Goal: Task Accomplishment & Management: Use online tool/utility

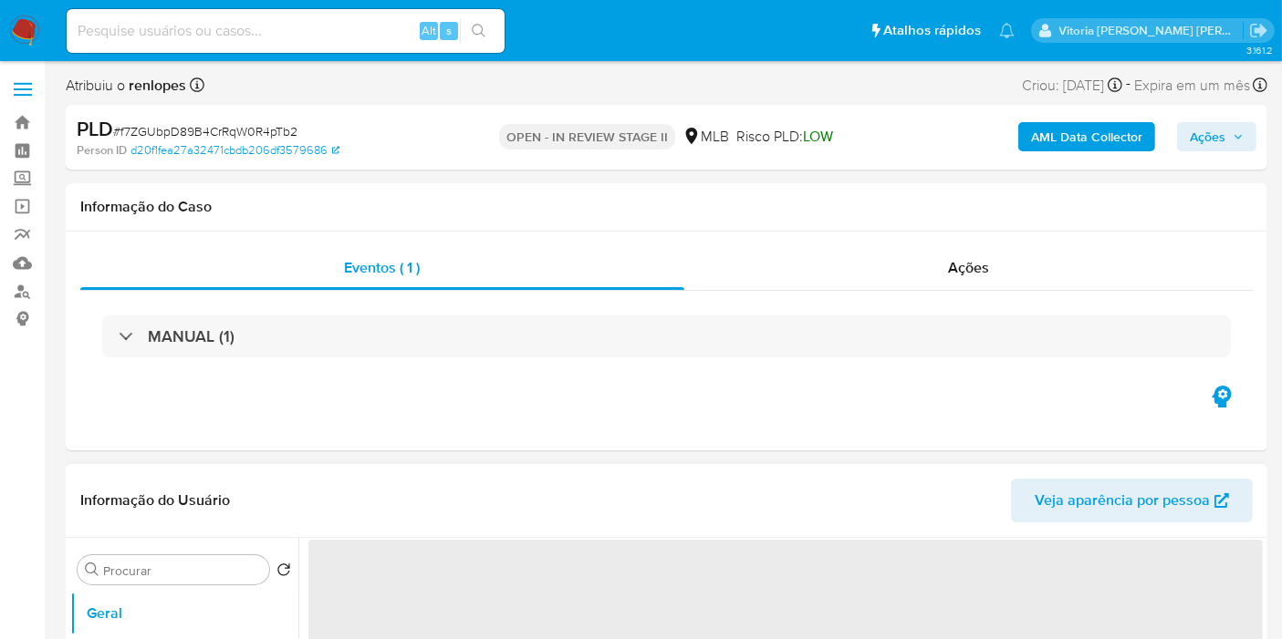
select select "10"
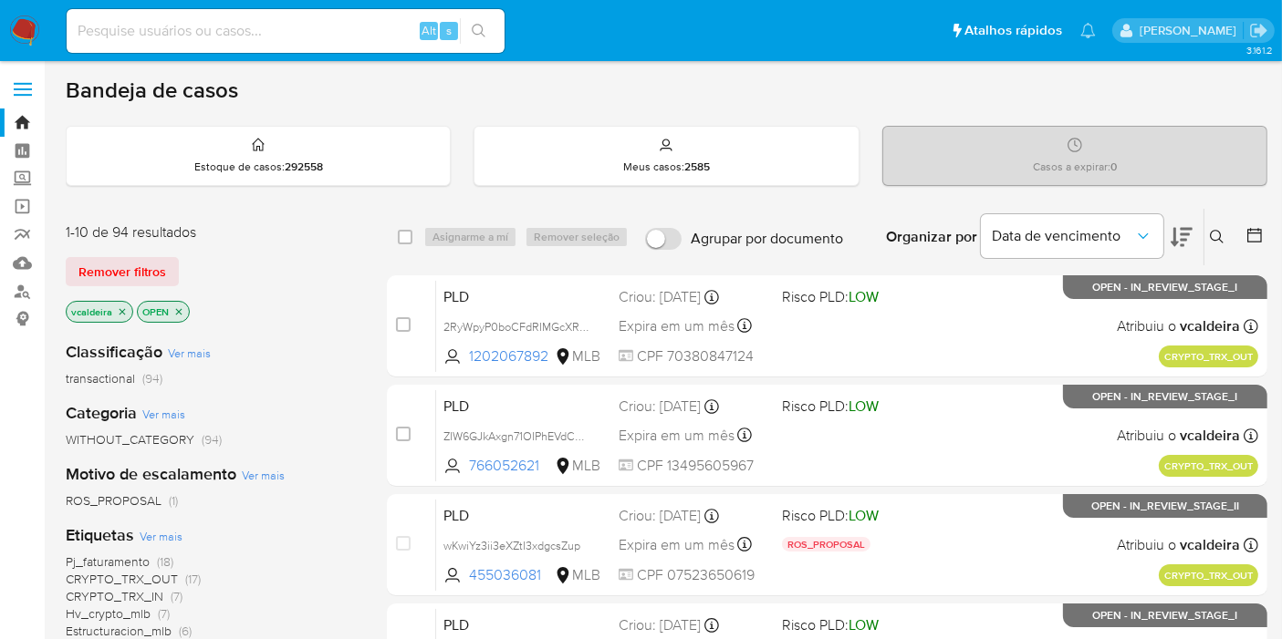
click at [252, 27] on input at bounding box center [286, 31] width 438 height 24
paste input "M5m8H3AWyMauThiWWT62XWyq"
type input "M5m8H3AWyMauThiWWT62XWyq"
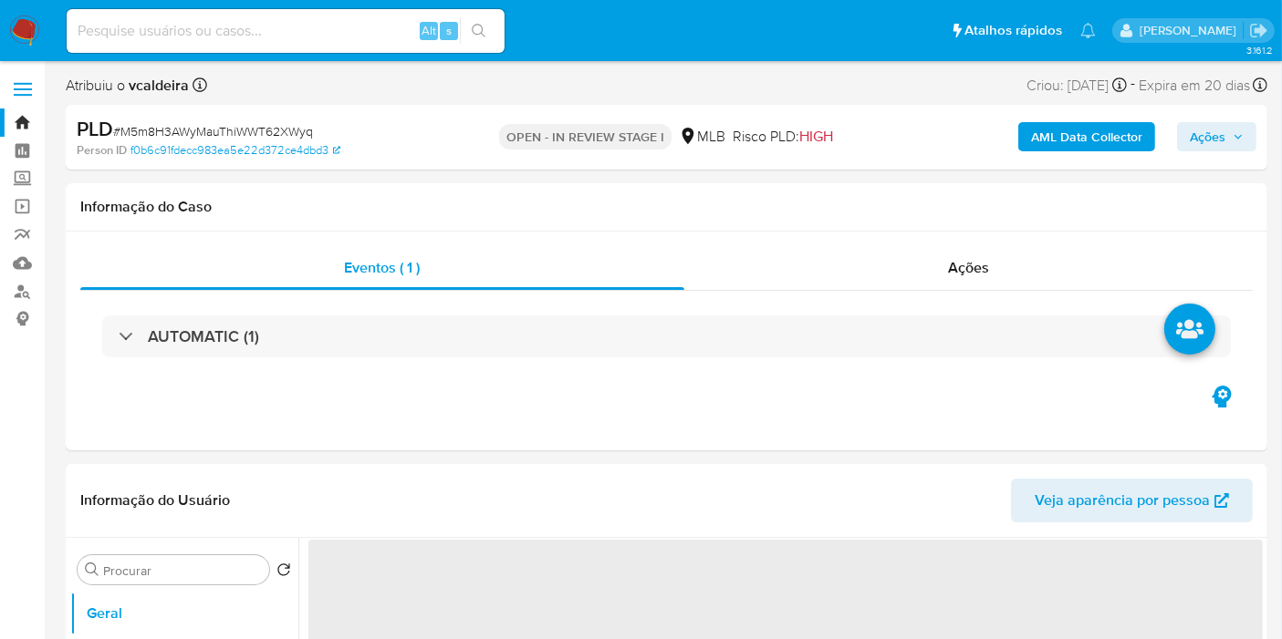
select select "10"
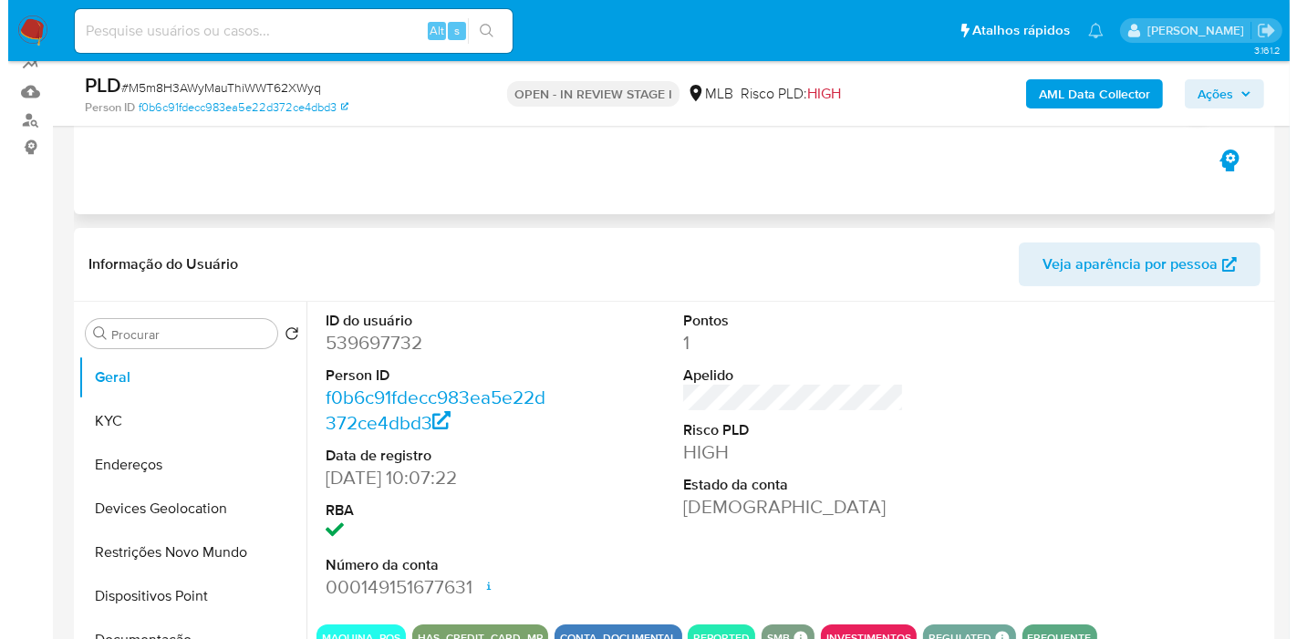
scroll to position [304, 0]
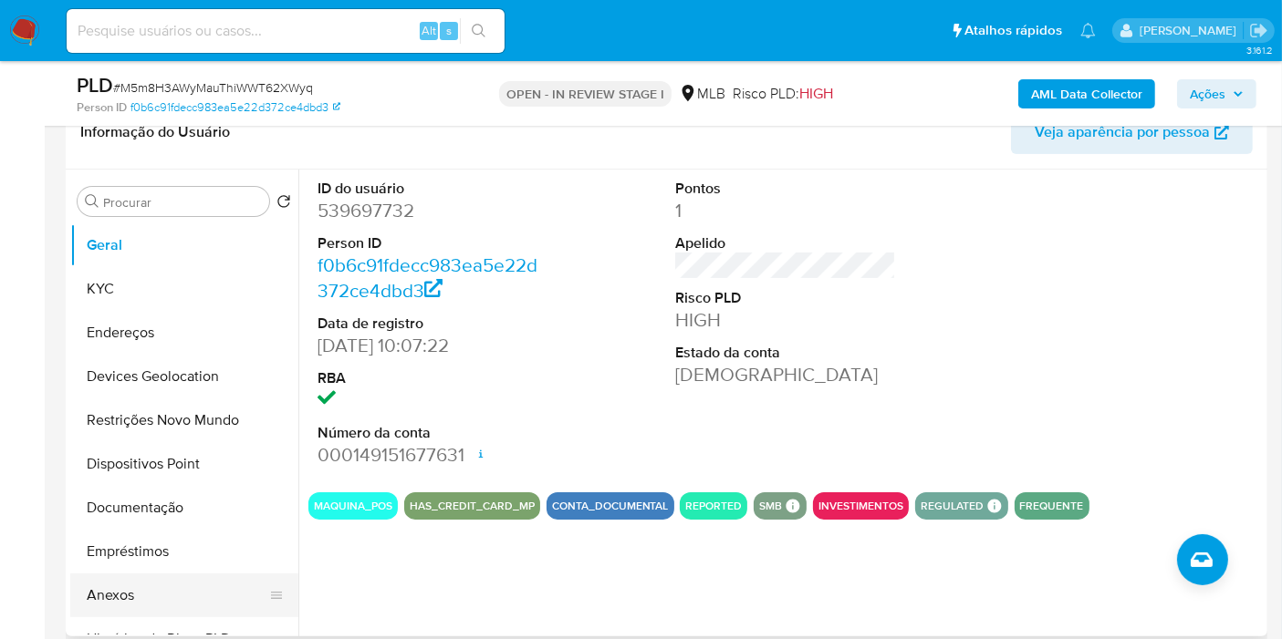
click at [128, 585] on button "Anexos" at bounding box center [176, 596] width 213 height 44
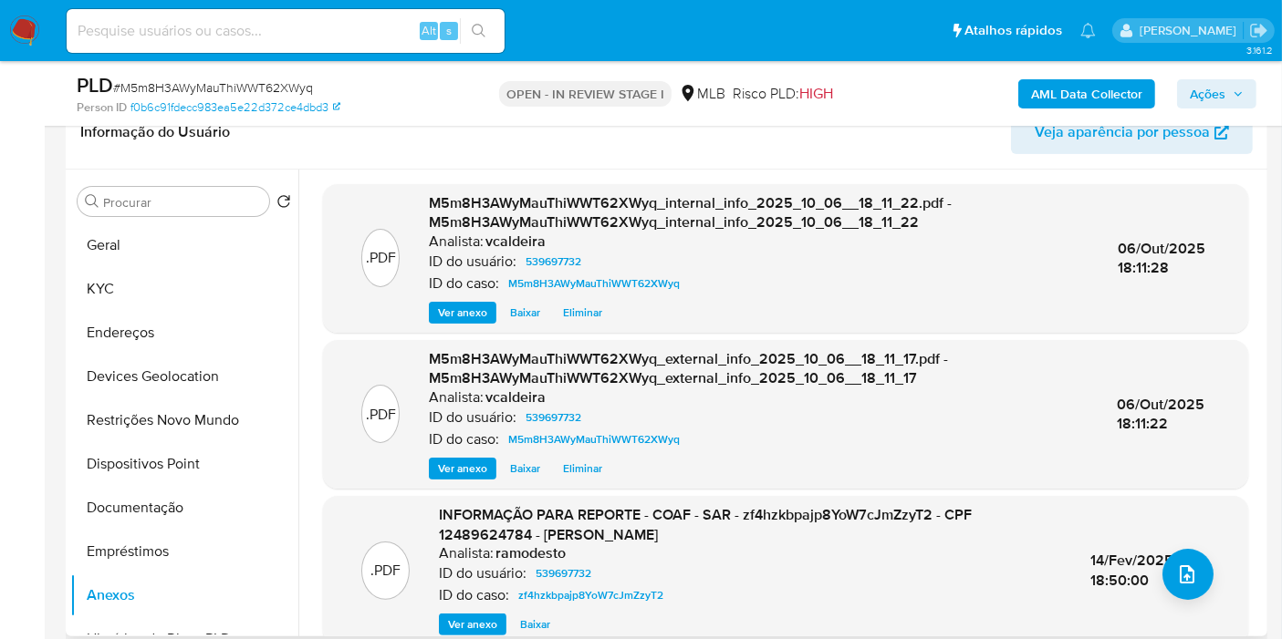
click at [1149, 561] on span "14/Fev/2025 18:50:00" at bounding box center [1131, 570] width 83 height 41
click at [1176, 571] on icon "upload-file" at bounding box center [1187, 575] width 22 height 22
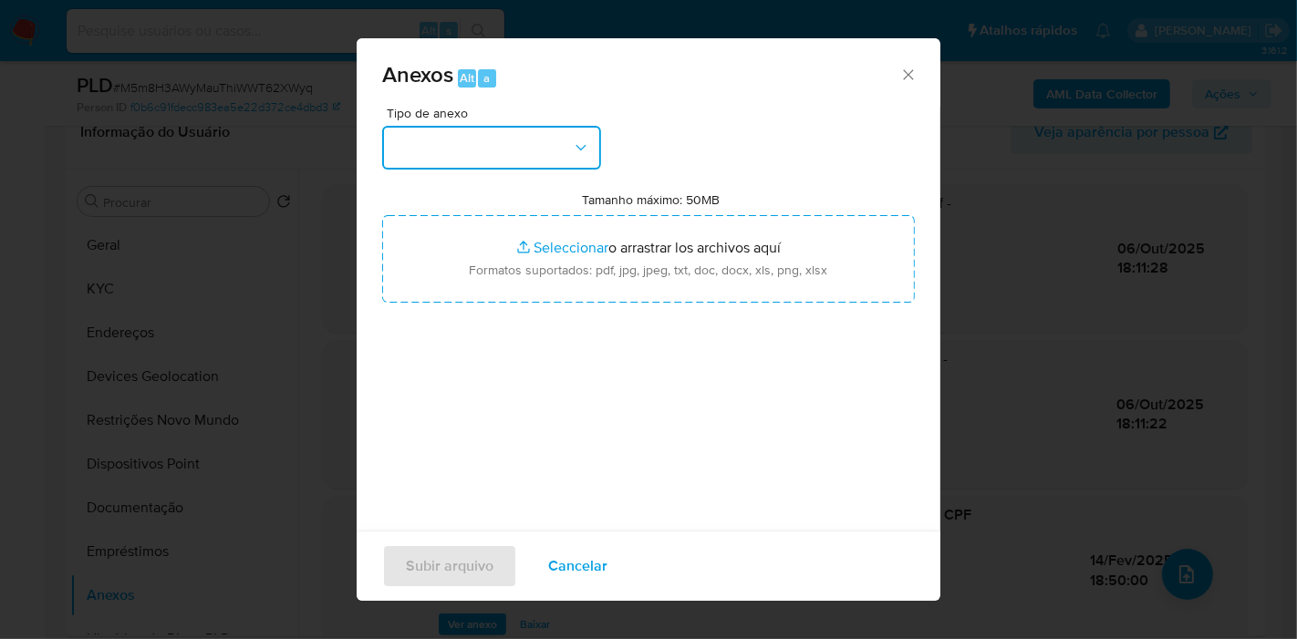
click at [560, 153] on button "button" at bounding box center [491, 148] width 219 height 44
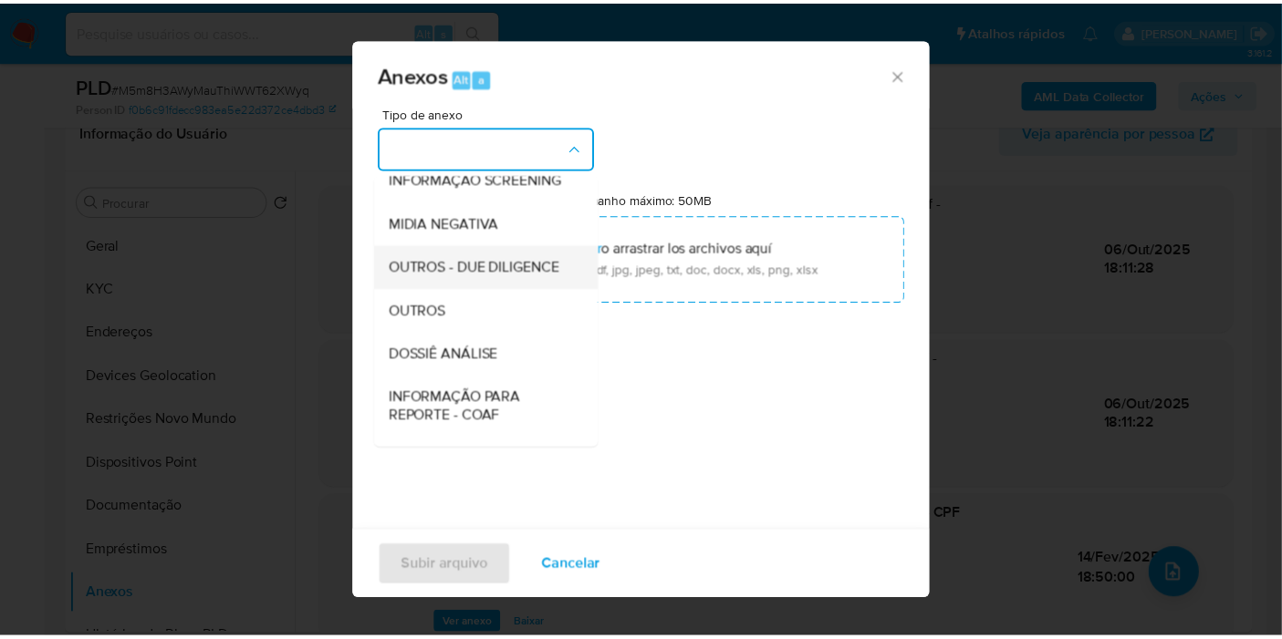
scroll to position [280, 0]
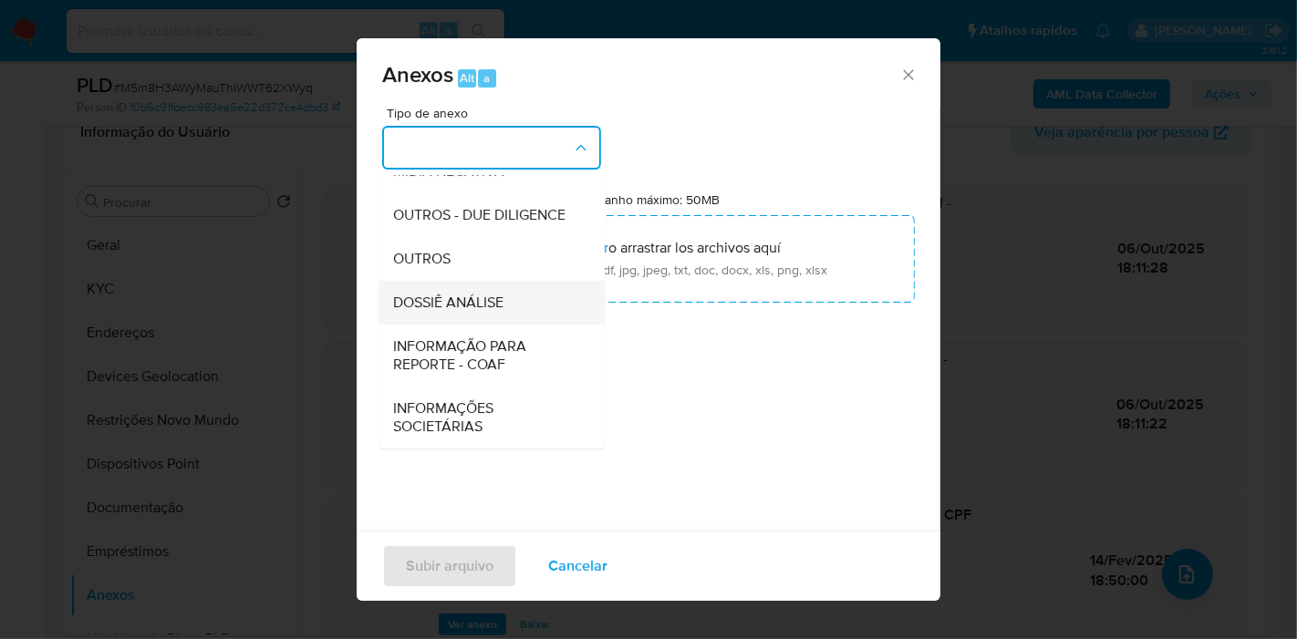
click at [469, 301] on span "DOSSIÊ ANÁLISE" at bounding box center [448, 303] width 110 height 18
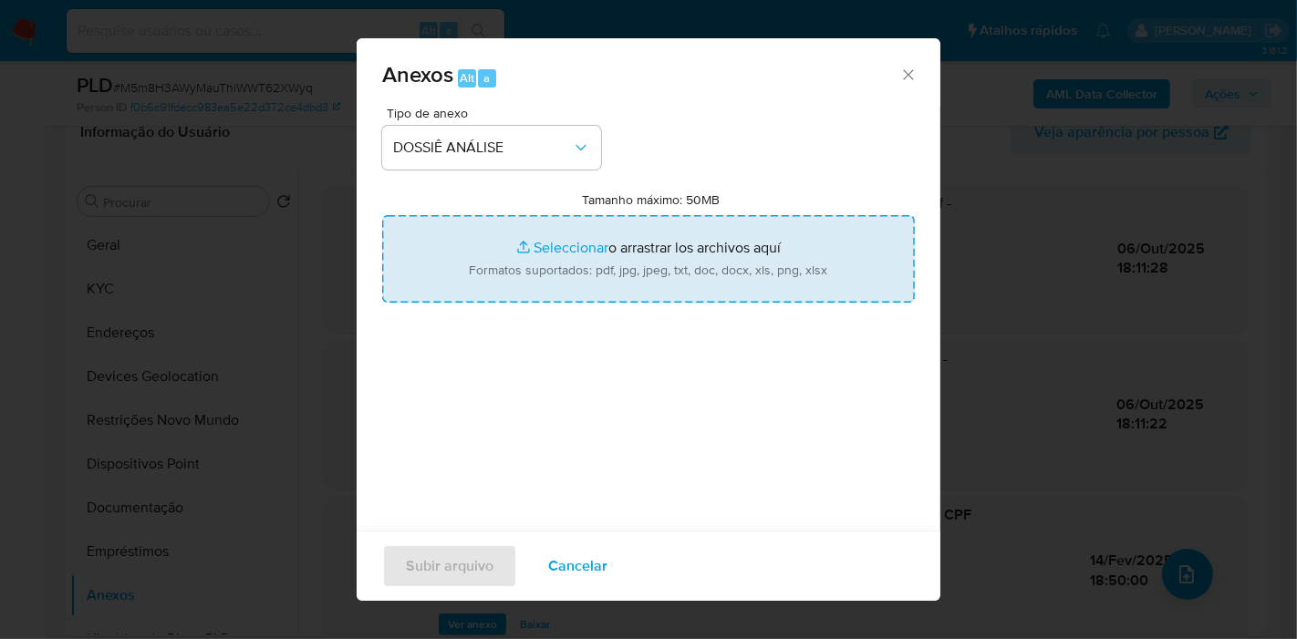
click at [586, 246] on input "Tamanho máximo: 50MB Seleccionar archivos" at bounding box center [648, 259] width 533 height 88
type input "C:\fakepath\Mulan 539697732_2025_10_06_16_32_54.pdf"
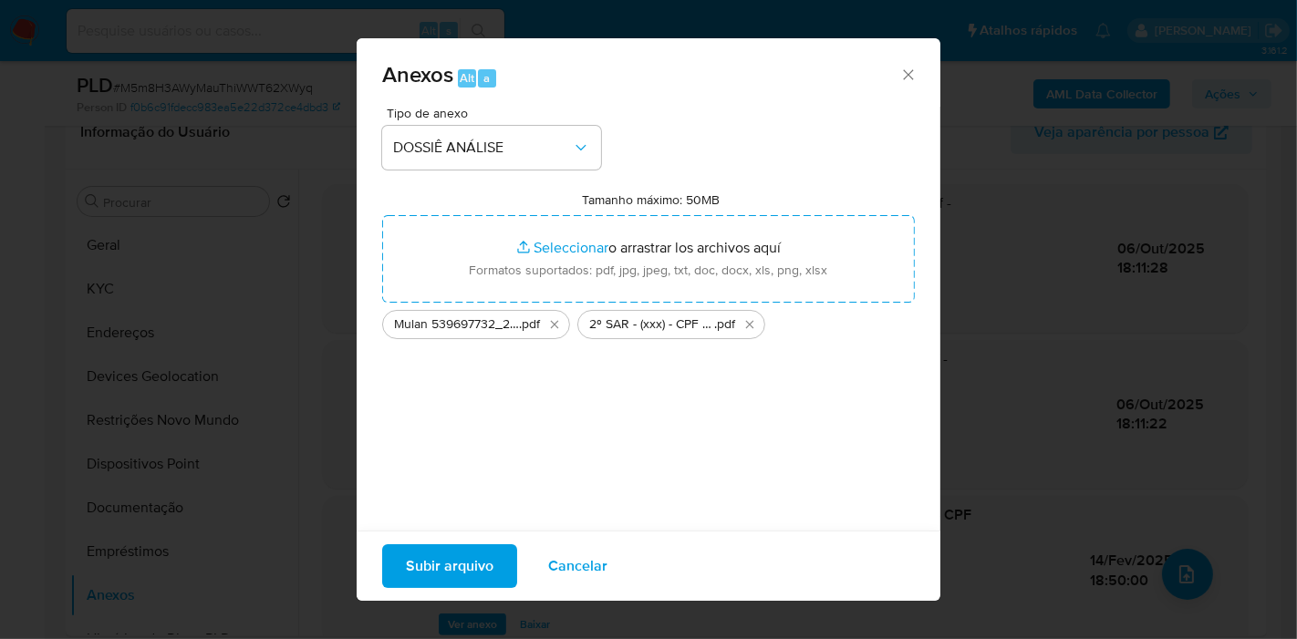
click at [456, 561] on span "Subir arquivo" at bounding box center [450, 566] width 88 height 40
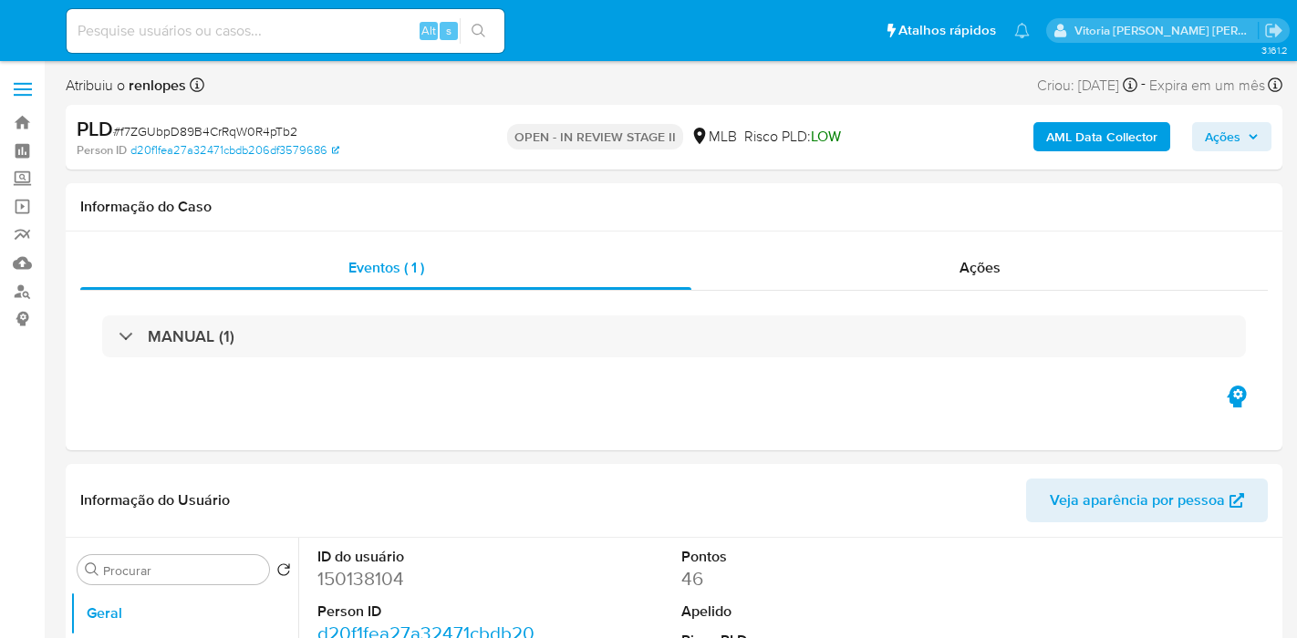
select select "10"
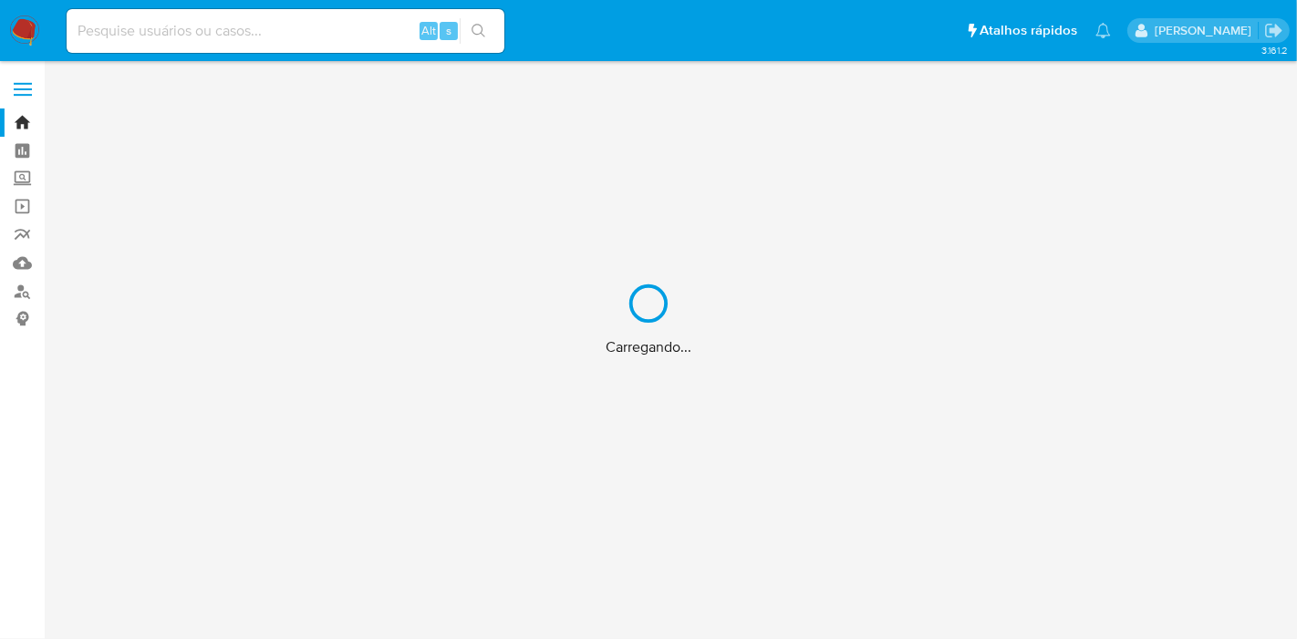
click at [274, 30] on div "Carregando..." at bounding box center [648, 319] width 1297 height 639
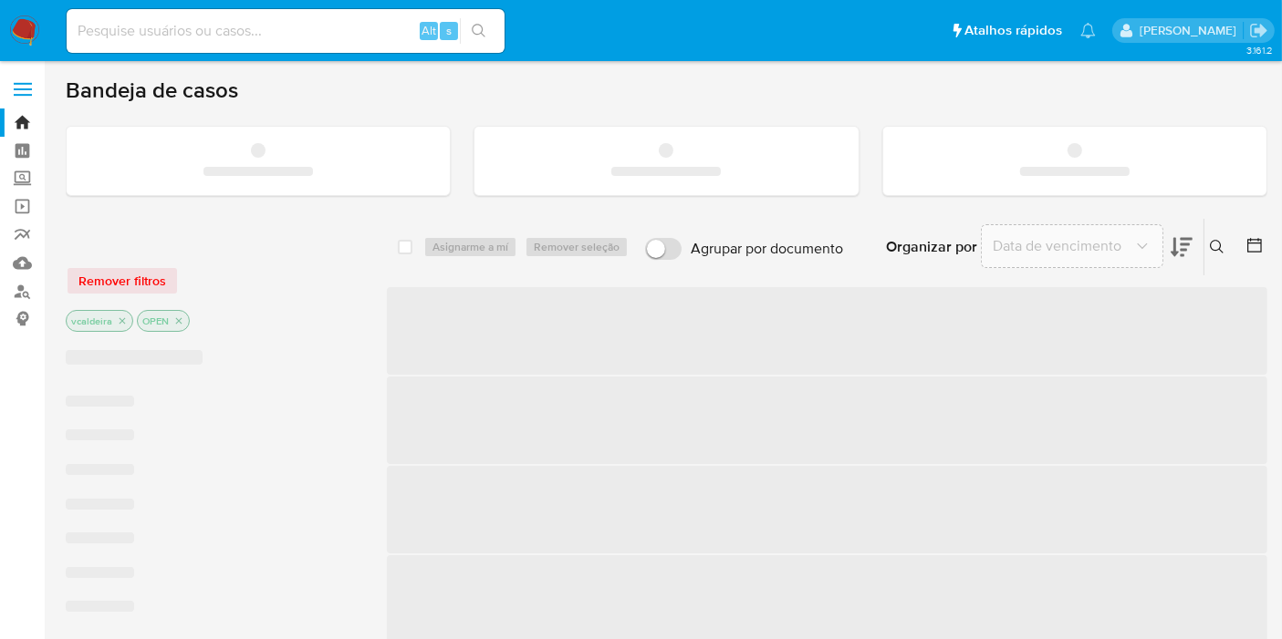
click at [202, 36] on input at bounding box center [286, 31] width 438 height 24
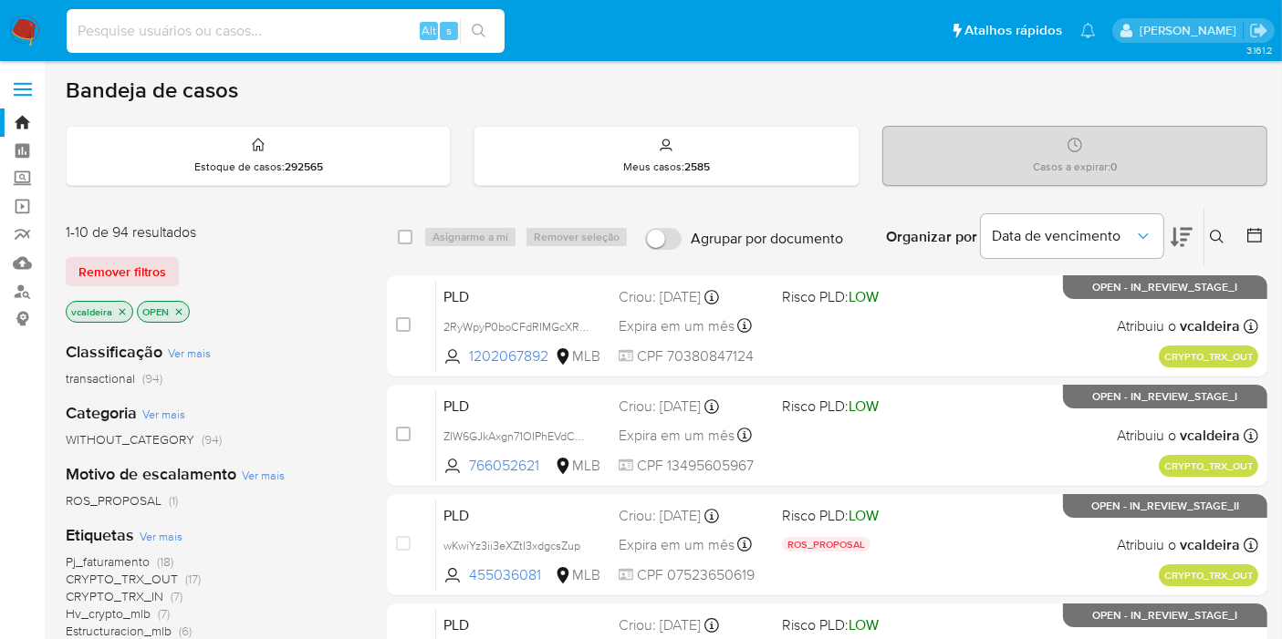
paste input "M5m8H3AWyMauThiWWT62XWyq"
type input "M5m8H3AWyMauThiWWT62XWyq"
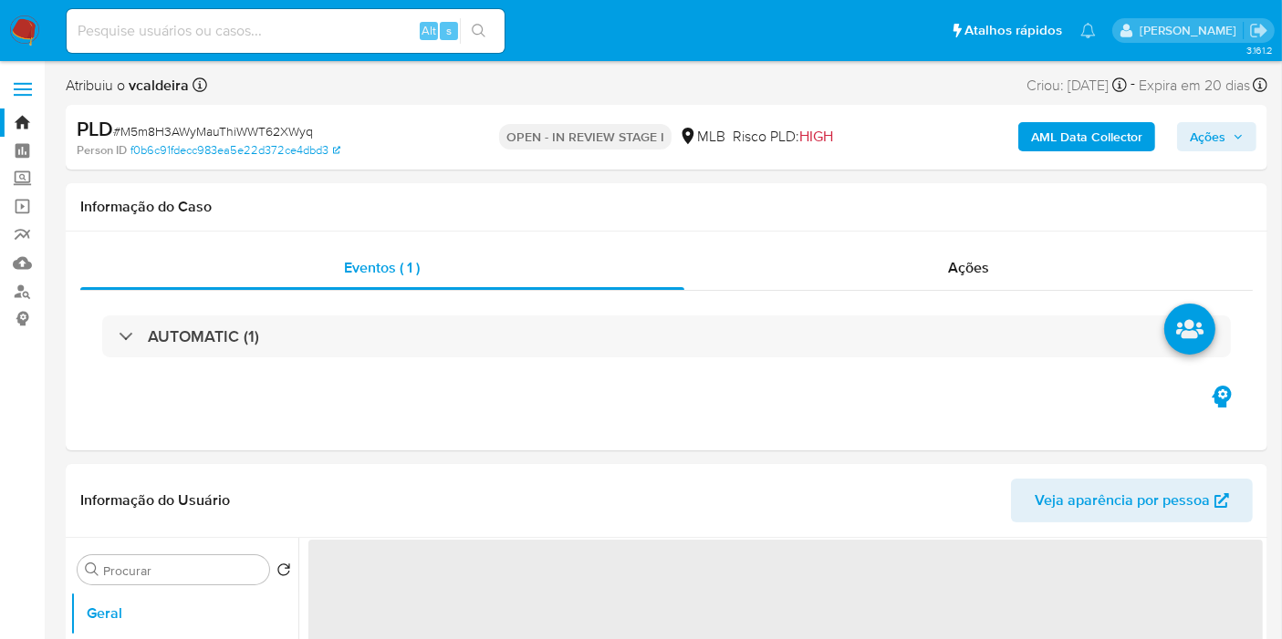
select select "10"
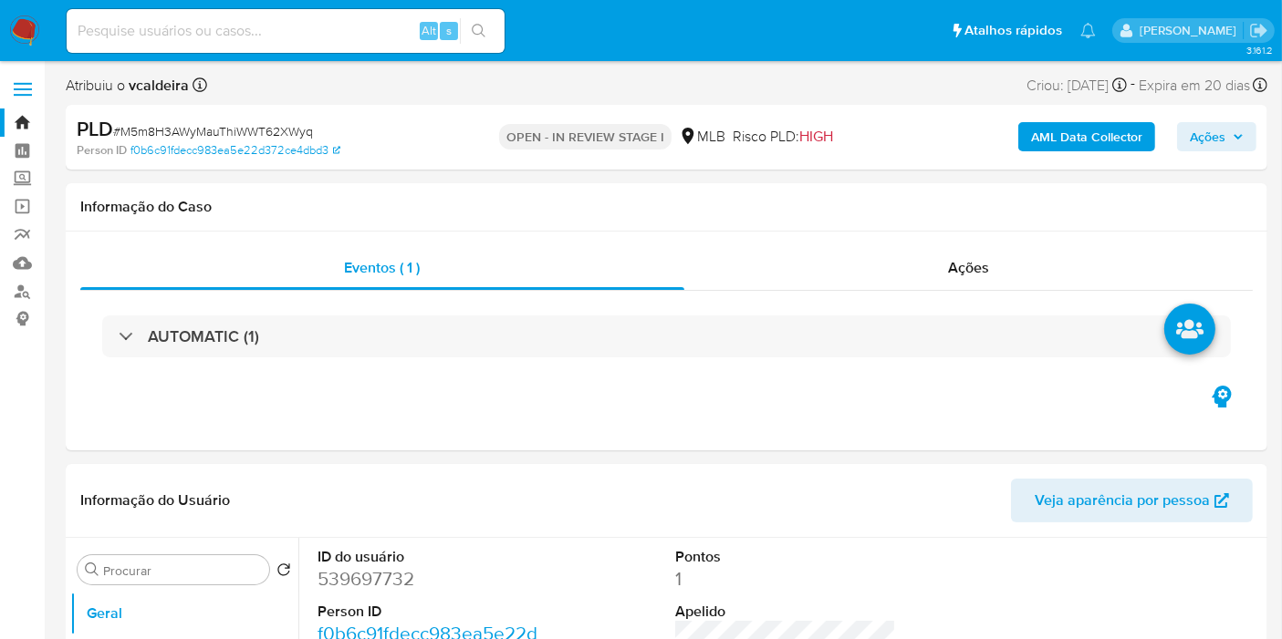
click at [1196, 127] on span "Ações" at bounding box center [1207, 136] width 36 height 29
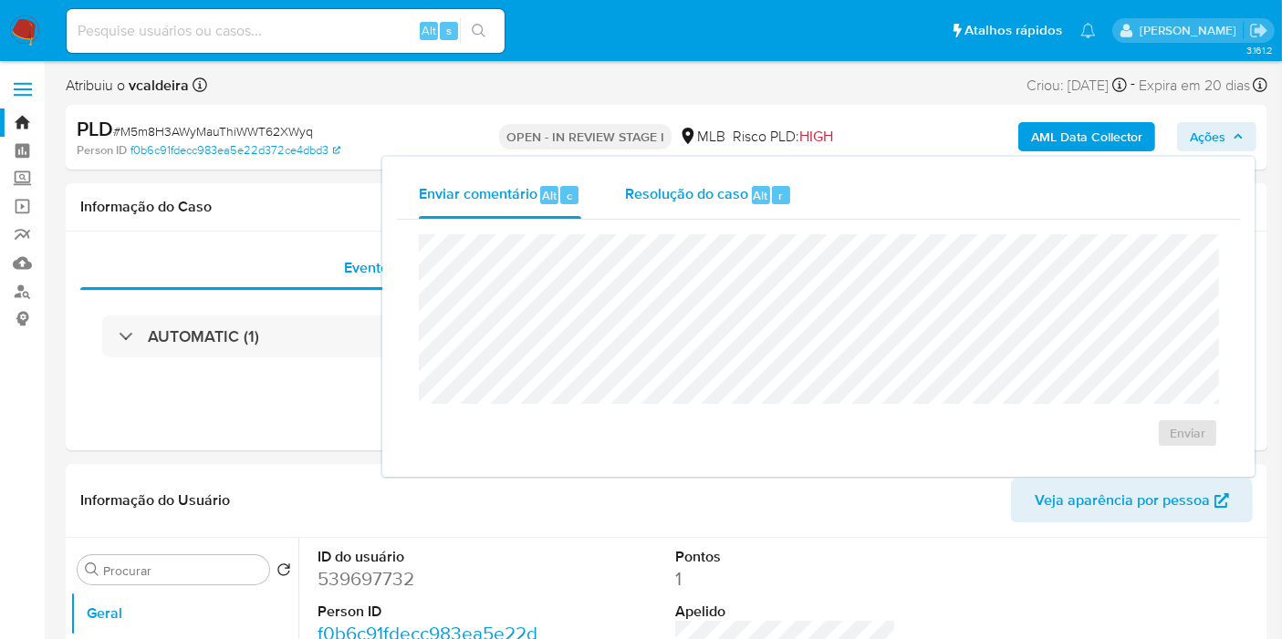
click at [753, 191] on span "Alt" at bounding box center [760, 195] width 15 height 17
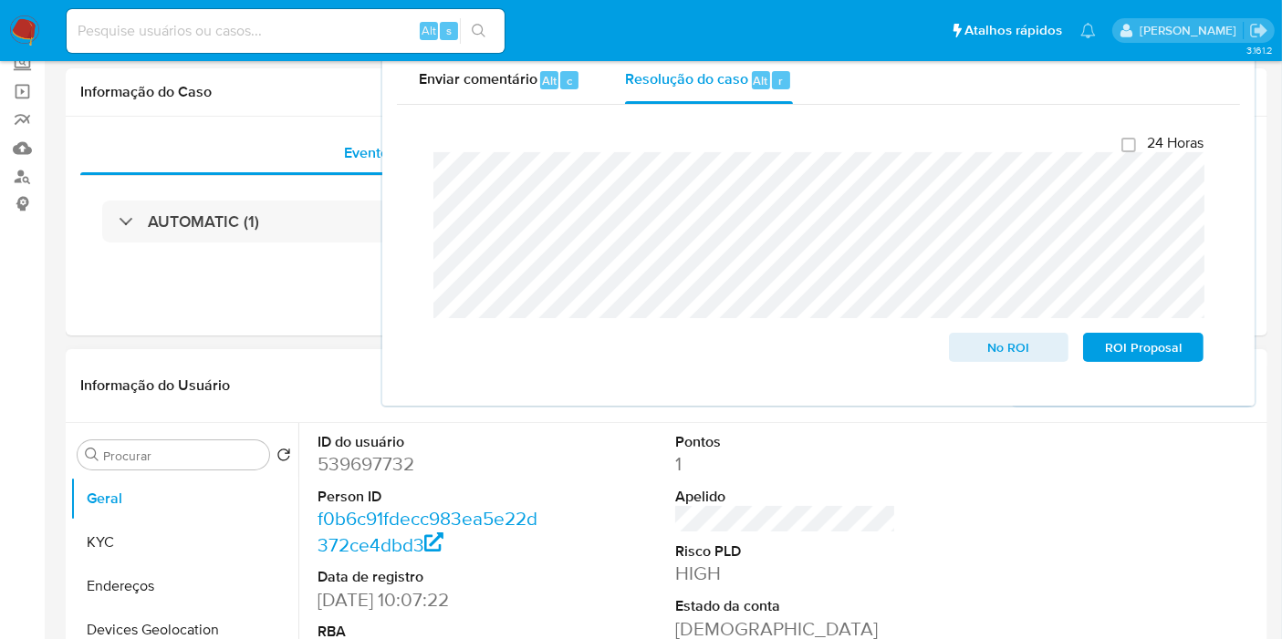
scroll to position [405, 0]
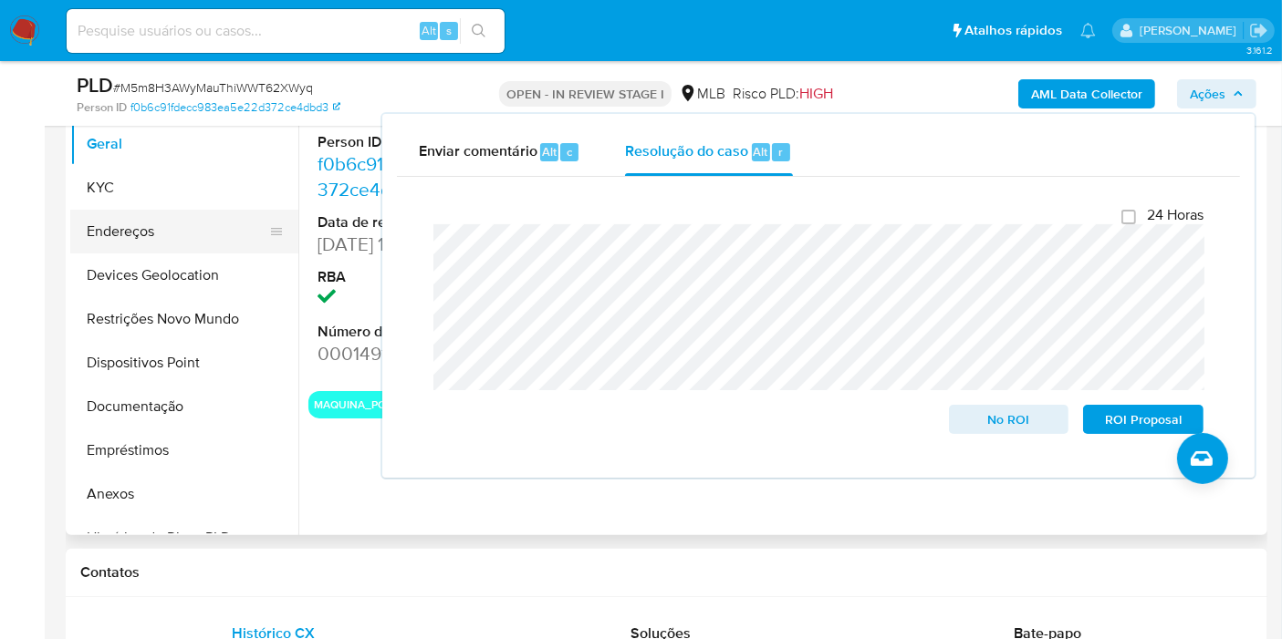
click at [140, 234] on button "Endereços" at bounding box center [176, 232] width 213 height 44
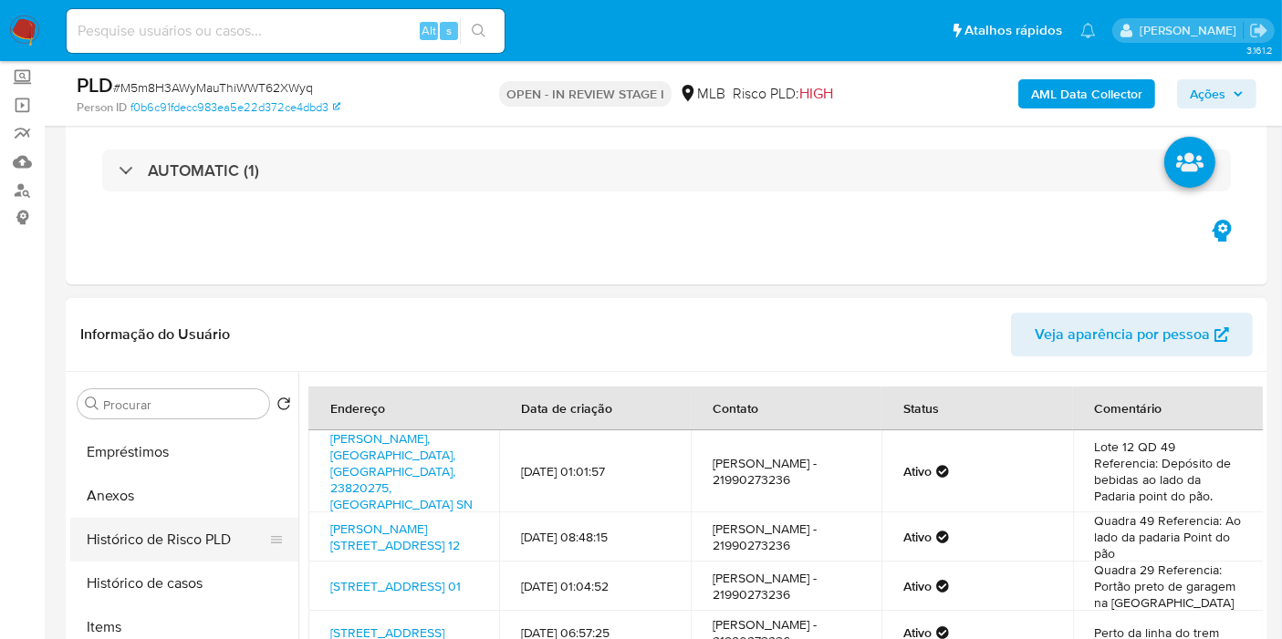
scroll to position [304, 0]
click at [133, 490] on button "Anexos" at bounding box center [176, 494] width 213 height 44
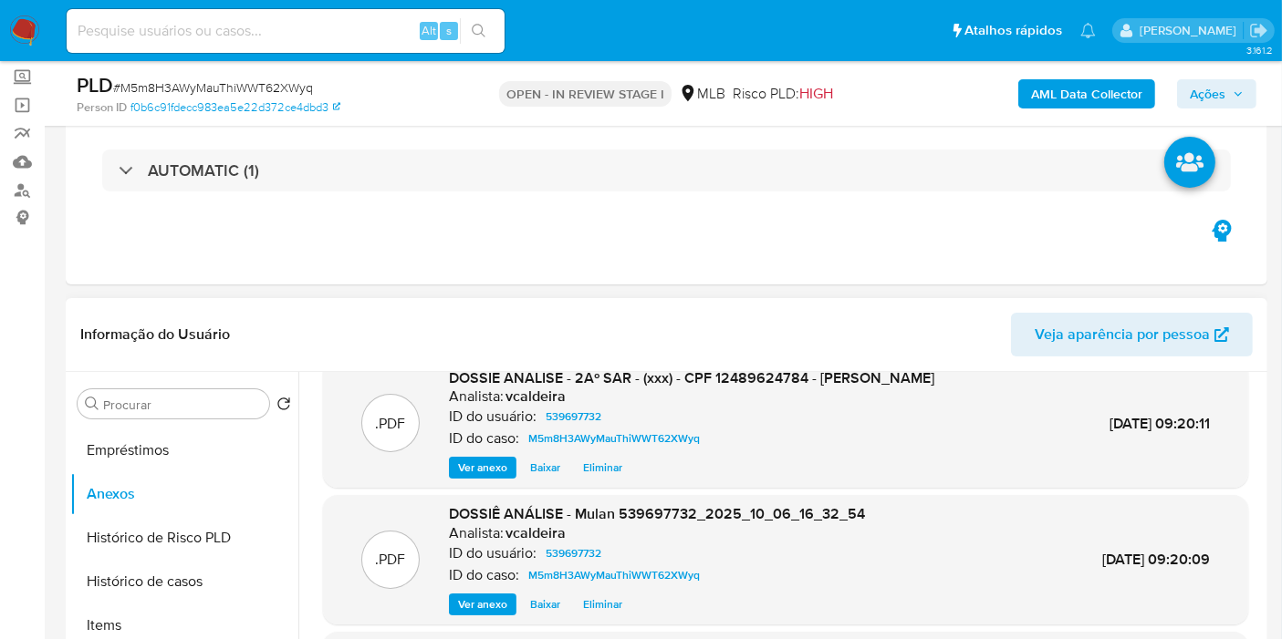
scroll to position [0, 0]
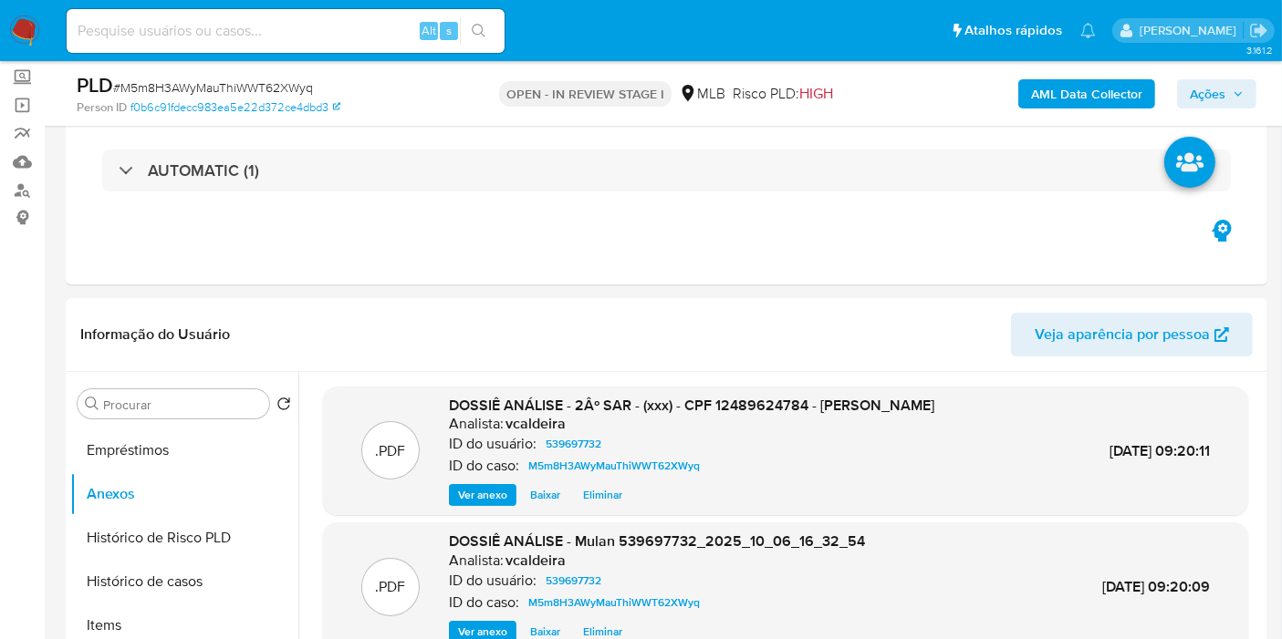
click at [1221, 94] on span "Ações" at bounding box center [1207, 93] width 36 height 29
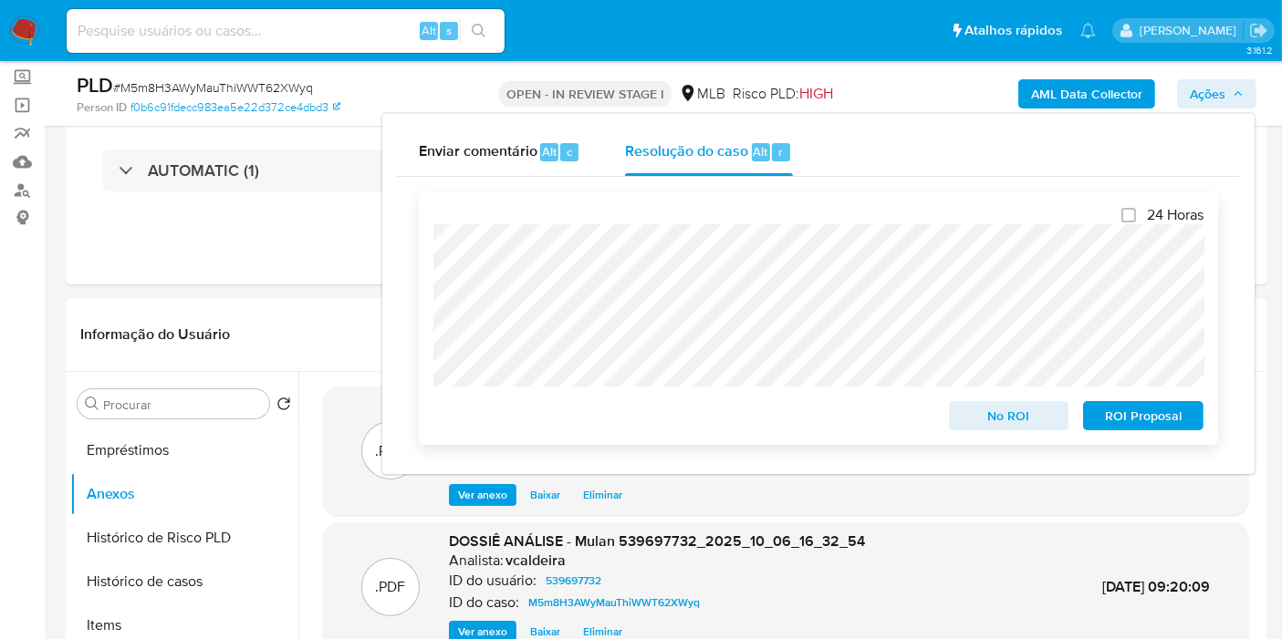
click at [1128, 423] on span "ROI Proposal" at bounding box center [1142, 416] width 95 height 26
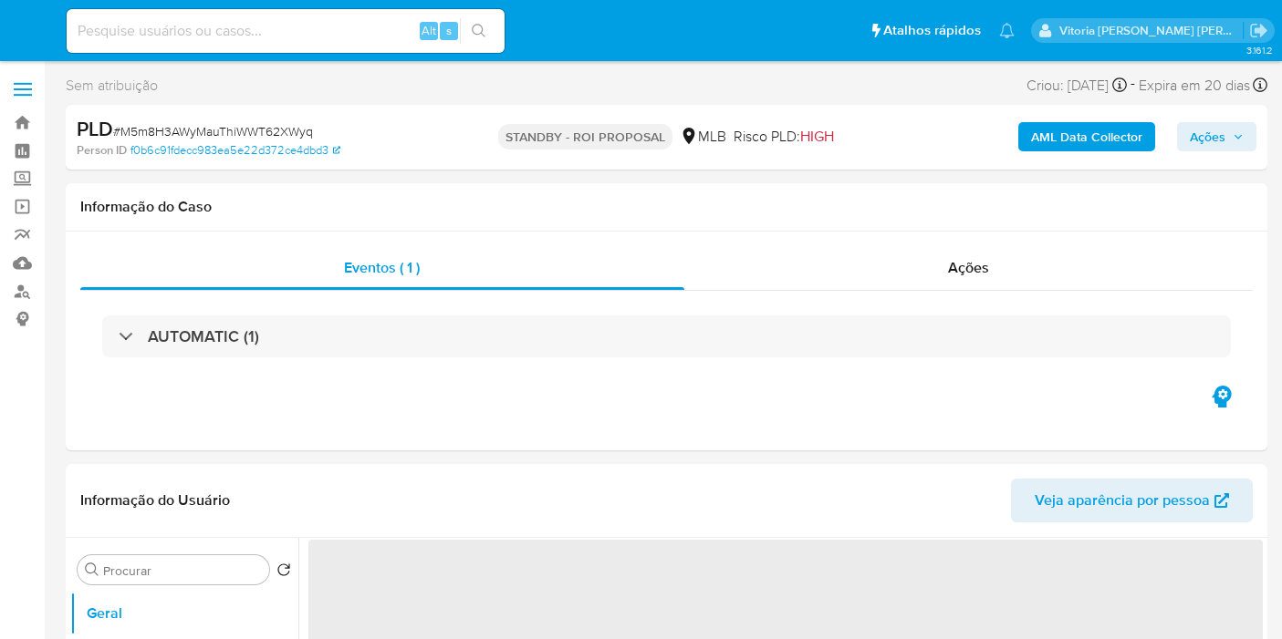
select select "10"
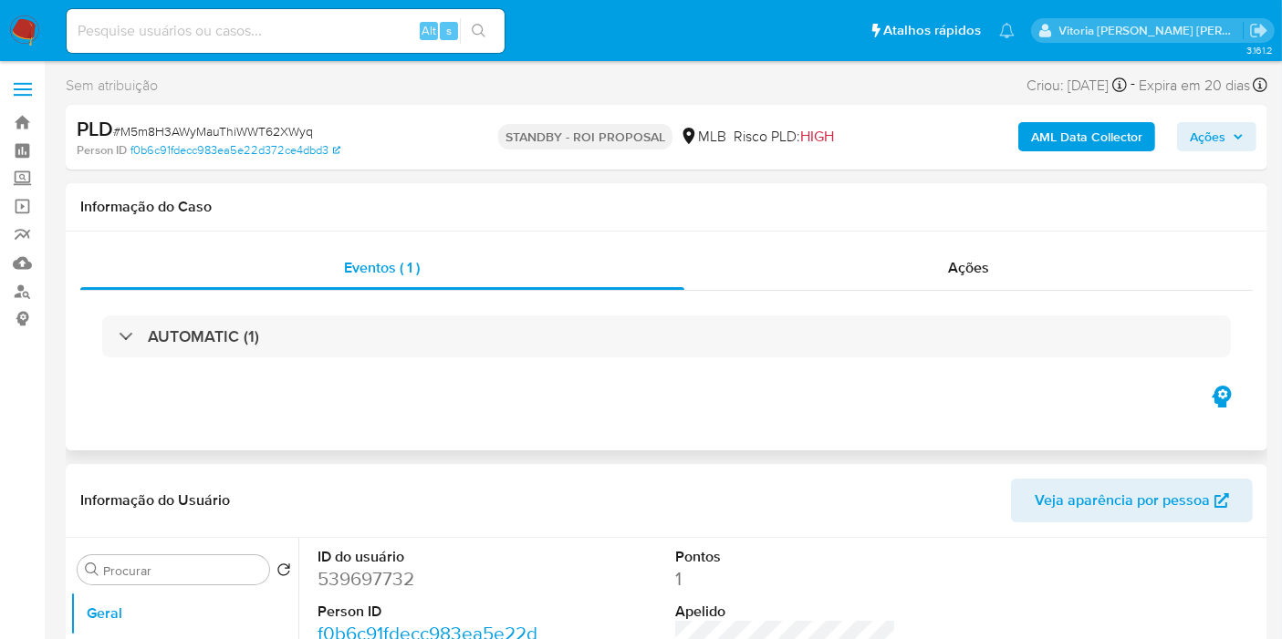
drag, startPoint x: 695, startPoint y: 611, endPoint x: 664, endPoint y: 406, distance: 207.6
click at [664, 406] on div "Eventos ( 1 ) Ações AUTOMATIC (1)" at bounding box center [666, 341] width 1201 height 219
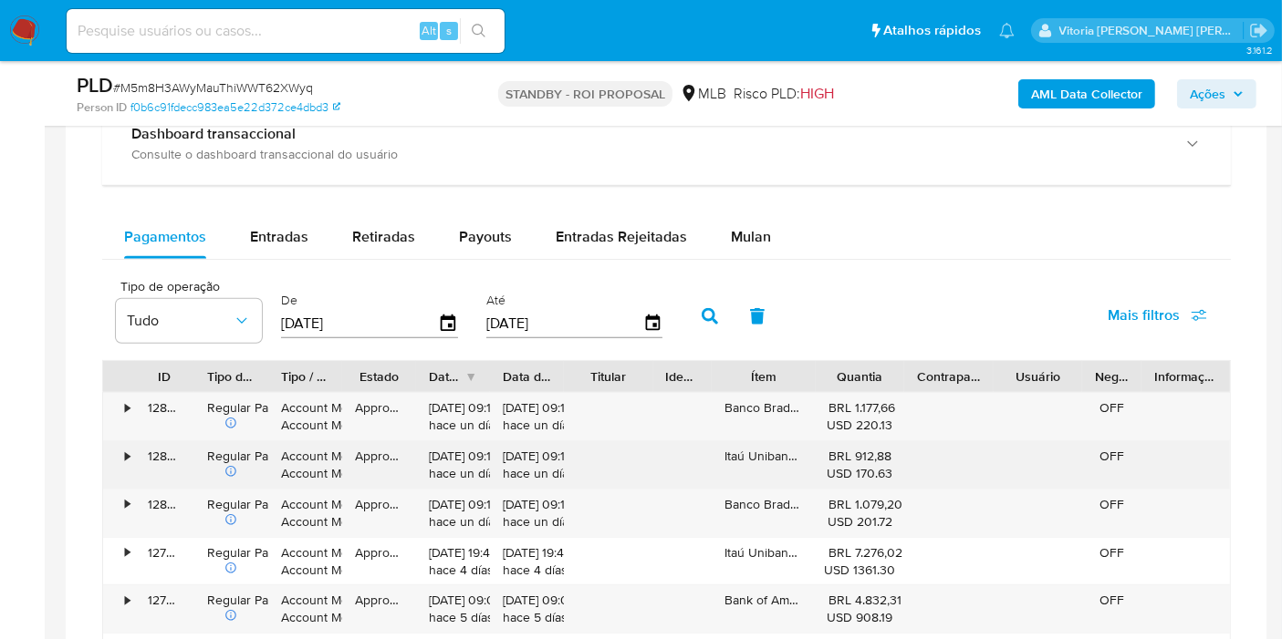
scroll to position [1317, 0]
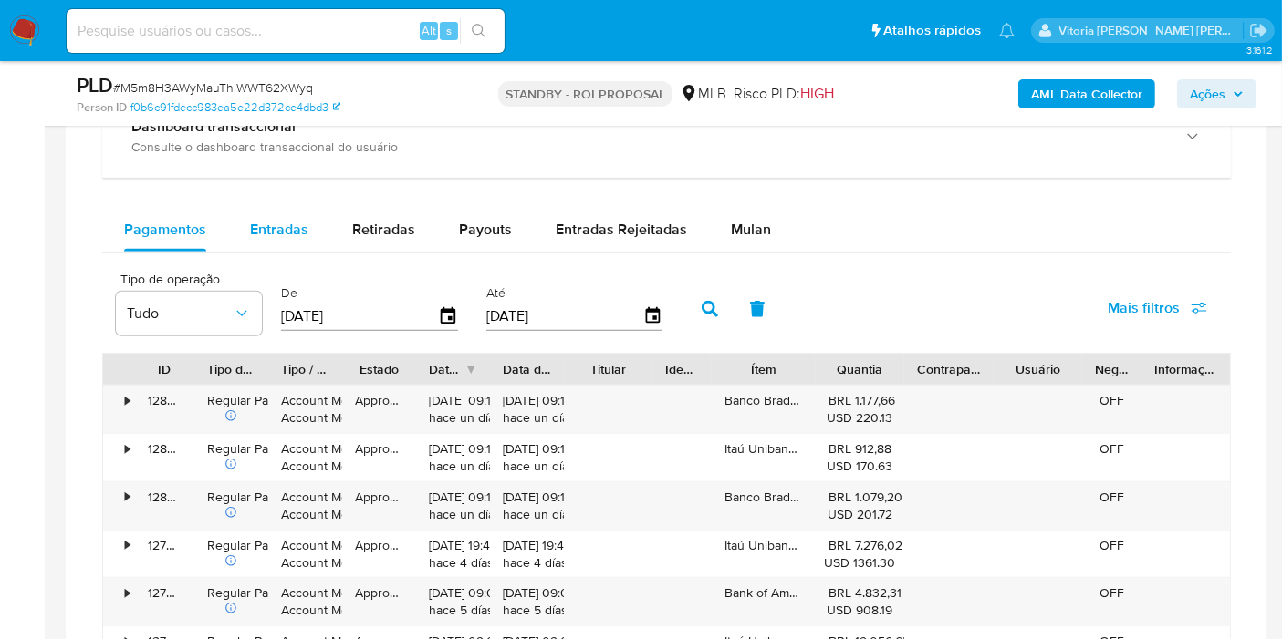
click at [301, 227] on span "Entradas" at bounding box center [279, 229] width 58 height 21
select select "10"
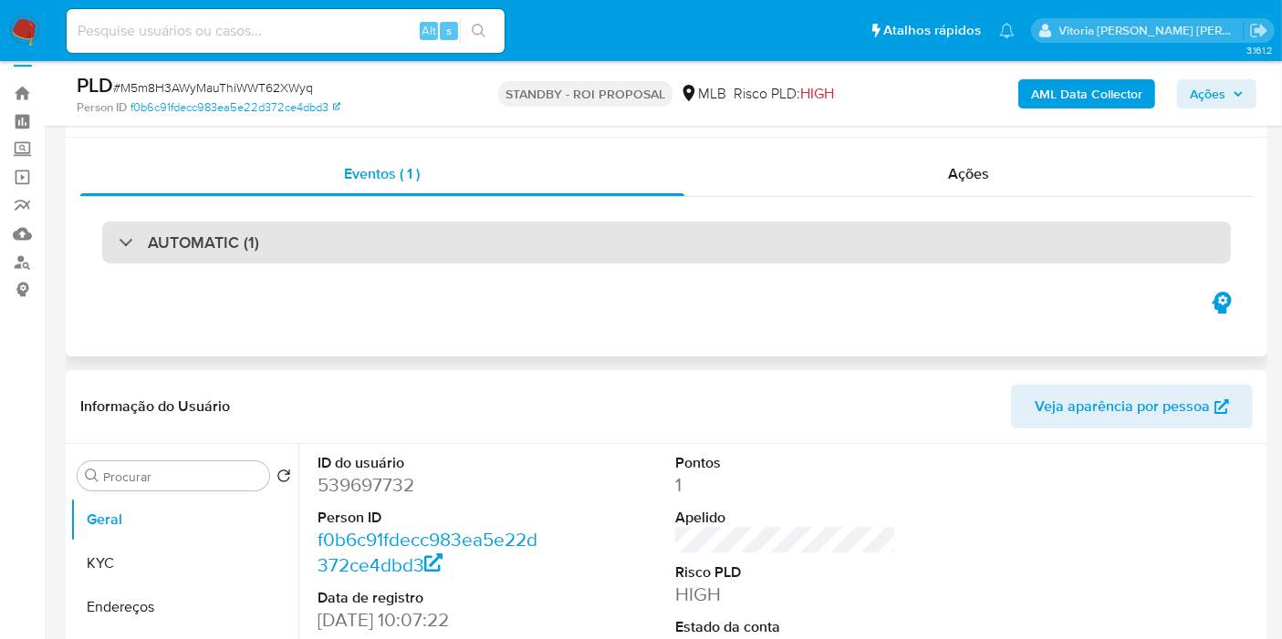
scroll to position [0, 0]
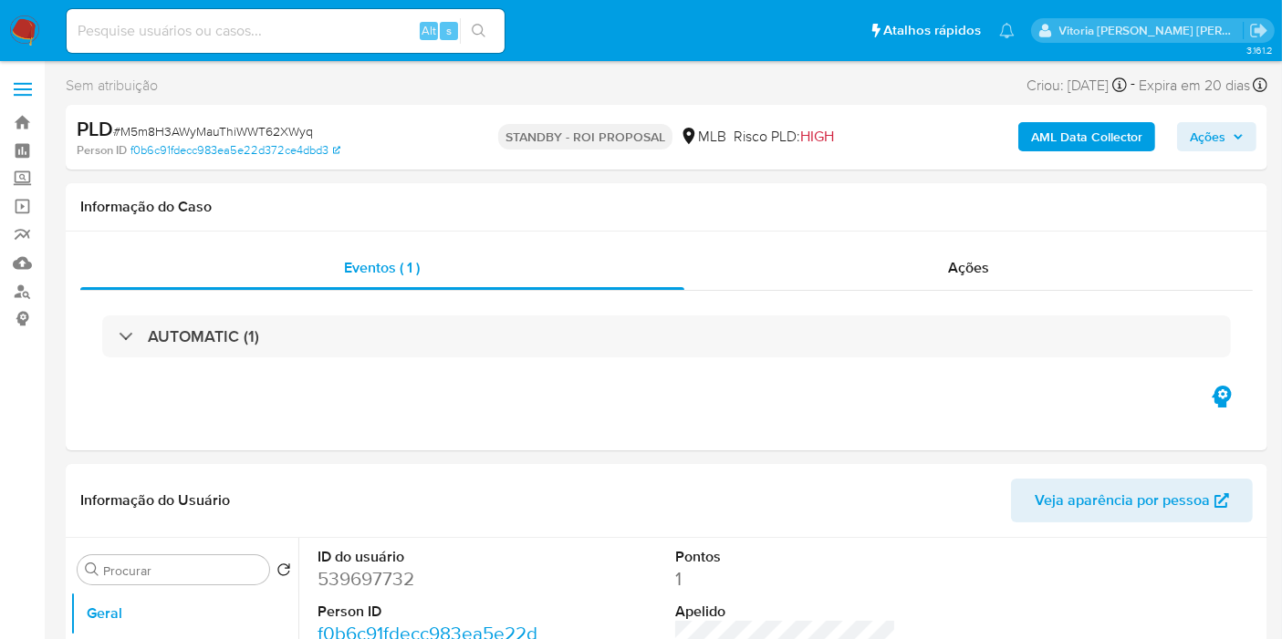
click at [213, 42] on input at bounding box center [286, 31] width 438 height 24
paste input "f7ZGUbpD89B4CrRqW0R4pTb2"
type input "f7ZGUbpD89B4CrRqW0R4pTb2"
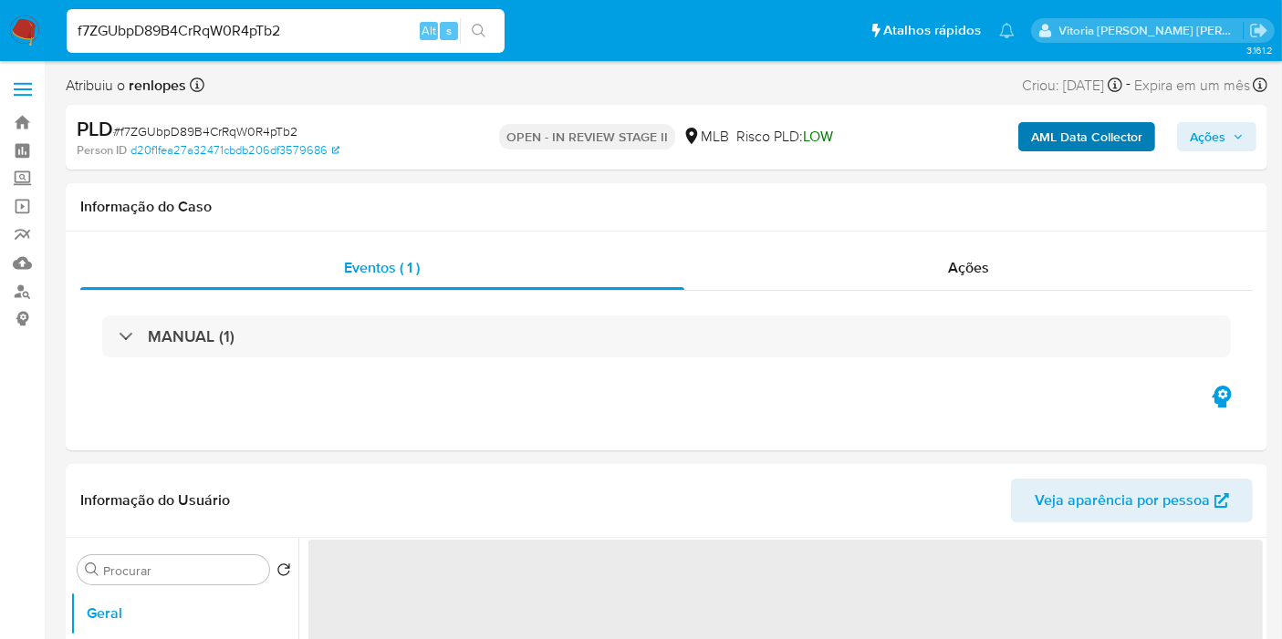
select select "10"
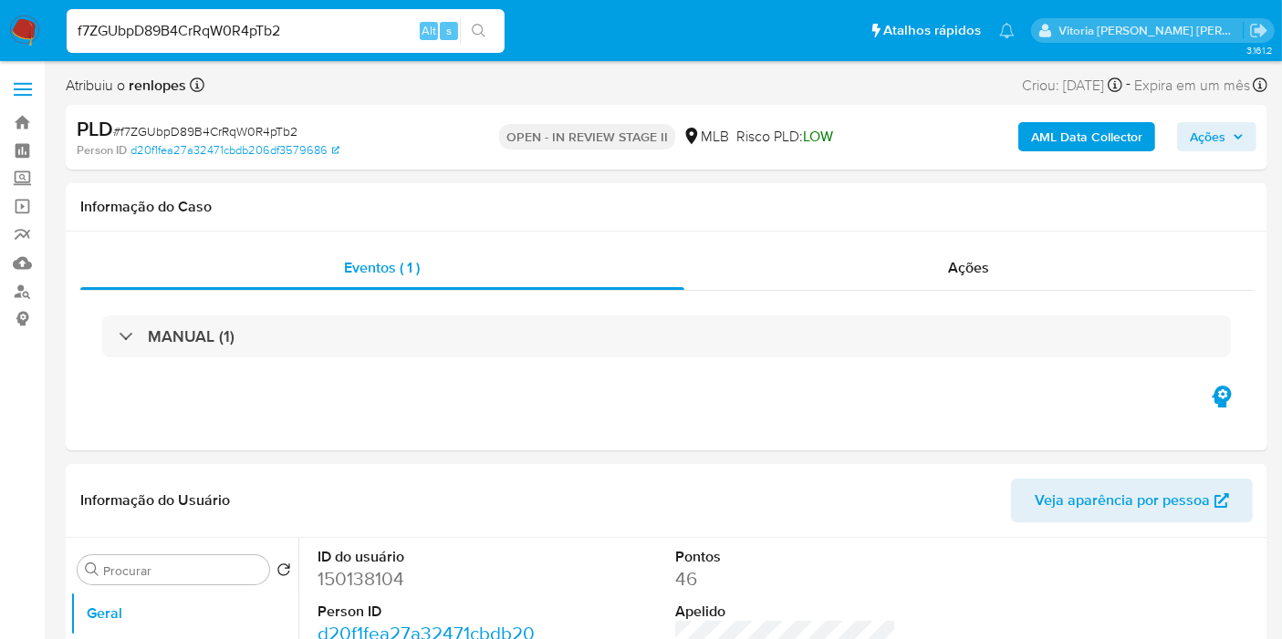
click at [1193, 131] on span "Ações" at bounding box center [1207, 136] width 36 height 29
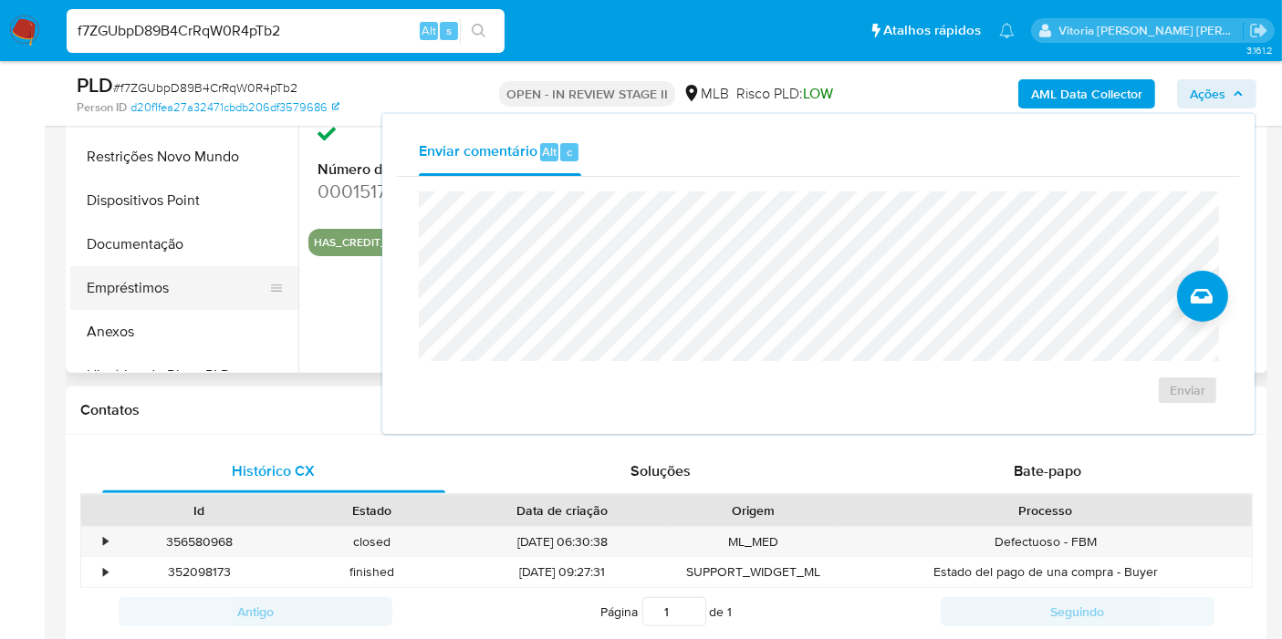
scroll to position [506, 0]
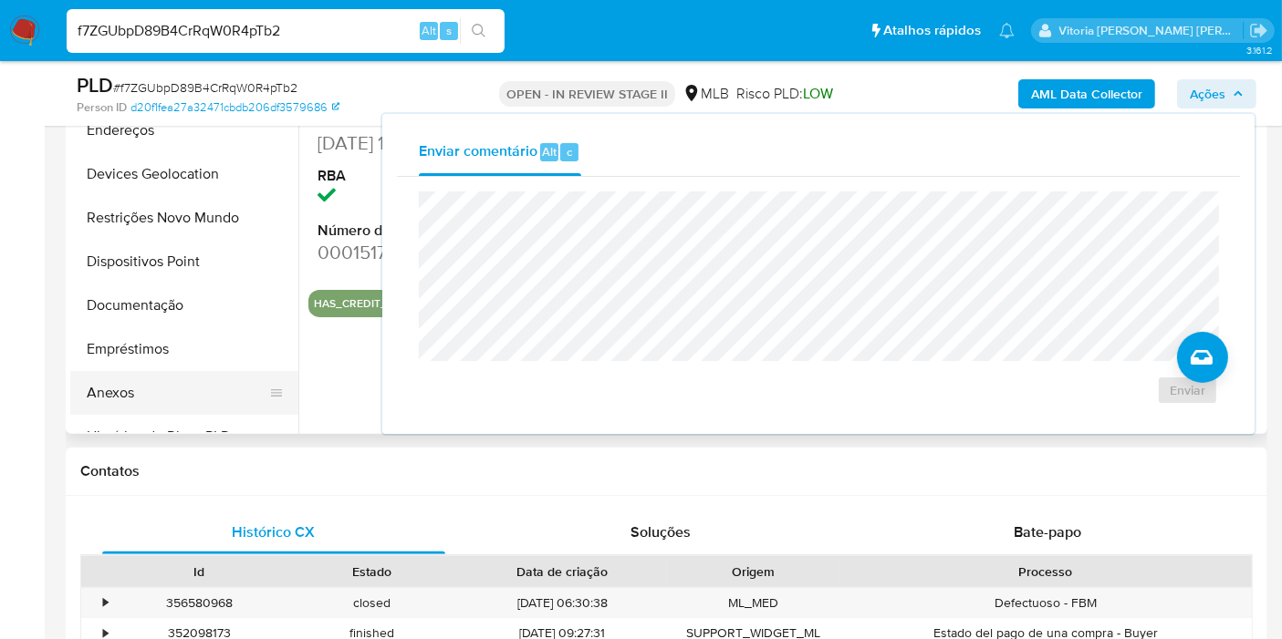
click at [129, 384] on button "Anexos" at bounding box center [176, 393] width 213 height 44
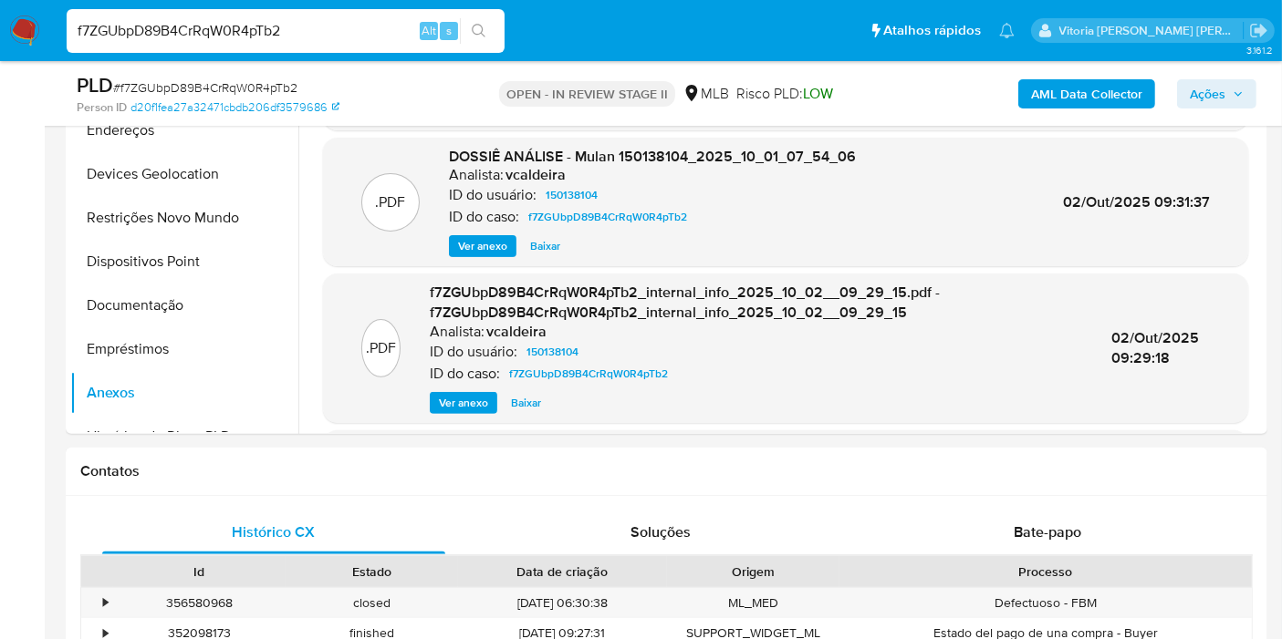
click at [187, 32] on input "f7ZGUbpD89B4CrRqW0R4pTb2" at bounding box center [286, 31] width 438 height 24
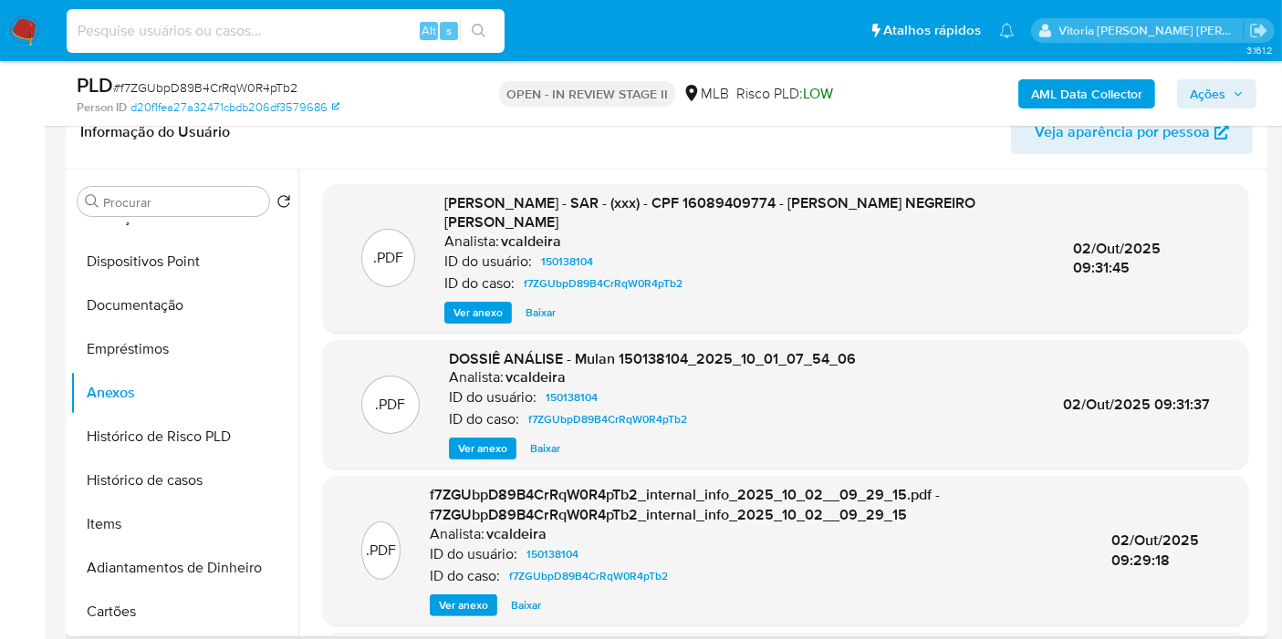
scroll to position [202, 0]
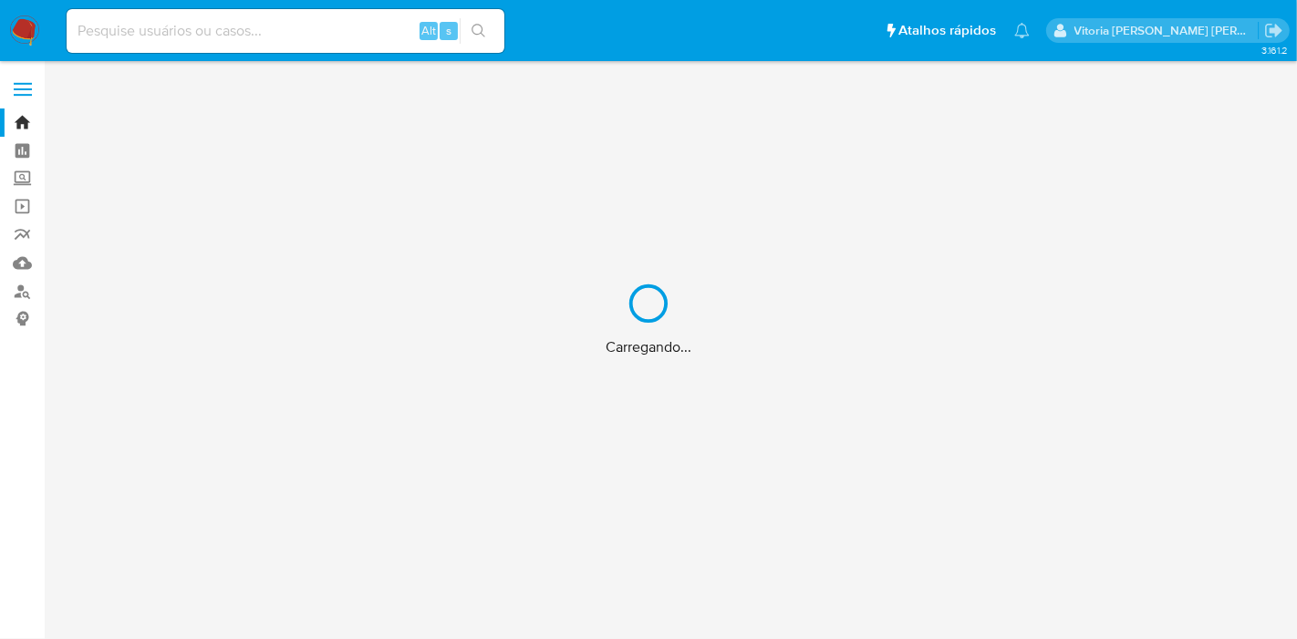
click at [222, 29] on div "Carregando..." at bounding box center [648, 319] width 1297 height 639
click at [173, 30] on div "Carregando..." at bounding box center [648, 319] width 1297 height 639
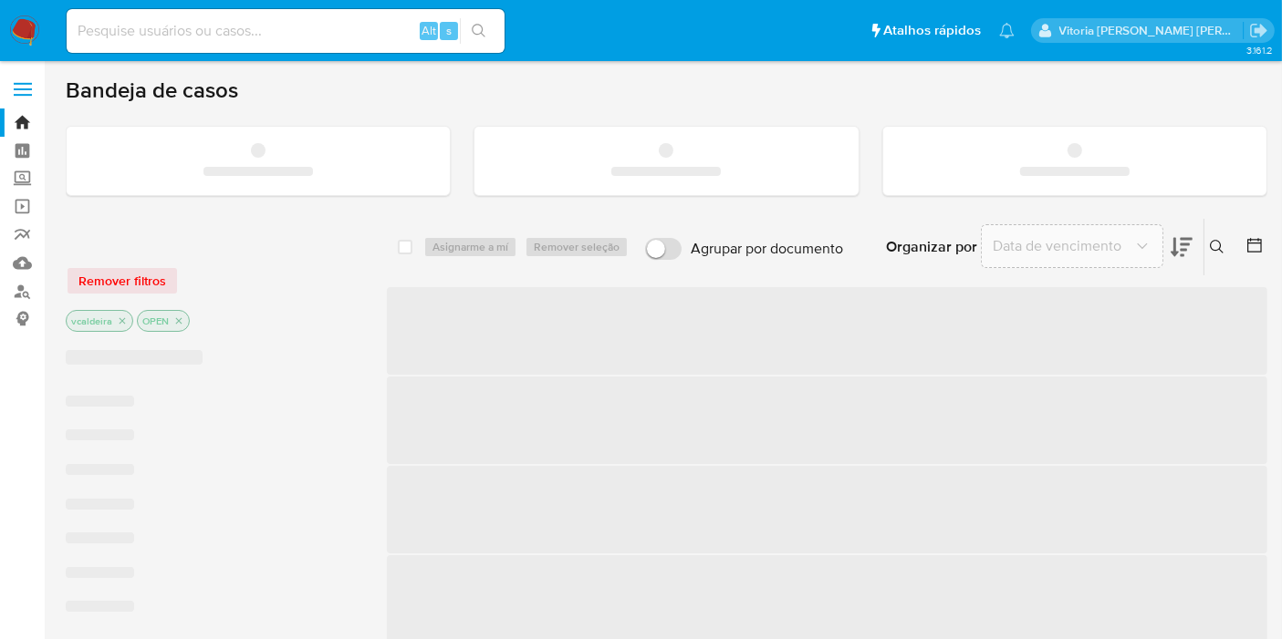
click at [153, 39] on input at bounding box center [286, 31] width 438 height 24
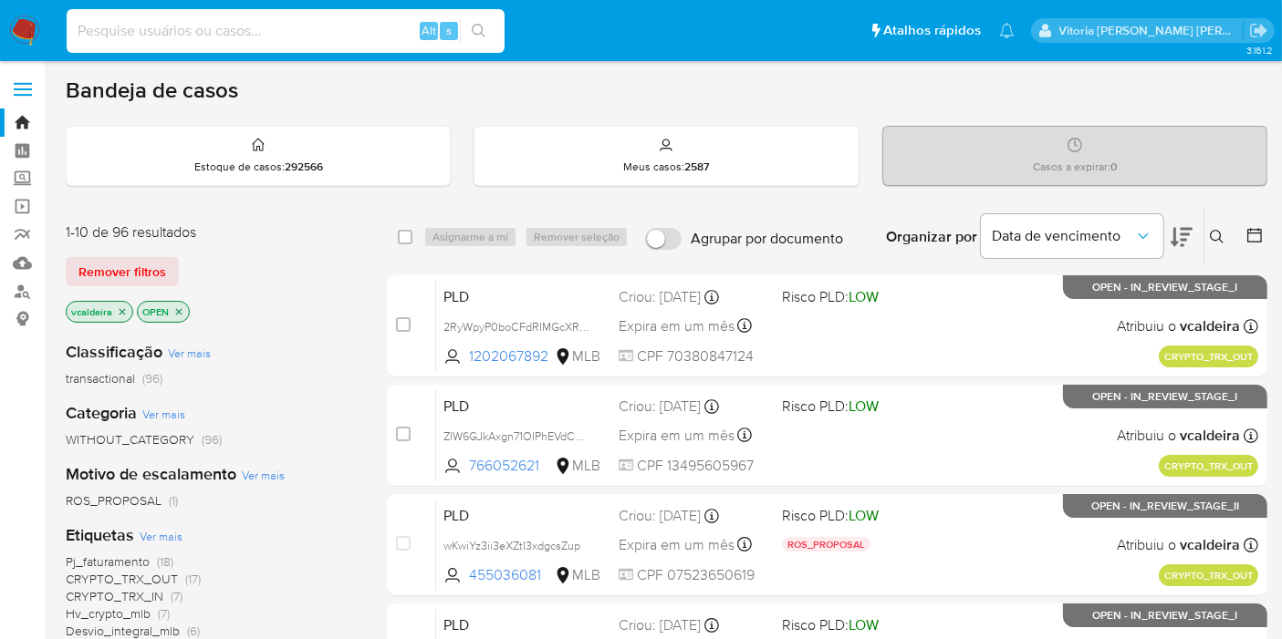
paste input "NCo7Eel8ZkeLEoqF0vn9DPLt"
type input "NCo7Eel8ZkeLEoqF0vn9DPLt"
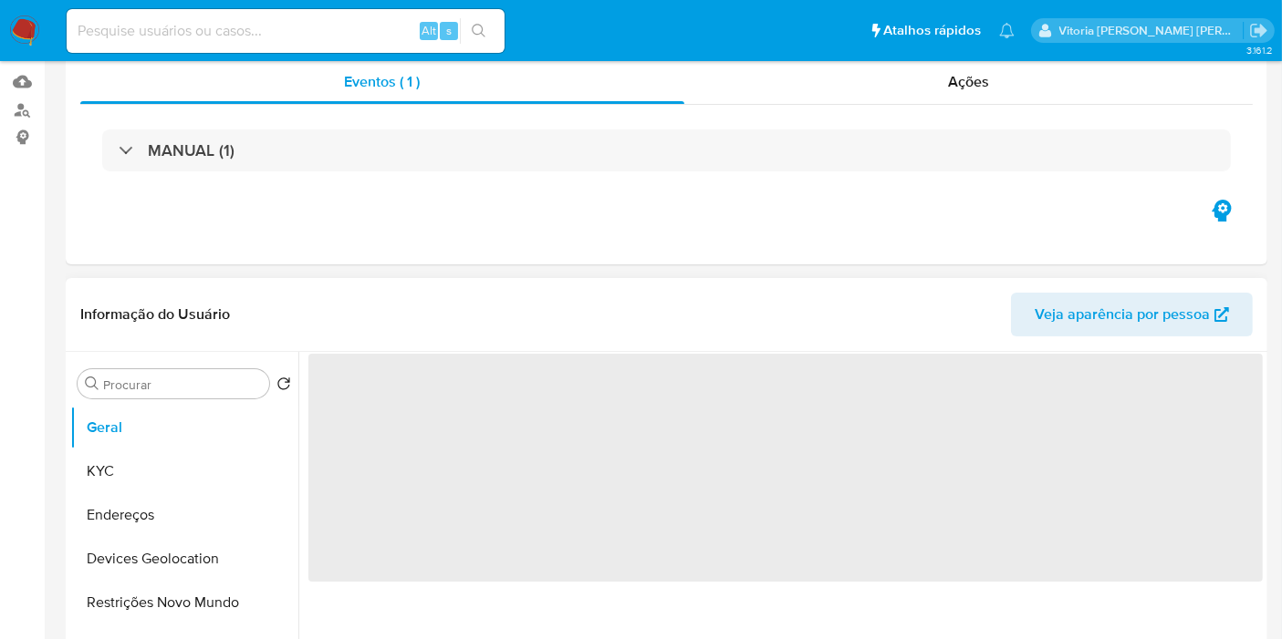
scroll to position [506, 0]
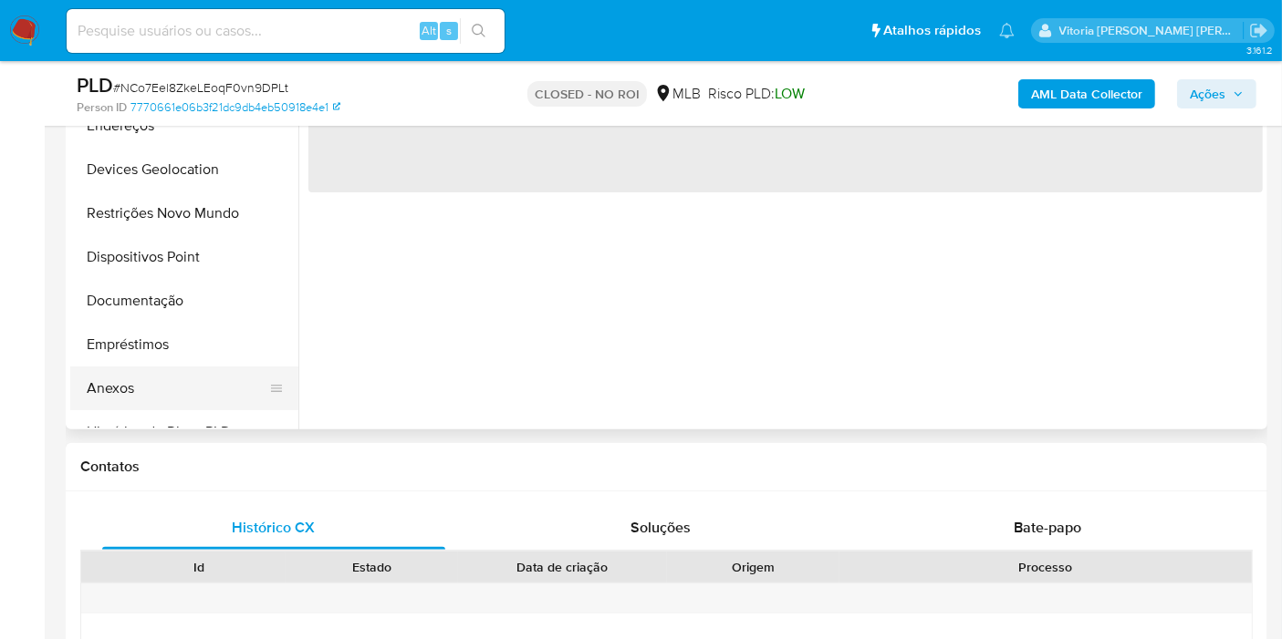
select select "10"
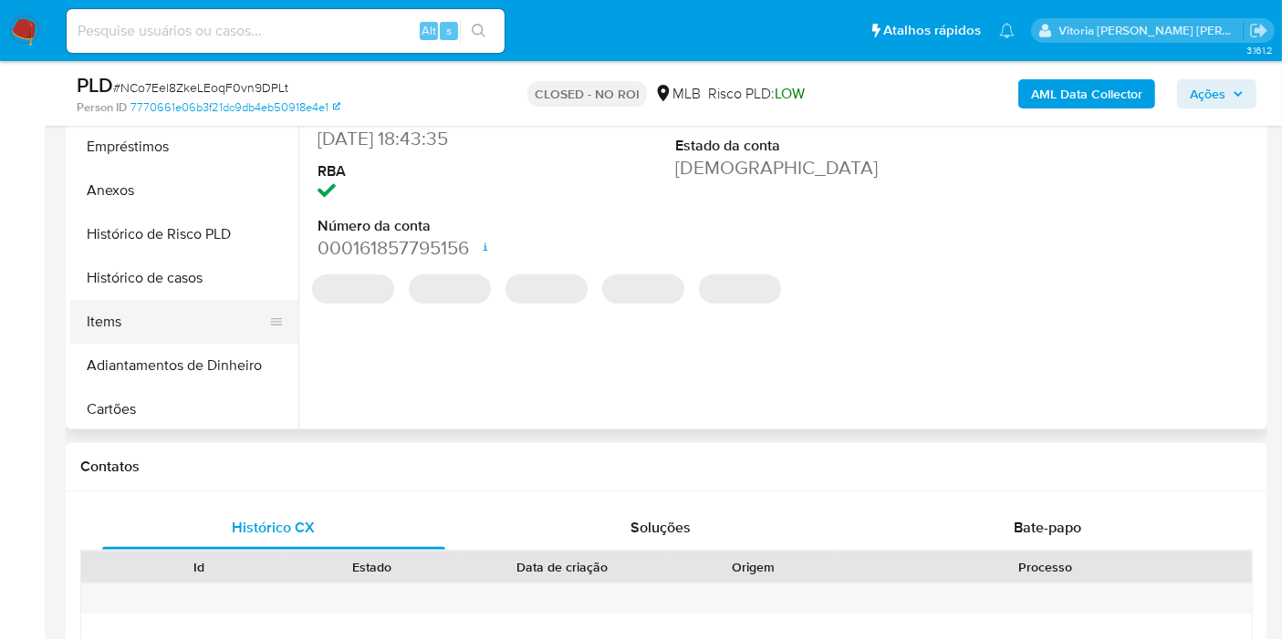
scroll to position [202, 0]
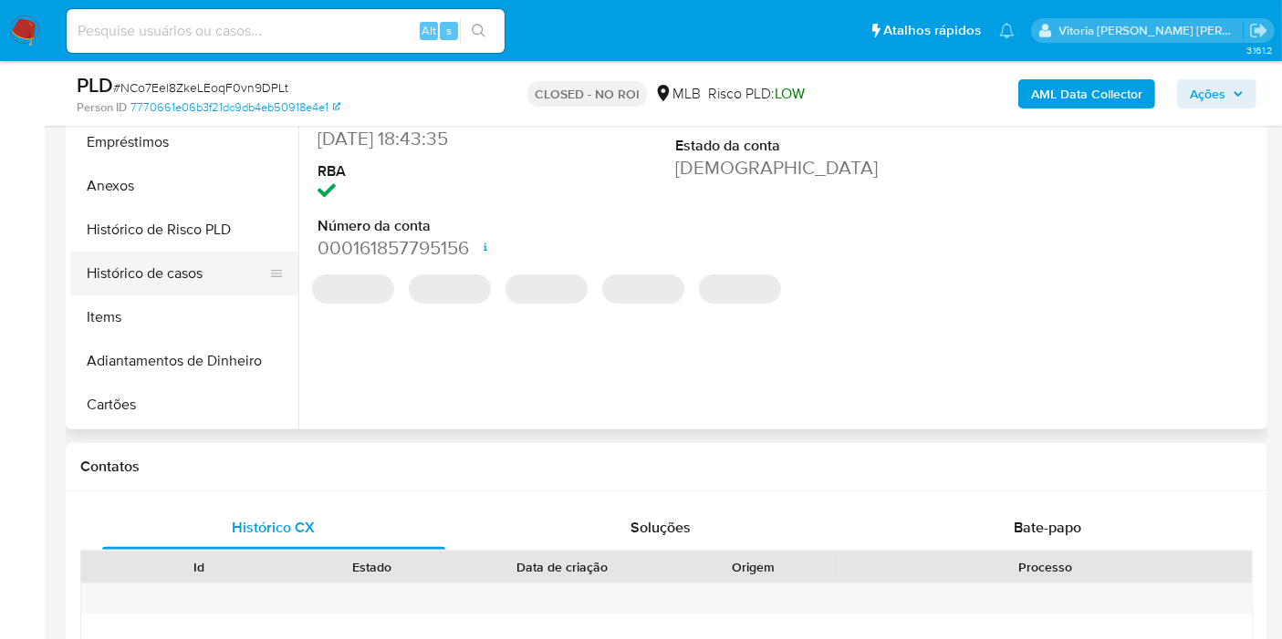
click at [153, 279] on button "Histórico de casos" at bounding box center [176, 274] width 213 height 44
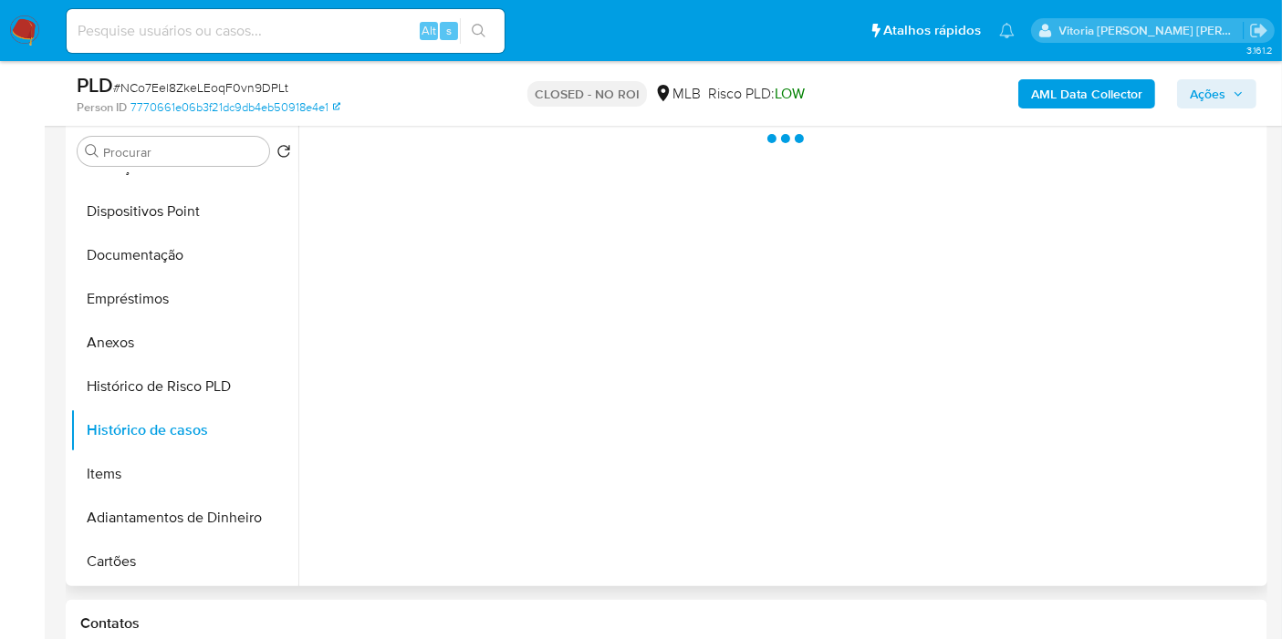
scroll to position [304, 0]
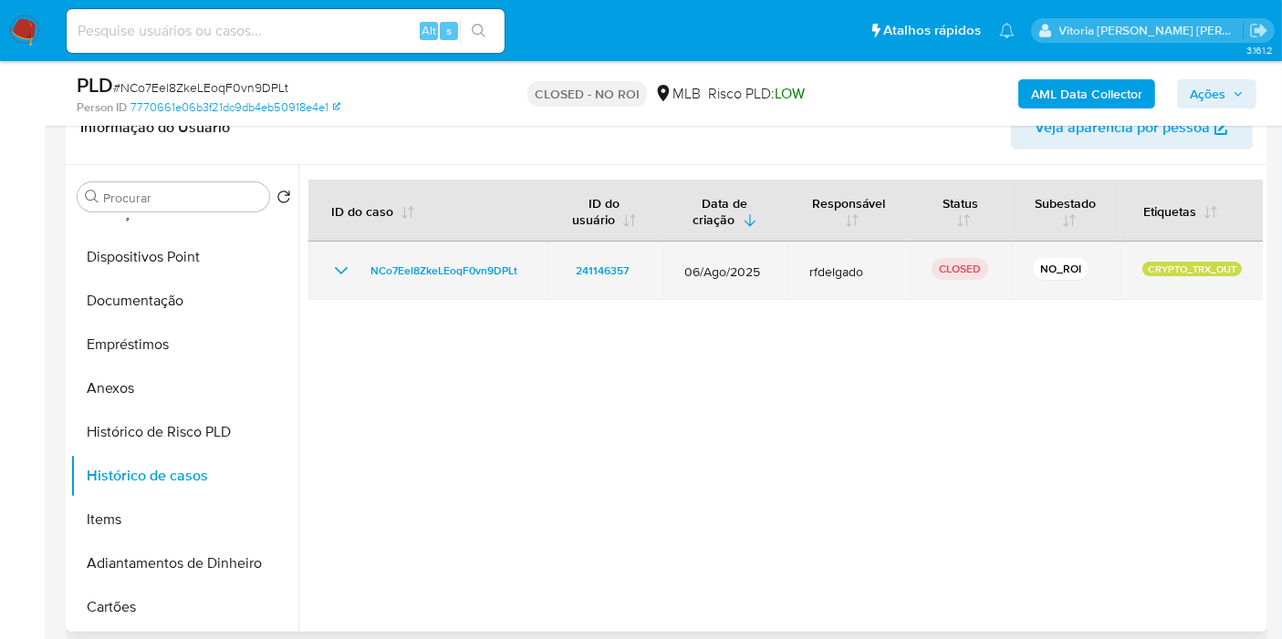
click at [339, 266] on icon "Mostrar/Ocultar" at bounding box center [341, 271] width 22 height 22
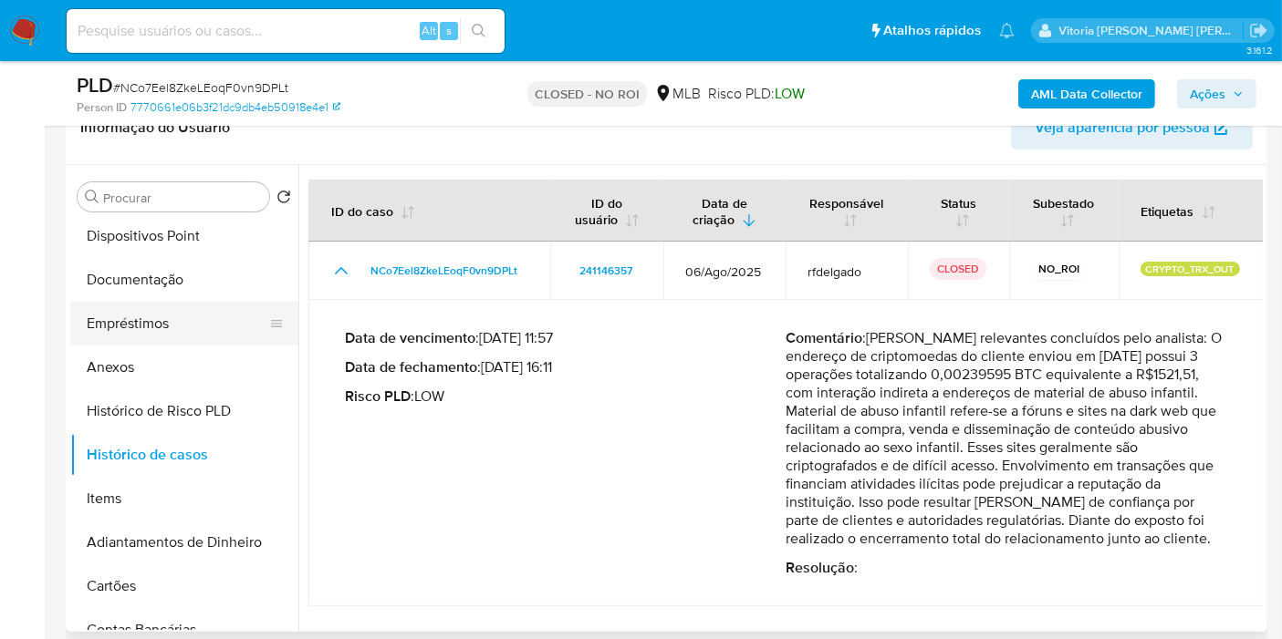
scroll to position [101, 0]
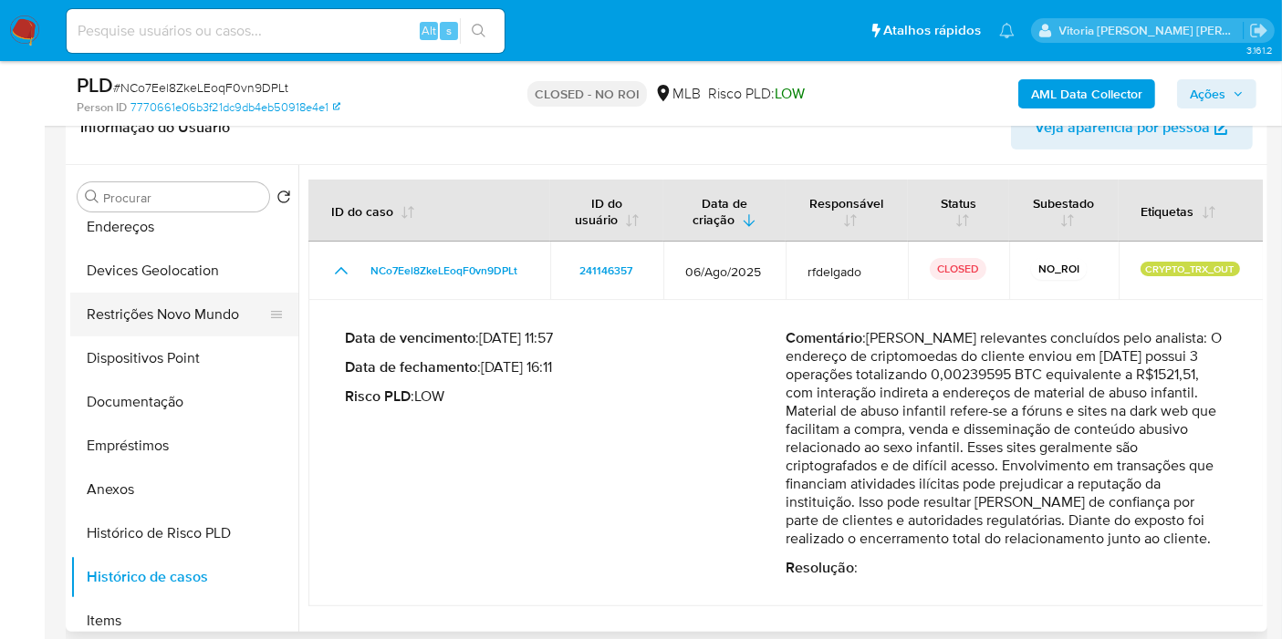
click at [138, 315] on button "Restrições Novo Mundo" at bounding box center [176, 315] width 213 height 44
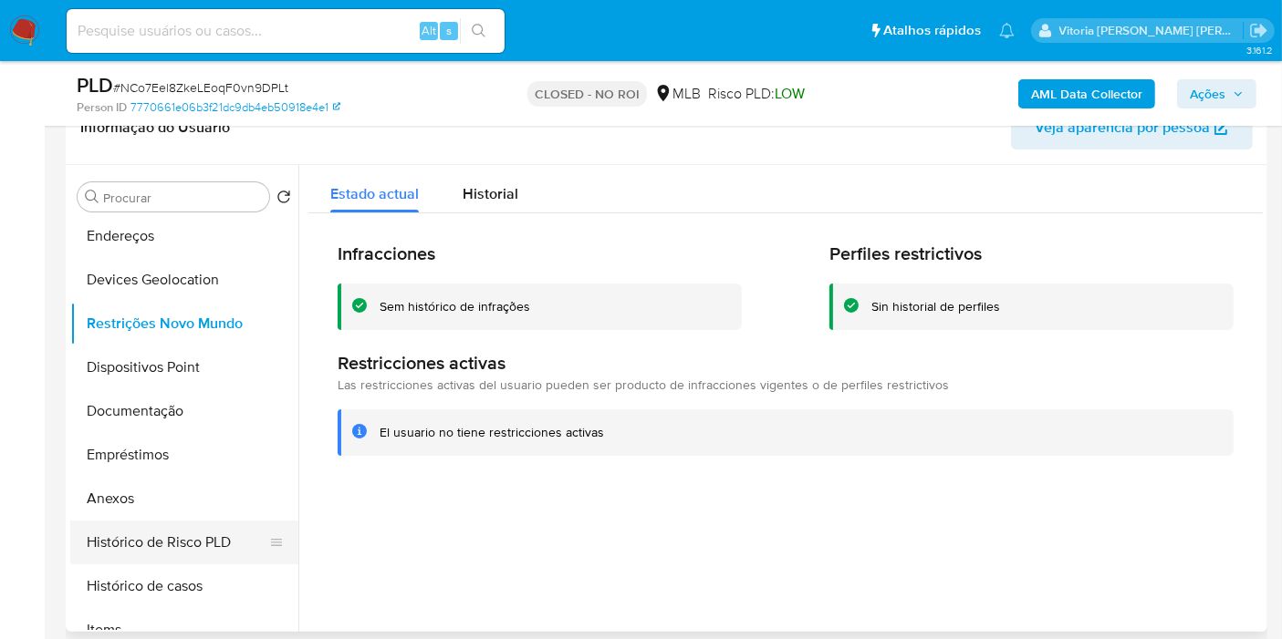
scroll to position [84, 0]
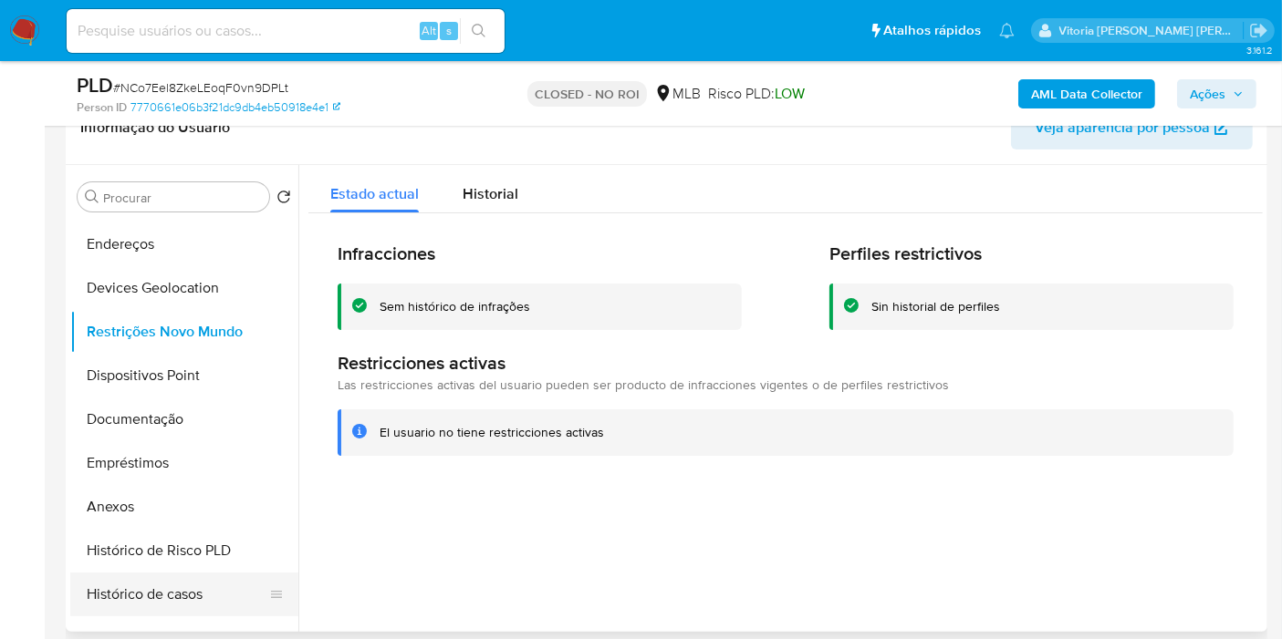
click at [140, 582] on button "Histórico de casos" at bounding box center [176, 595] width 213 height 44
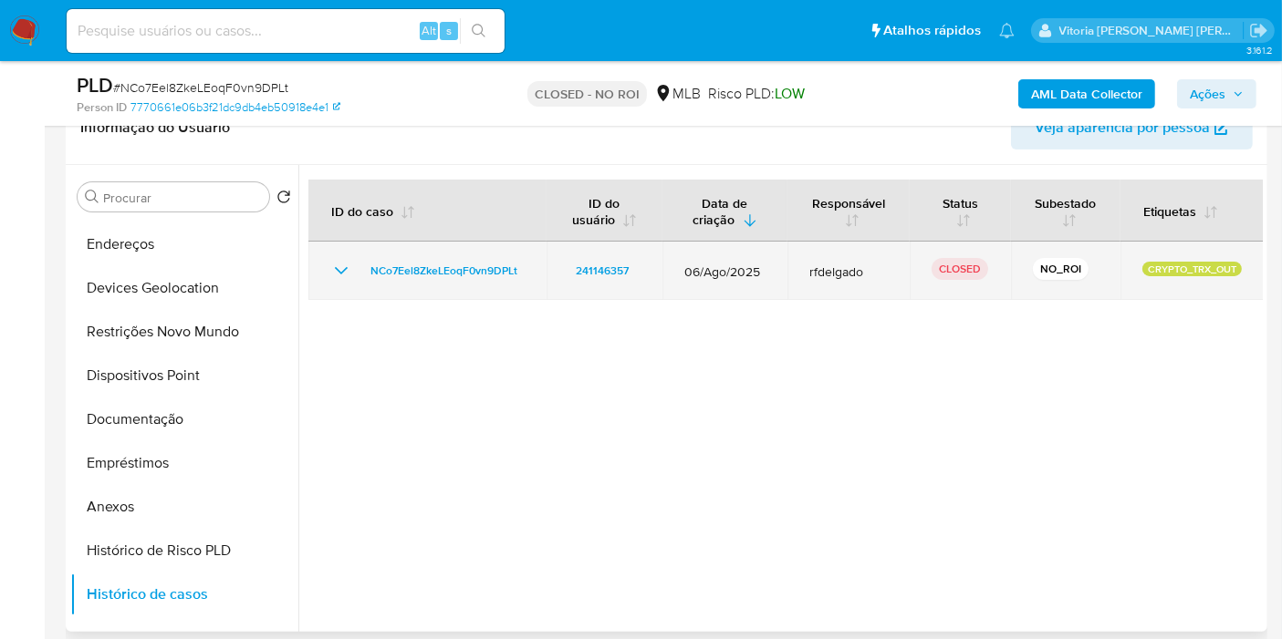
click at [338, 268] on icon "Mostrar/Ocultar" at bounding box center [341, 271] width 22 height 22
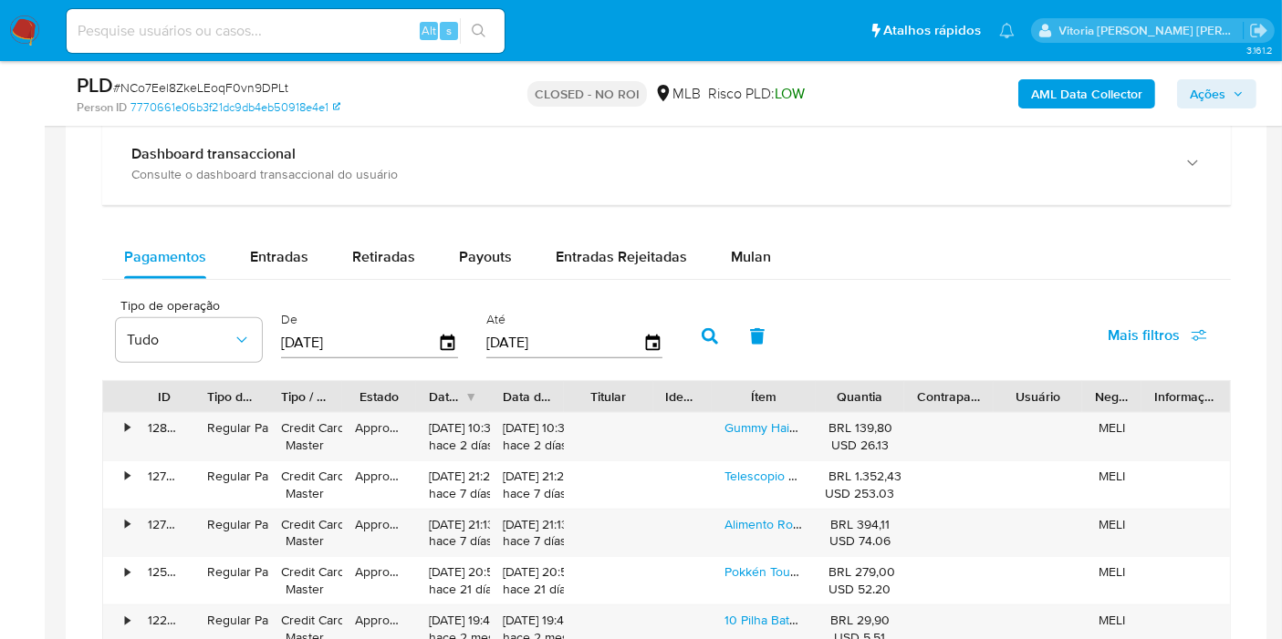
scroll to position [1317, 0]
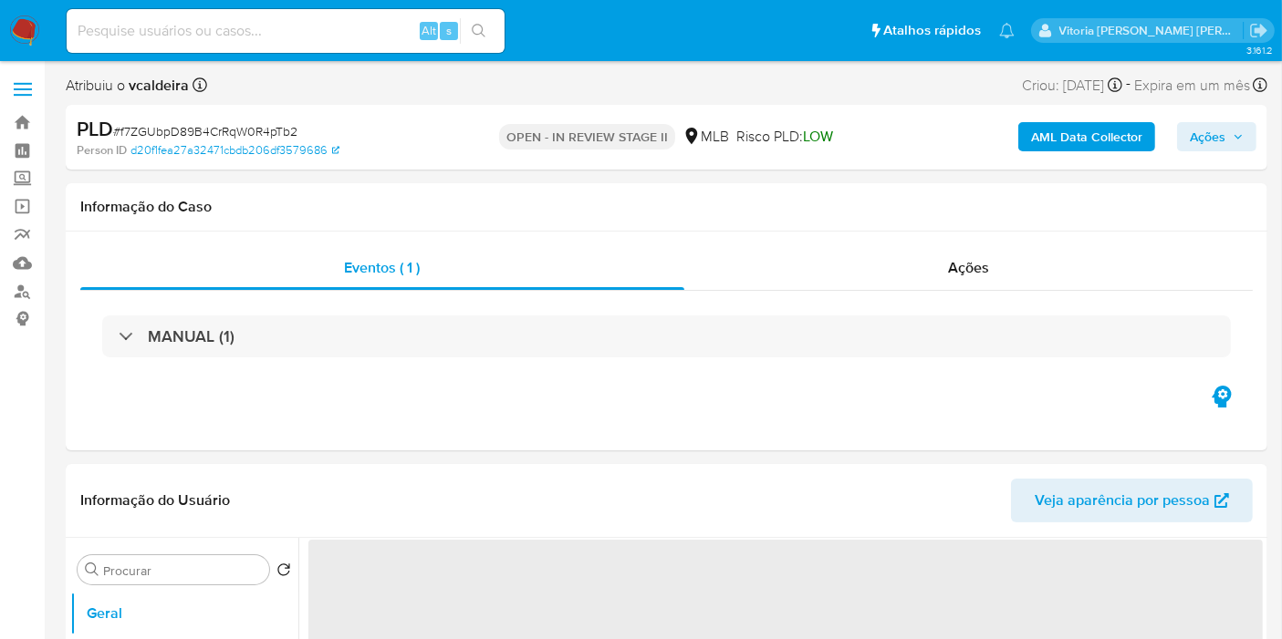
select select "10"
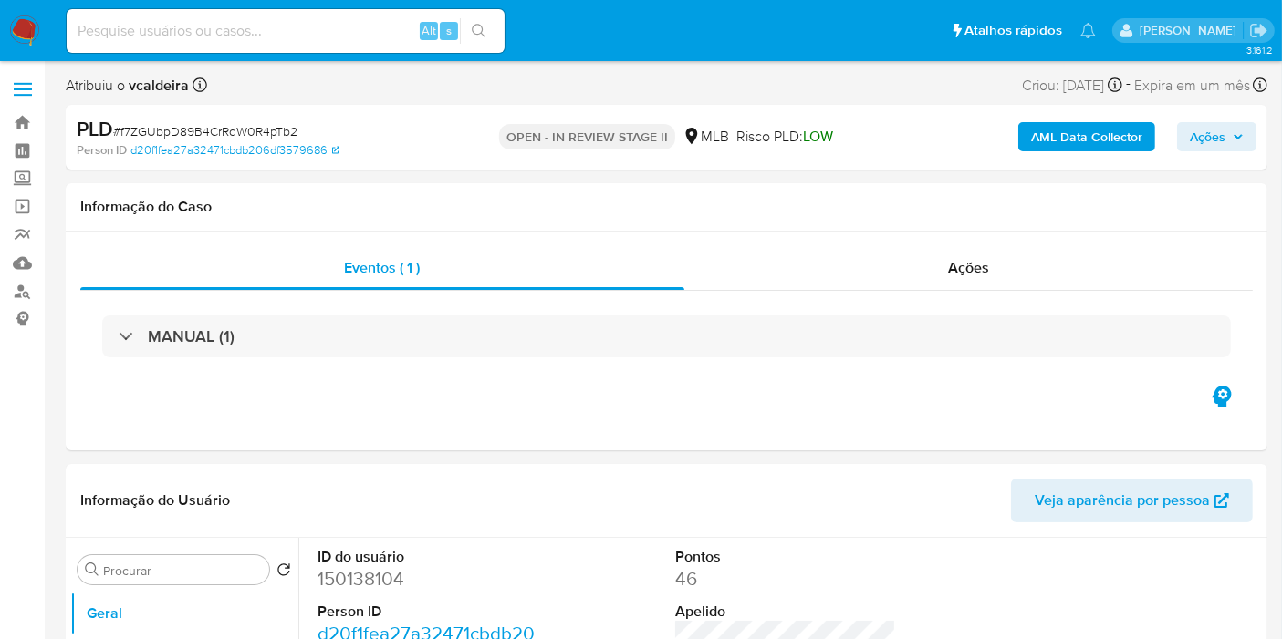
click at [1209, 131] on span "Ações" at bounding box center [1207, 136] width 36 height 29
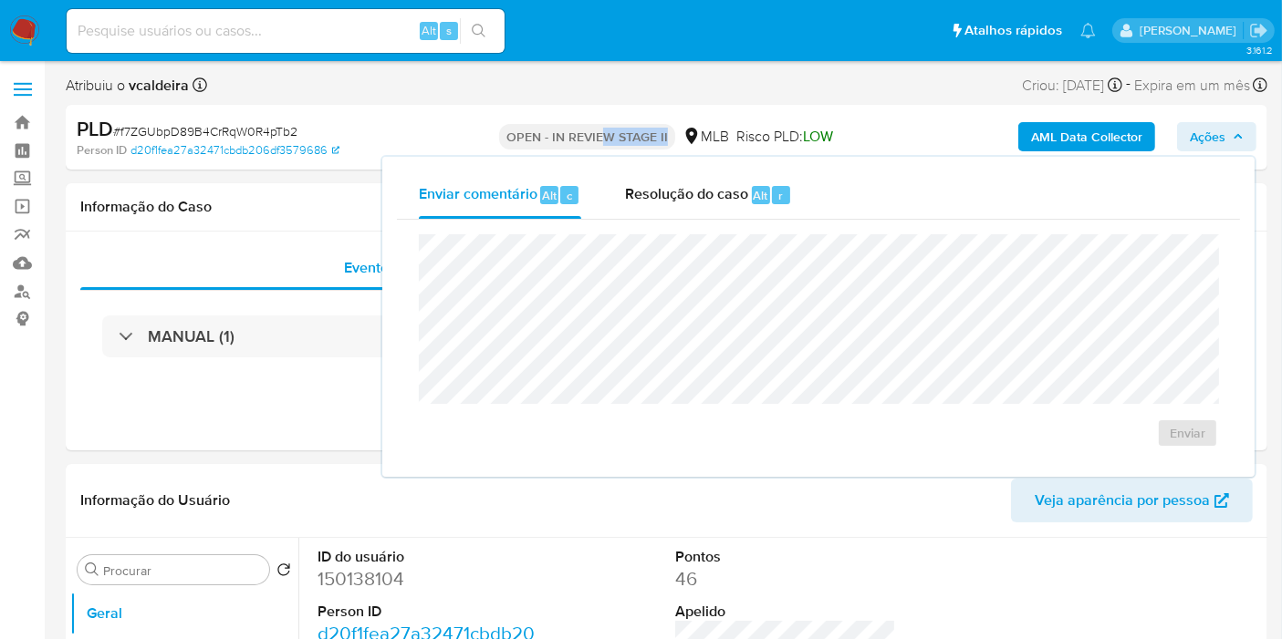
drag, startPoint x: 602, startPoint y: 134, endPoint x: 695, endPoint y: 137, distance: 93.1
click at [695, 137] on div "OPEN - IN REVIEW STAGE II MLB Risco PLD: LOW" at bounding box center [666, 137] width 389 height 43
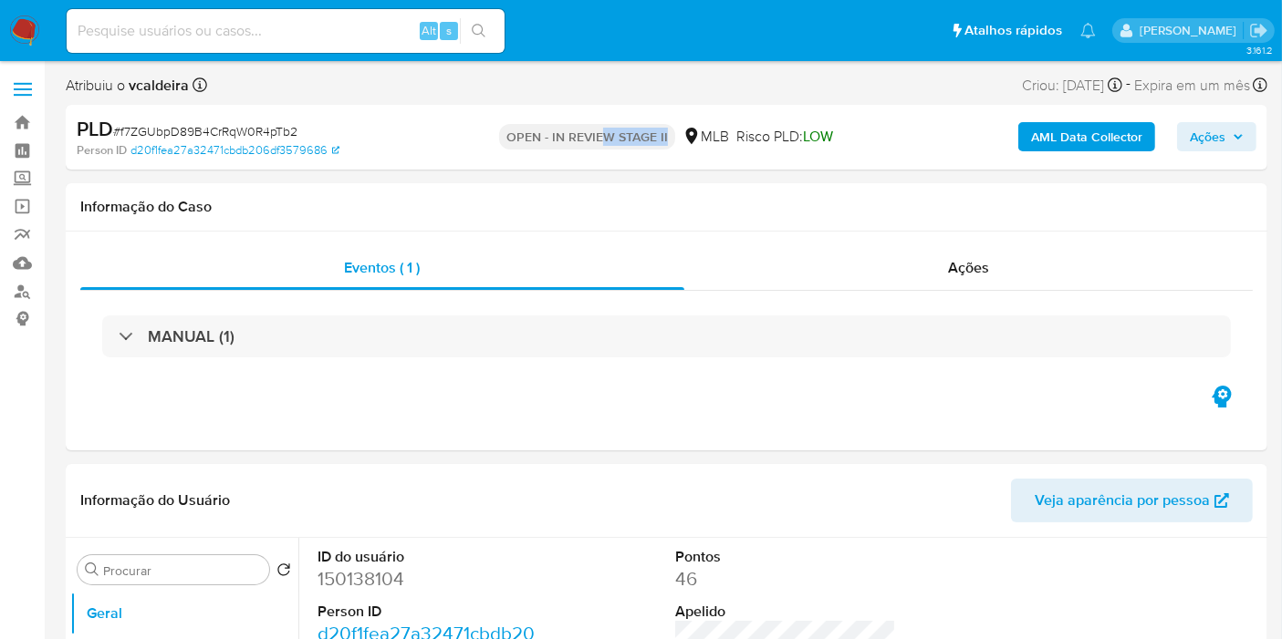
click at [1220, 130] on span "Ações" at bounding box center [1207, 136] width 36 height 29
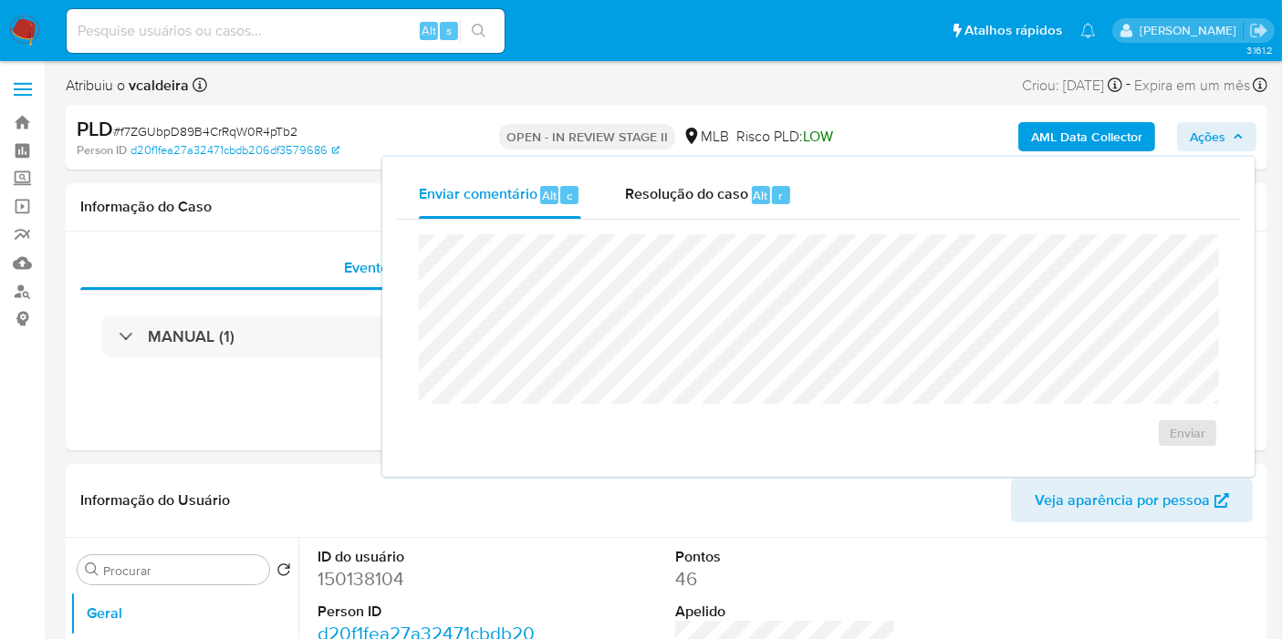
click at [389, 74] on div "Atribuiu o vcaldeira Asignado el: [DATE] 10:40:02 Criou: [DATE] Criou: [DATE] 1…" at bounding box center [666, 89] width 1201 height 32
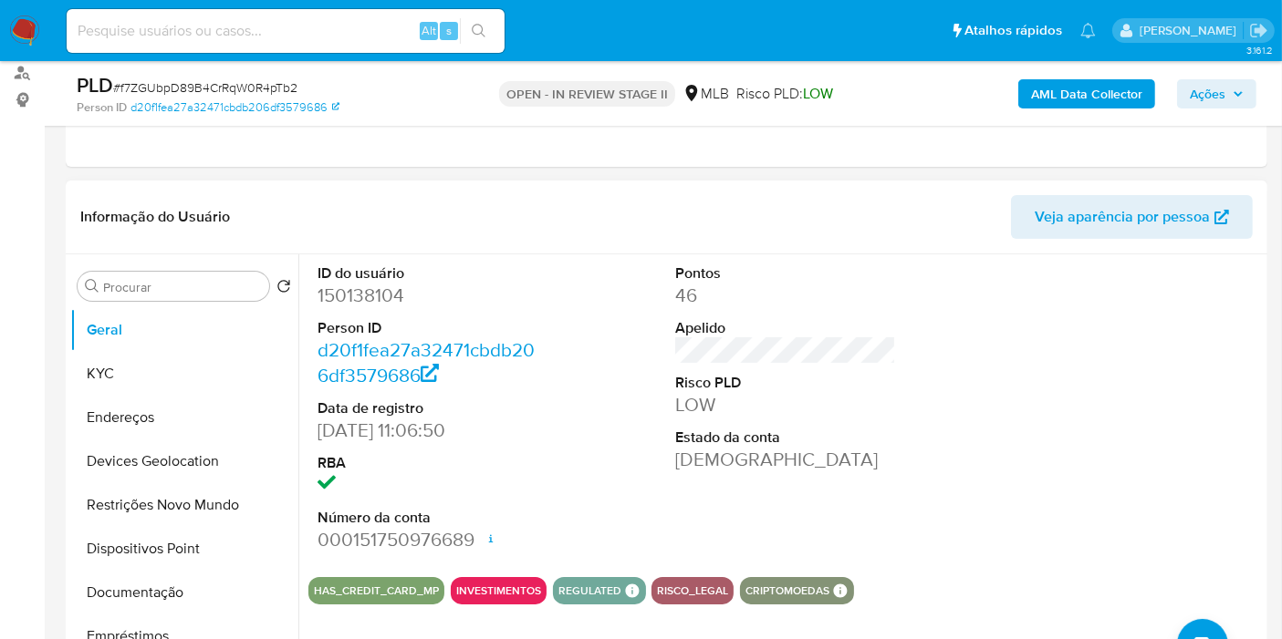
scroll to position [405, 0]
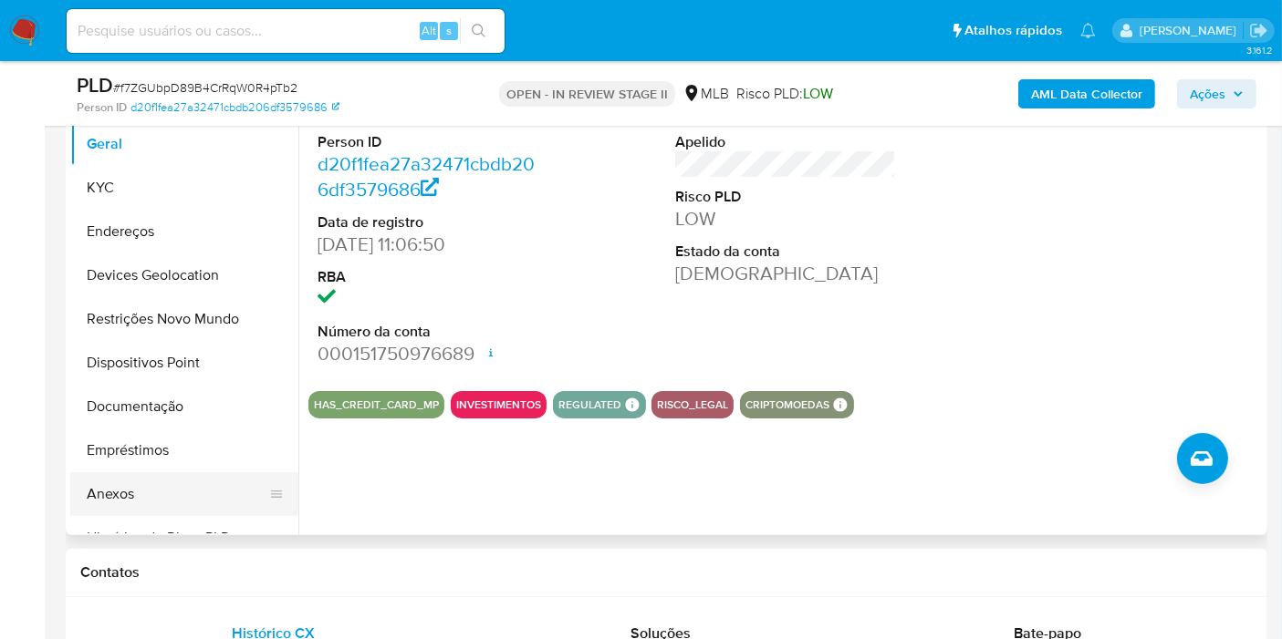
click at [116, 488] on button "Anexos" at bounding box center [176, 494] width 213 height 44
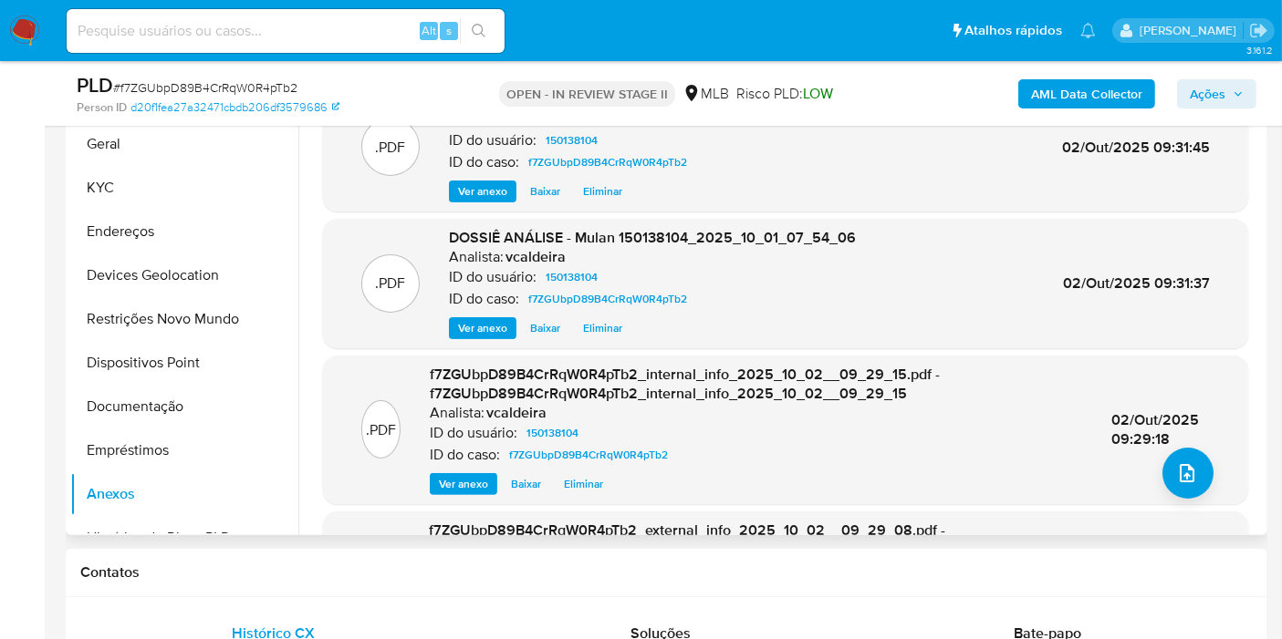
scroll to position [202, 0]
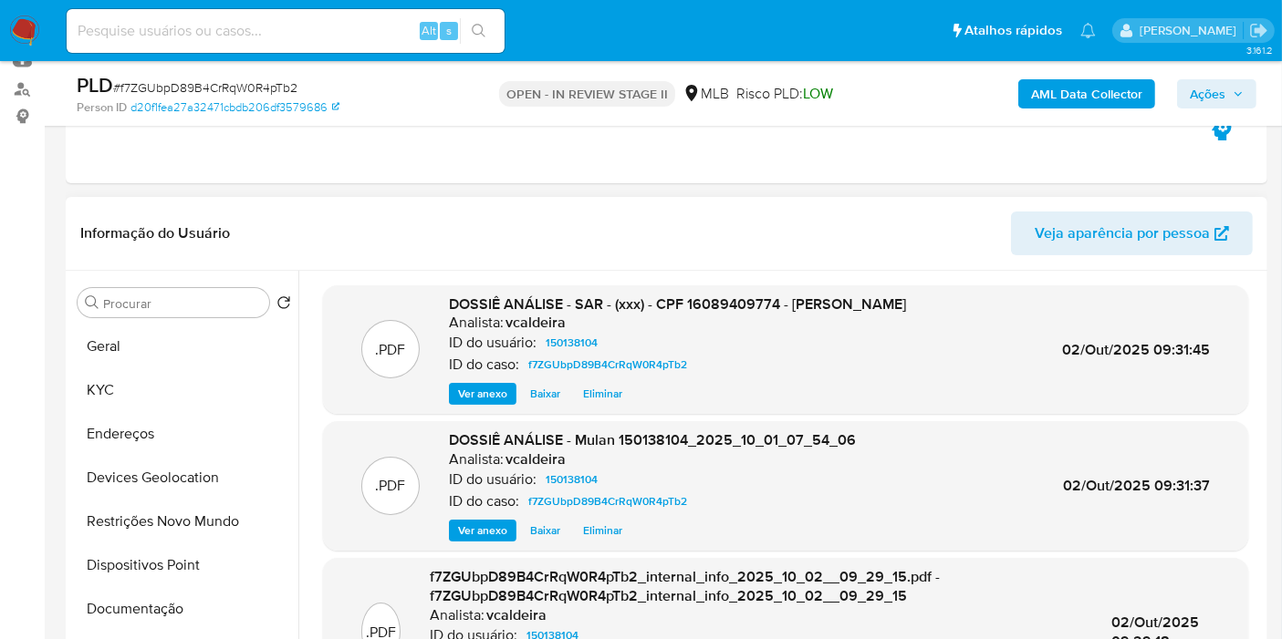
click at [542, 403] on span "Baixar" at bounding box center [545, 394] width 30 height 18
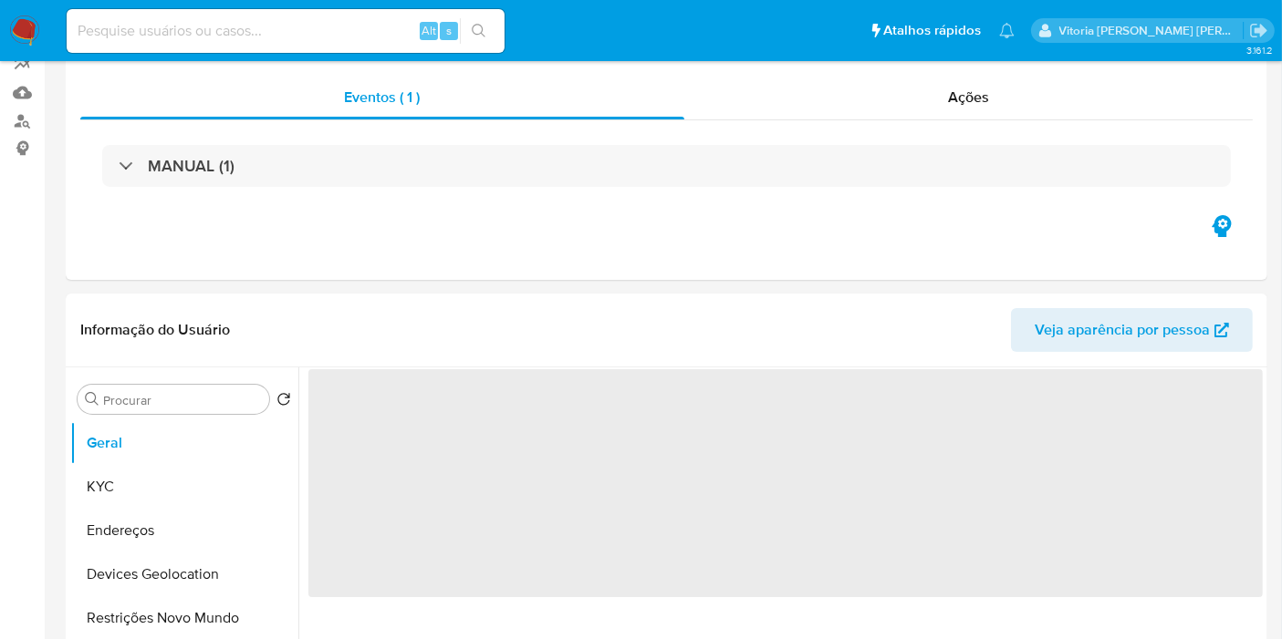
select select "10"
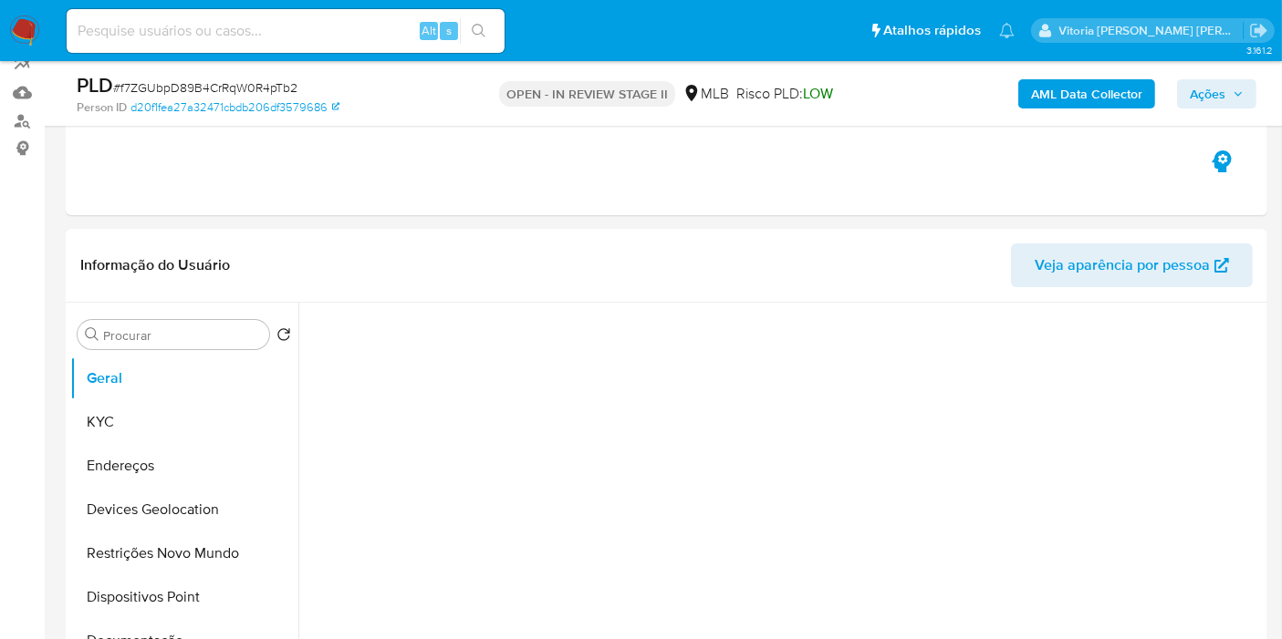
scroll to position [405, 0]
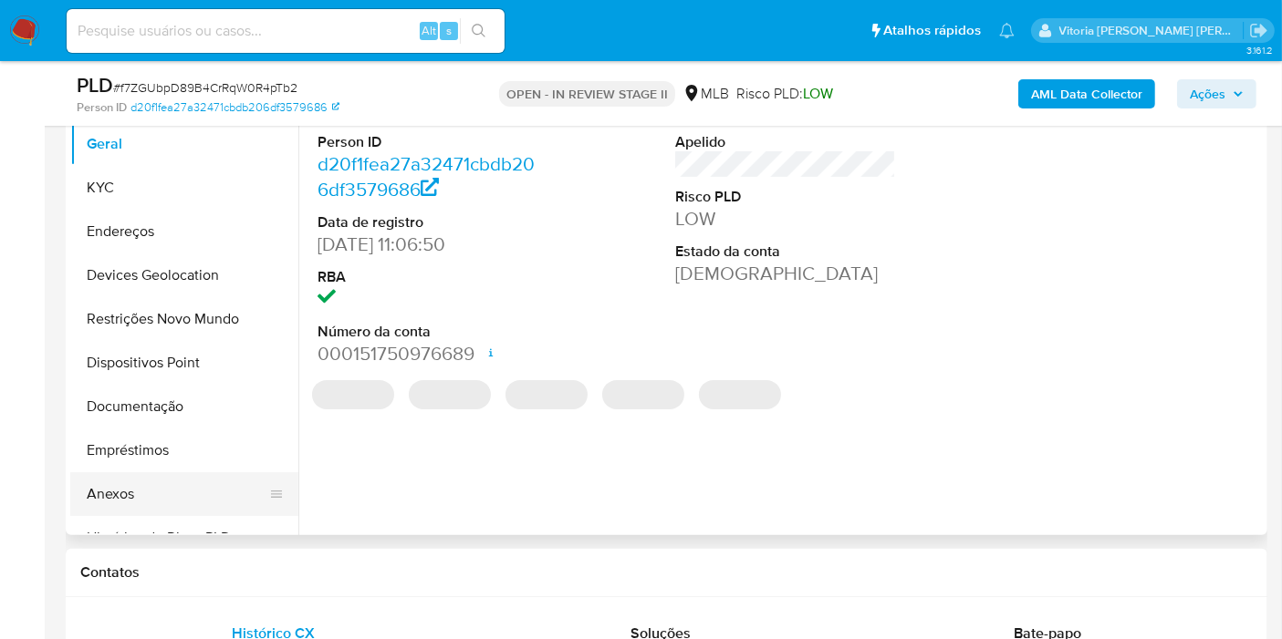
click at [163, 497] on button "Anexos" at bounding box center [176, 494] width 213 height 44
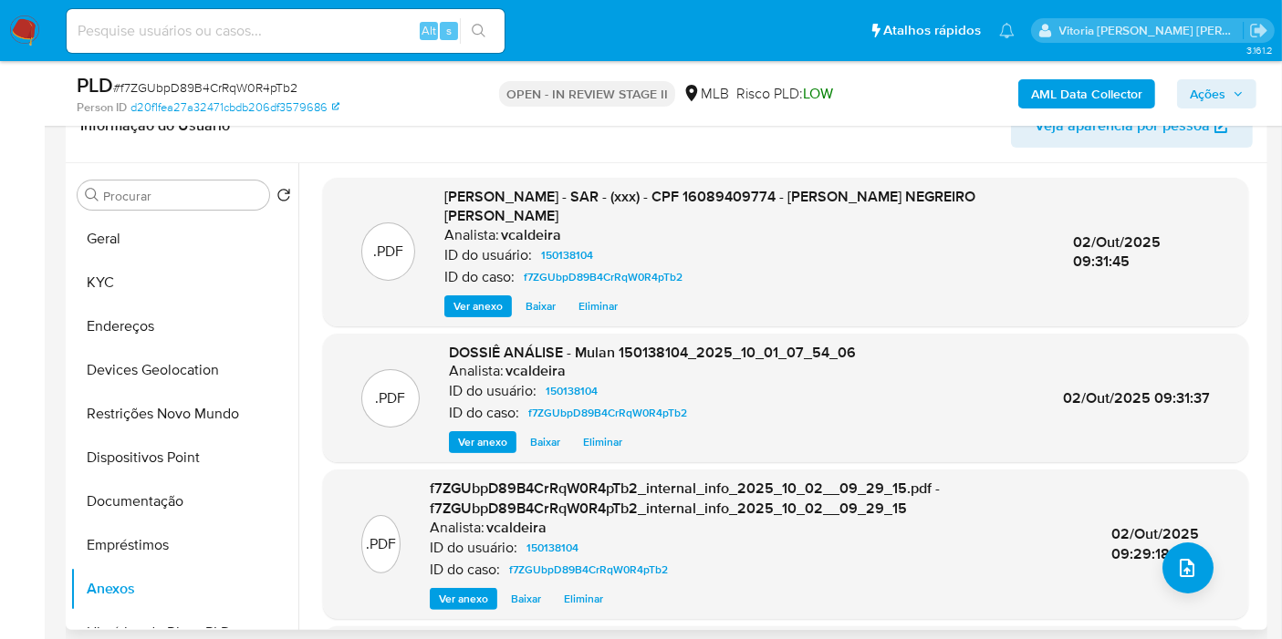
scroll to position [101, 0]
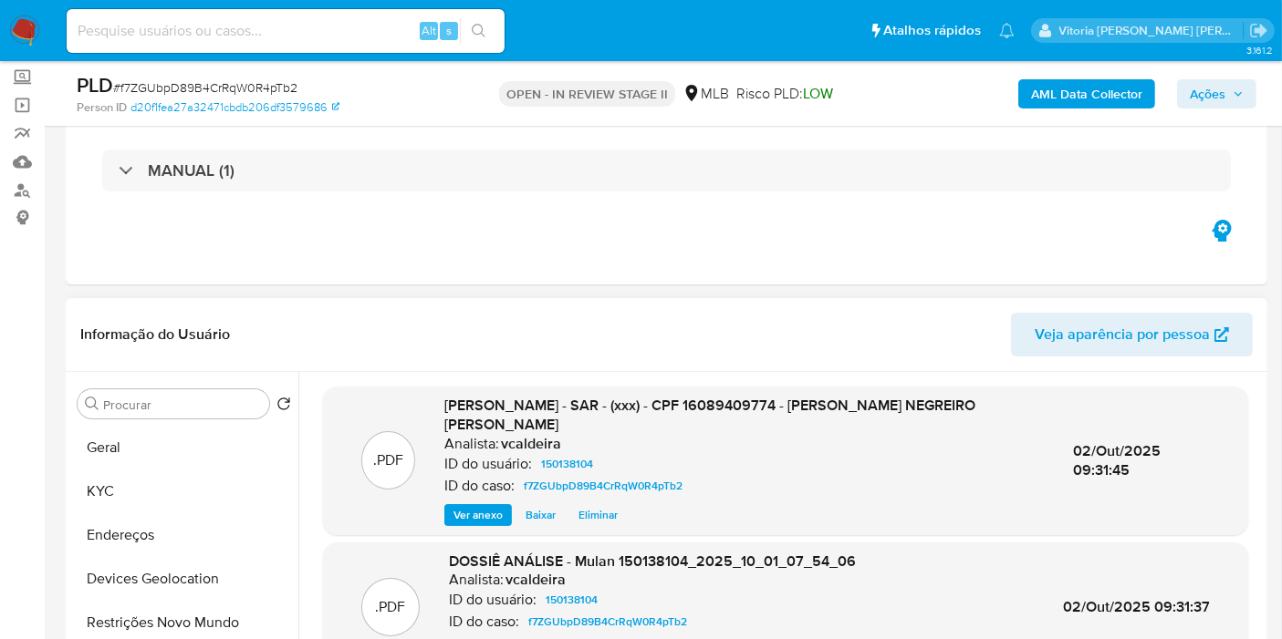
click at [551, 514] on span "Baixar" at bounding box center [540, 515] width 30 height 18
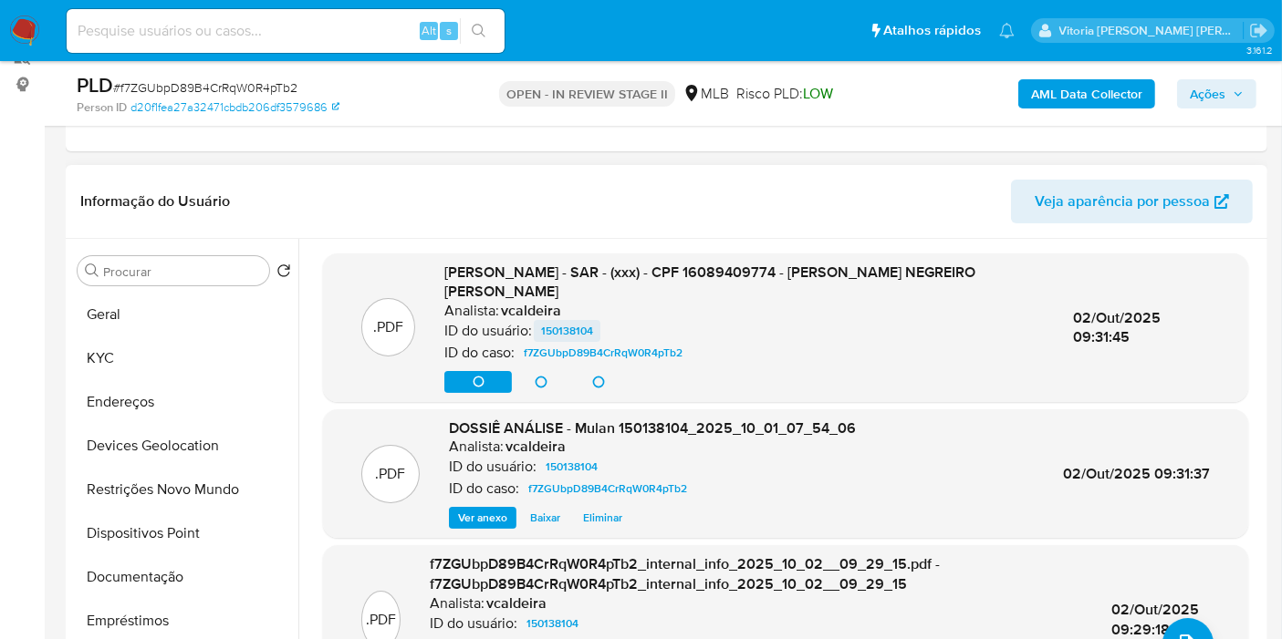
scroll to position [202, 0]
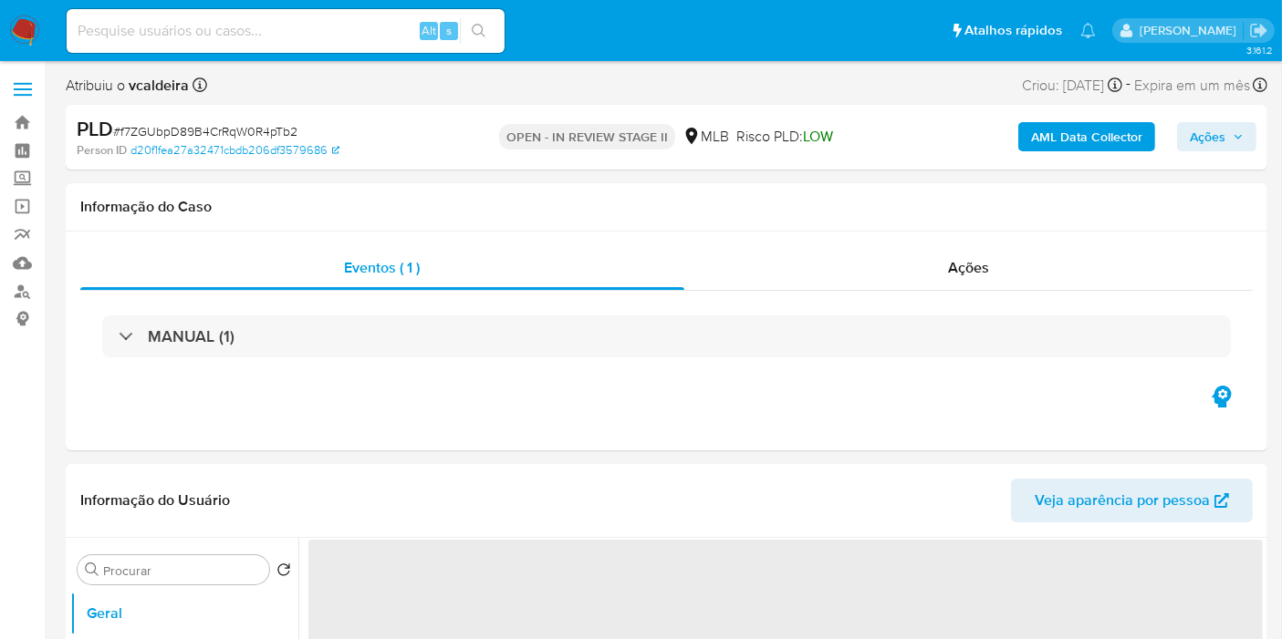
select select "10"
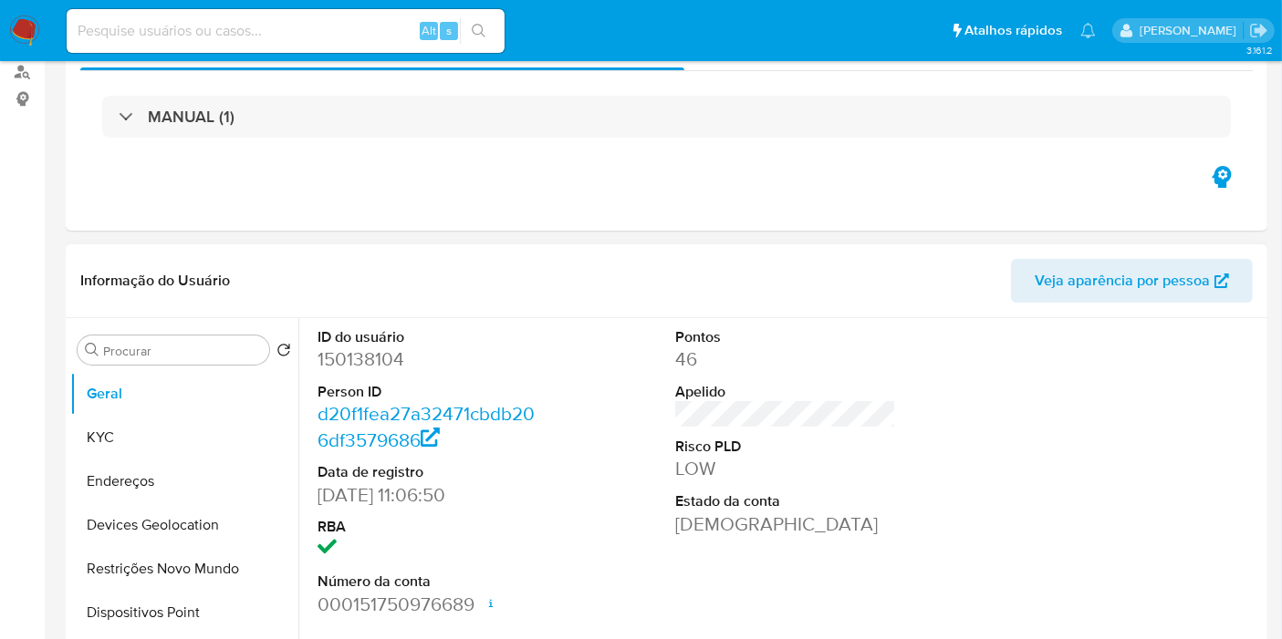
scroll to position [405, 0]
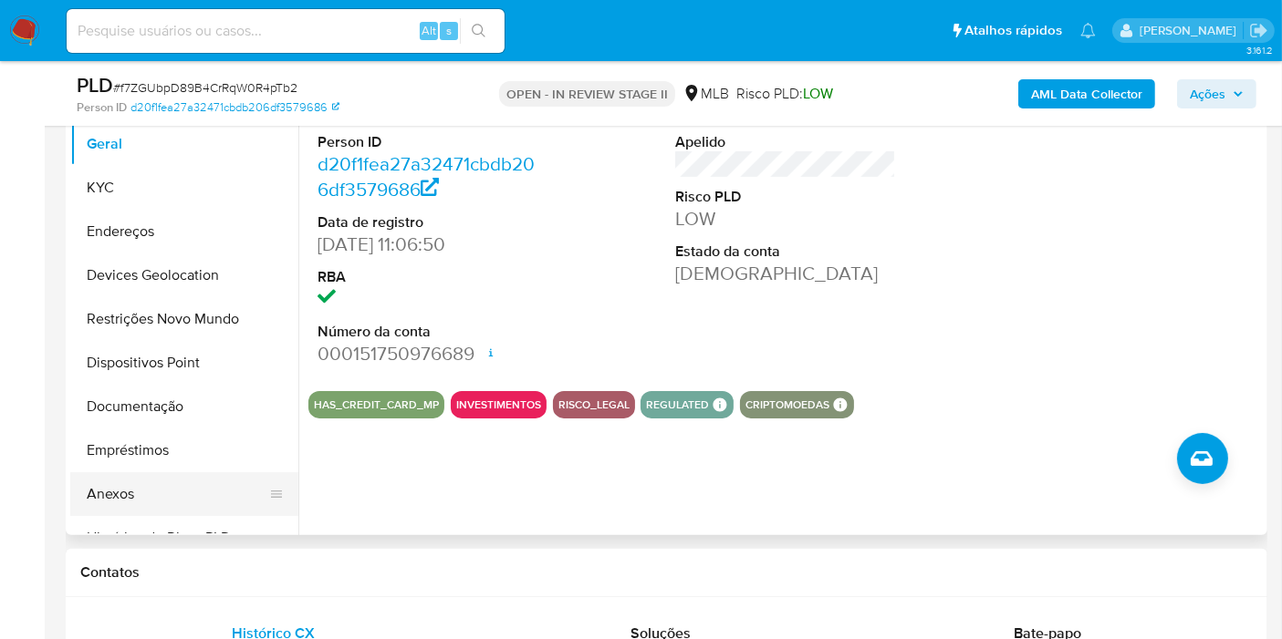
click at [112, 483] on button "Anexos" at bounding box center [176, 494] width 213 height 44
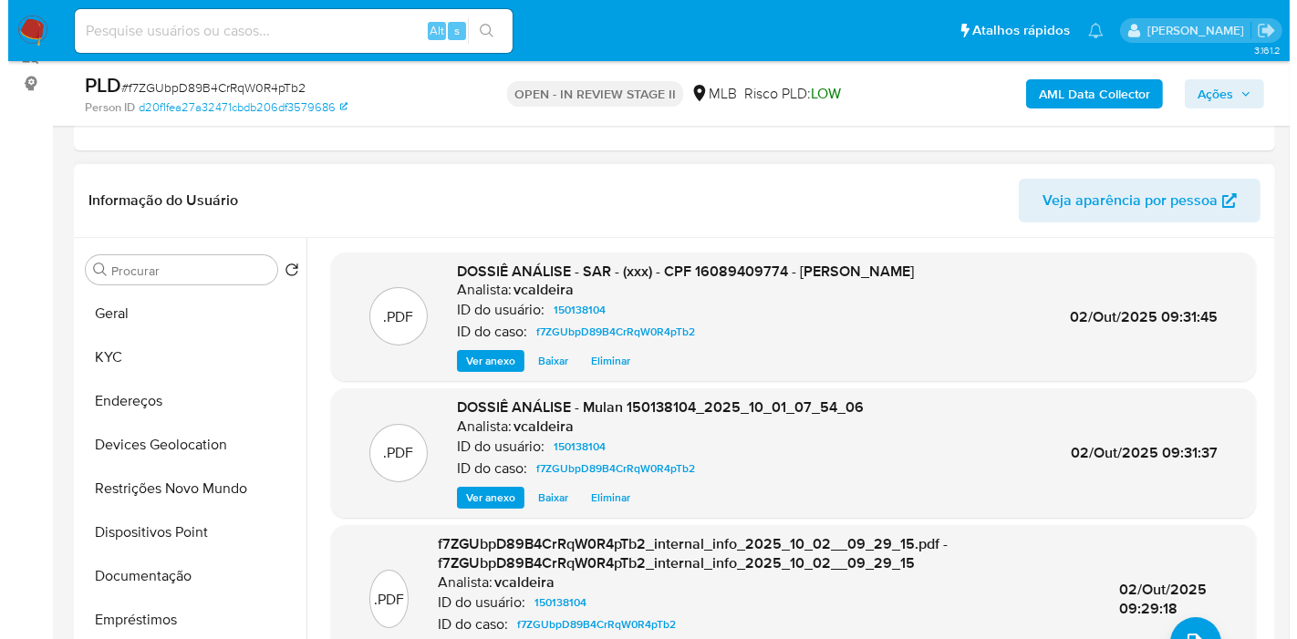
scroll to position [304, 0]
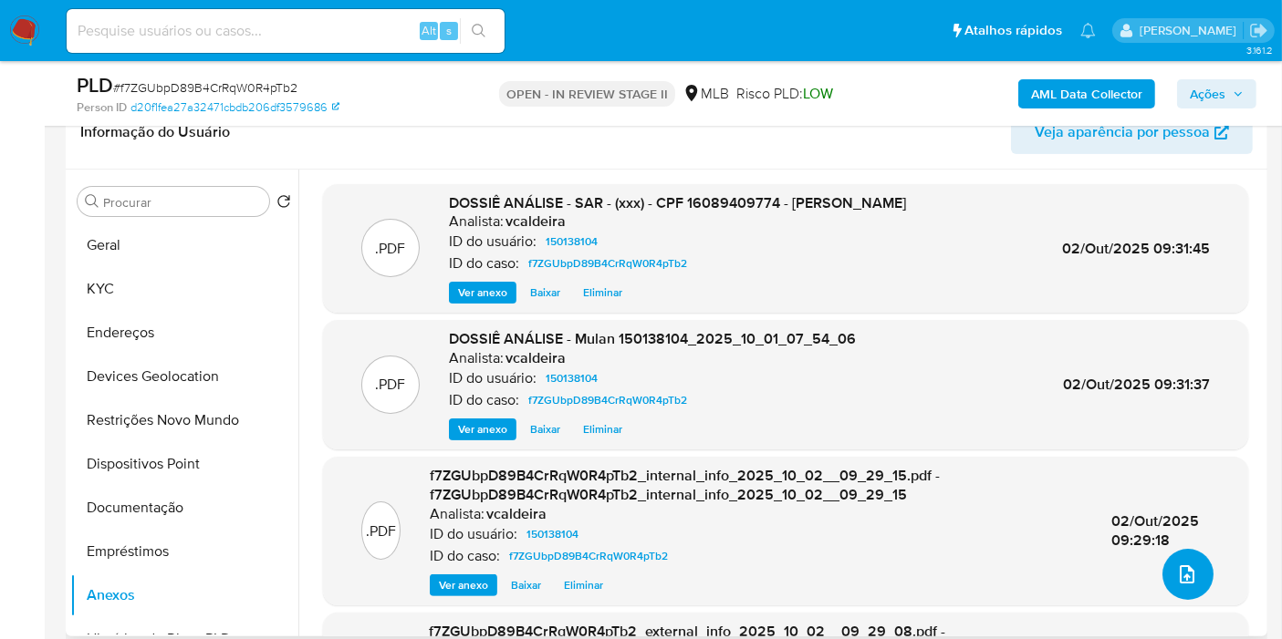
click at [1184, 573] on icon "upload-file" at bounding box center [1187, 575] width 22 height 22
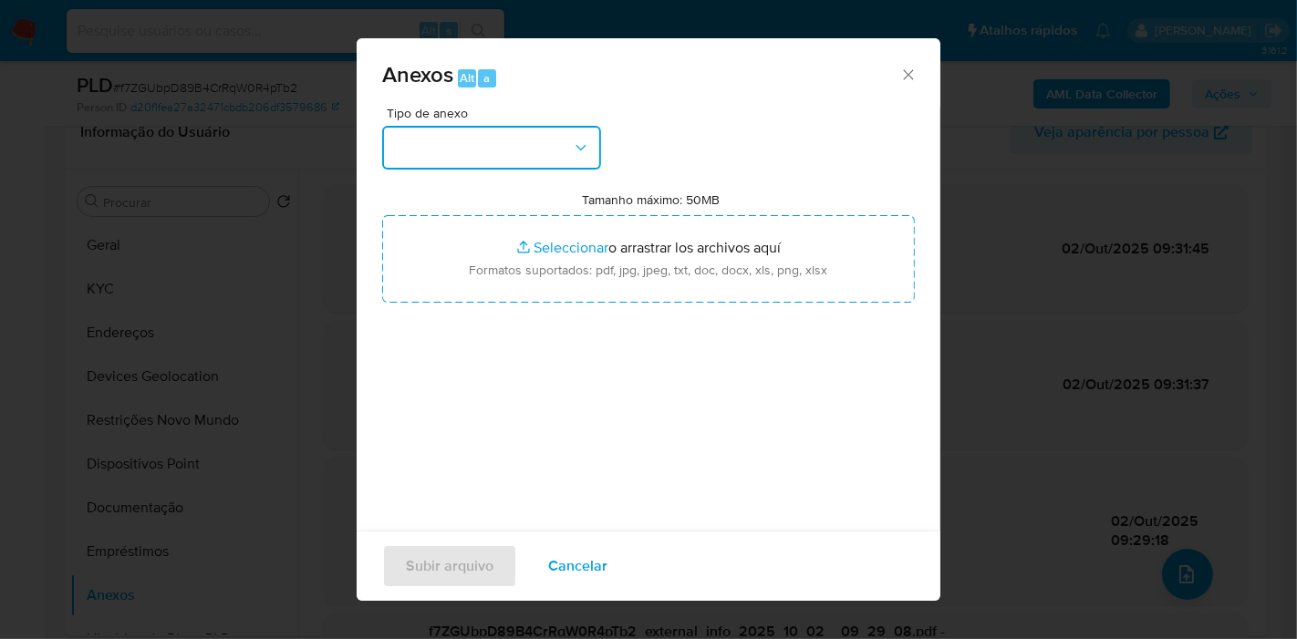
click at [555, 149] on button "button" at bounding box center [491, 148] width 219 height 44
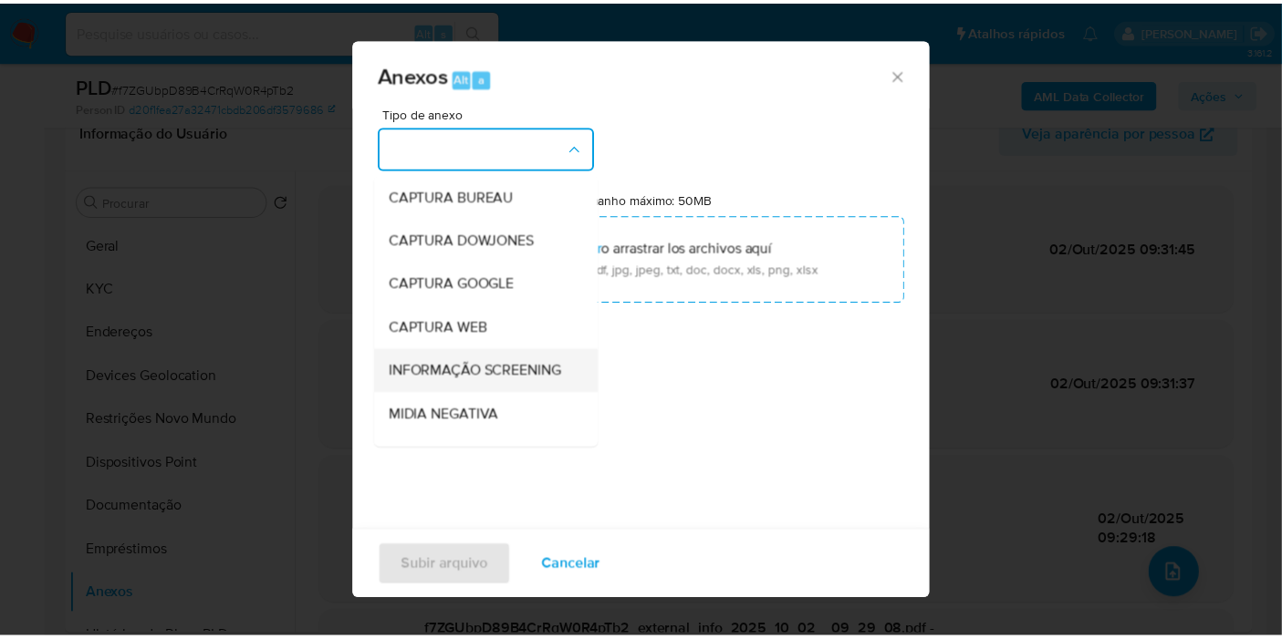
scroll to position [202, 0]
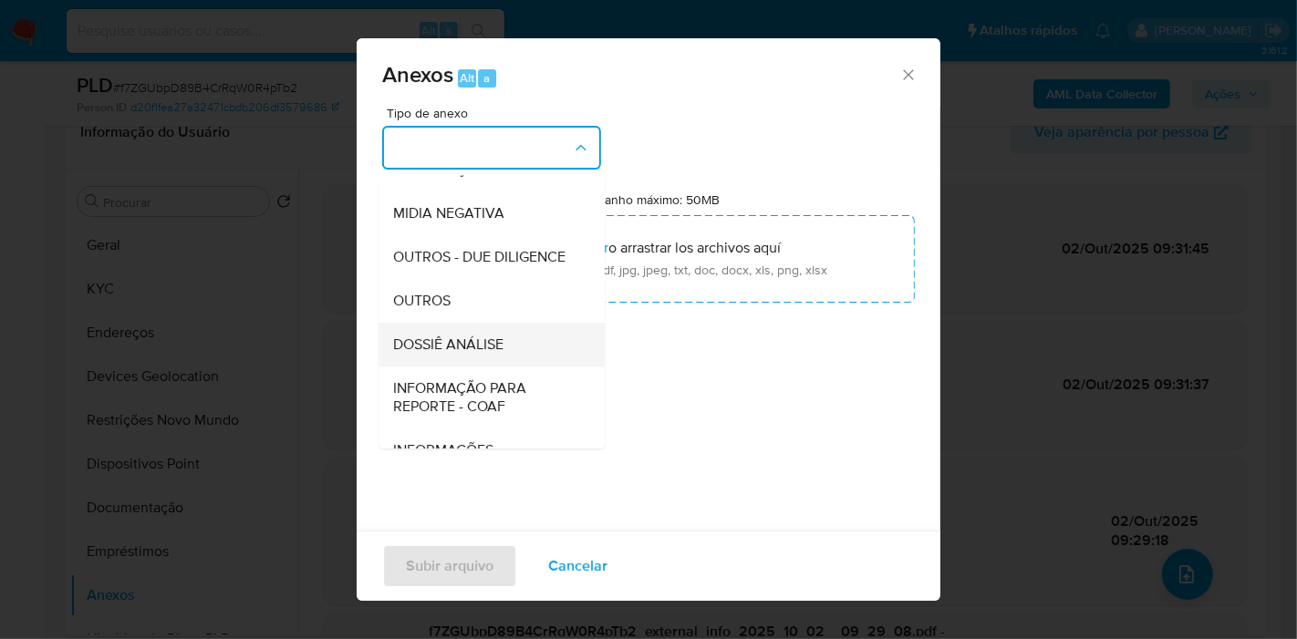
click at [465, 354] on span "DOSSIÊ ANÁLISE" at bounding box center [448, 345] width 110 height 18
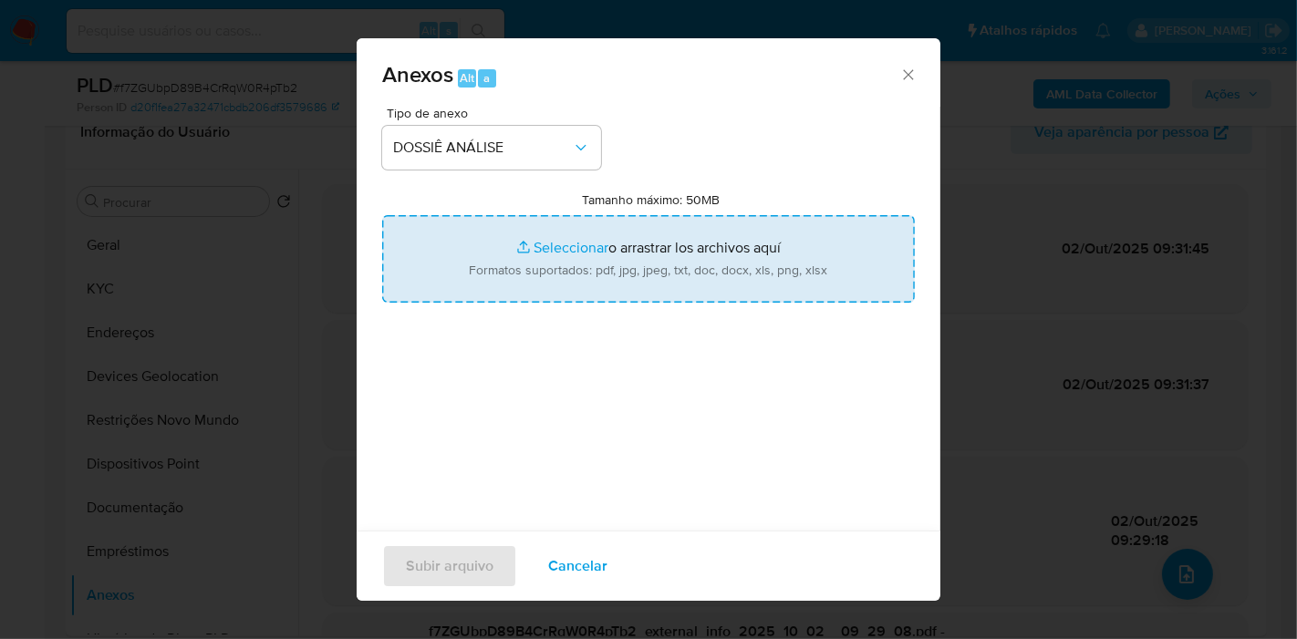
click at [551, 254] on input "Tamanho máximo: 50MB Seleccionar archivos" at bounding box center [648, 259] width 533 height 88
type input "C:\fakepath\SAR - (xxx) - CPF 16089409774 - ADRIANO MENDES NEGREIRO BATISTA.pdf"
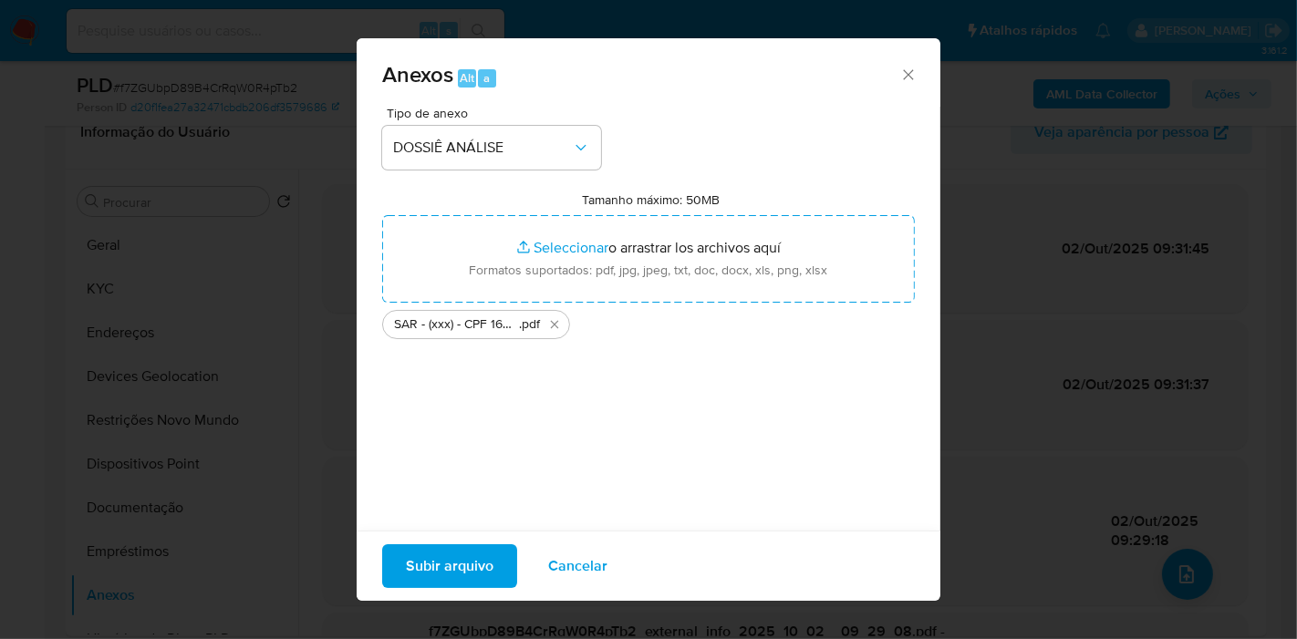
click at [461, 571] on span "Subir arquivo" at bounding box center [450, 566] width 88 height 40
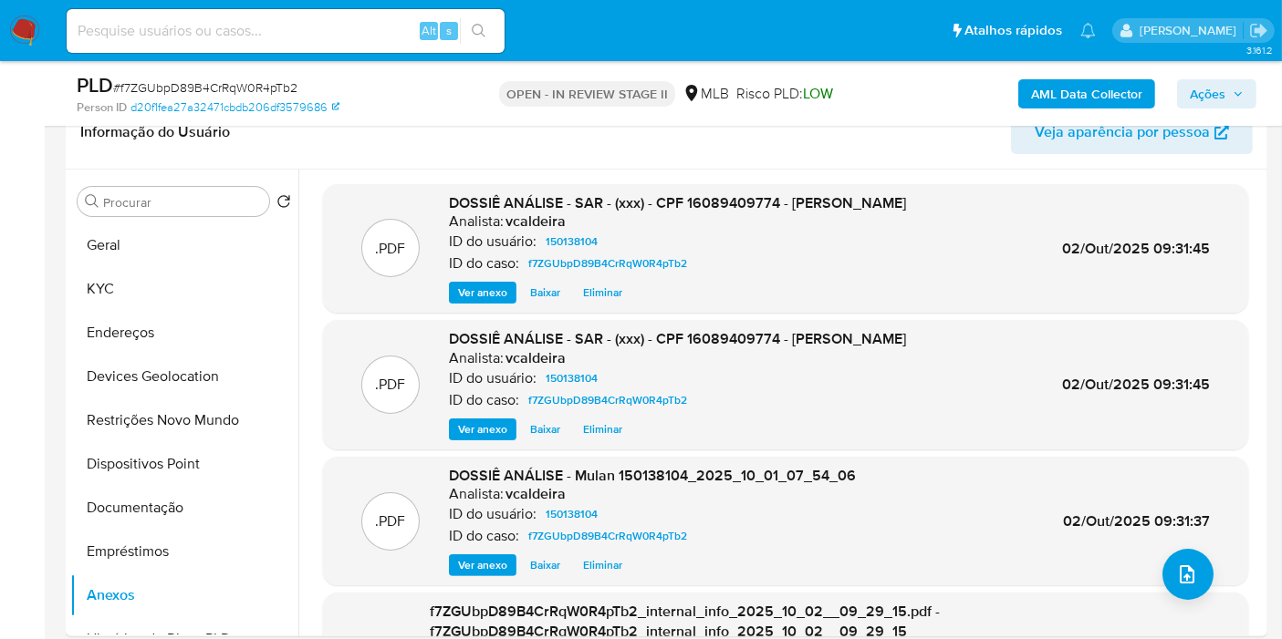
click at [1240, 89] on icon "button" at bounding box center [1237, 93] width 11 height 11
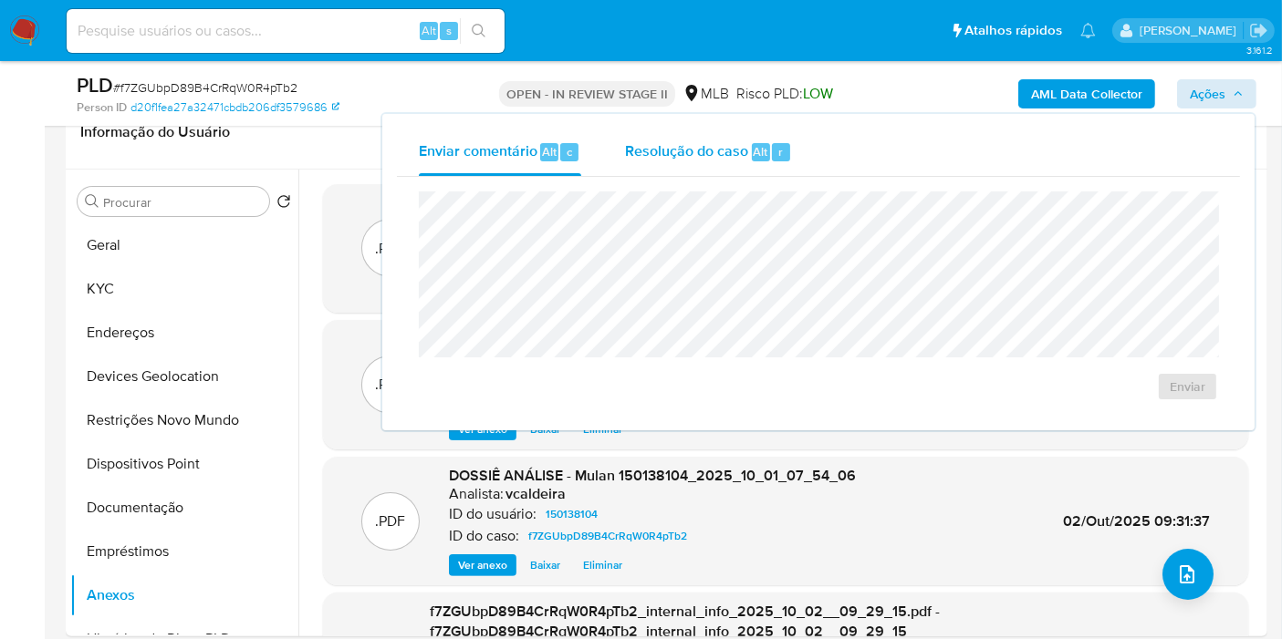
click at [692, 141] on span "Resolução do caso" at bounding box center [686, 150] width 123 height 21
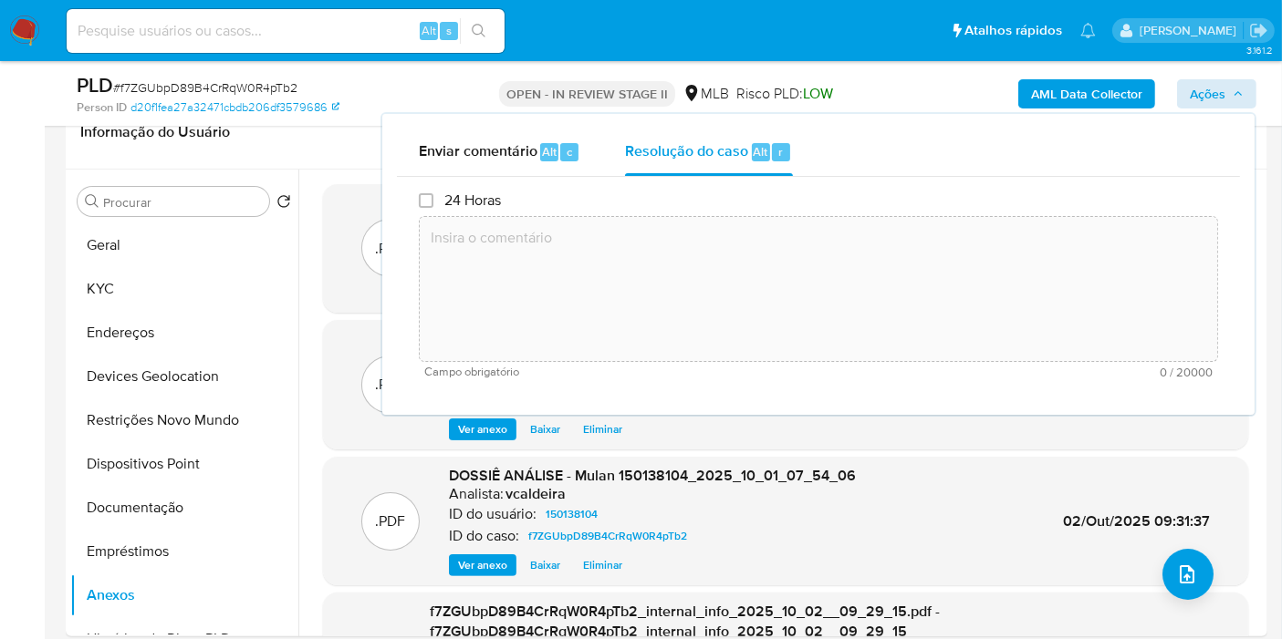
click at [618, 275] on textarea at bounding box center [818, 289] width 797 height 146
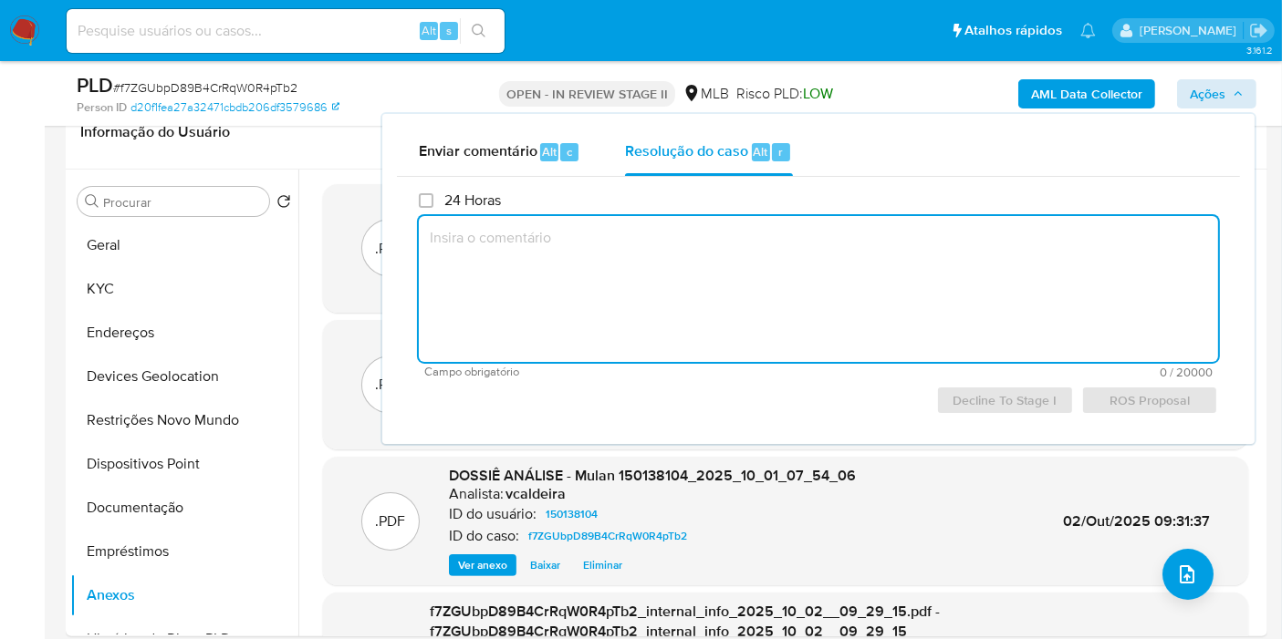
paste textarea "Fatos relevantes concluídos pelo analista: Identificamos através de sinalização…"
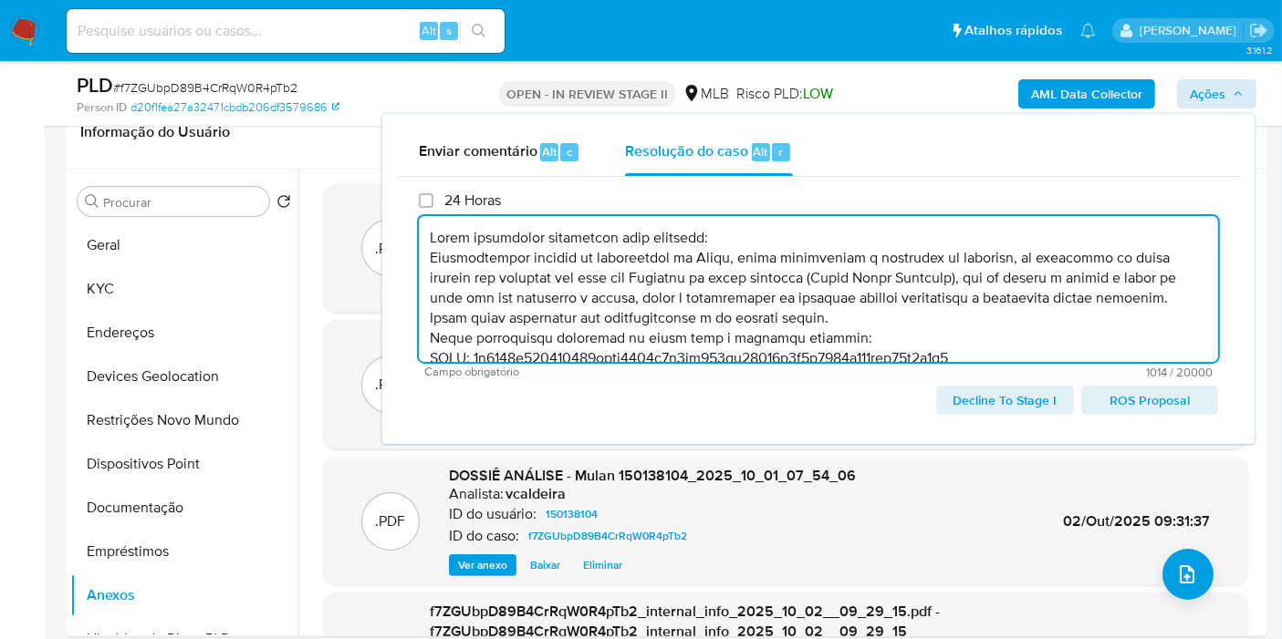
scroll to position [127, 0]
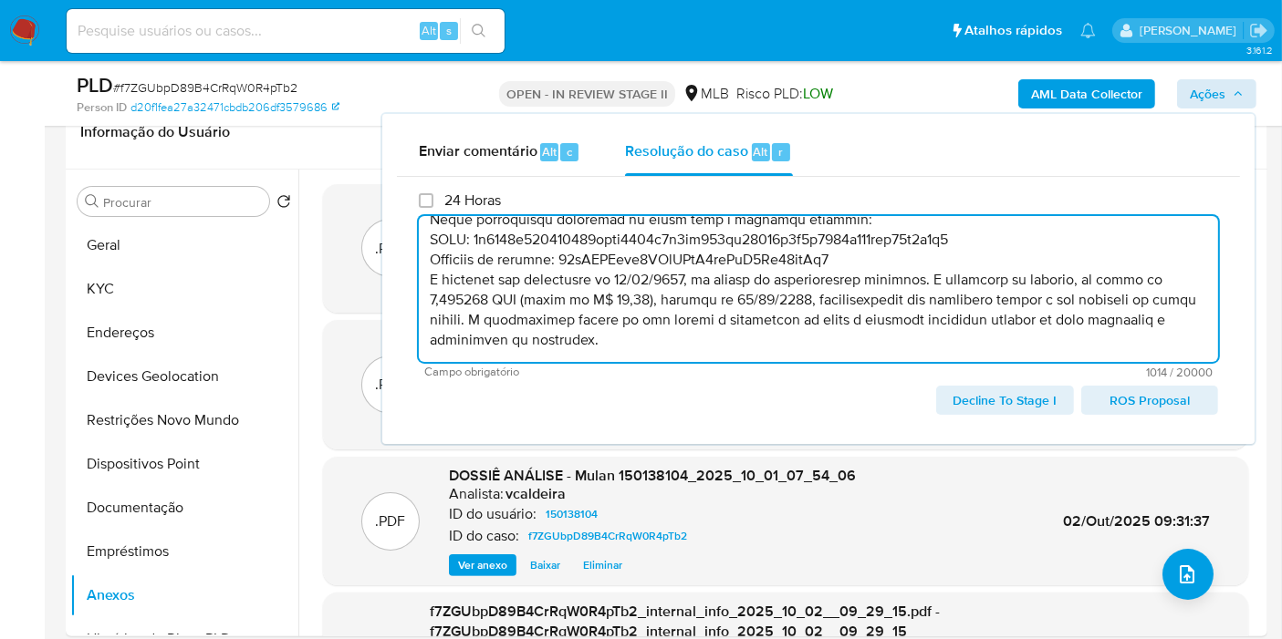
type textarea "Fatos relevantes concluídos pelo analista: Identificamos através de sinalização…"
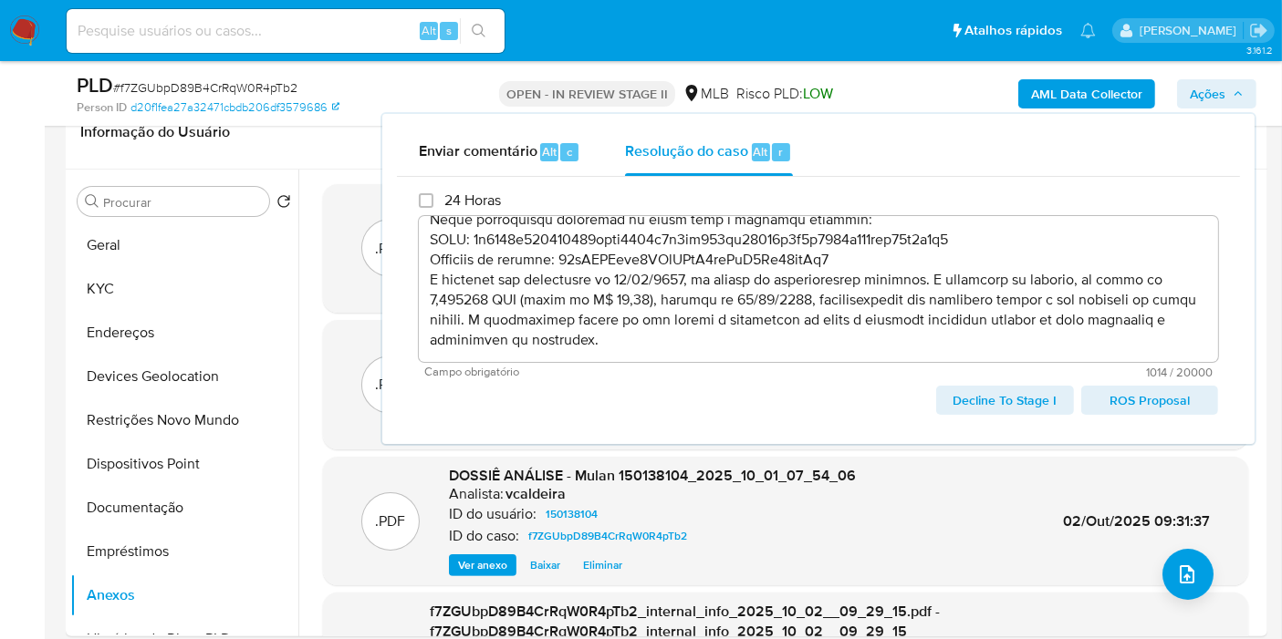
click at [1217, 96] on span "Ações" at bounding box center [1207, 93] width 36 height 29
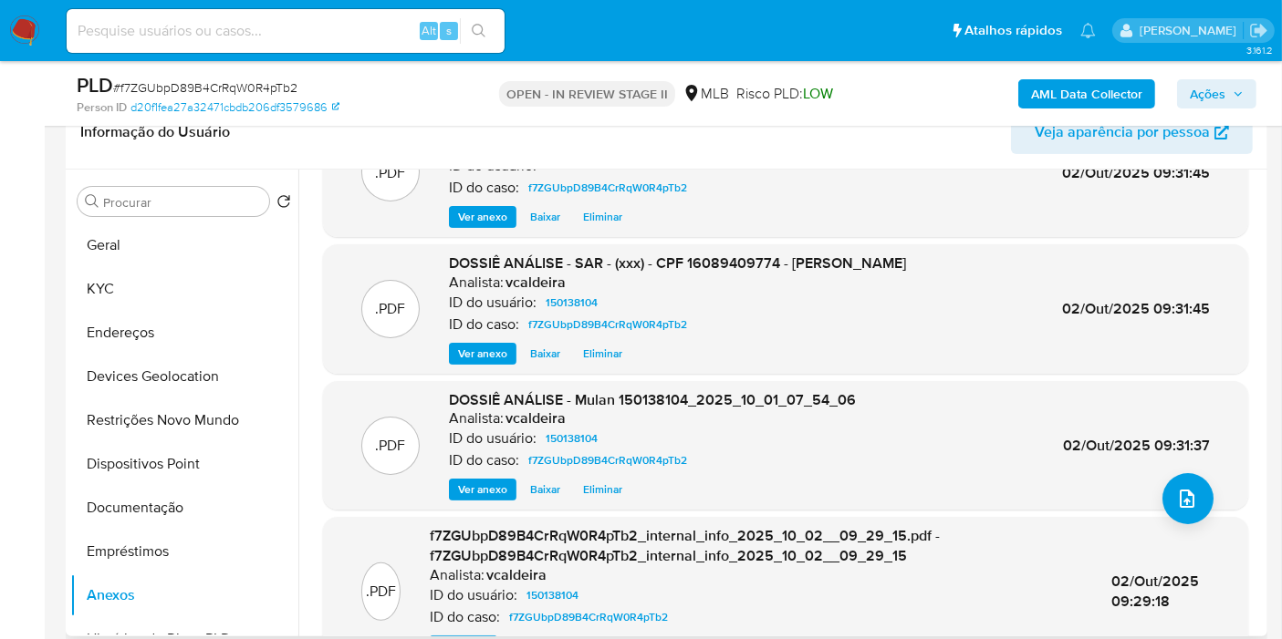
scroll to position [0, 0]
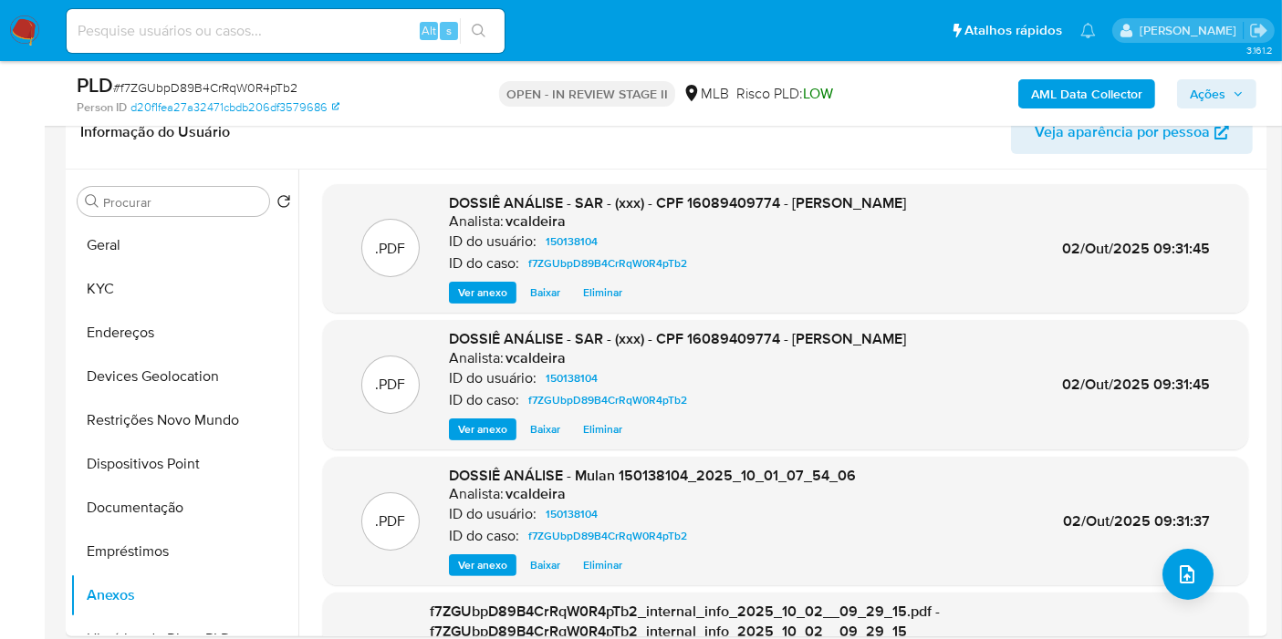
click at [1220, 95] on span "Ações" at bounding box center [1207, 93] width 36 height 29
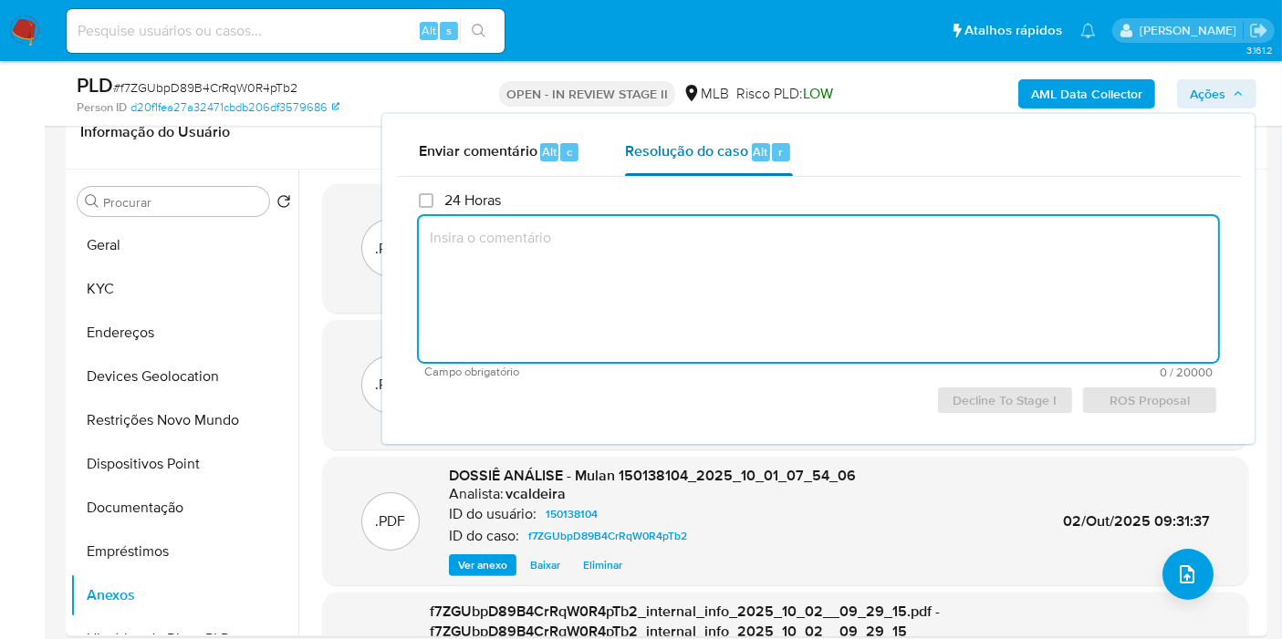
click at [742, 164] on div "Resolução do caso Alt r" at bounding box center [708, 152] width 167 height 47
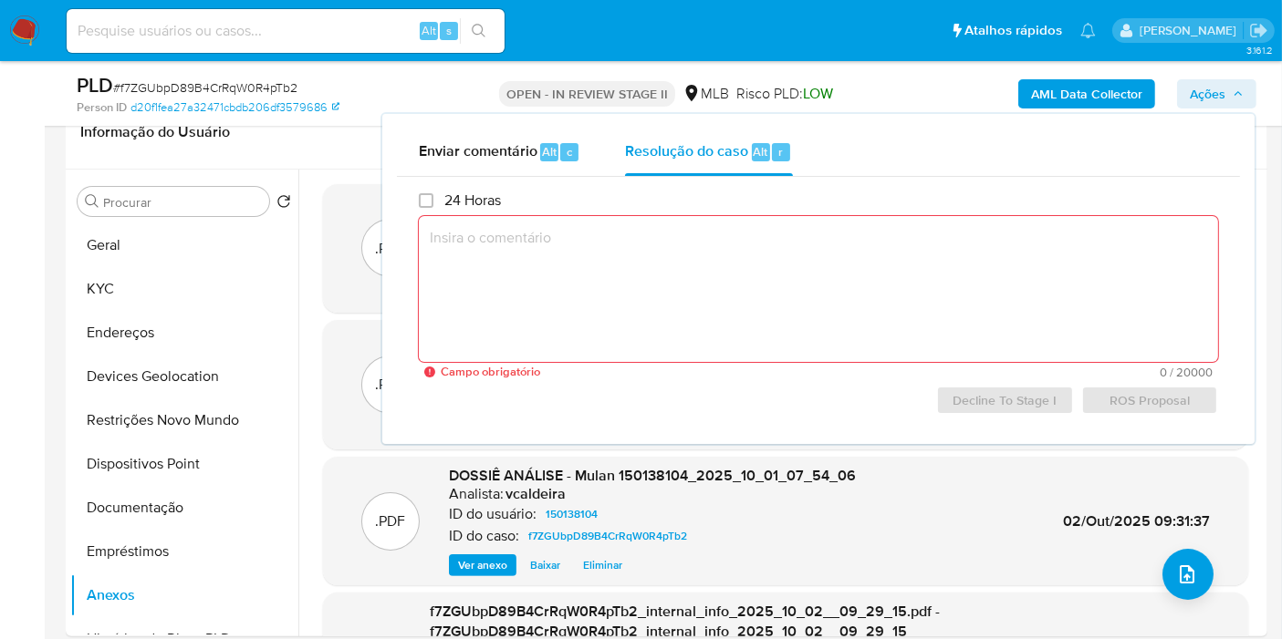
click at [683, 260] on textarea at bounding box center [818, 289] width 799 height 146
paste textarea "Fatos relevantes concluídos pelo analista: Identificamos através de sinalização…"
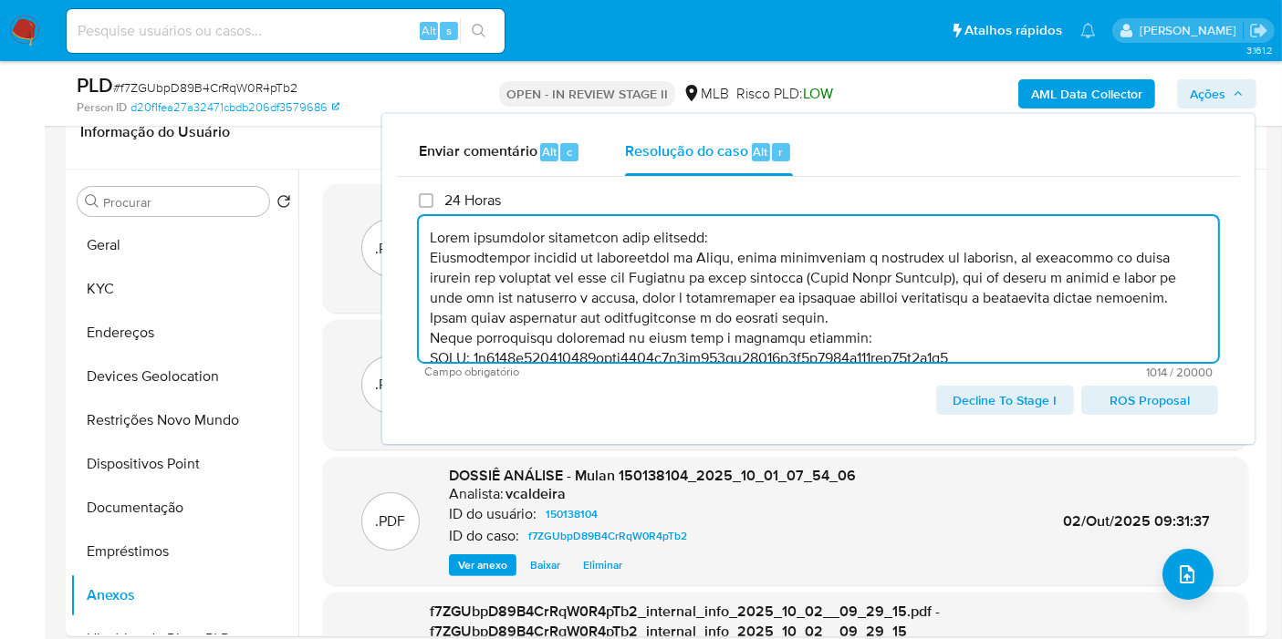
click at [1134, 400] on span "ROS Proposal" at bounding box center [1149, 401] width 111 height 26
type textarea "Fatos relevantes concluídos pelo analista: Identificamos através de sinalização…"
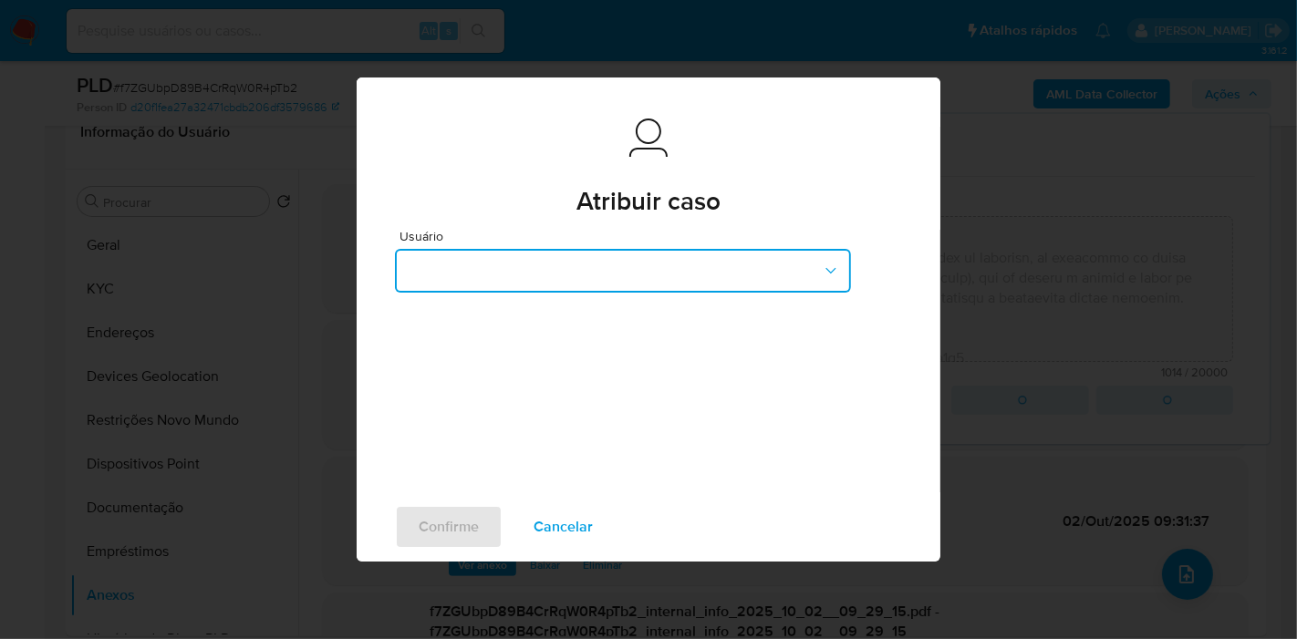
click at [580, 270] on button "button" at bounding box center [623, 271] width 456 height 44
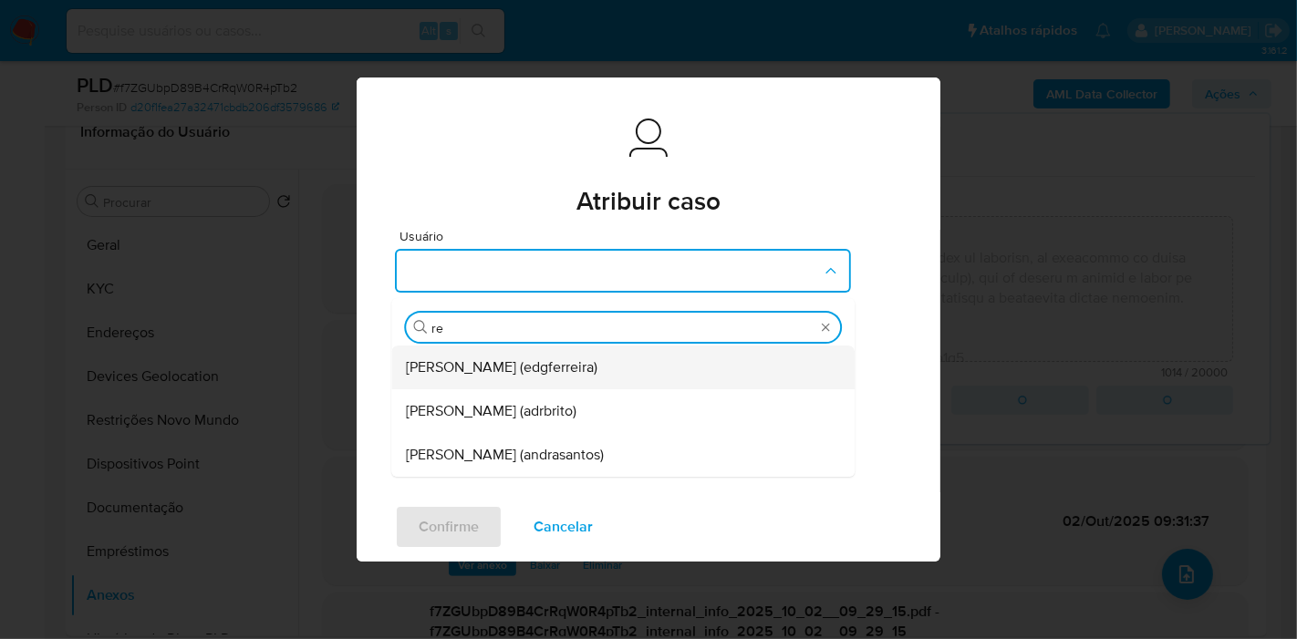
type input "r"
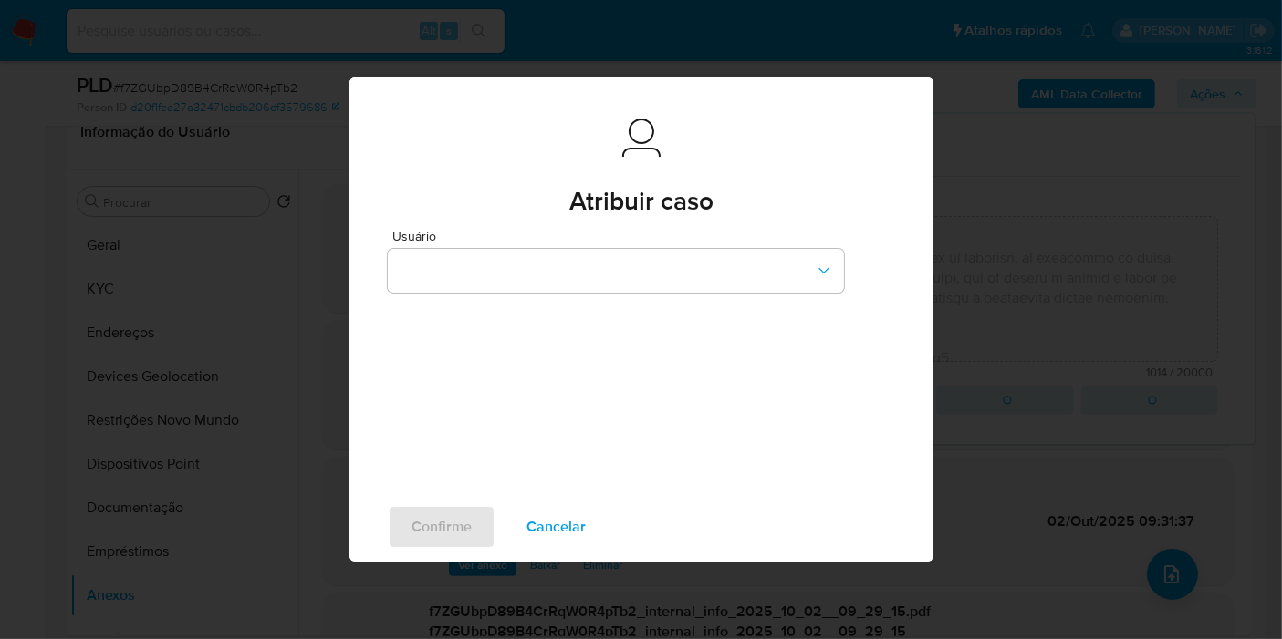
type textarea "Fatos relevantes concluídos pelo analista: Identificamos através de sinalização…"
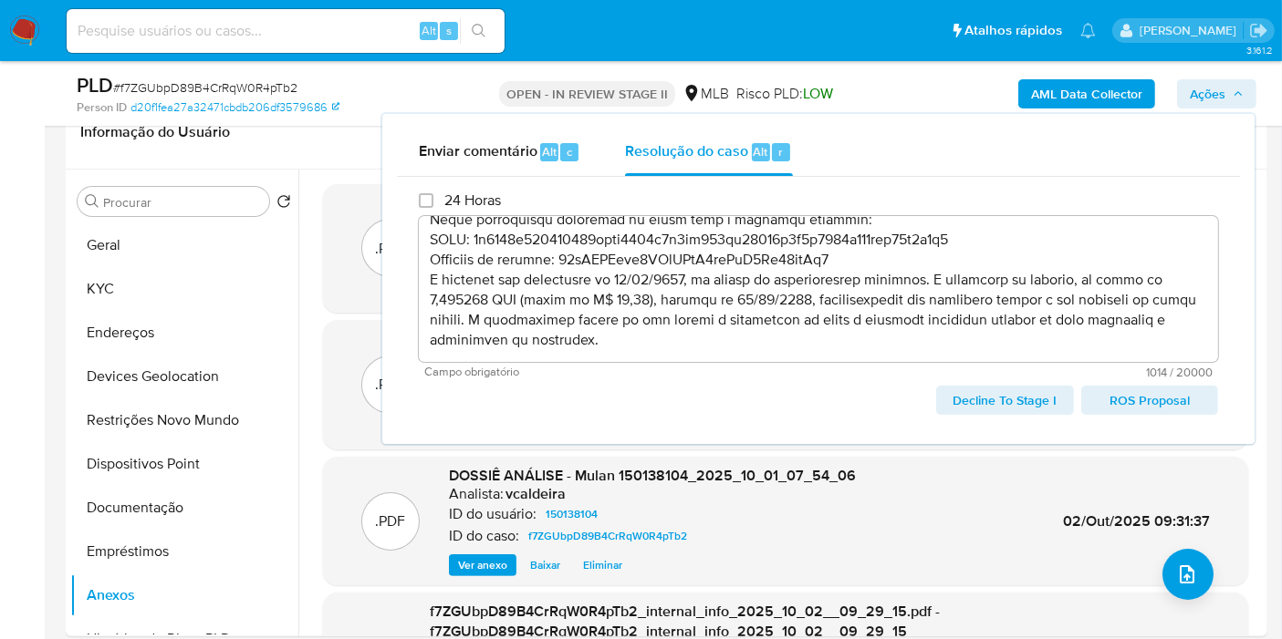
click at [903, 83] on div "AML Data Collector Ações Enviar comentário Alt c Resolução do caso Alt r 24 Hor…" at bounding box center [1061, 93] width 389 height 43
click at [406, 89] on div "PLD # f7ZGUbpD89B4CrRqW0R4pTb2" at bounding box center [270, 85] width 387 height 27
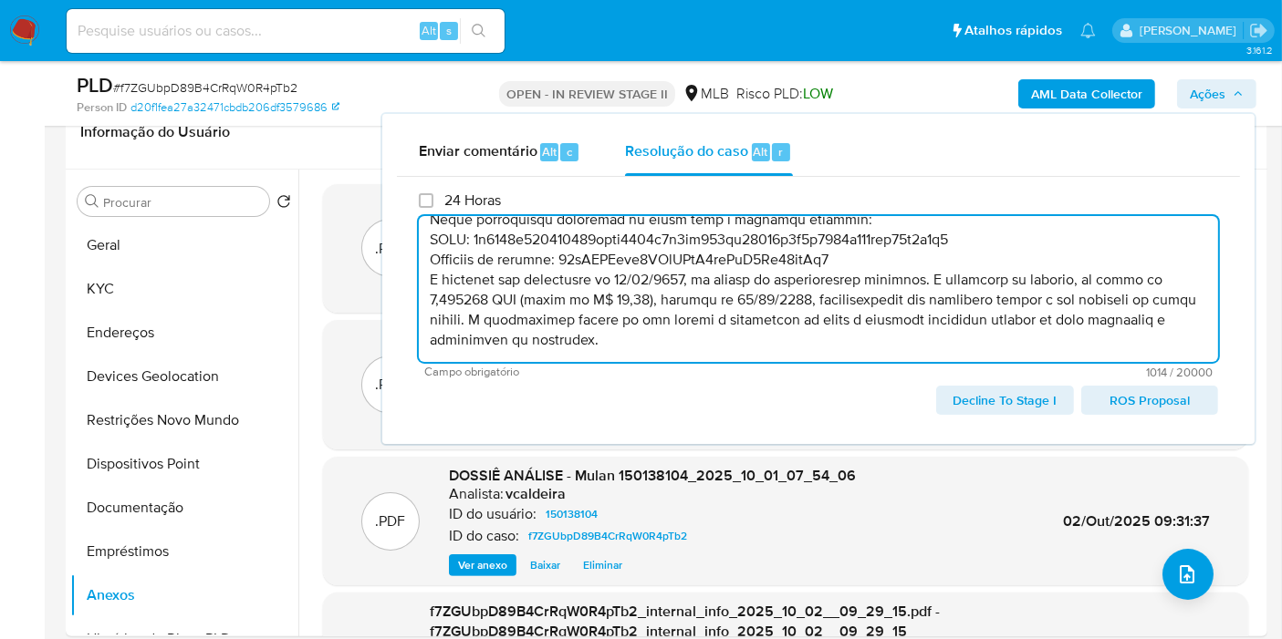
click at [602, 262] on textarea at bounding box center [818, 289] width 799 height 146
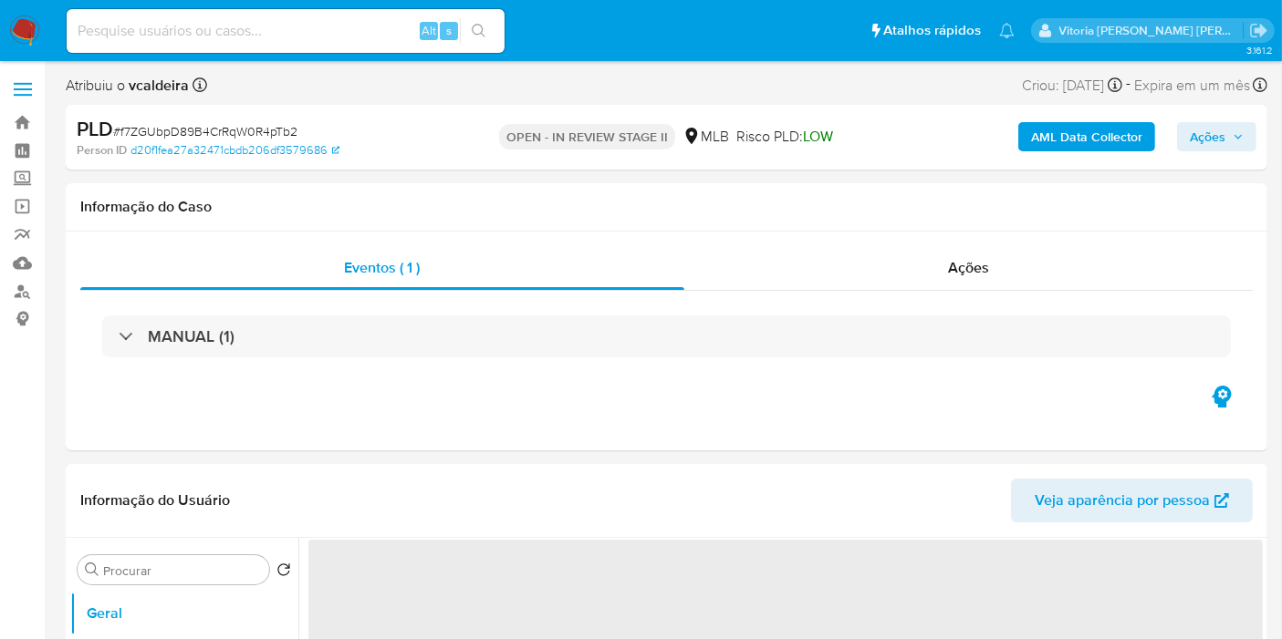
select select "10"
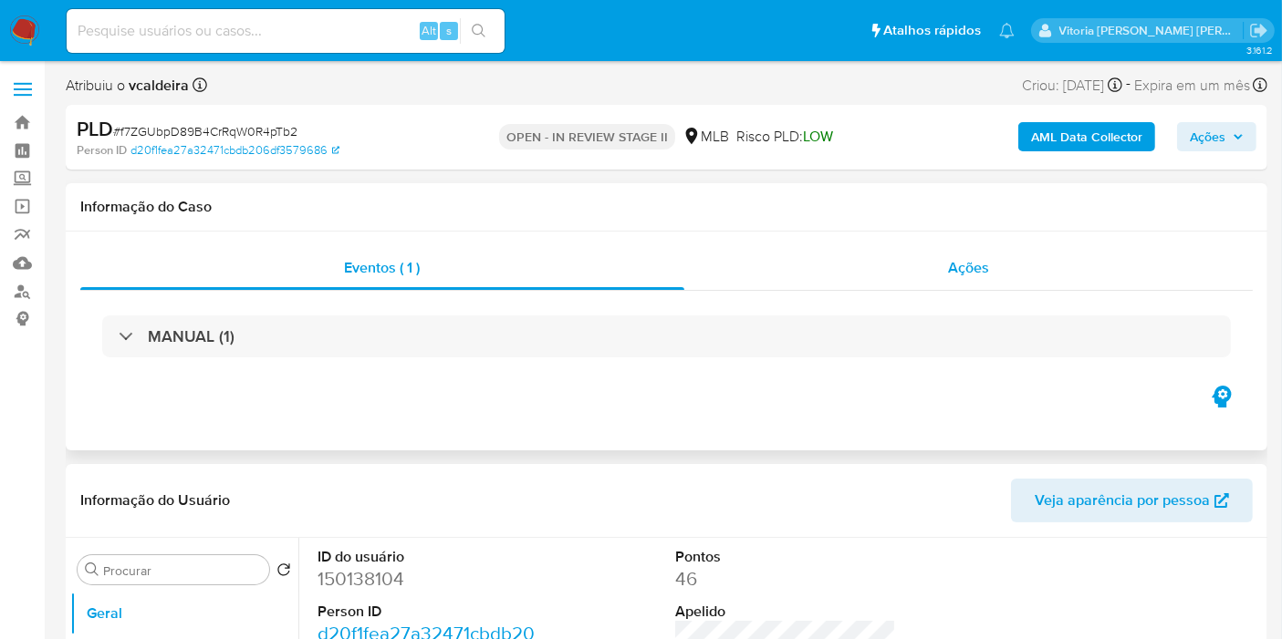
click at [946, 269] on div "Ações" at bounding box center [968, 268] width 569 height 44
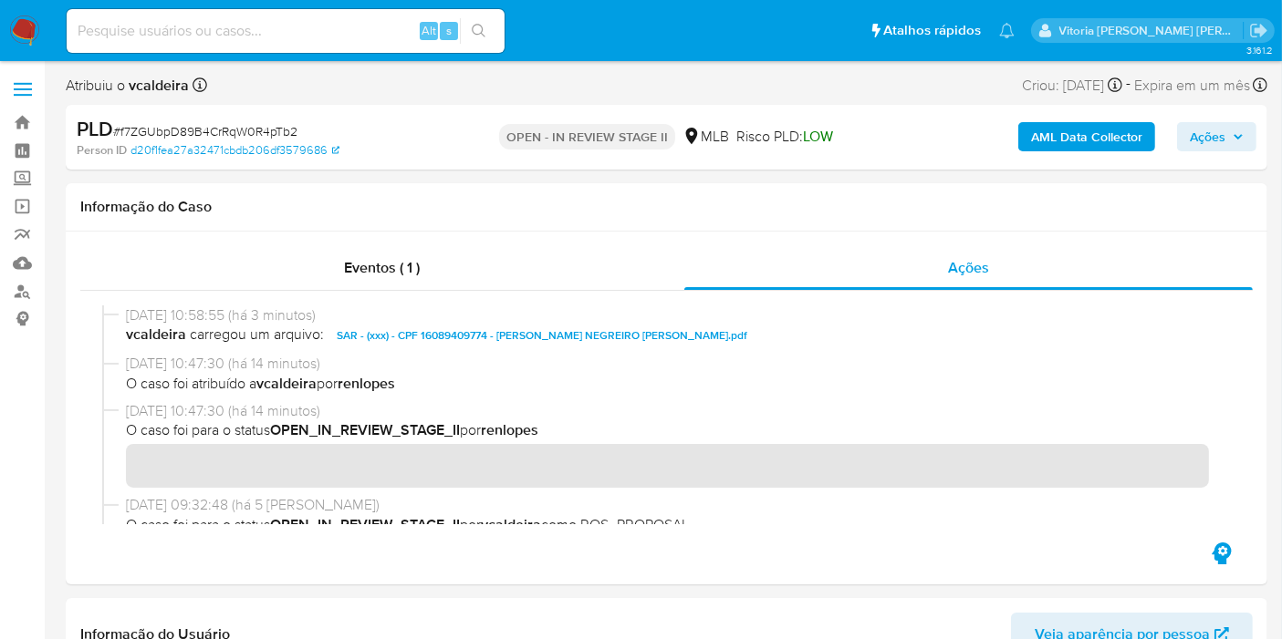
click at [1248, 142] on button "Ações" at bounding box center [1216, 136] width 79 height 29
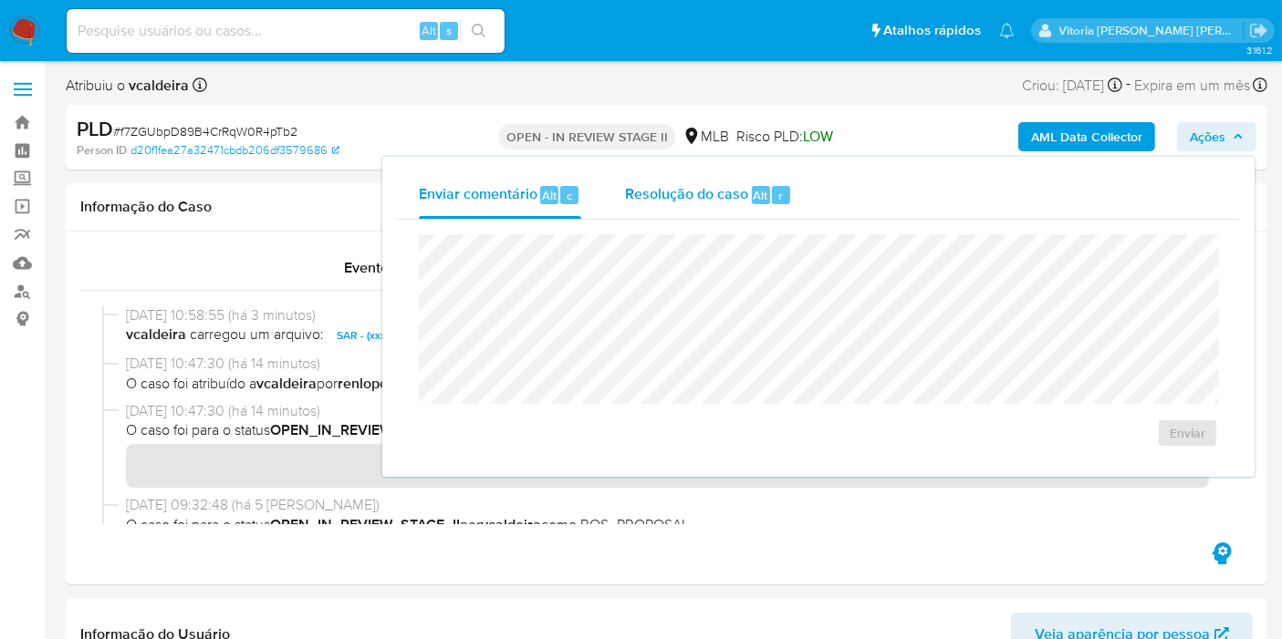
click at [692, 202] on span "Resolução do caso" at bounding box center [686, 194] width 123 height 21
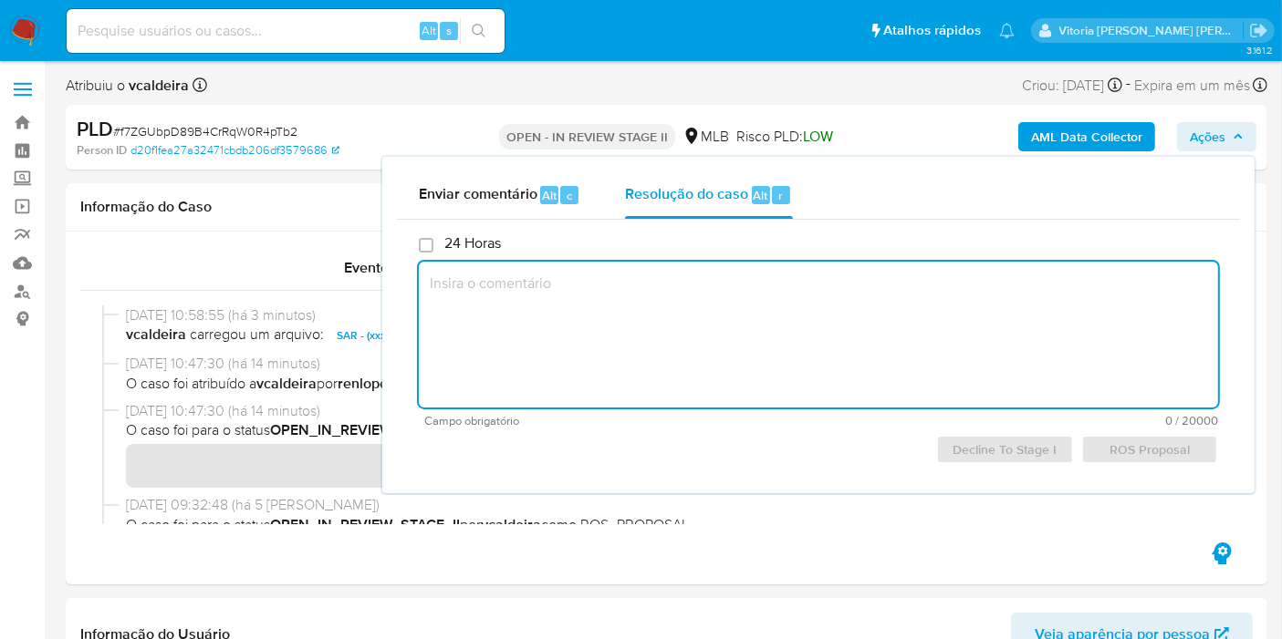
click at [905, 339] on textarea at bounding box center [818, 335] width 799 height 146
type textarea "C"
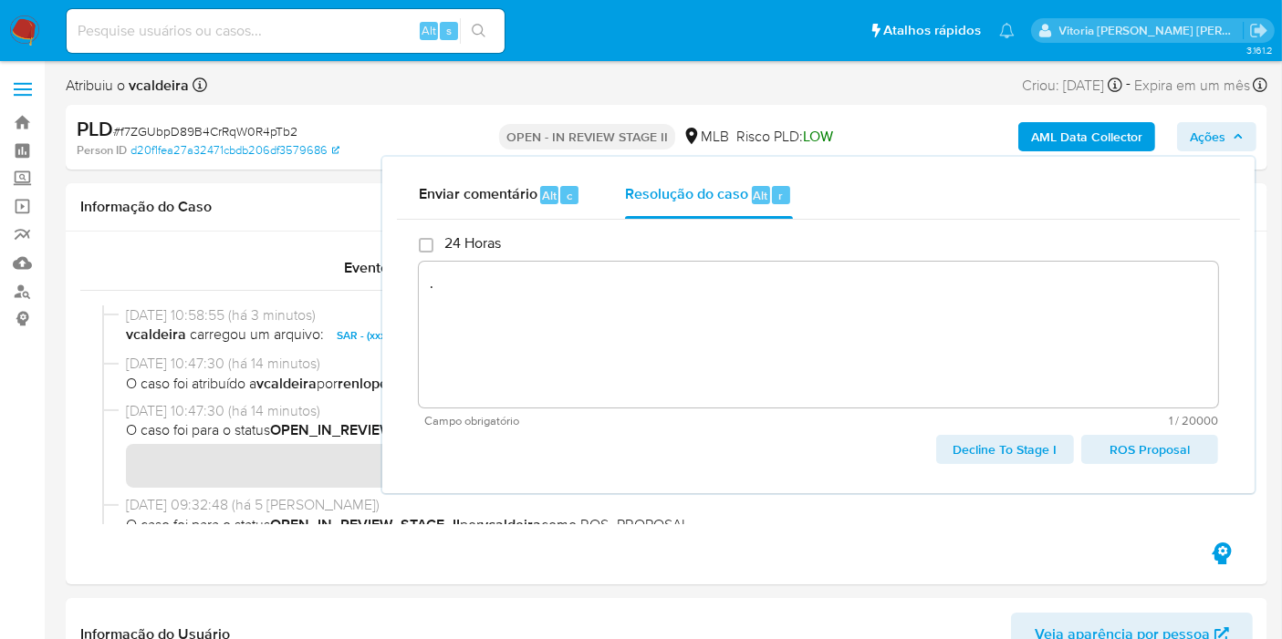
click at [971, 444] on span "Decline To Stage I" at bounding box center [1004, 450] width 111 height 26
type textarea "."
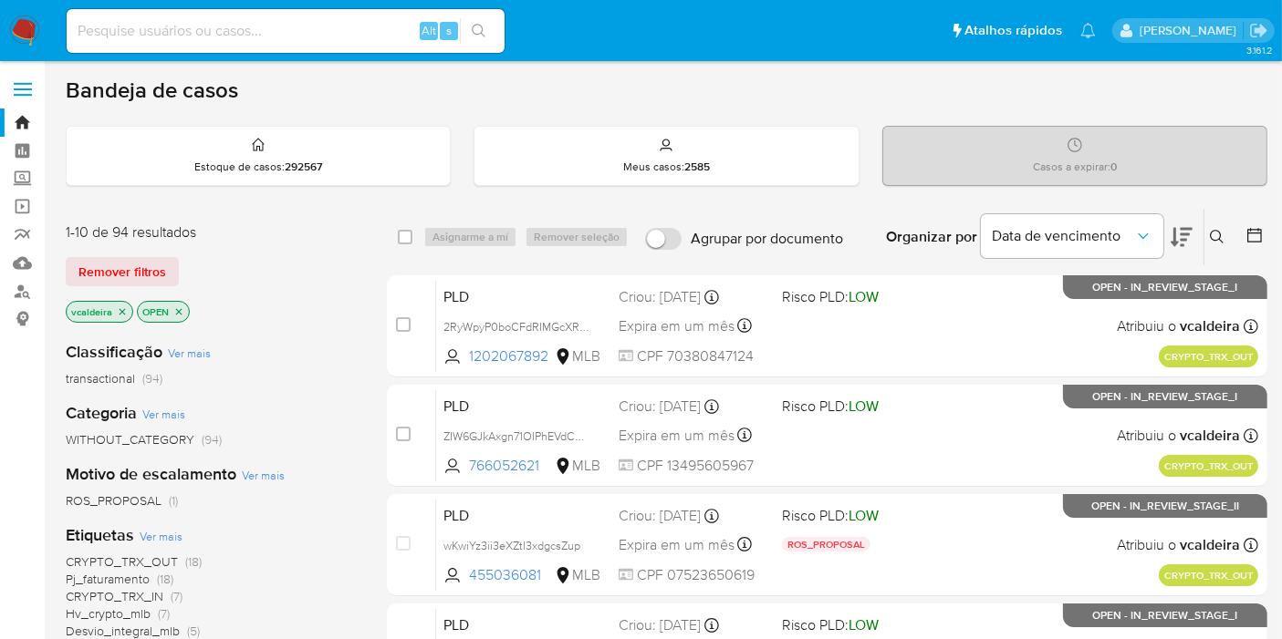
click at [208, 38] on input at bounding box center [286, 31] width 438 height 24
paste input "wKwiYz3ii3eXZtI3xdgcsZup"
type input "wKwiYz3ii3eXZtI3xdgcsZup"
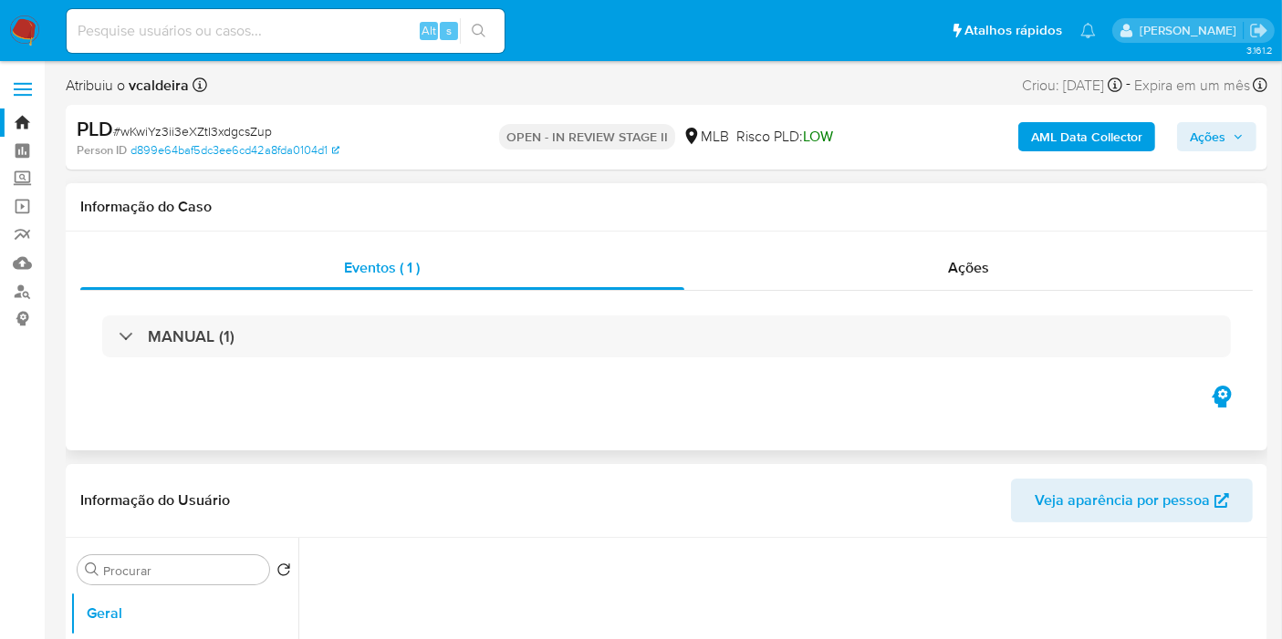
select select "10"
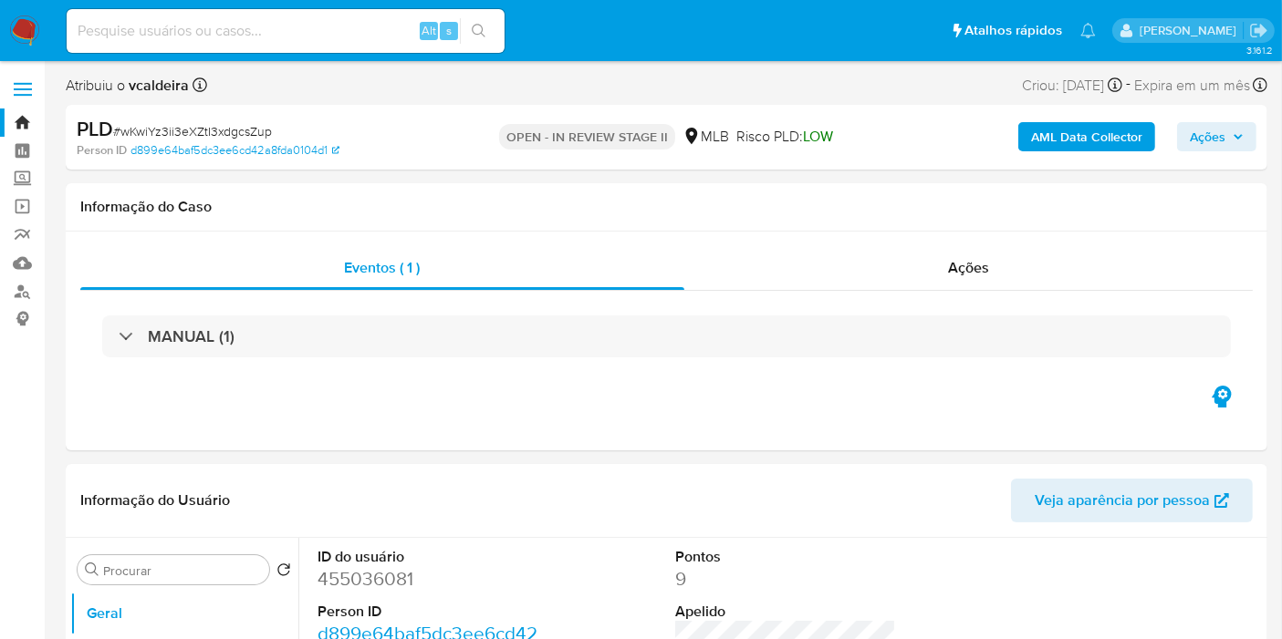
click at [1230, 140] on span "Ações" at bounding box center [1216, 137] width 54 height 26
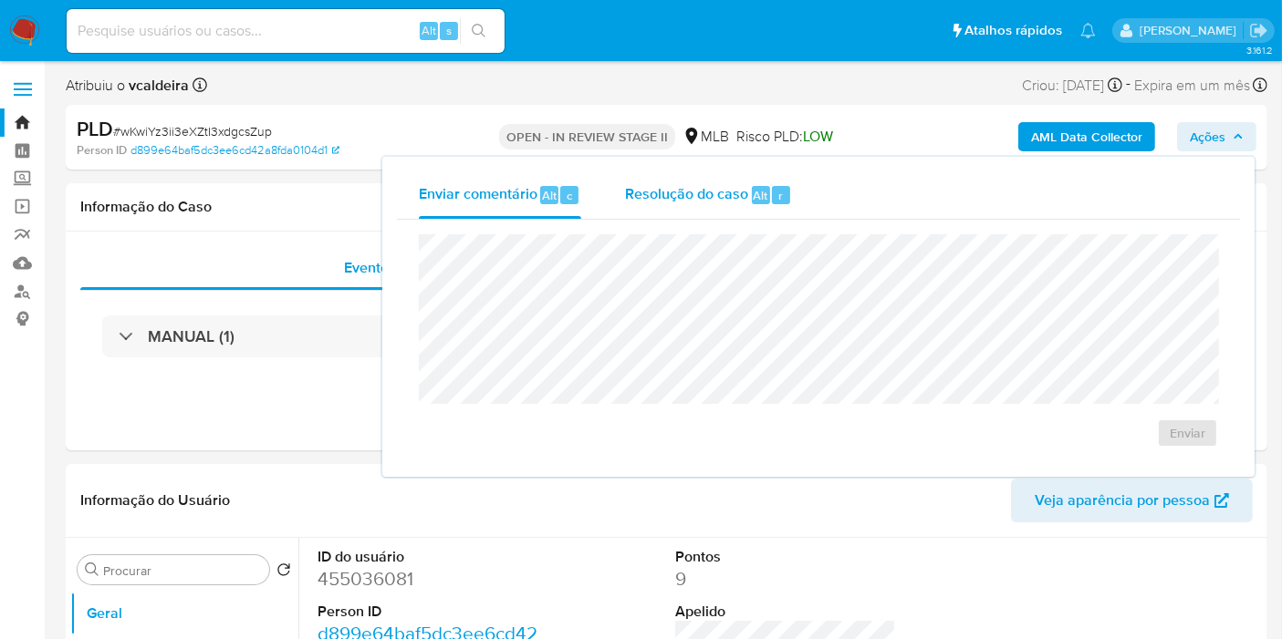
click at [734, 208] on div "Resolução do caso Alt r" at bounding box center [708, 194] width 167 height 47
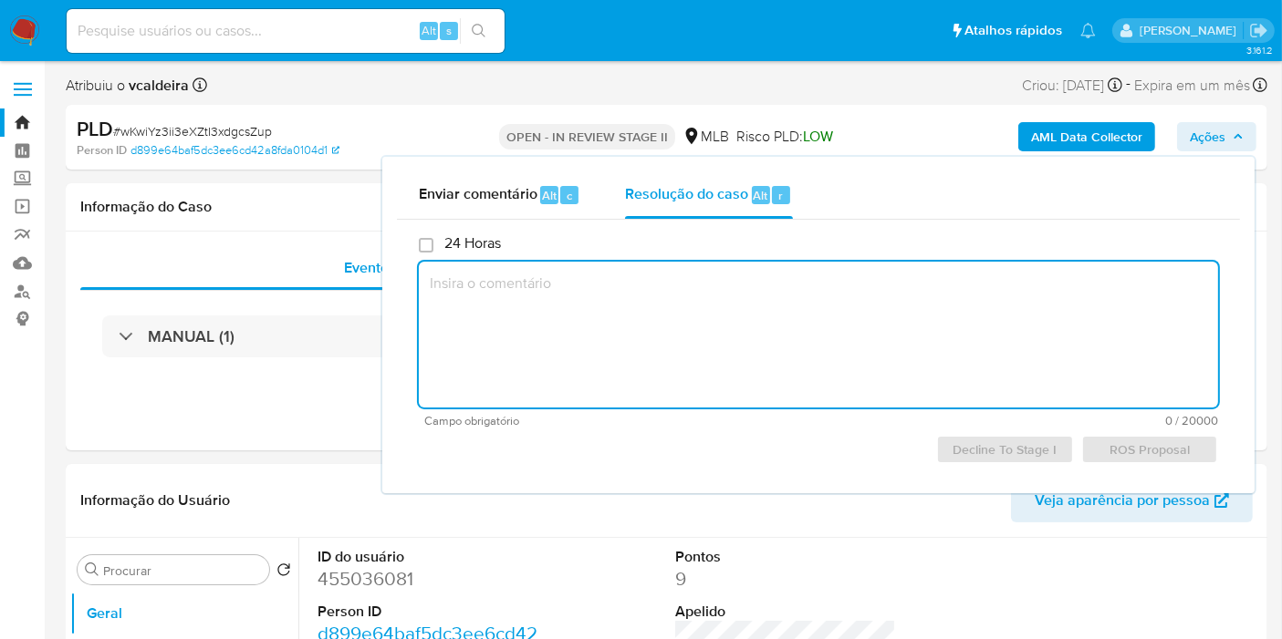
click at [1222, 138] on span "Ações" at bounding box center [1207, 136] width 36 height 29
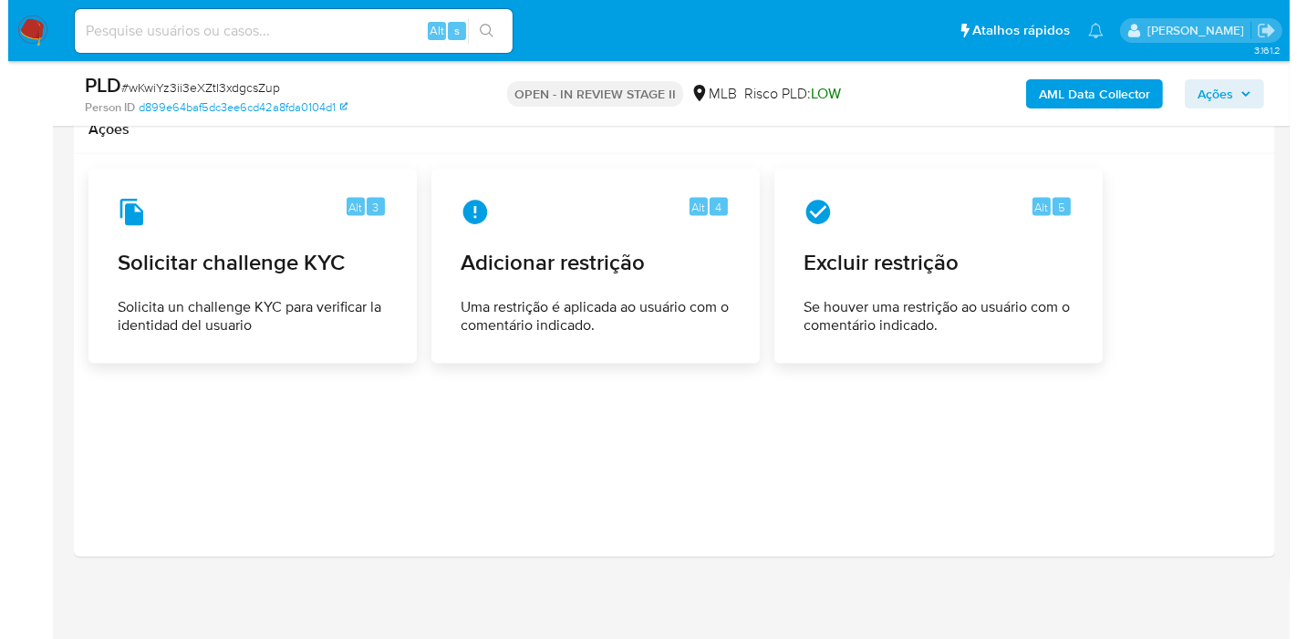
scroll to position [2667, 0]
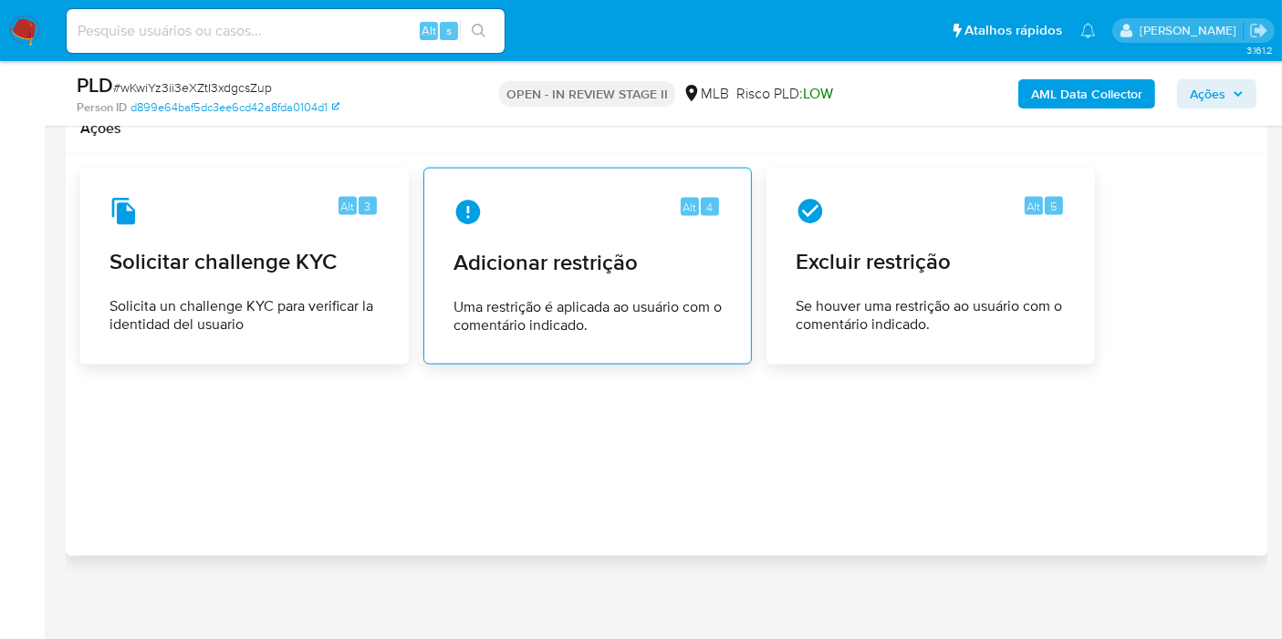
click at [584, 249] on span "Adicionar restrição" at bounding box center [587, 262] width 268 height 27
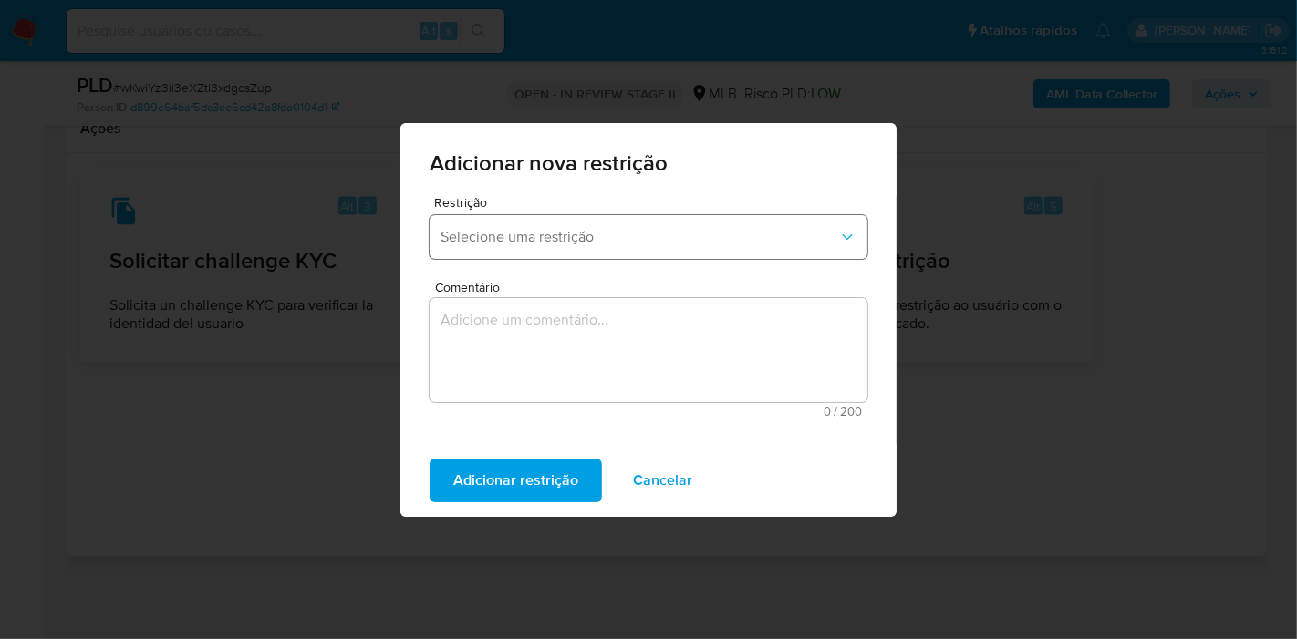
click at [542, 249] on button "Selecione uma restrição" at bounding box center [649, 237] width 438 height 44
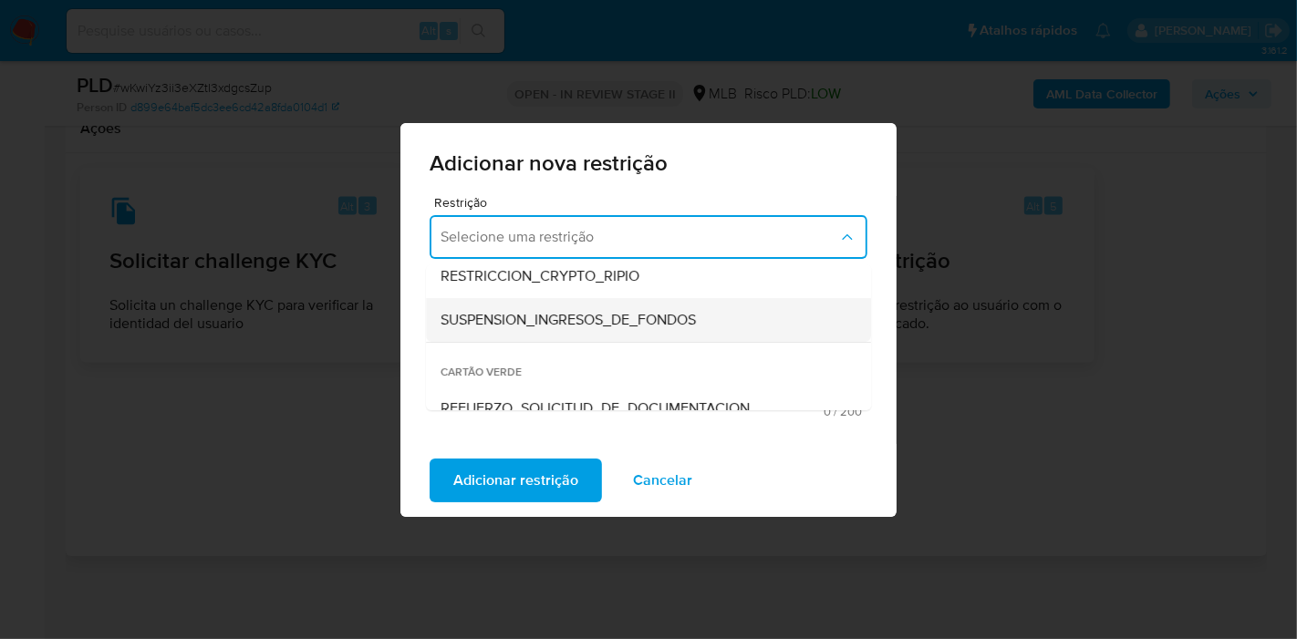
scroll to position [424, 0]
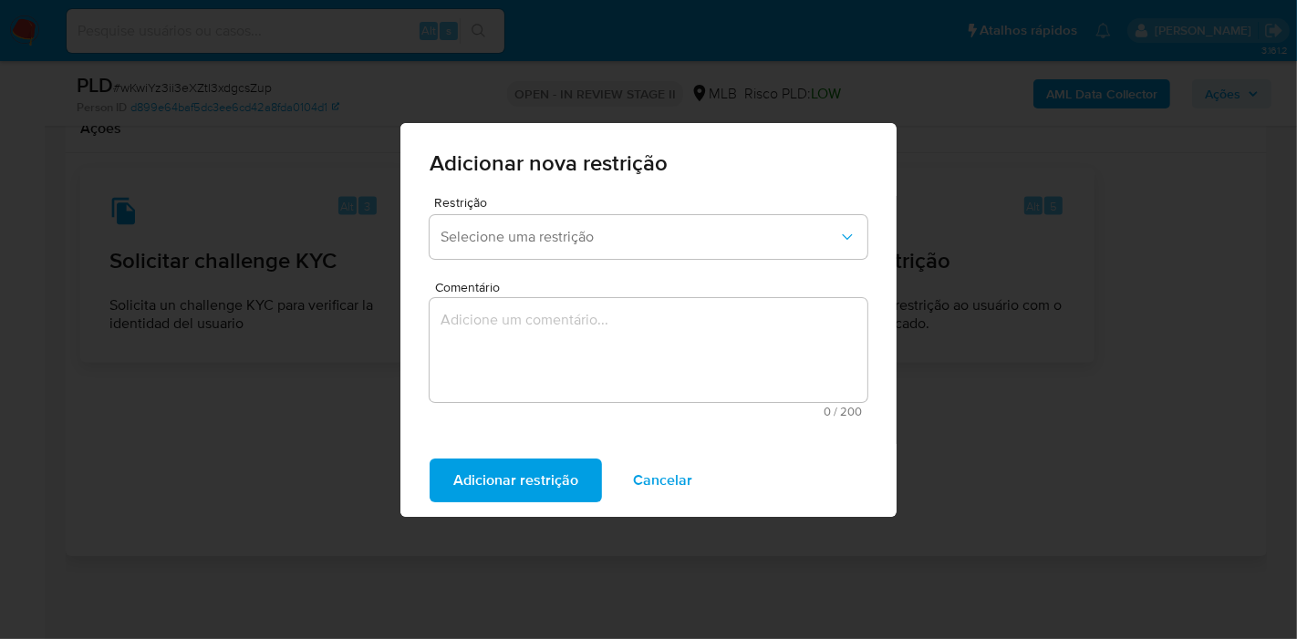
click at [201, 444] on div "Adicionar nova restrição Restrição Selecione uma restrição Comentário 0 / 200 2…" at bounding box center [648, 319] width 1297 height 639
click at [202, 428] on div "Adicionar nova restrição Restrição Selecione uma restrição Comentário 0 / 200 2…" at bounding box center [648, 319] width 1297 height 639
click at [672, 470] on span "Cancelar" at bounding box center [662, 481] width 59 height 40
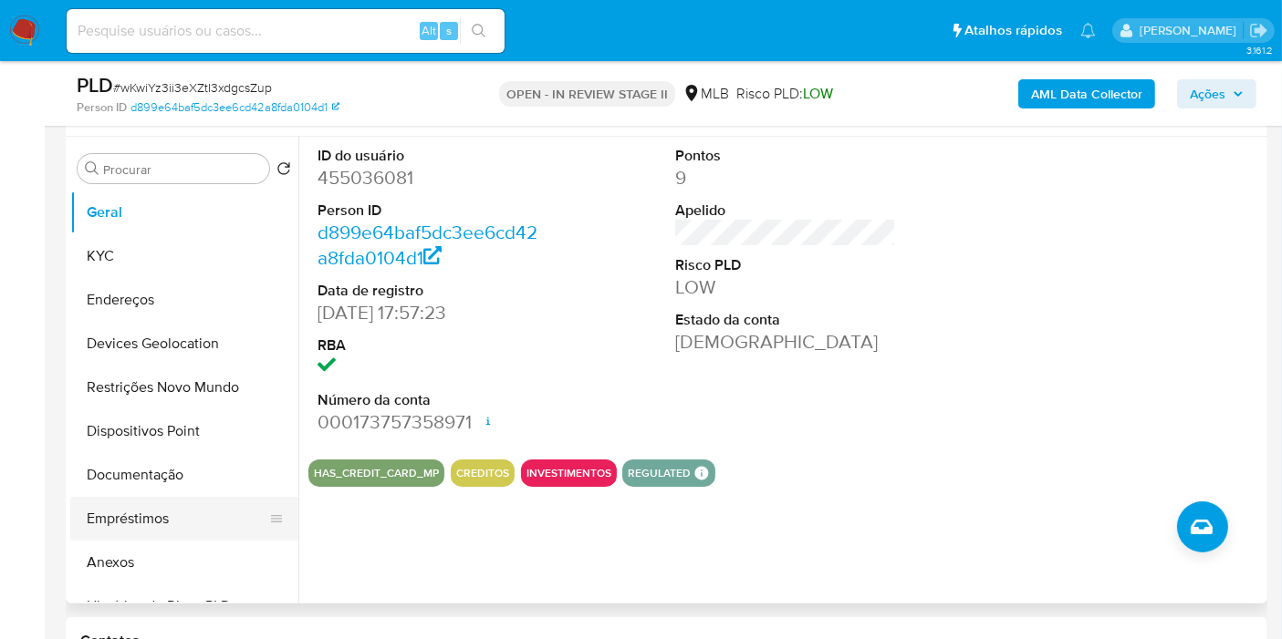
scroll to position [336, 0]
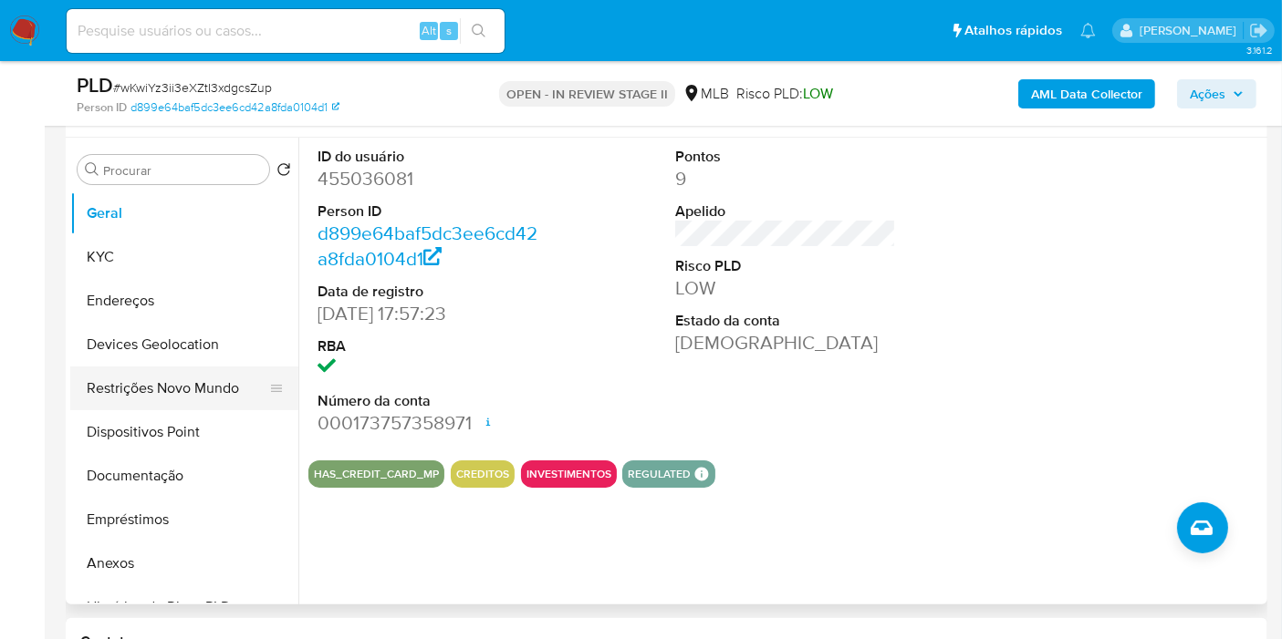
click at [141, 383] on button "Restrições Novo Mundo" at bounding box center [176, 389] width 213 height 44
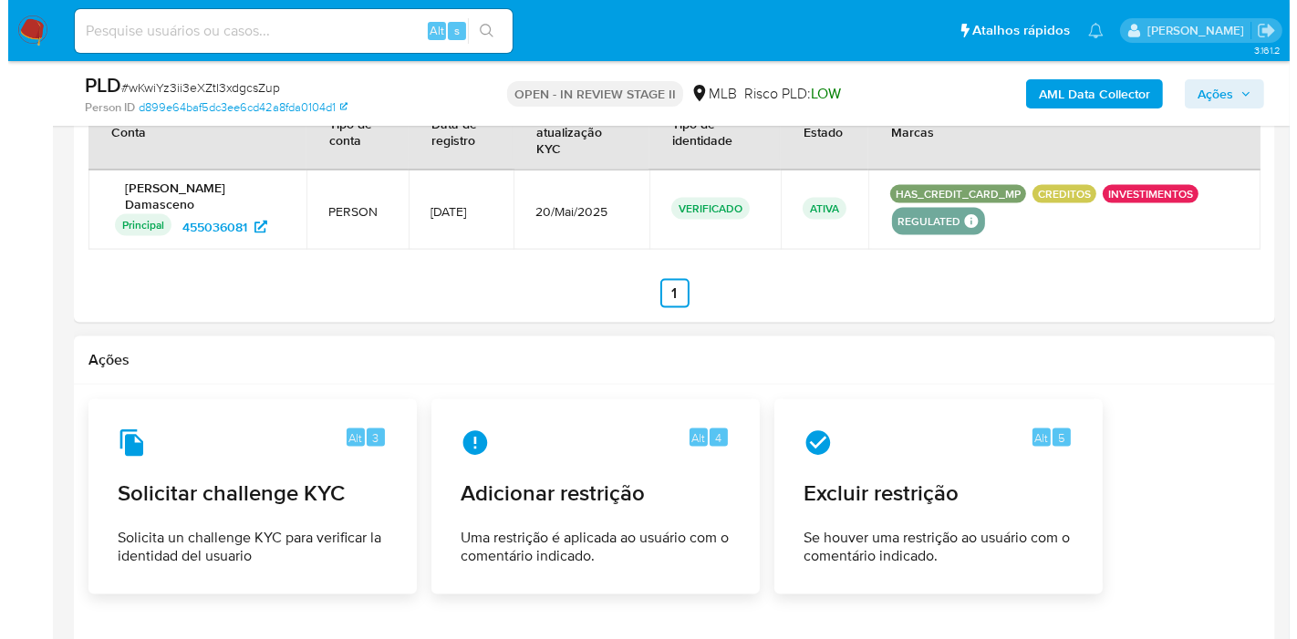
scroll to position [2363, 0]
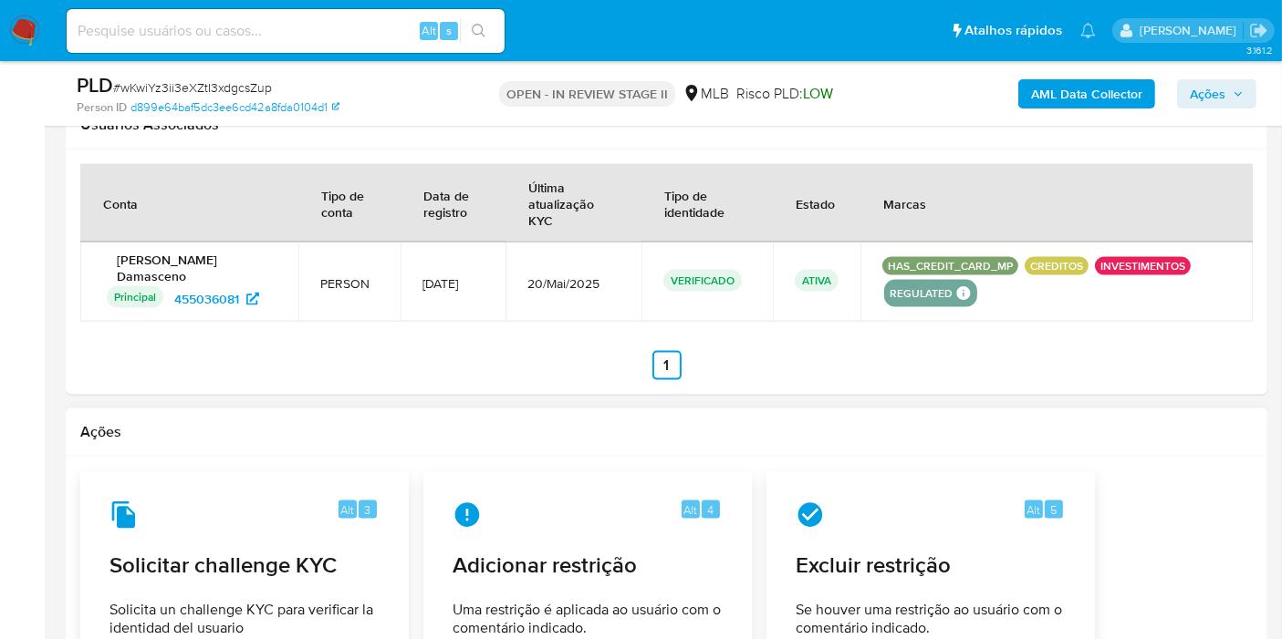
click at [588, 423] on h2 "Ações" at bounding box center [666, 432] width 1172 height 18
click at [581, 505] on div "Alt 4" at bounding box center [587, 516] width 268 height 29
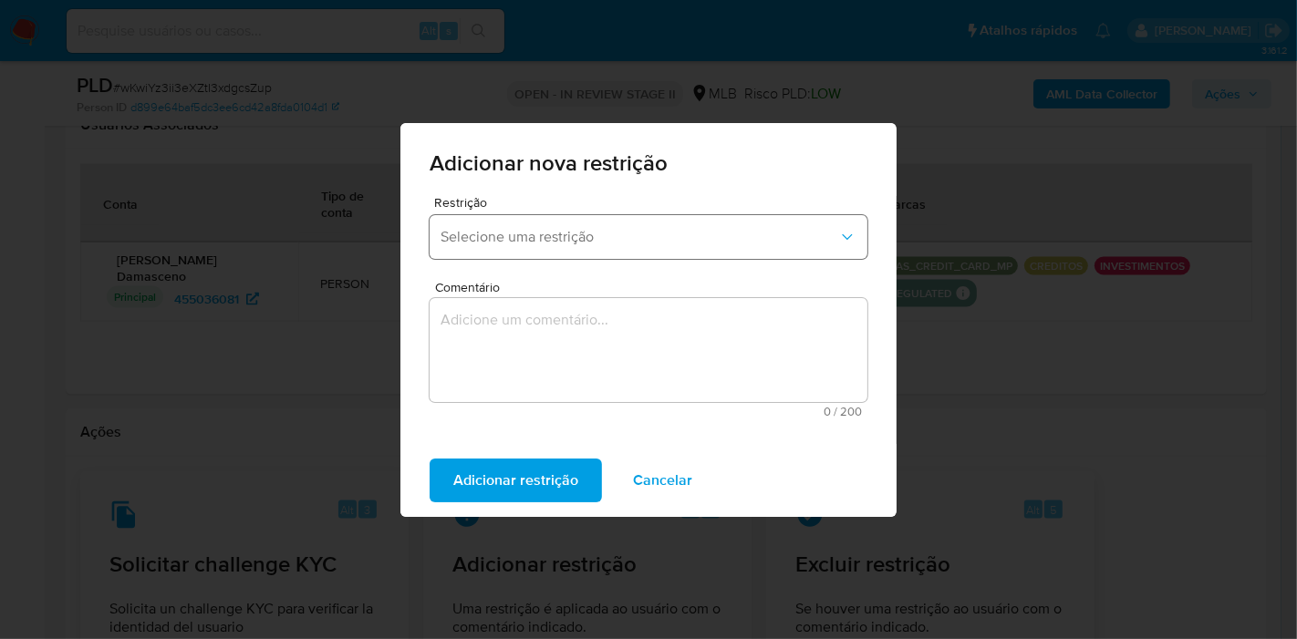
click at [644, 242] on span "Selecione uma restrição" at bounding box center [640, 237] width 398 height 18
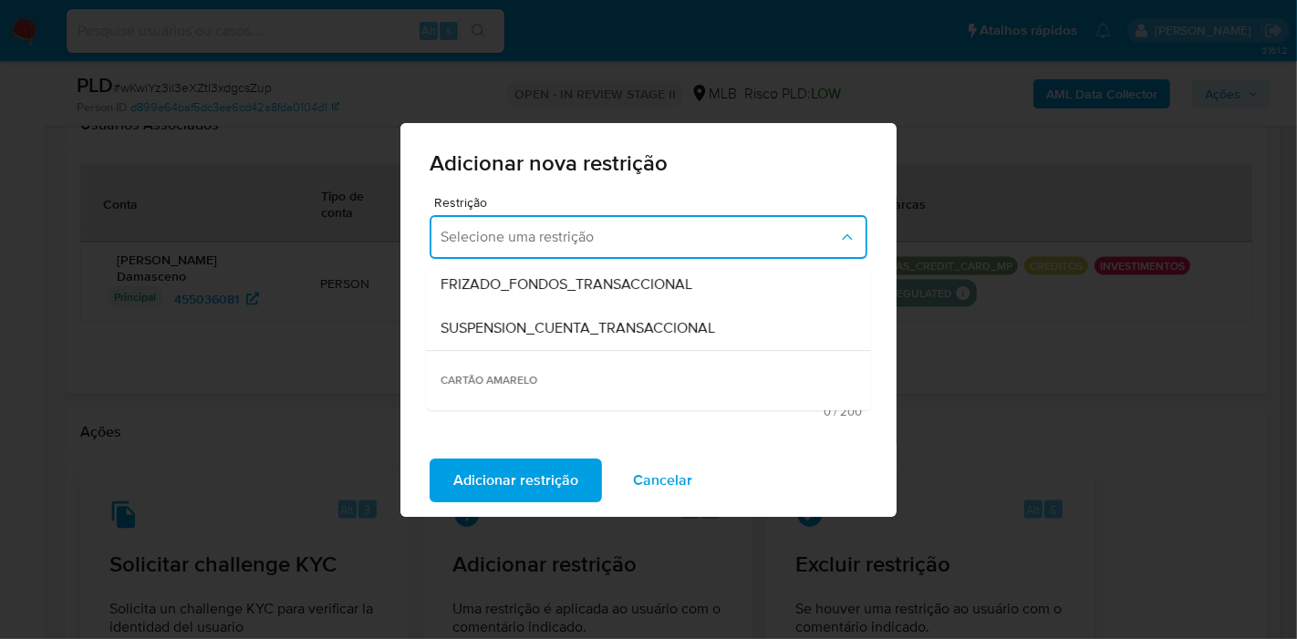
scroll to position [202, 0]
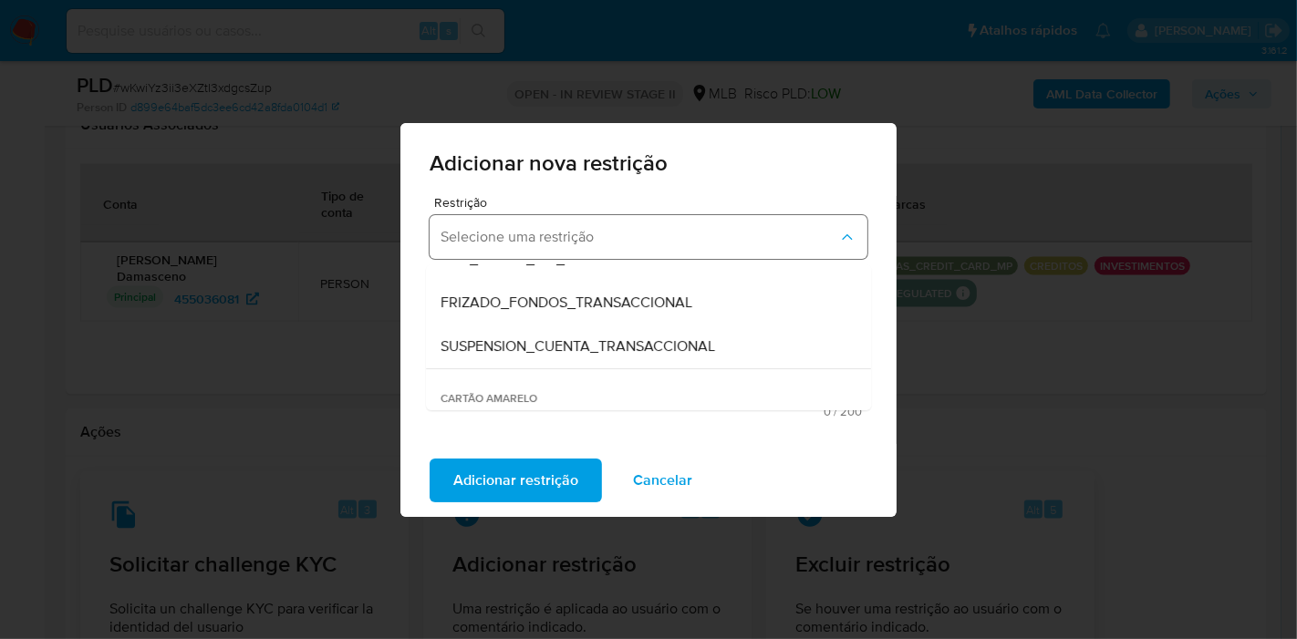
click at [534, 235] on span "Selecione uma restrição" at bounding box center [640, 237] width 398 height 18
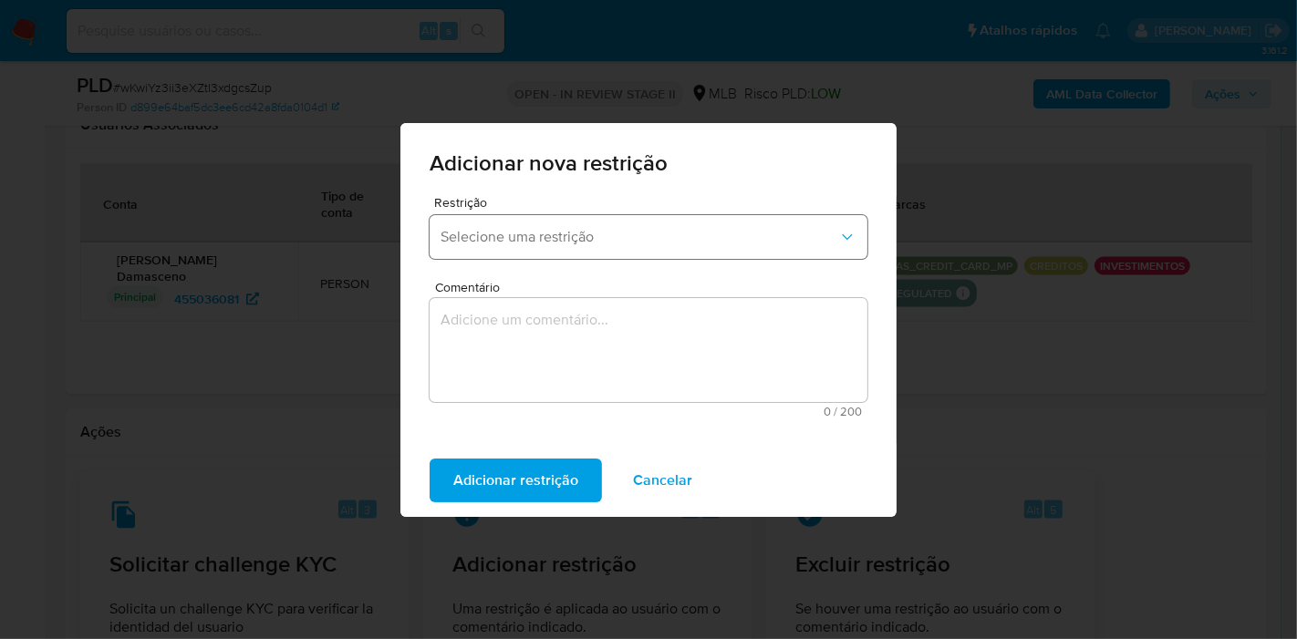
click at [534, 235] on span "Selecione uma restrição" at bounding box center [640, 237] width 398 height 18
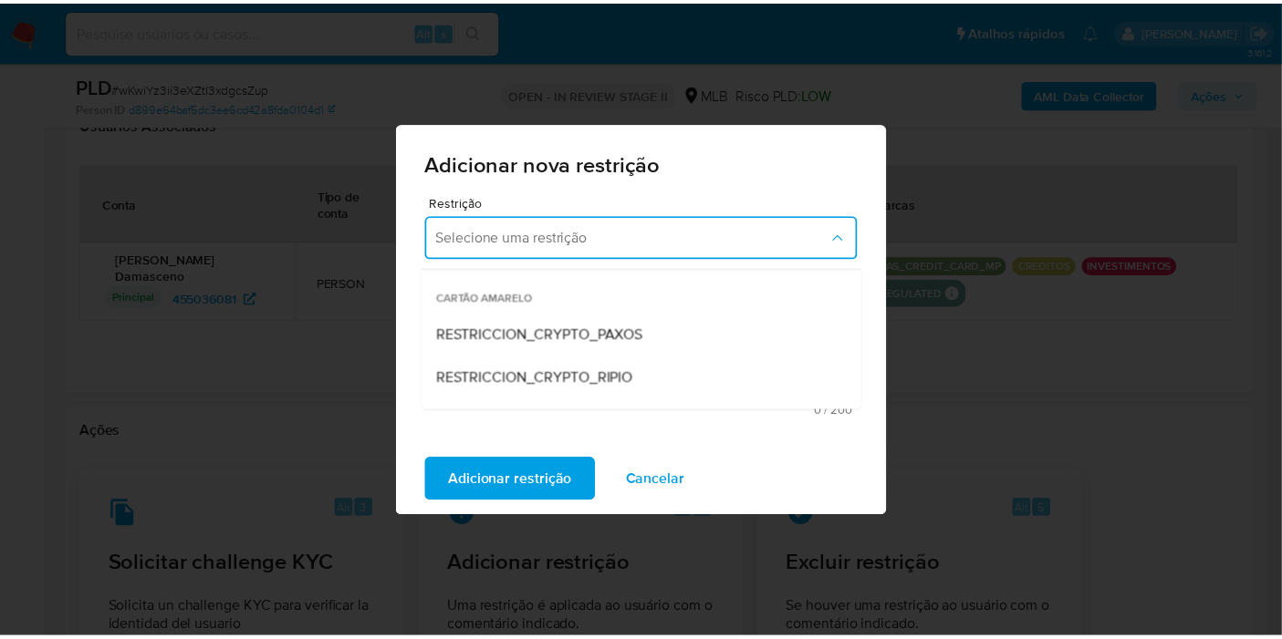
scroll to position [304, 0]
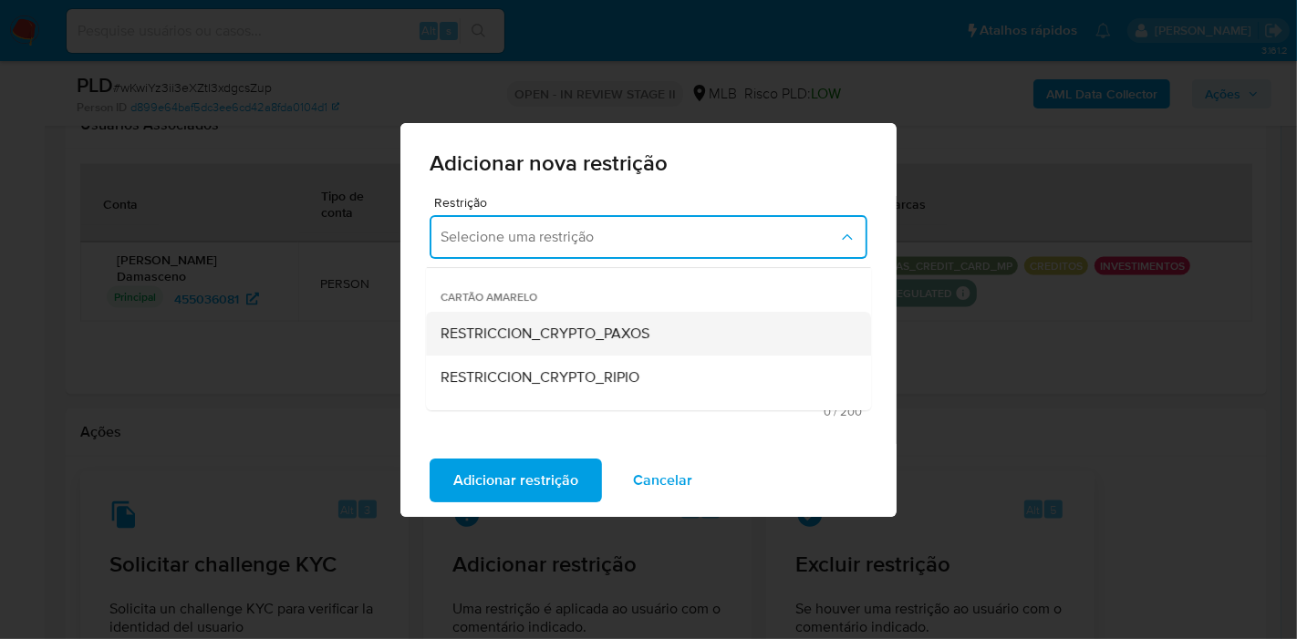
click at [542, 327] on span "RESTRICCION_CRYPTO_PAXOS" at bounding box center [545, 334] width 209 height 18
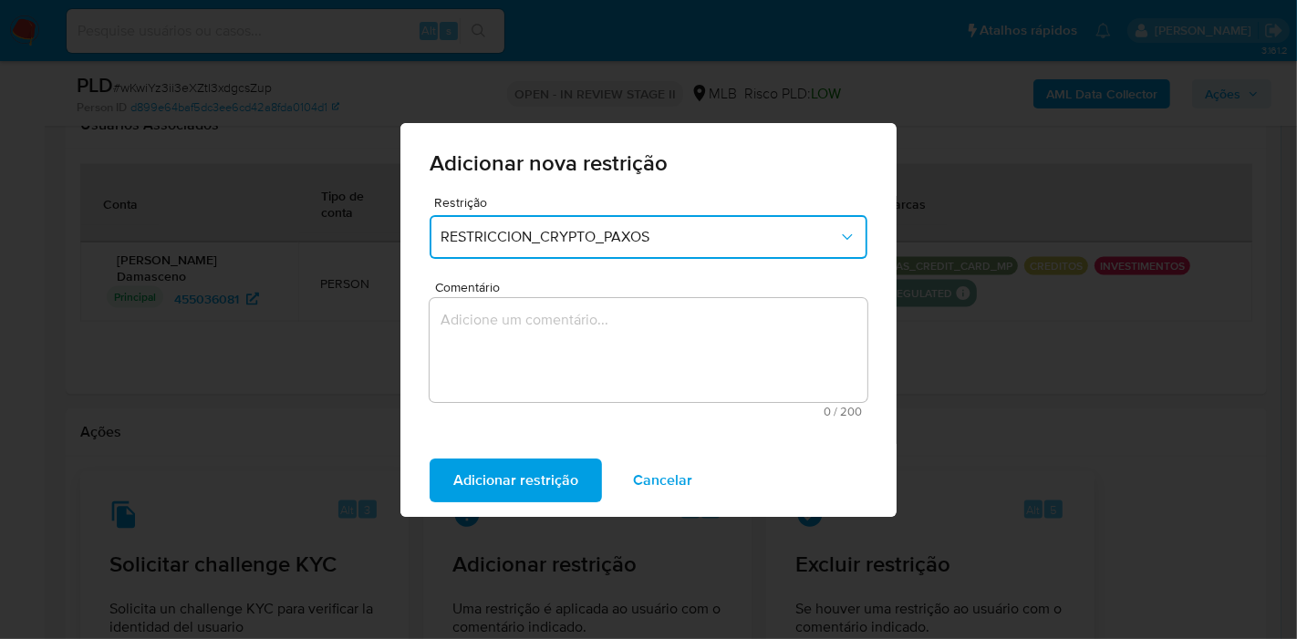
click at [529, 329] on textarea "Comentário" at bounding box center [649, 350] width 438 height 104
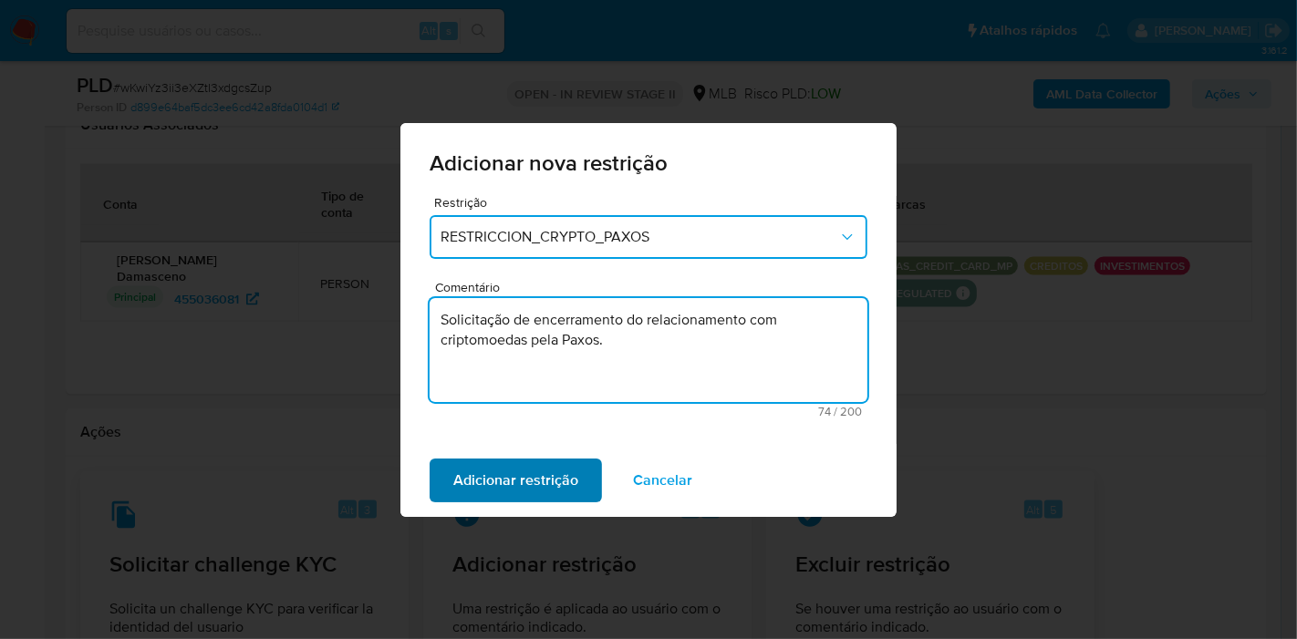
type textarea "Solicitação de encerramento do relacionamento com criptomoedas pela Paxos."
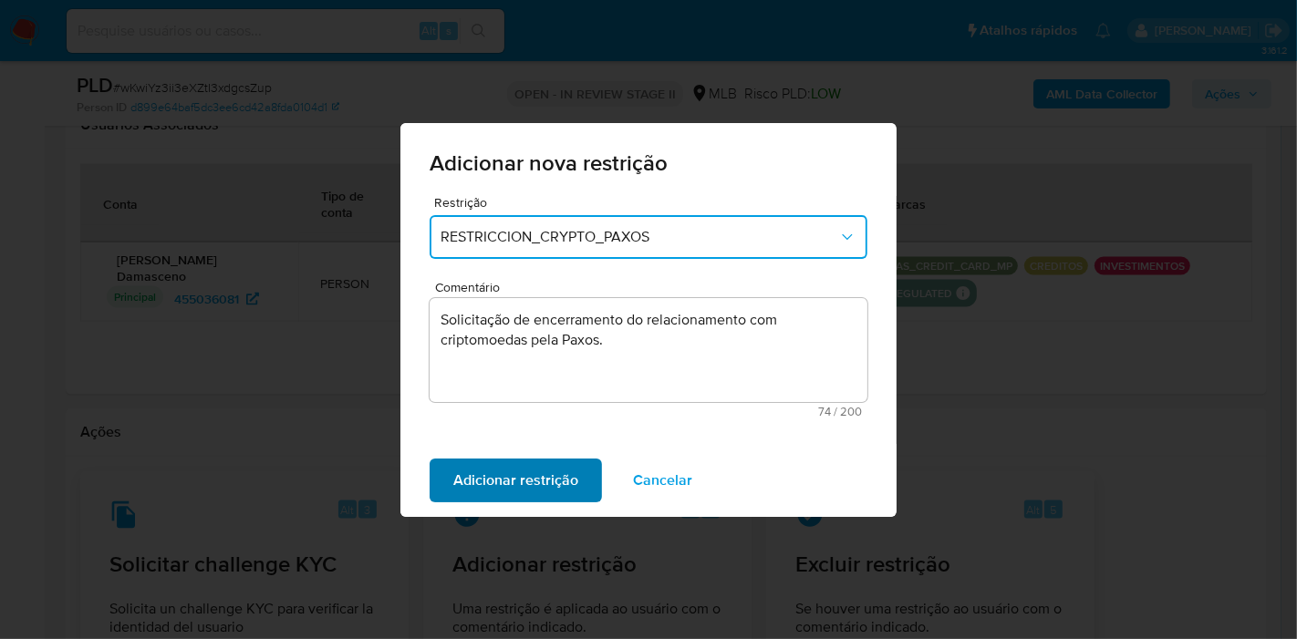
click at [552, 467] on span "Adicionar restrição" at bounding box center [515, 481] width 125 height 40
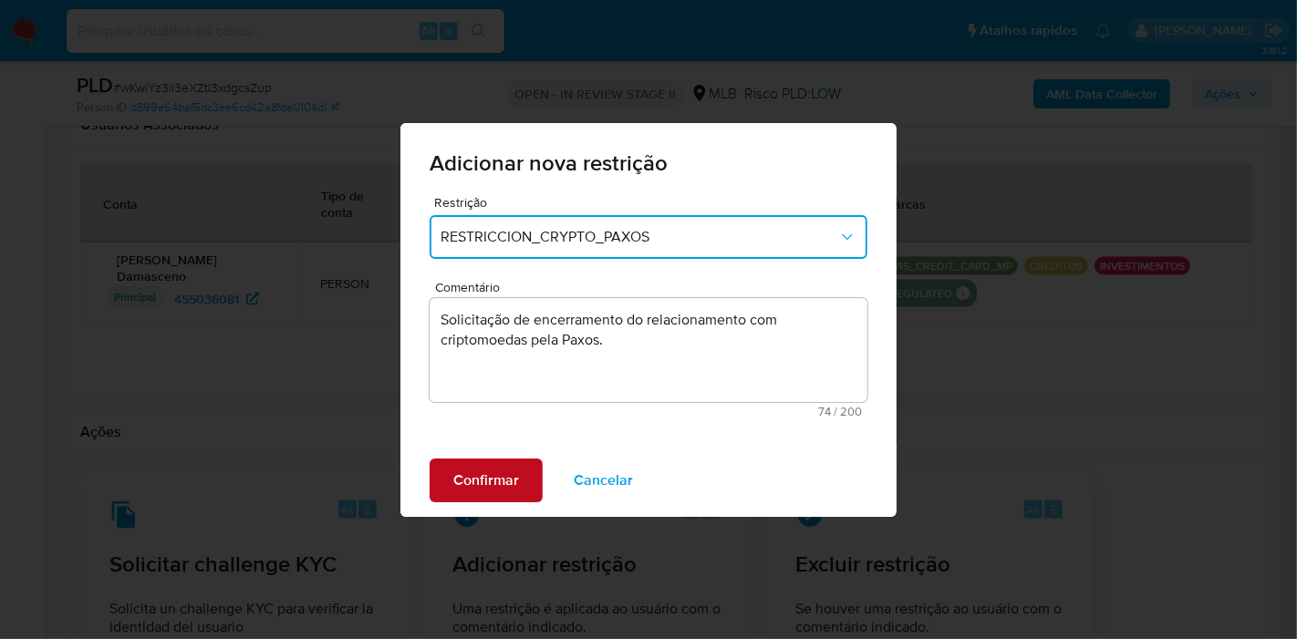
click at [463, 482] on span "Confirmar" at bounding box center [486, 481] width 66 height 40
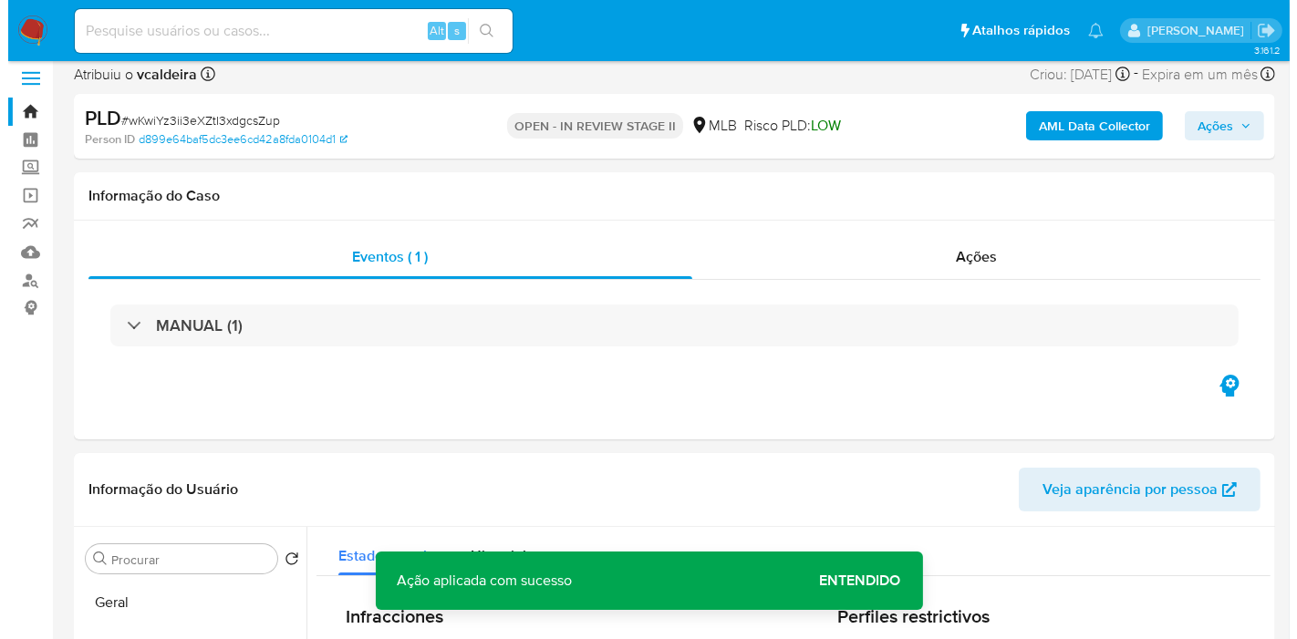
scroll to position [0, 0]
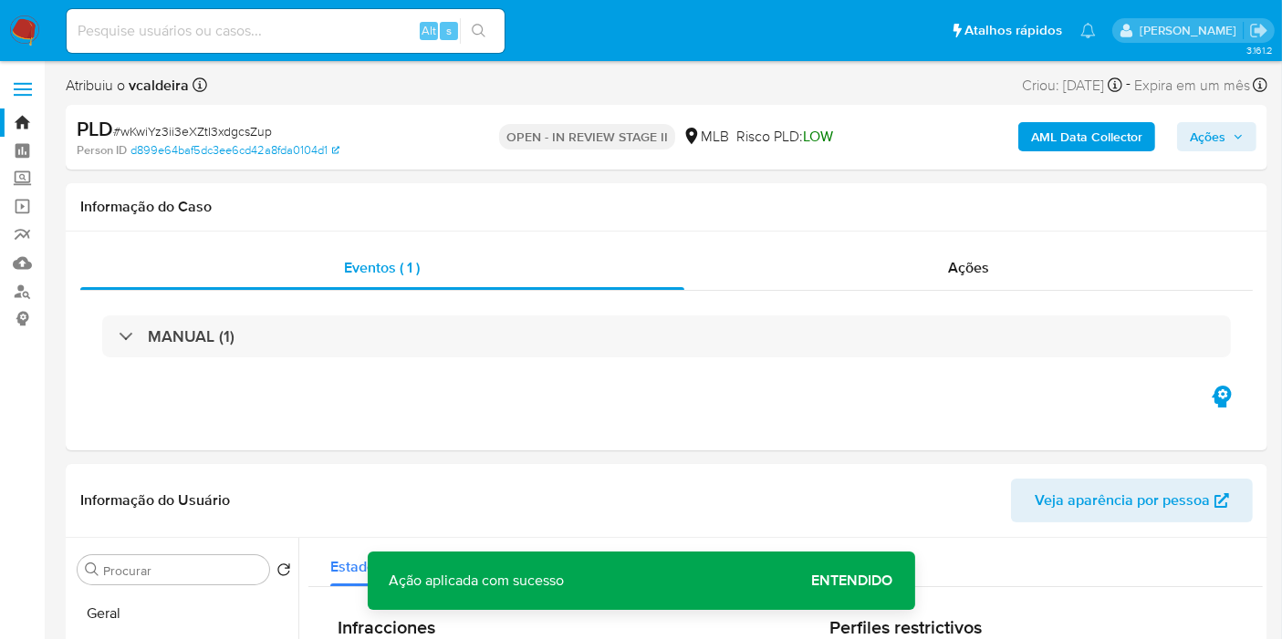
click at [1214, 139] on span "Ações" at bounding box center [1207, 136] width 36 height 29
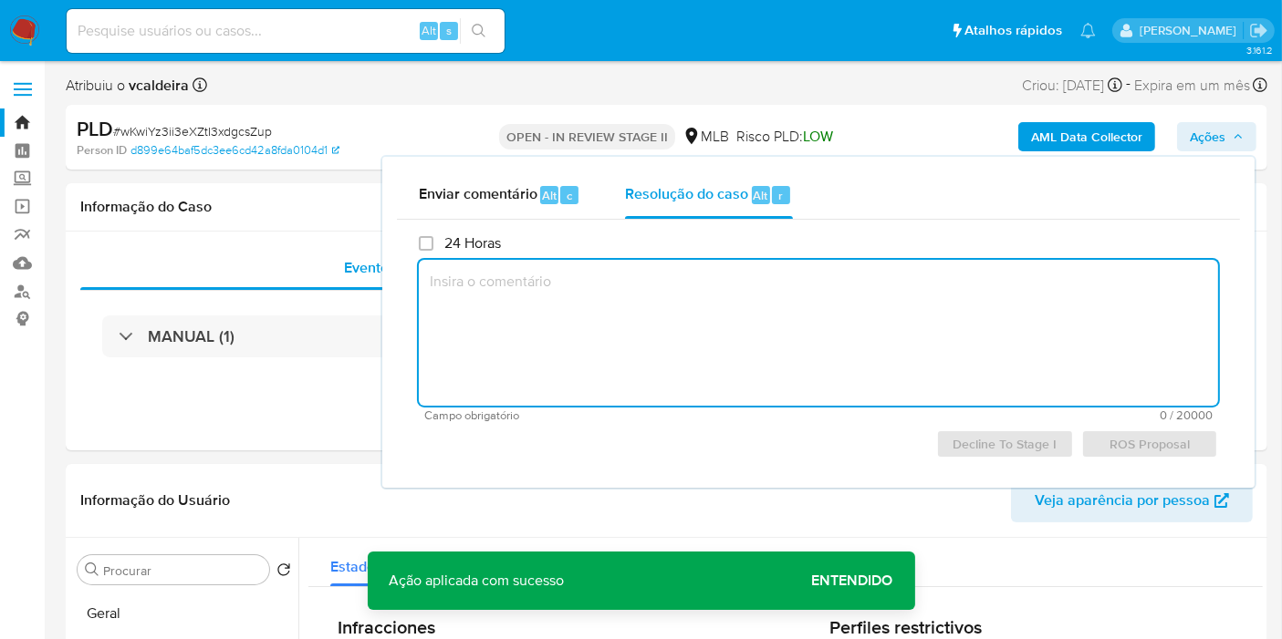
click at [619, 316] on textarea at bounding box center [818, 333] width 799 height 146
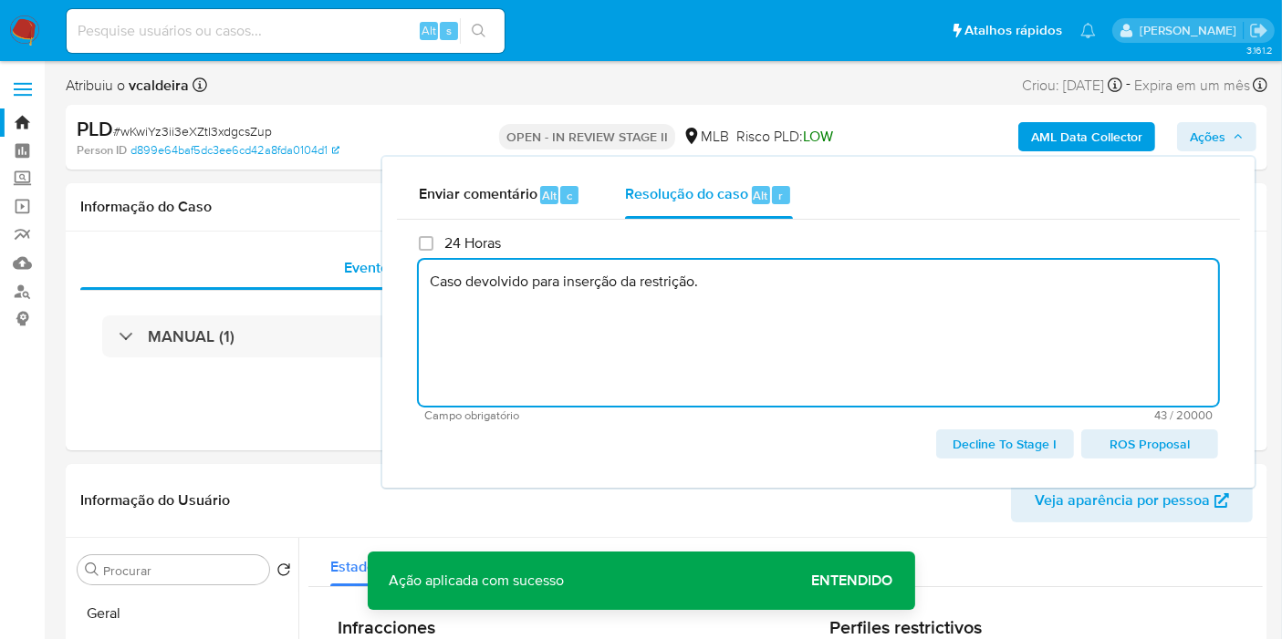
click at [1129, 450] on span "ROS Proposal" at bounding box center [1149, 444] width 111 height 26
type textarea "Caso devolvido para inserção da restrição."
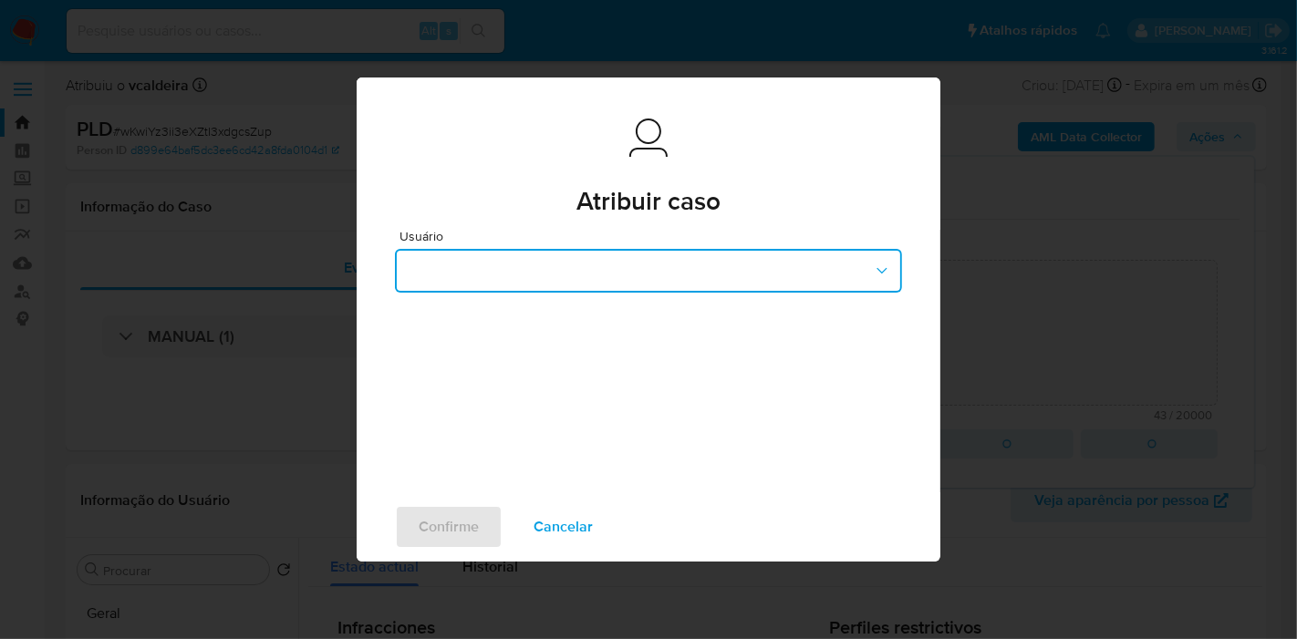
click at [677, 265] on button "button" at bounding box center [648, 271] width 507 height 44
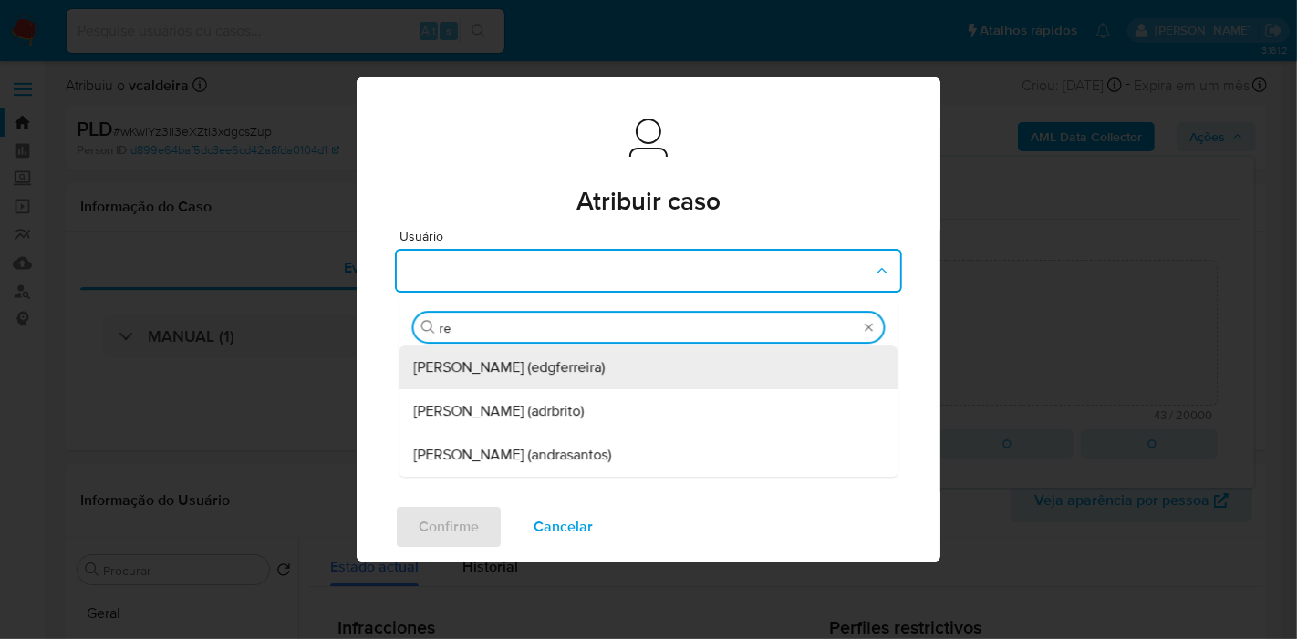
type input "r"
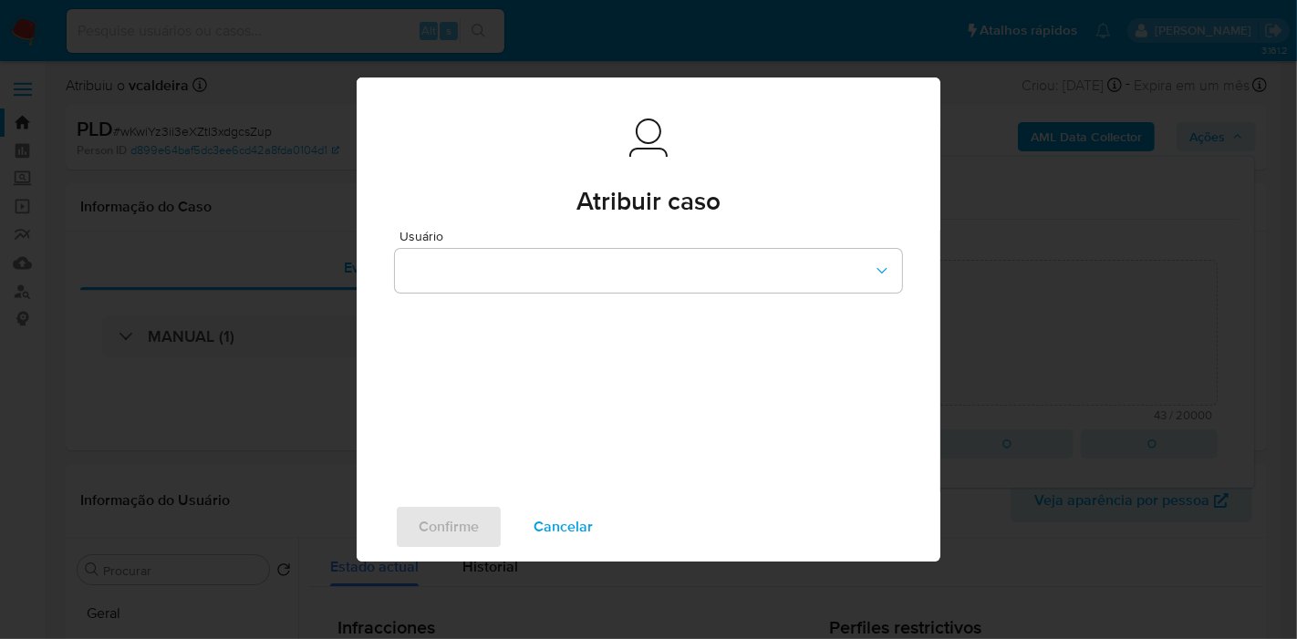
type textarea "Caso devolvido para inserção da restrição."
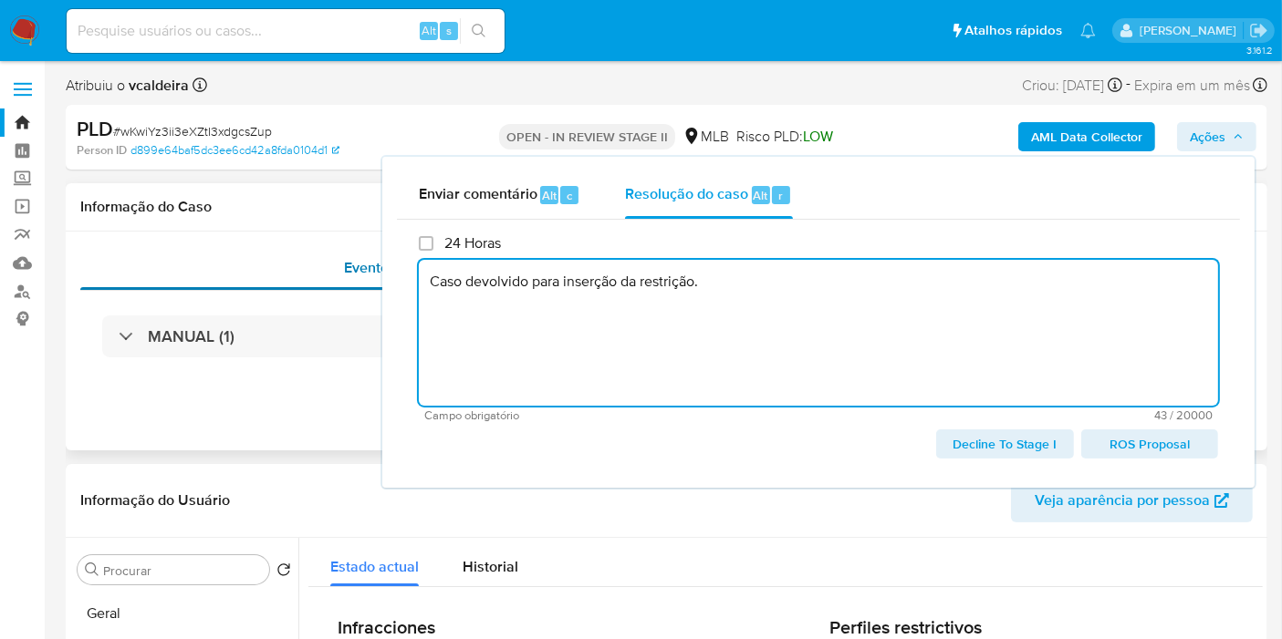
drag, startPoint x: 738, startPoint y: 299, endPoint x: 372, endPoint y: 274, distance: 366.7
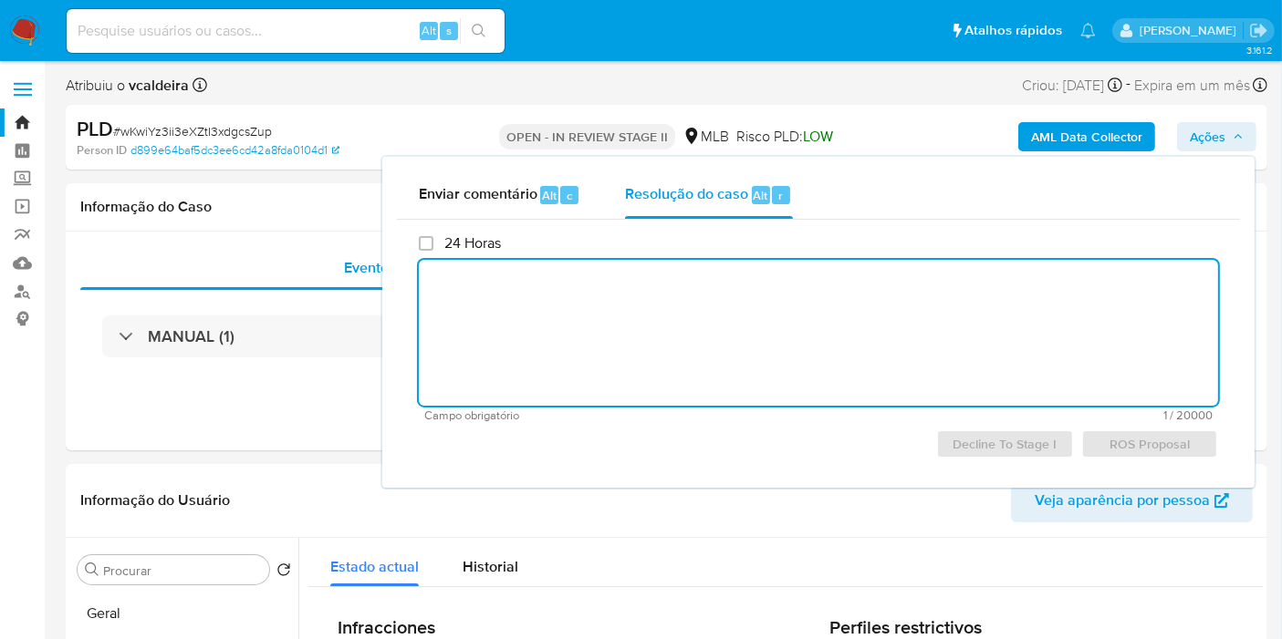
click at [735, 267] on textarea at bounding box center [818, 333] width 799 height 146
click at [433, 298] on textarea at bounding box center [818, 333] width 799 height 146
click at [470, 290] on textarea at bounding box center [818, 333] width 799 height 146
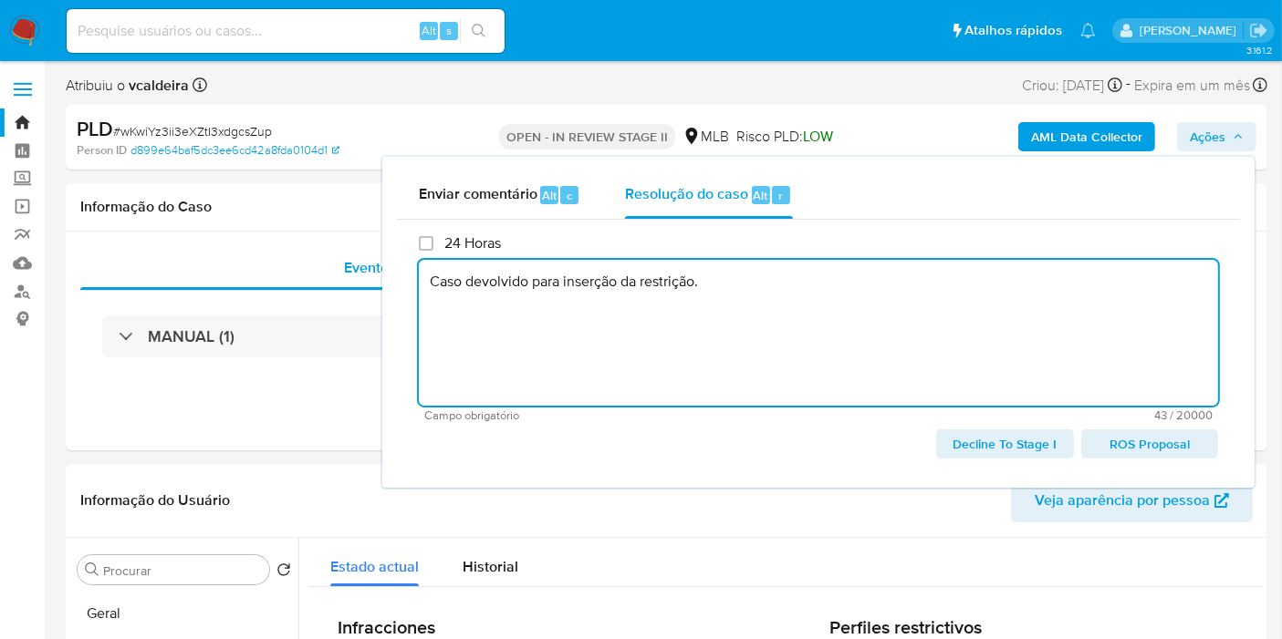
click at [853, 328] on textarea "Caso devolvido para inserção da restrição." at bounding box center [818, 333] width 799 height 146
drag, startPoint x: 734, startPoint y: 291, endPoint x: 387, endPoint y: 261, distance: 348.8
click at [387, 261] on div "Enviar comentário Alt c Resolução do caso Alt r 24 Horas Caso devolvido para in…" at bounding box center [818, 322] width 872 height 331
click at [989, 448] on span "Decline To Stage I" at bounding box center [1004, 444] width 111 height 26
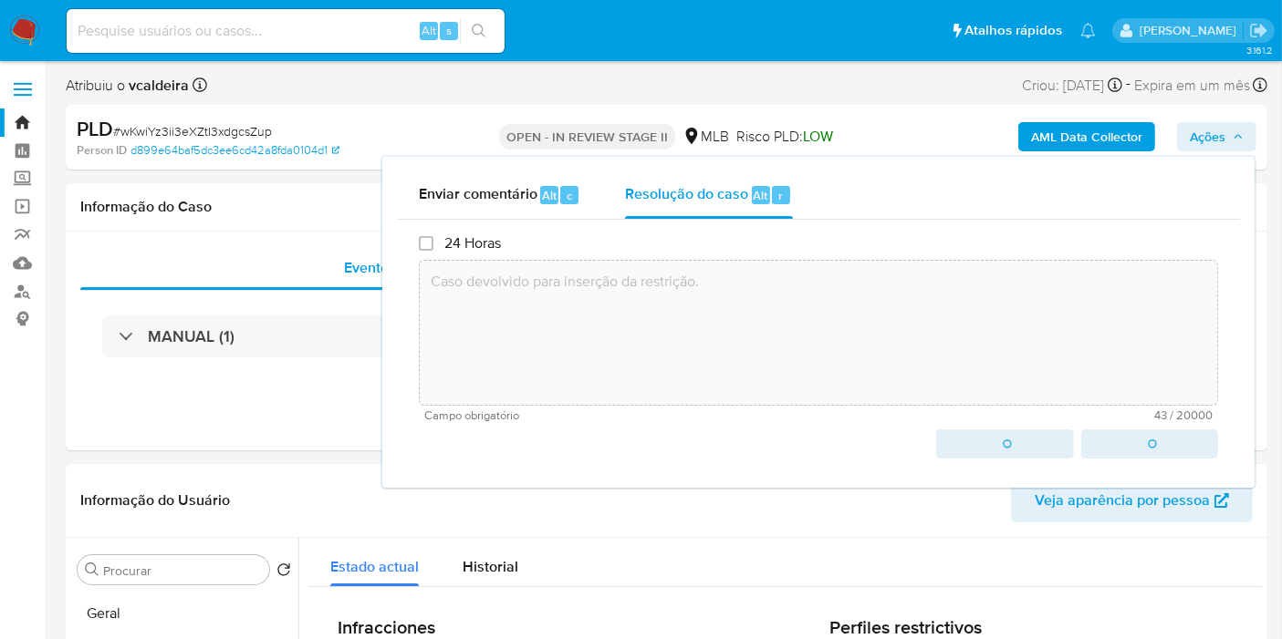
type textarea "Caso devolvido para inserção da restrição."
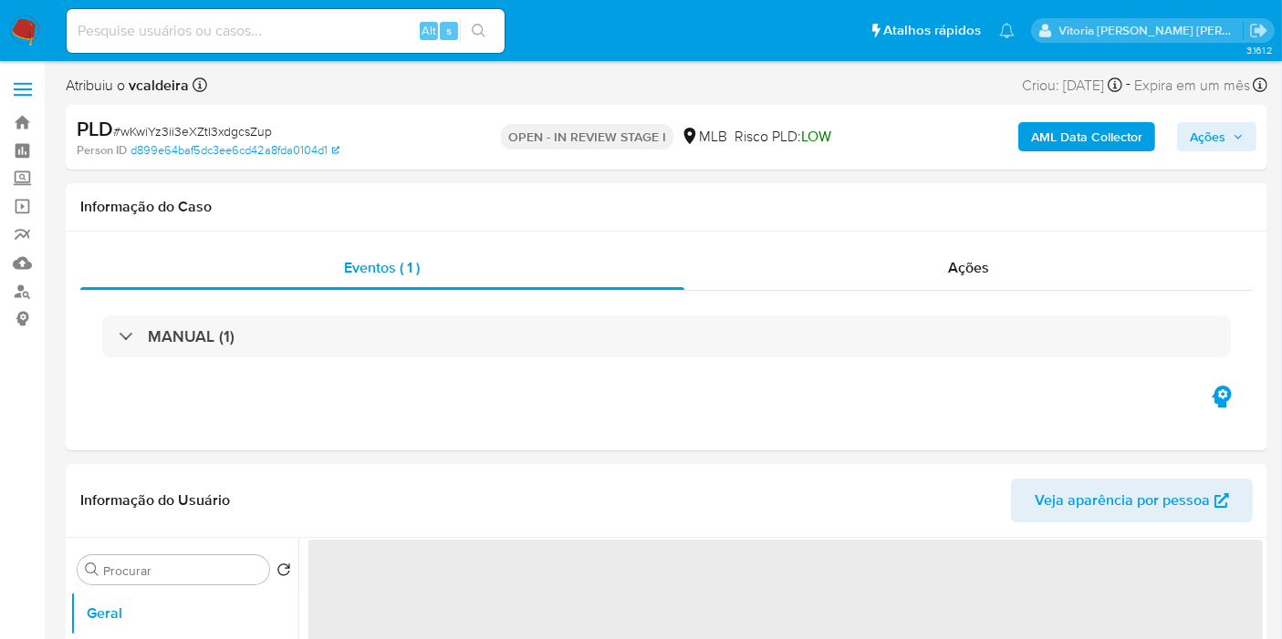
select select "10"
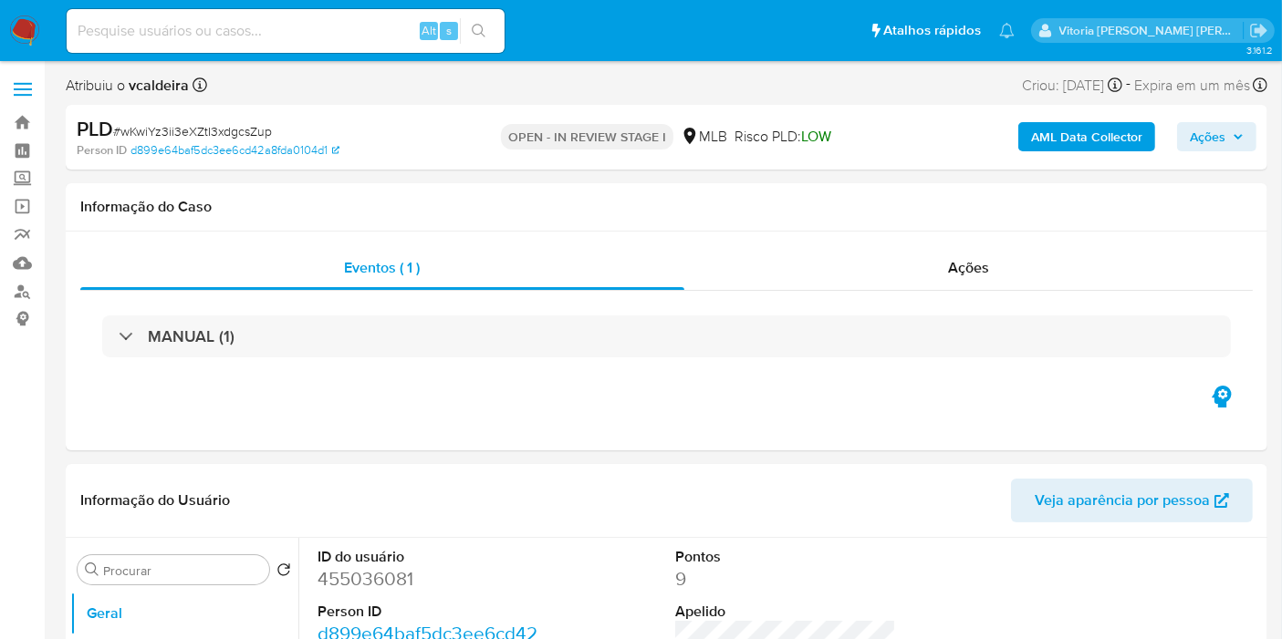
click at [1232, 140] on icon "button" at bounding box center [1237, 136] width 11 height 11
click at [1209, 134] on span "Ações" at bounding box center [1207, 136] width 36 height 29
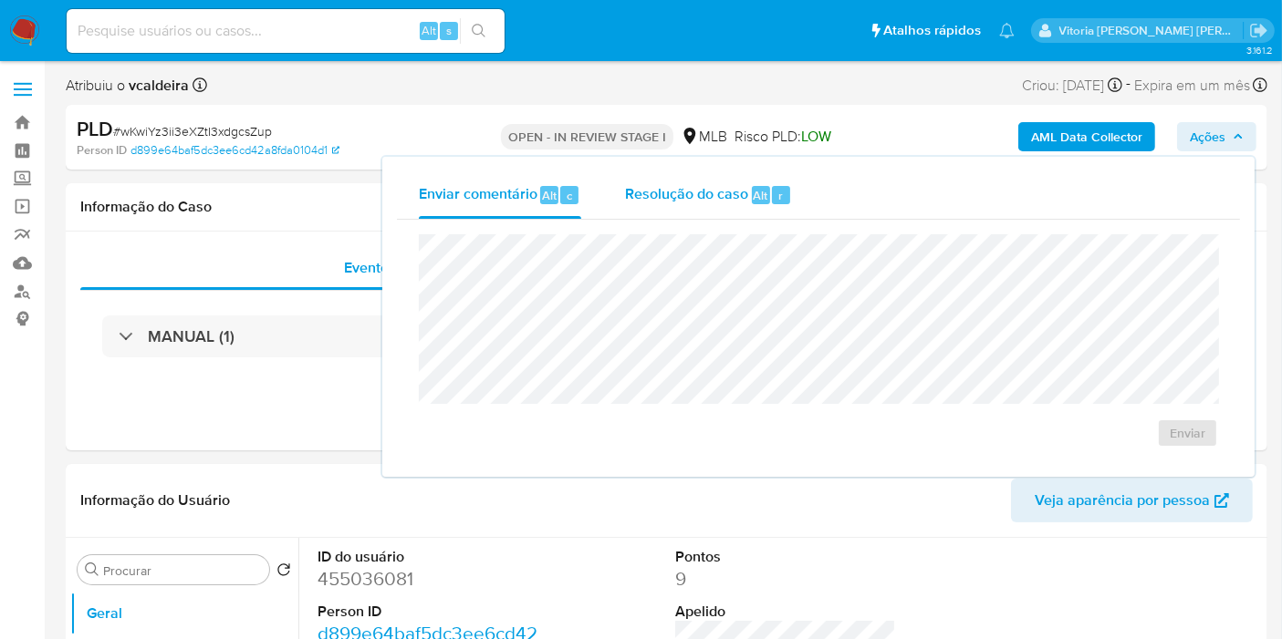
click at [745, 193] on div "Resolução do caso Alt r" at bounding box center [708, 194] width 167 height 47
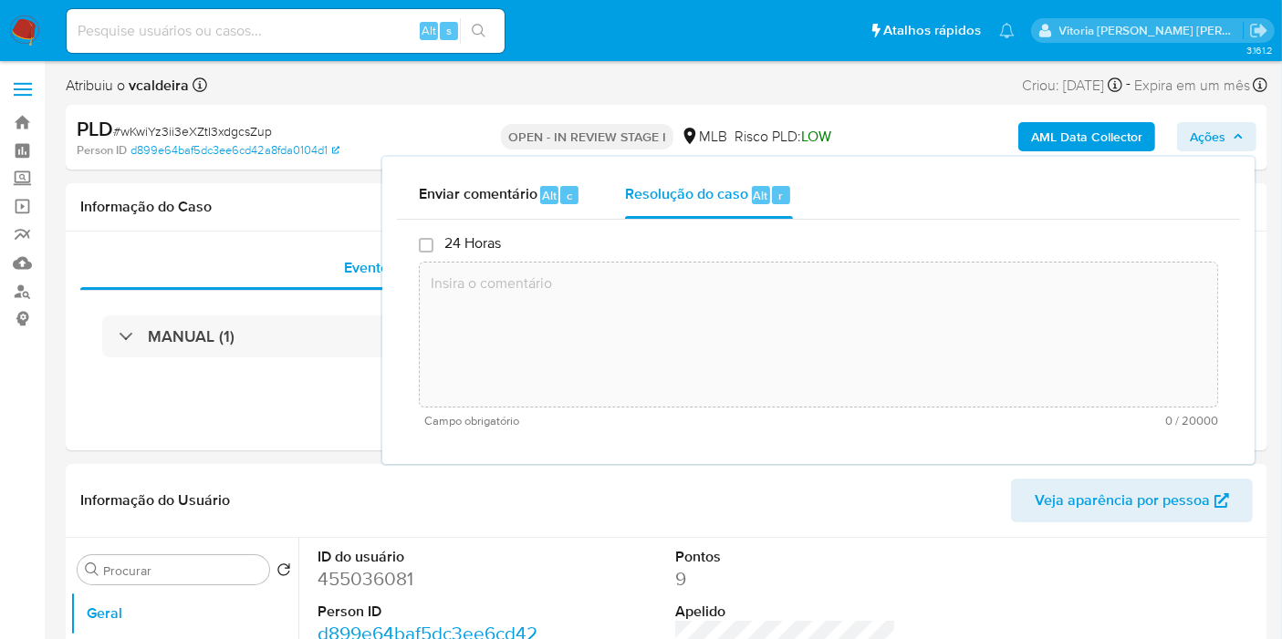
click at [652, 298] on textarea at bounding box center [818, 335] width 797 height 146
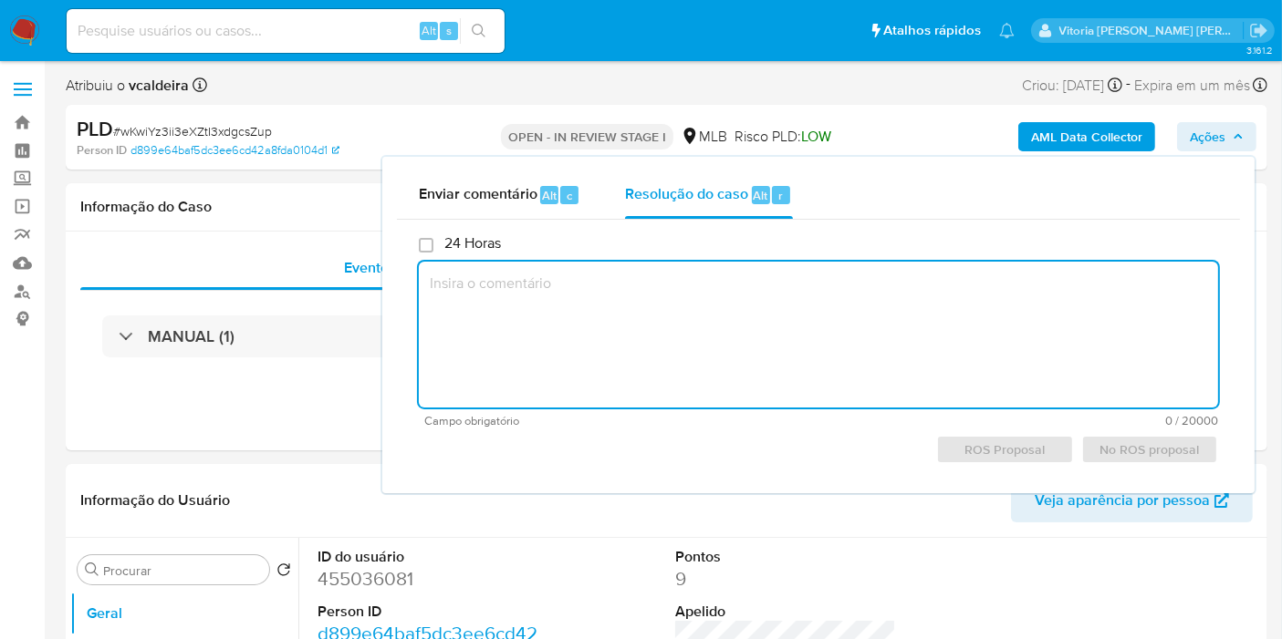
paste textarea "Caso devolvido para inserção da restrição."
click at [1149, 447] on span "No ROS proposal" at bounding box center [1149, 450] width 111 height 26
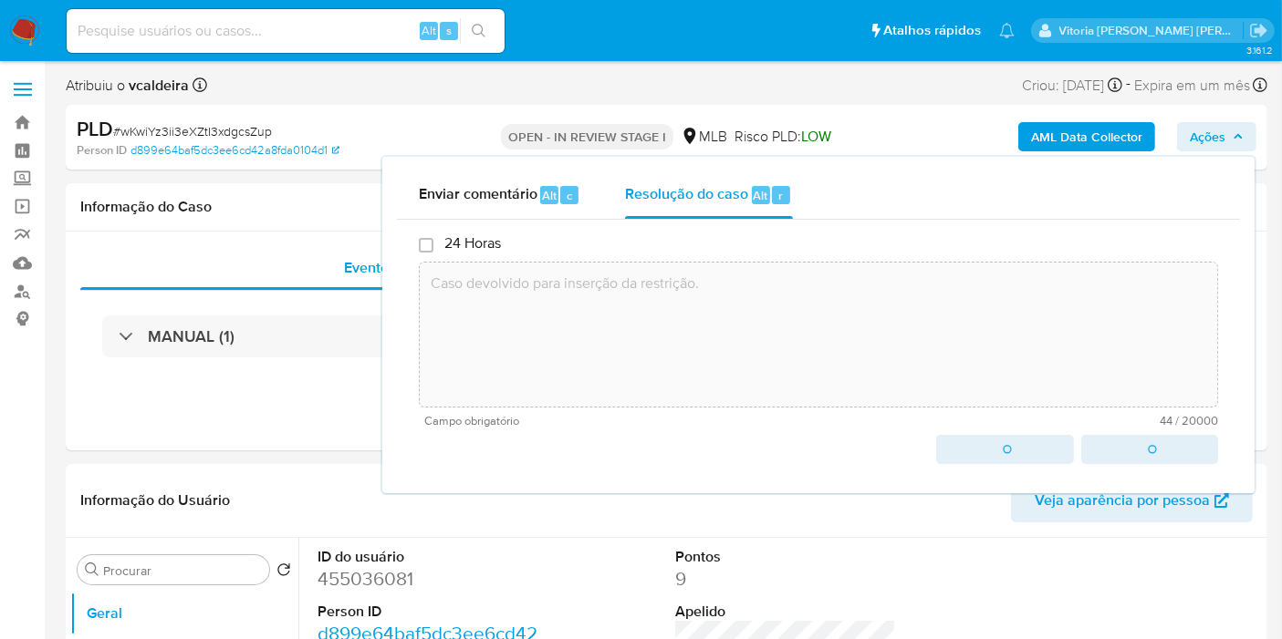
type textarea "Caso devolvido para inserção da restrição."
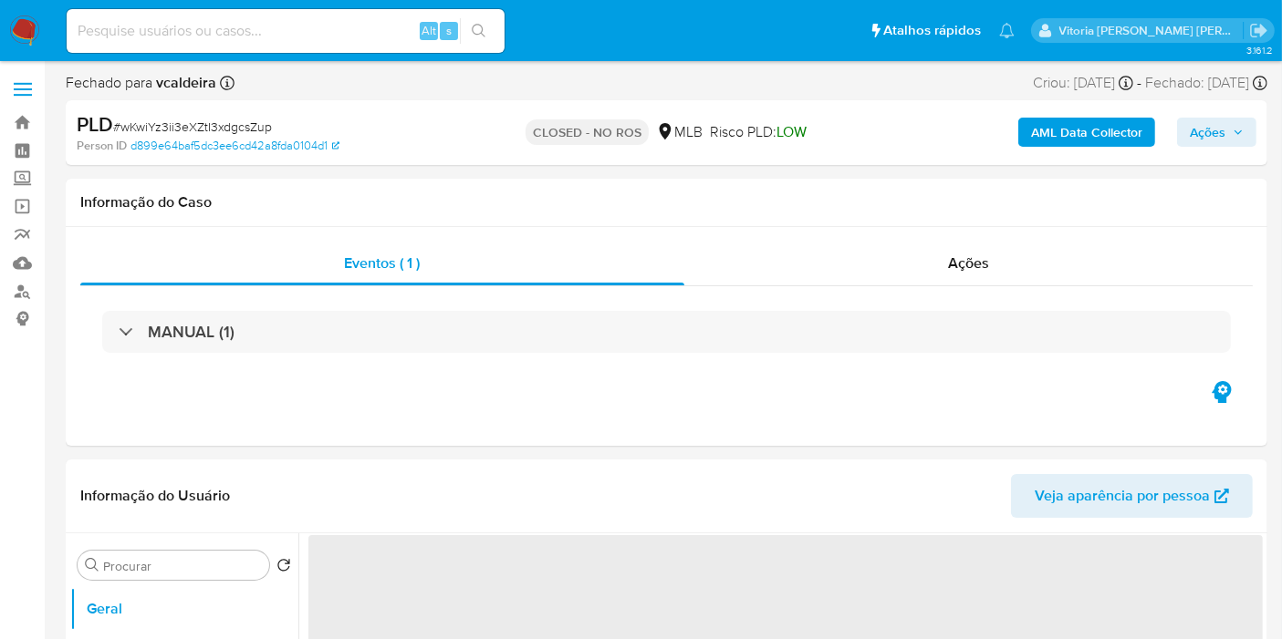
select select "10"
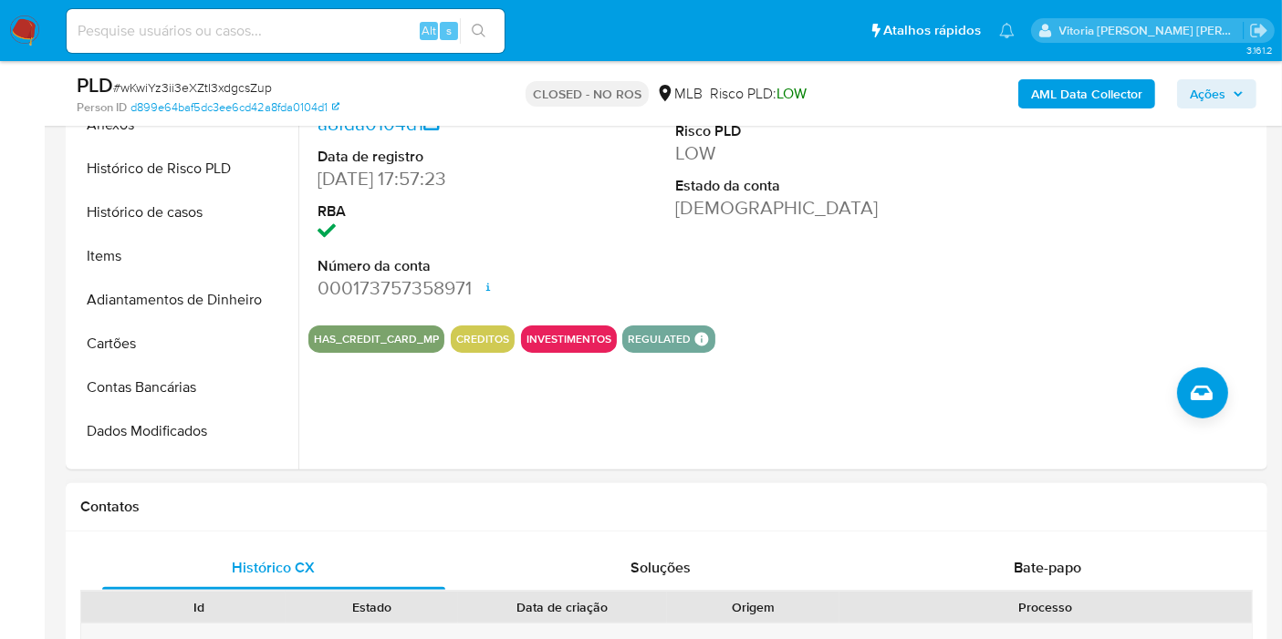
scroll to position [607, 0]
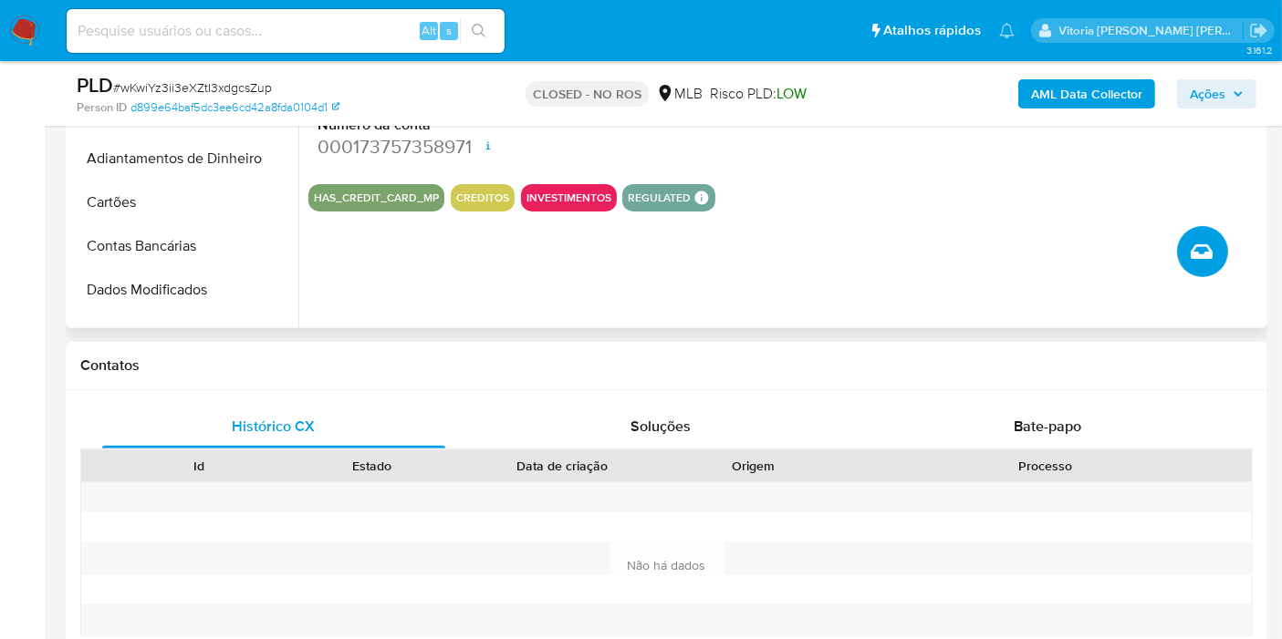
click at [1197, 255] on icon "Criar caso manual" at bounding box center [1201, 251] width 22 height 15
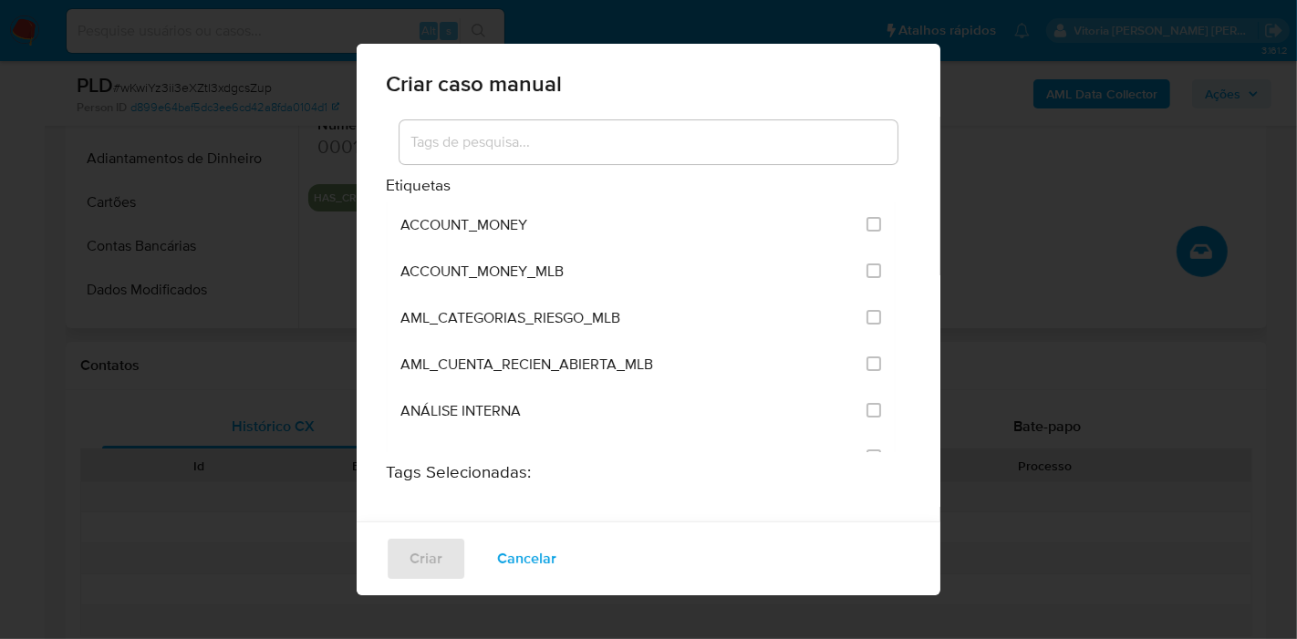
click at [509, 148] on input at bounding box center [649, 142] width 498 height 24
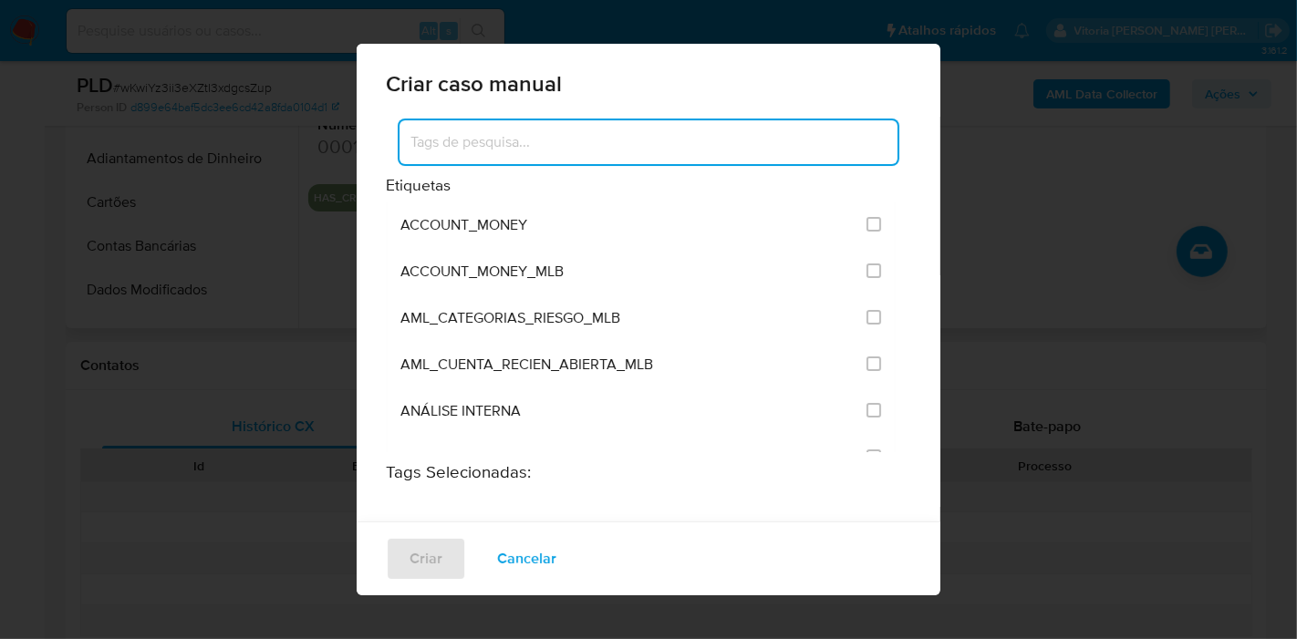
click at [1082, 229] on div "Criar caso manual Etiquetas ACCOUNT_MONEY ACCOUNT_MONEY_MLB AML_CATEGORIAS_RIES…" at bounding box center [648, 319] width 1297 height 639
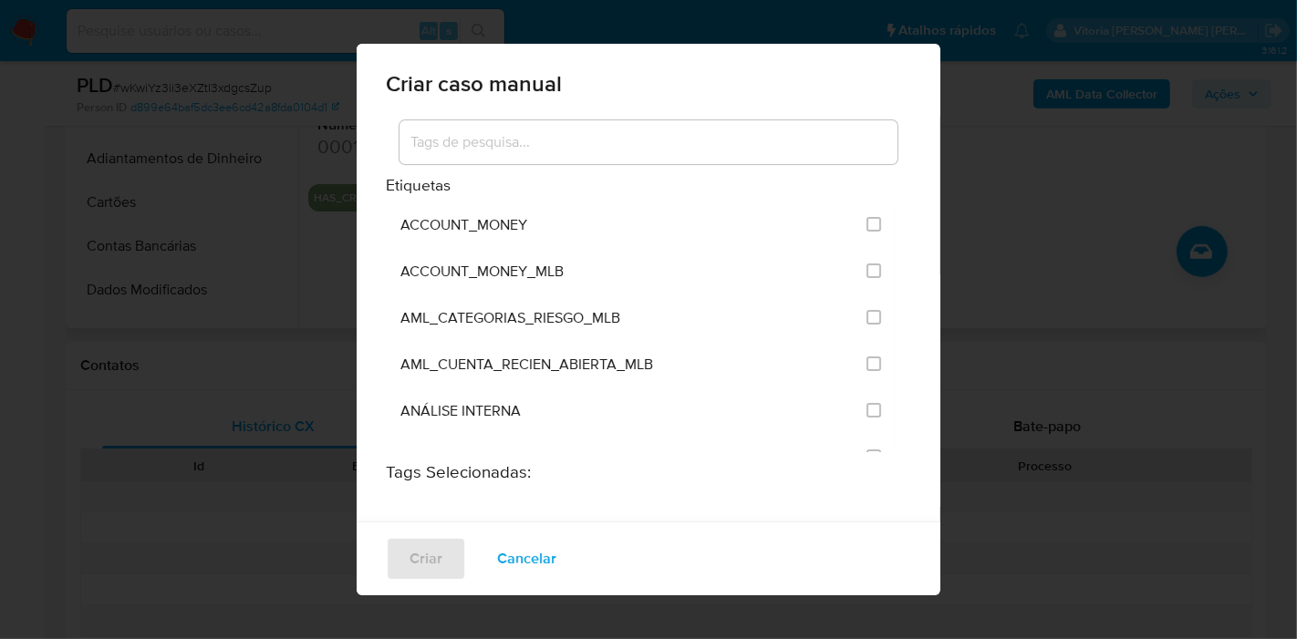
click at [523, 551] on span "Cancelar" at bounding box center [526, 559] width 59 height 40
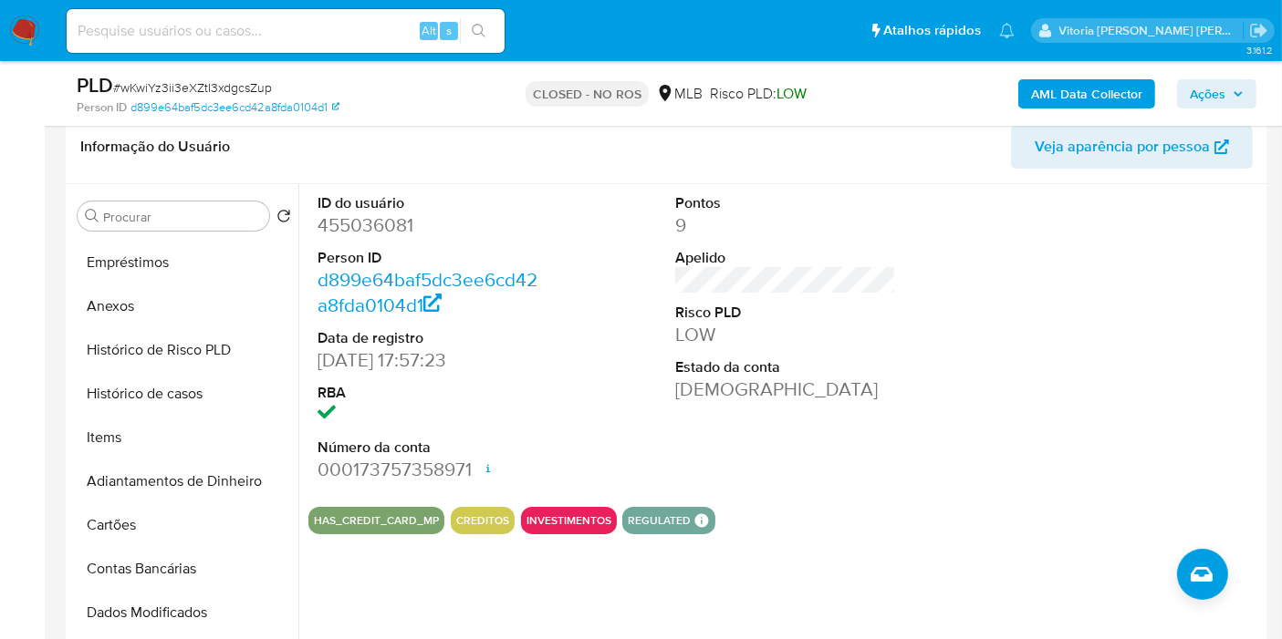
scroll to position [101, 0]
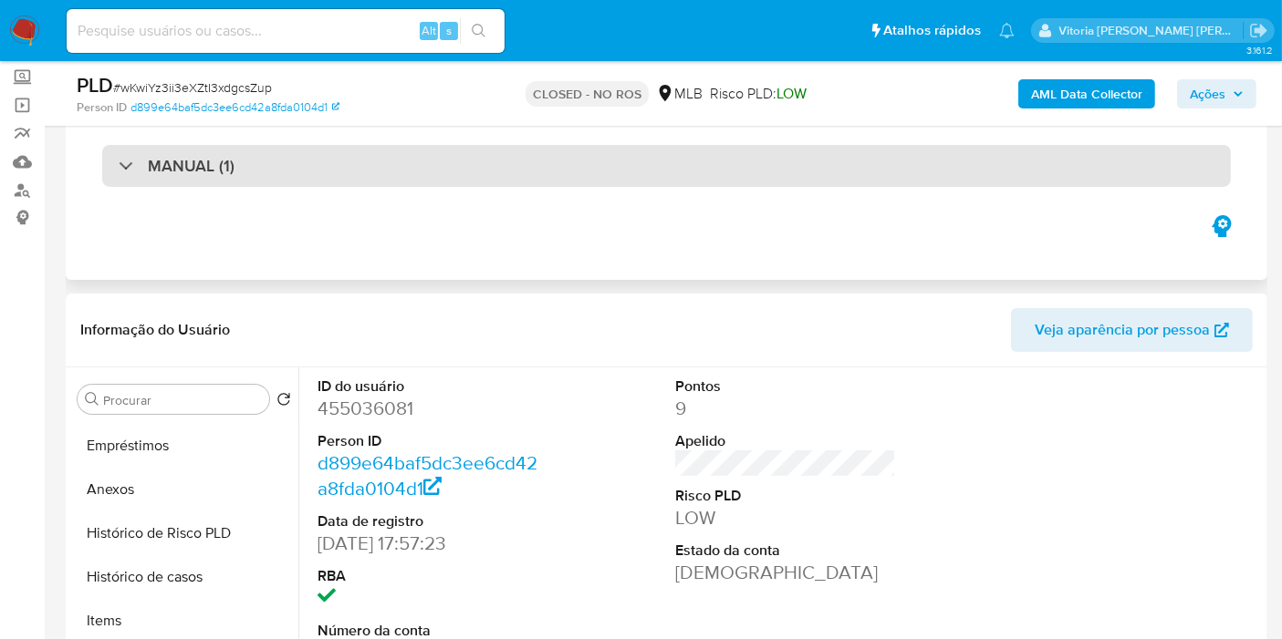
click at [358, 154] on div "MANUAL (1)" at bounding box center [666, 166] width 1128 height 42
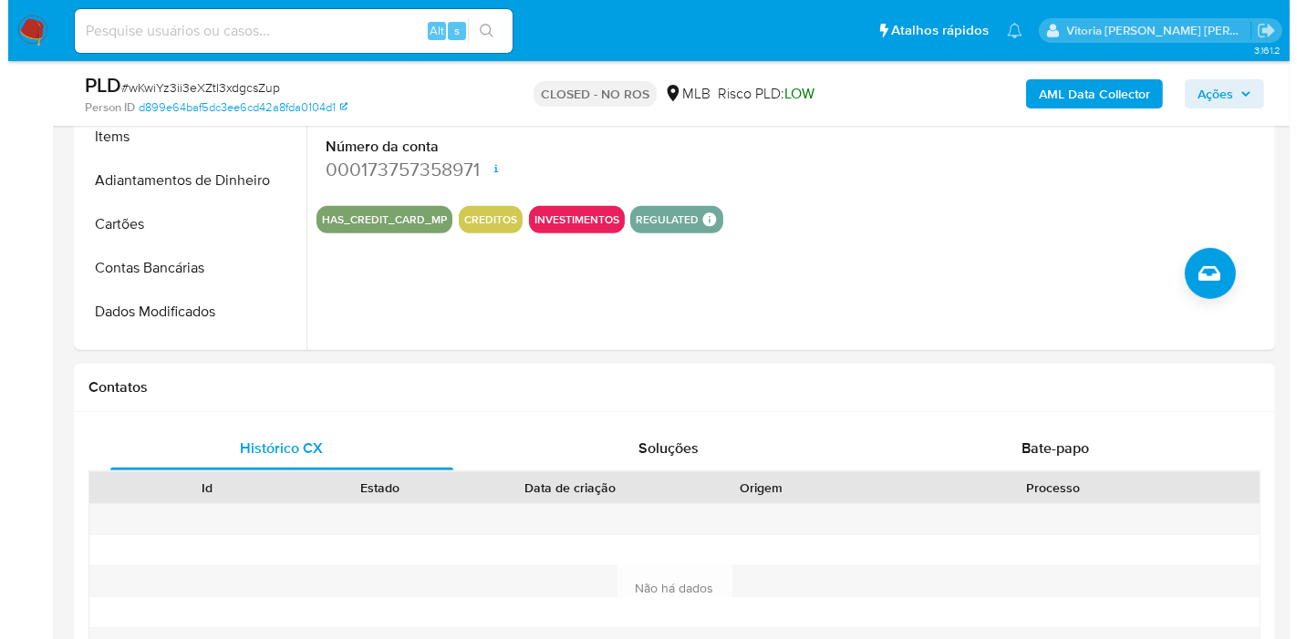
scroll to position [709, 0]
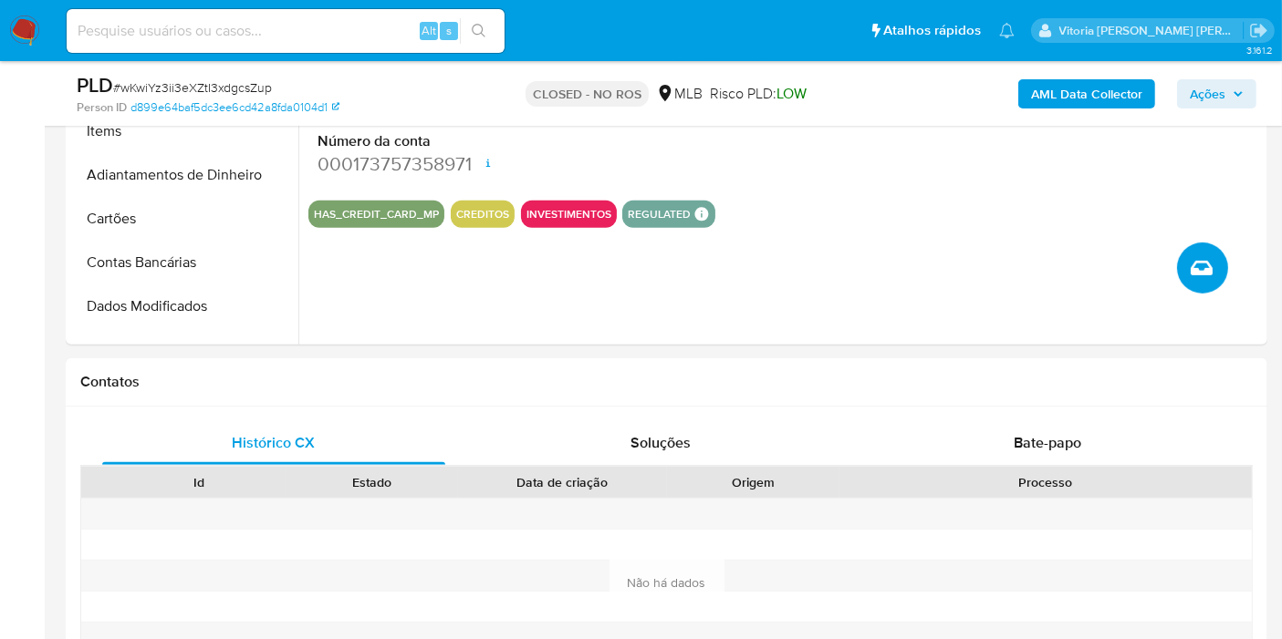
click at [1216, 273] on button "Criar caso manual" at bounding box center [1202, 268] width 51 height 51
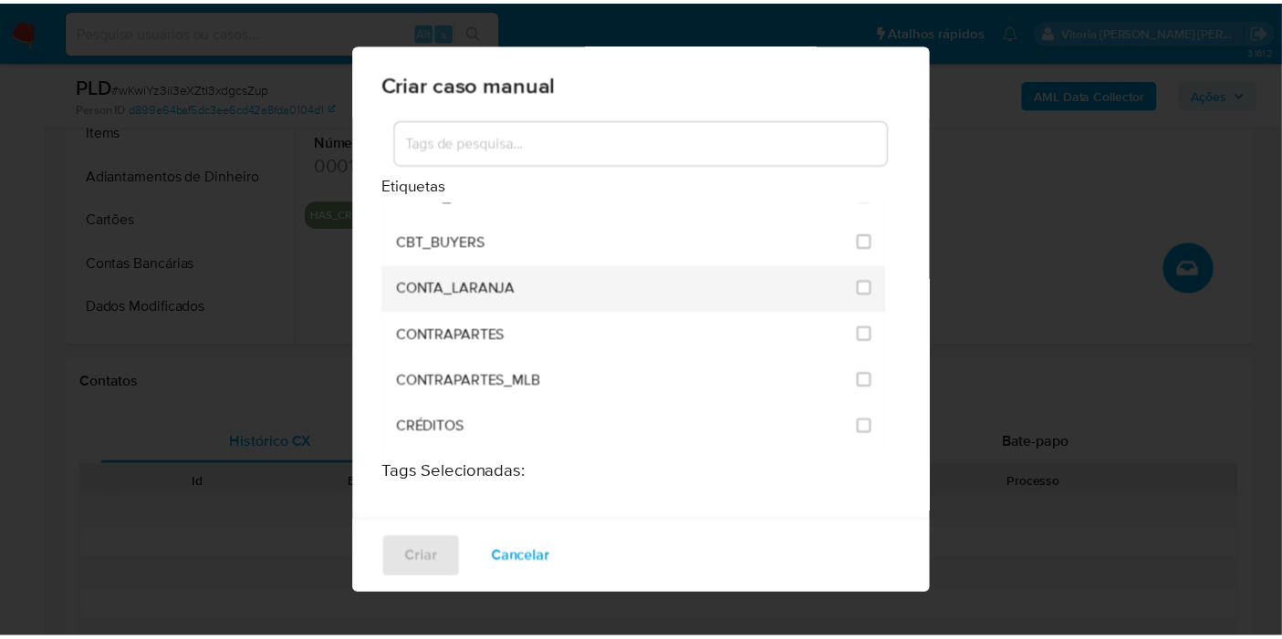
scroll to position [304, 0]
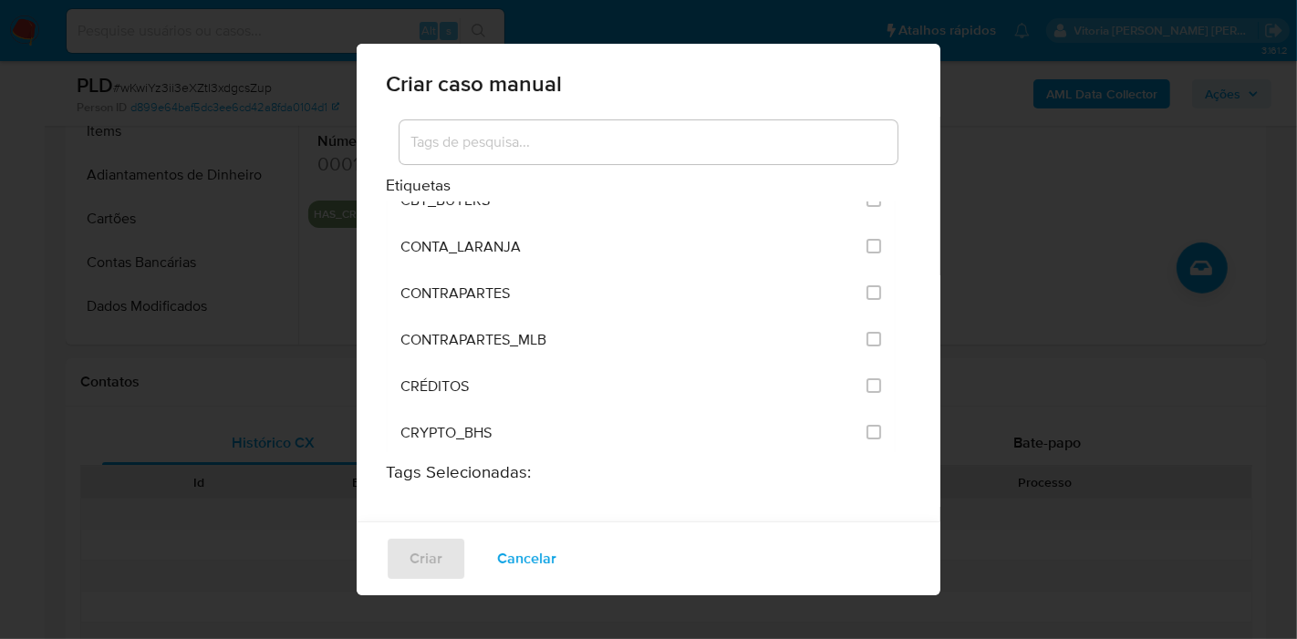
click at [1064, 207] on div "Criar caso manual Etiquetas ACCOUNT_MONEY ACCOUNT_MONEY_MLB AML_CATEGORIAS_RIES…" at bounding box center [648, 319] width 1297 height 639
click at [1224, 92] on div "Criar caso manual Etiquetas ACCOUNT_MONEY ACCOUNT_MONEY_MLB AML_CATEGORIAS_RIES…" at bounding box center [648, 319] width 1297 height 639
click at [548, 560] on span "Cancelar" at bounding box center [526, 559] width 59 height 40
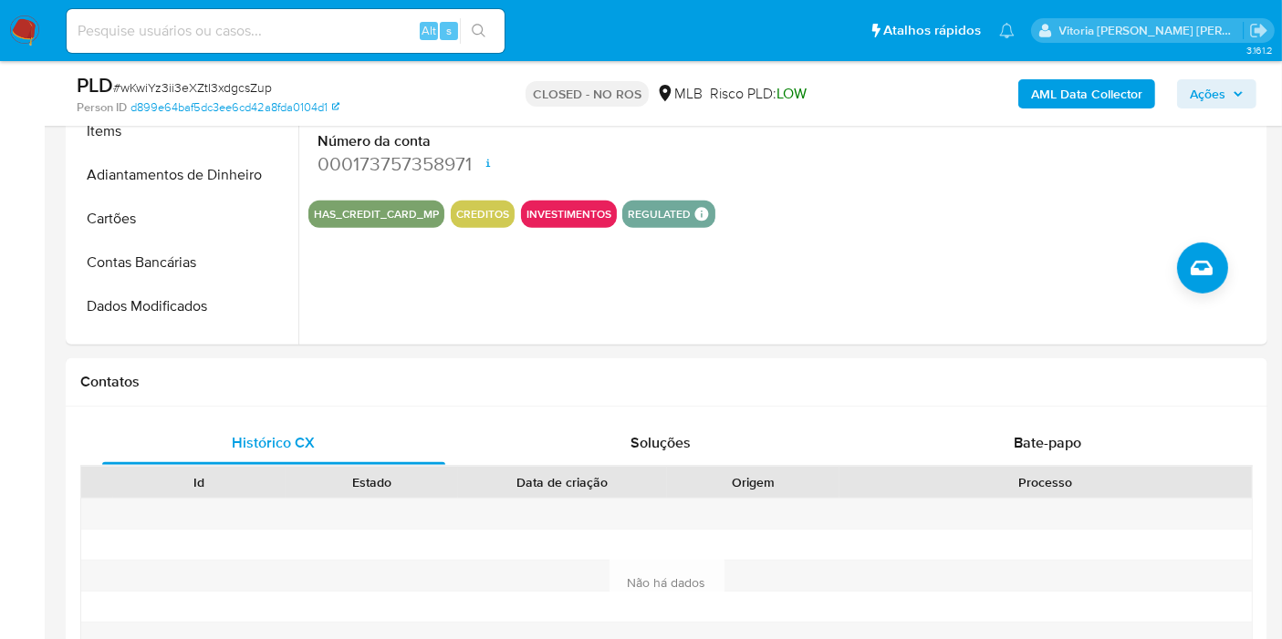
click at [1193, 92] on span "Ações" at bounding box center [1207, 93] width 36 height 29
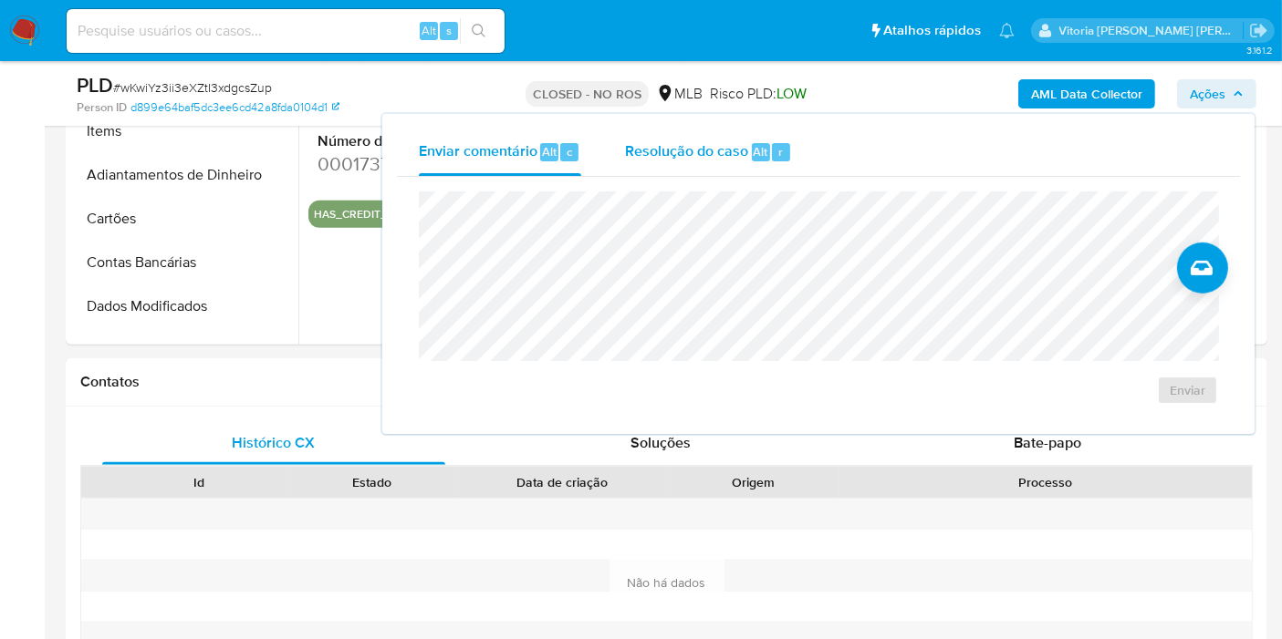
click at [705, 150] on span "Resolução do caso" at bounding box center [686, 150] width 123 height 21
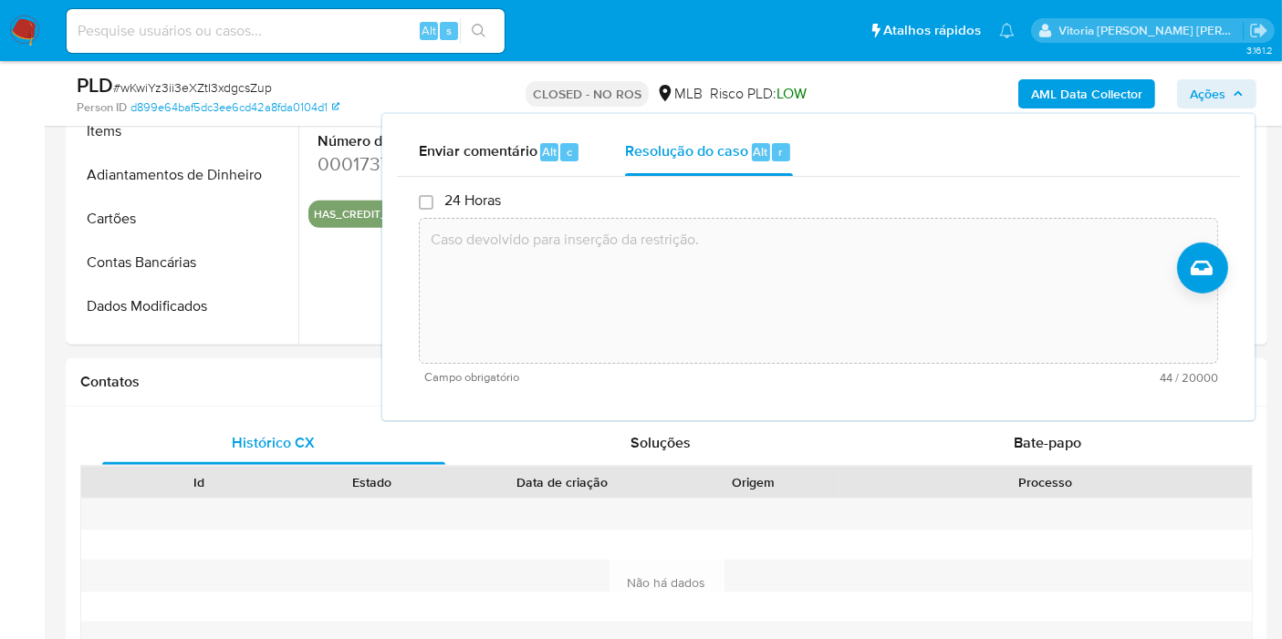
type textarea "Caso devolvido para inserção da restrição."
click at [483, 150] on span "Enviar comentário" at bounding box center [478, 150] width 119 height 21
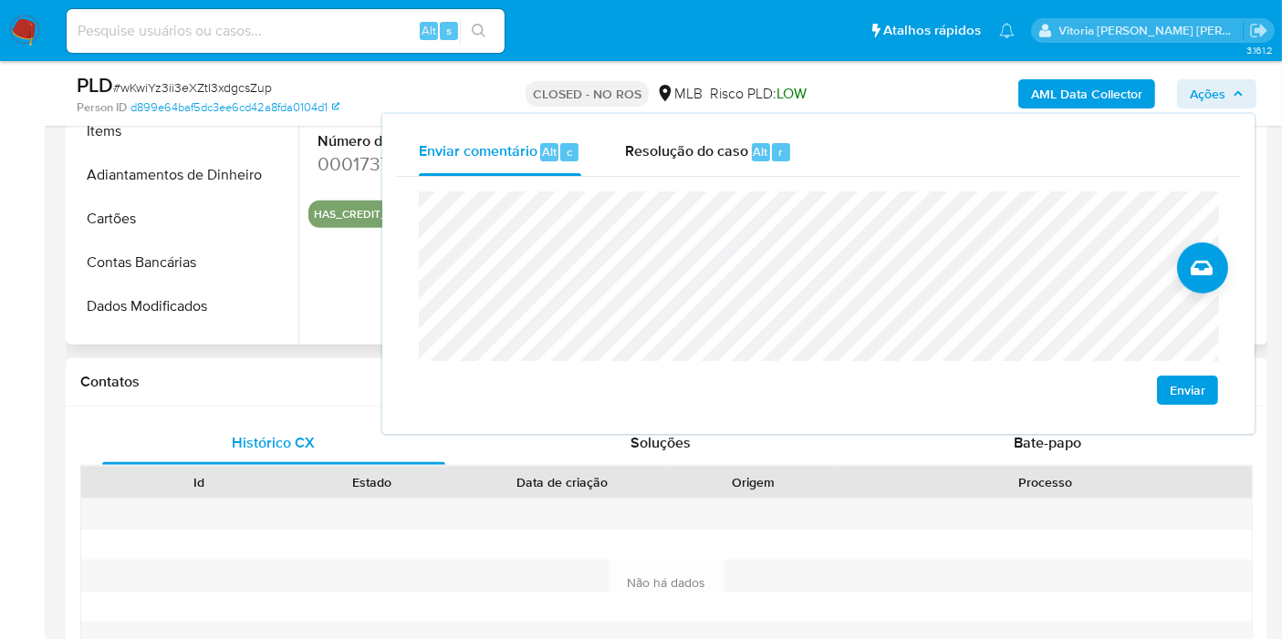
click at [357, 282] on div "ID do usuário 455036081 Person ID d899e64baf5dc3ee6cd42a8fda0104d1 Data de regi…" at bounding box center [780, 111] width 964 height 467
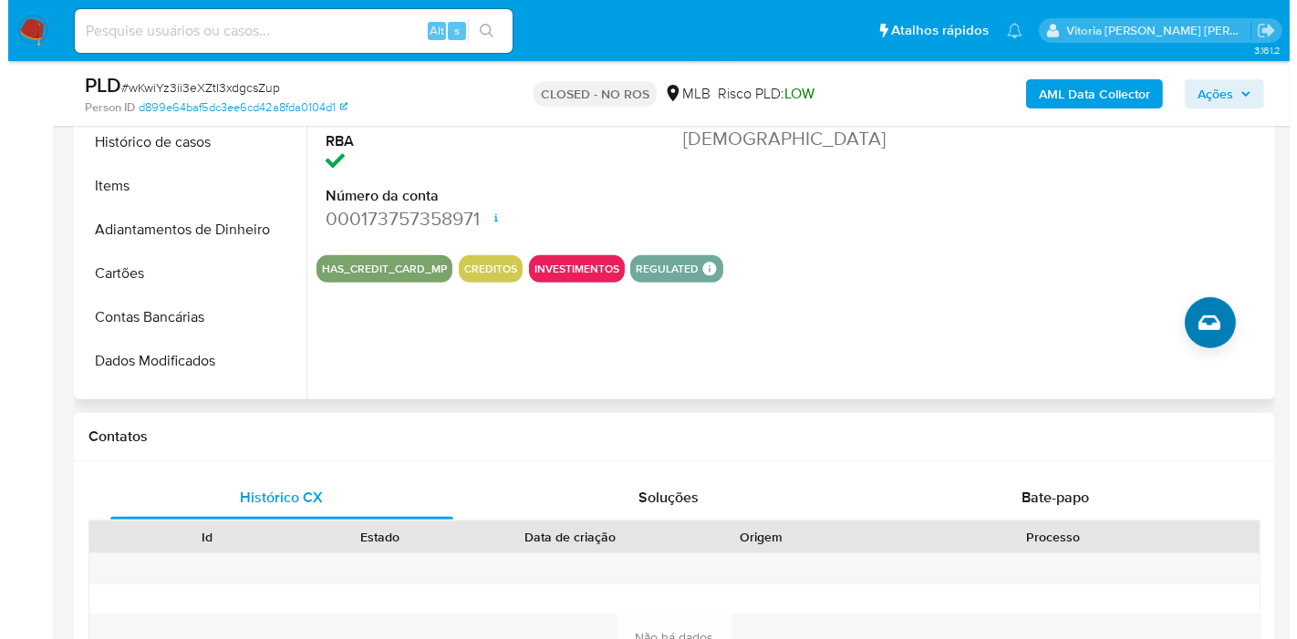
scroll to position [607, 0]
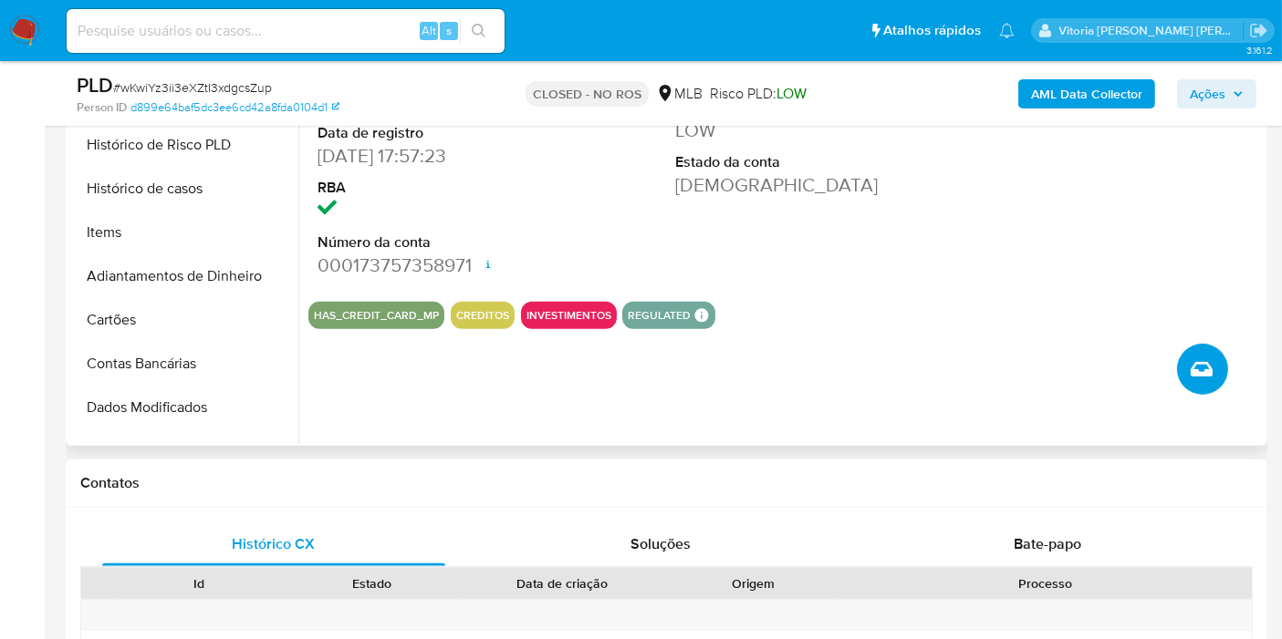
click at [1218, 379] on button "Criar caso manual" at bounding box center [1202, 369] width 51 height 51
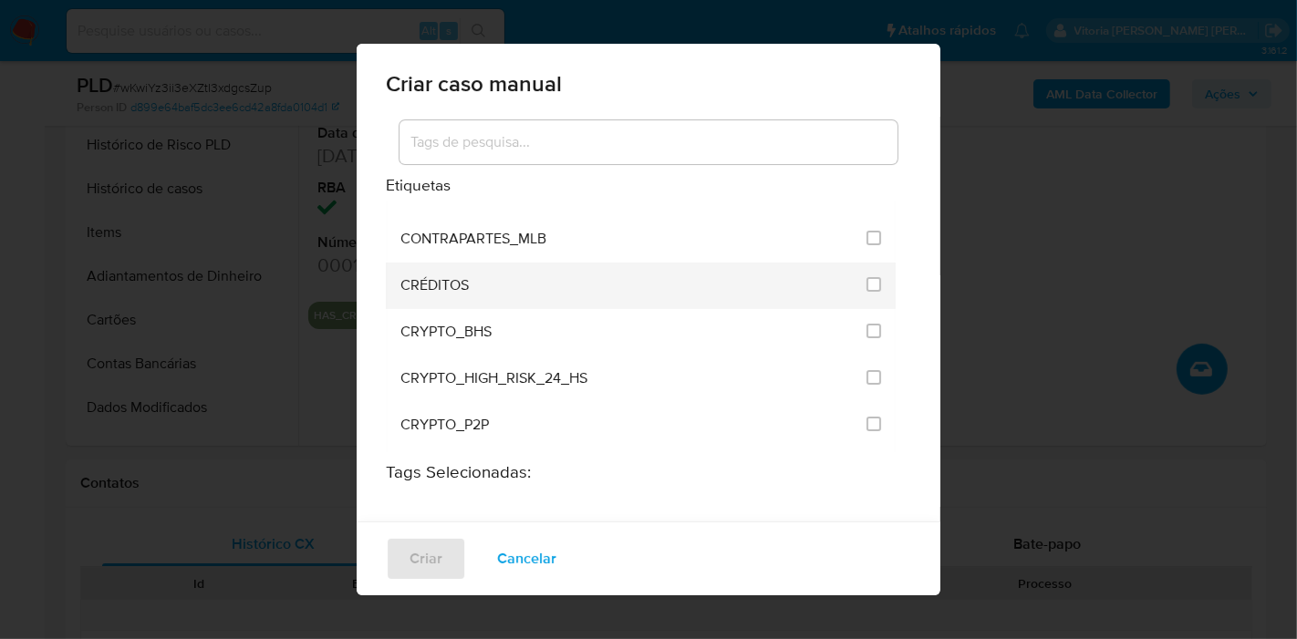
scroll to position [506, 0]
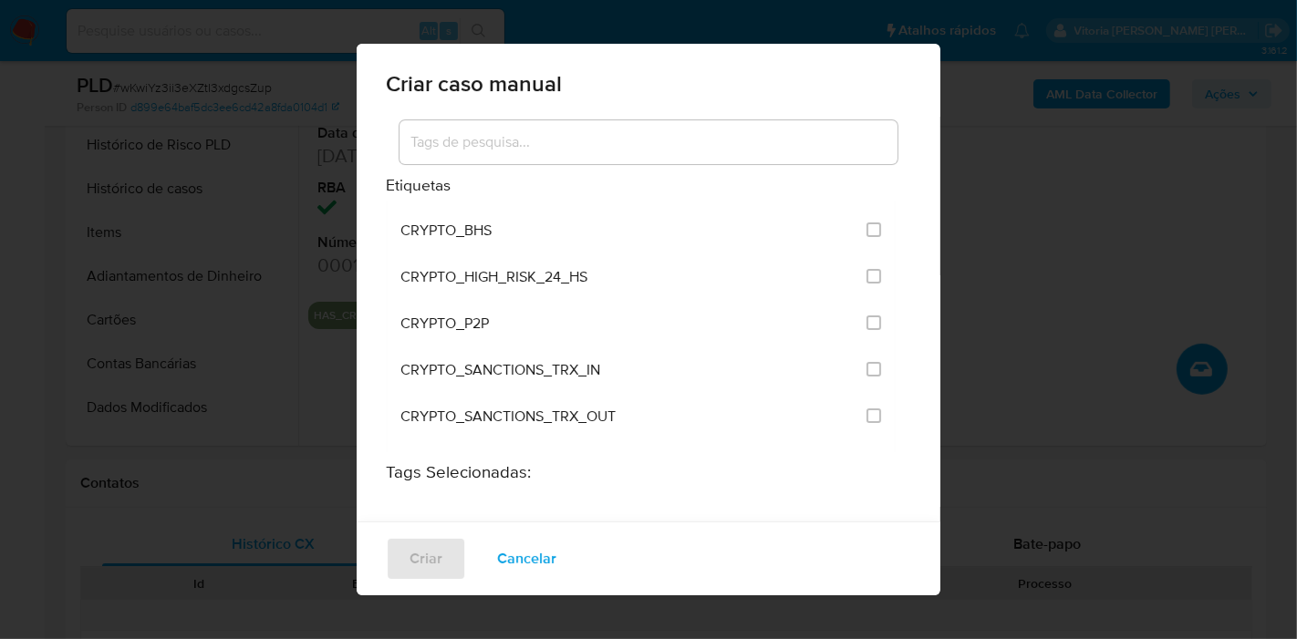
click at [532, 139] on input at bounding box center [649, 142] width 498 height 24
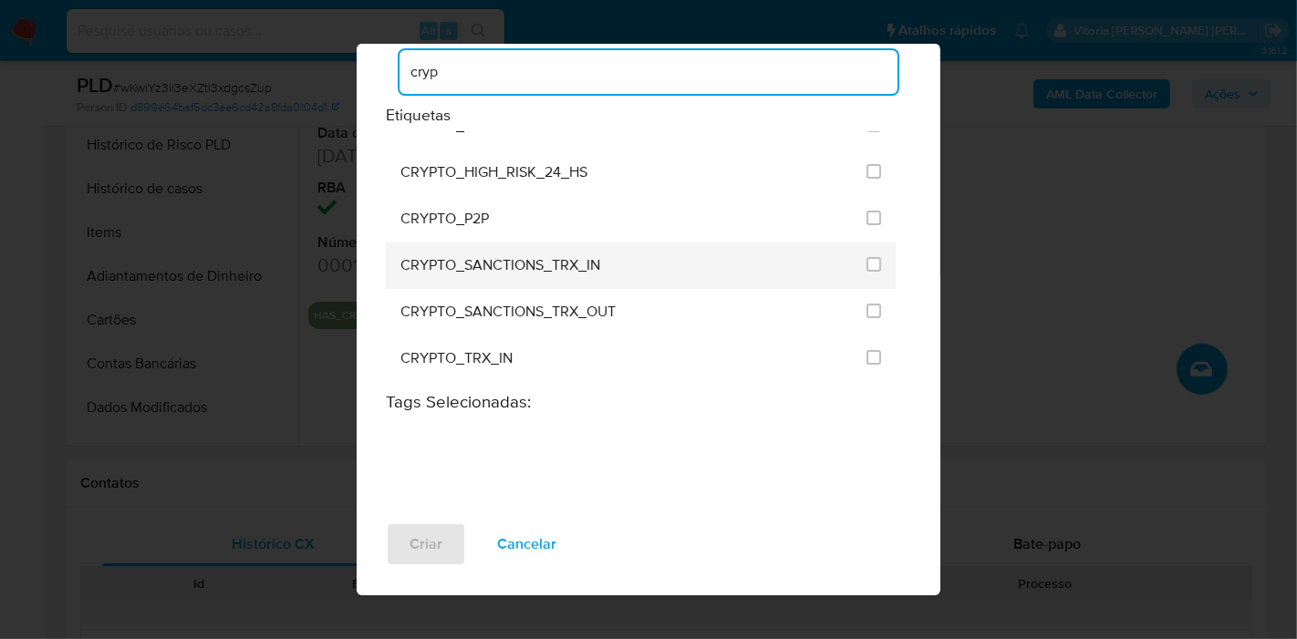
scroll to position [0, 0]
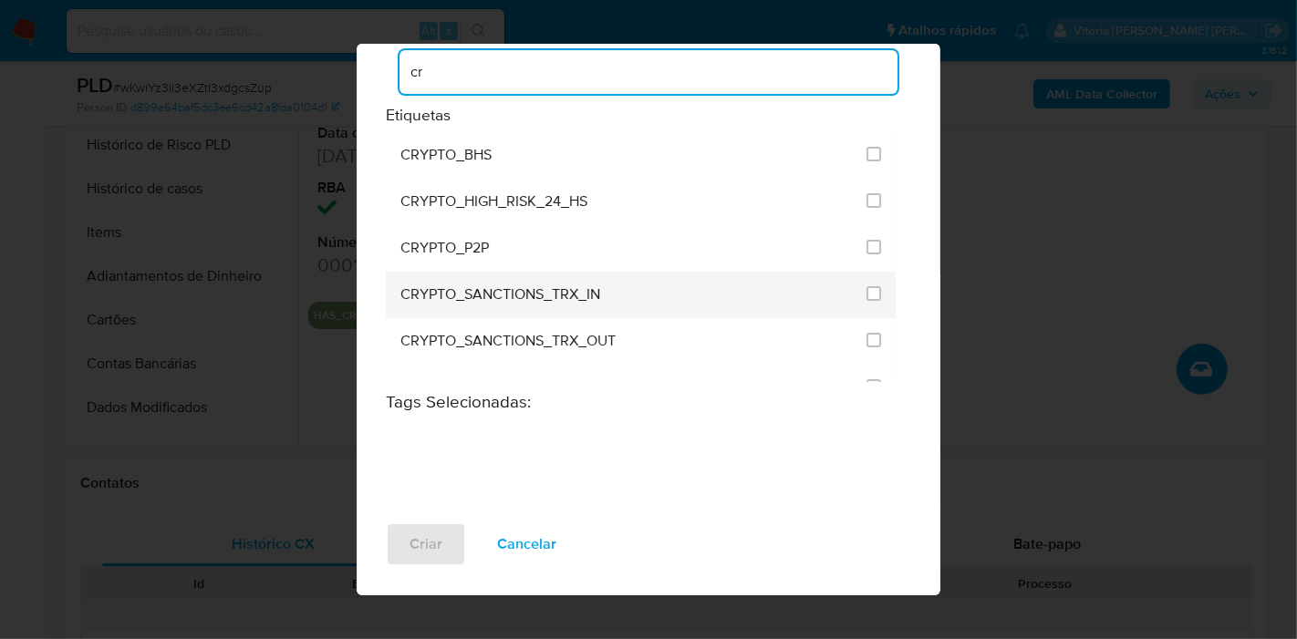
type input "c"
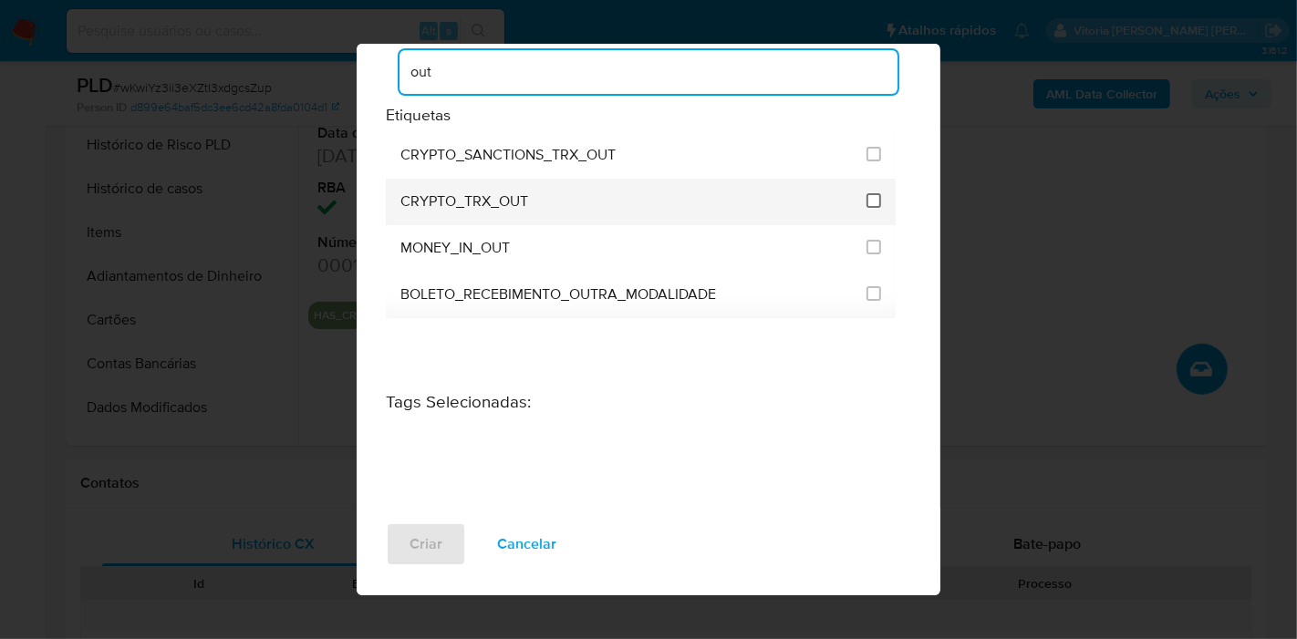
type input "out"
click at [867, 201] on input "1965" at bounding box center [874, 200] width 15 height 15
checkbox input "true"
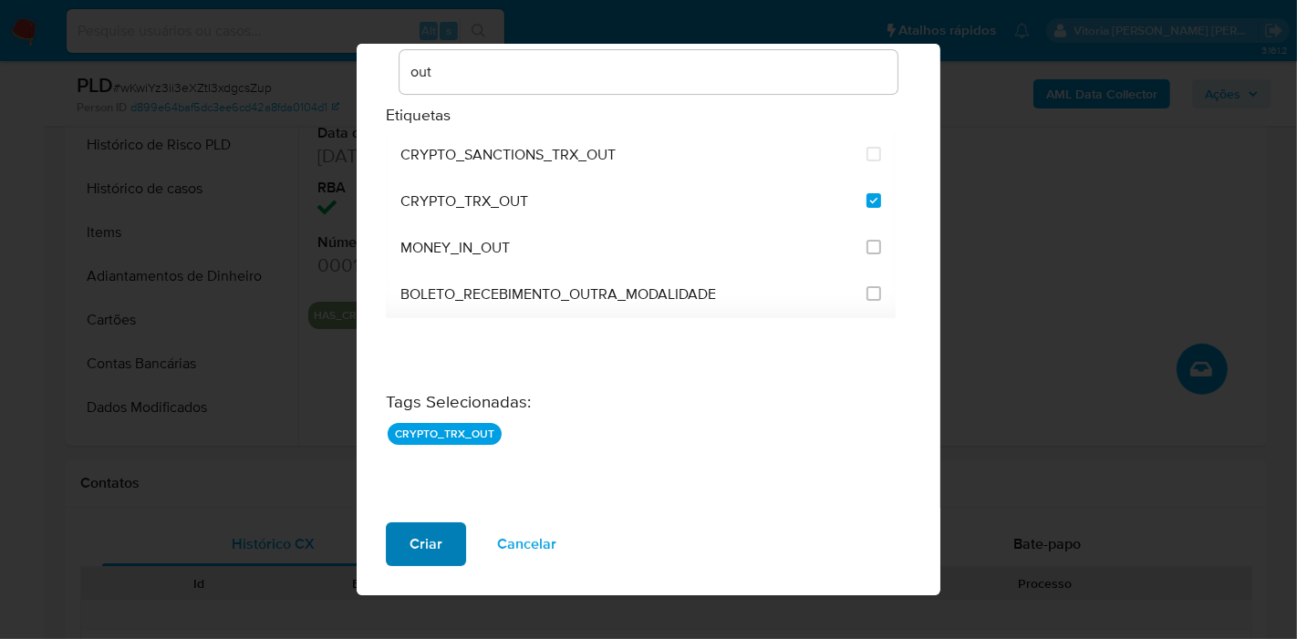
click at [432, 541] on span "Criar" at bounding box center [426, 544] width 33 height 40
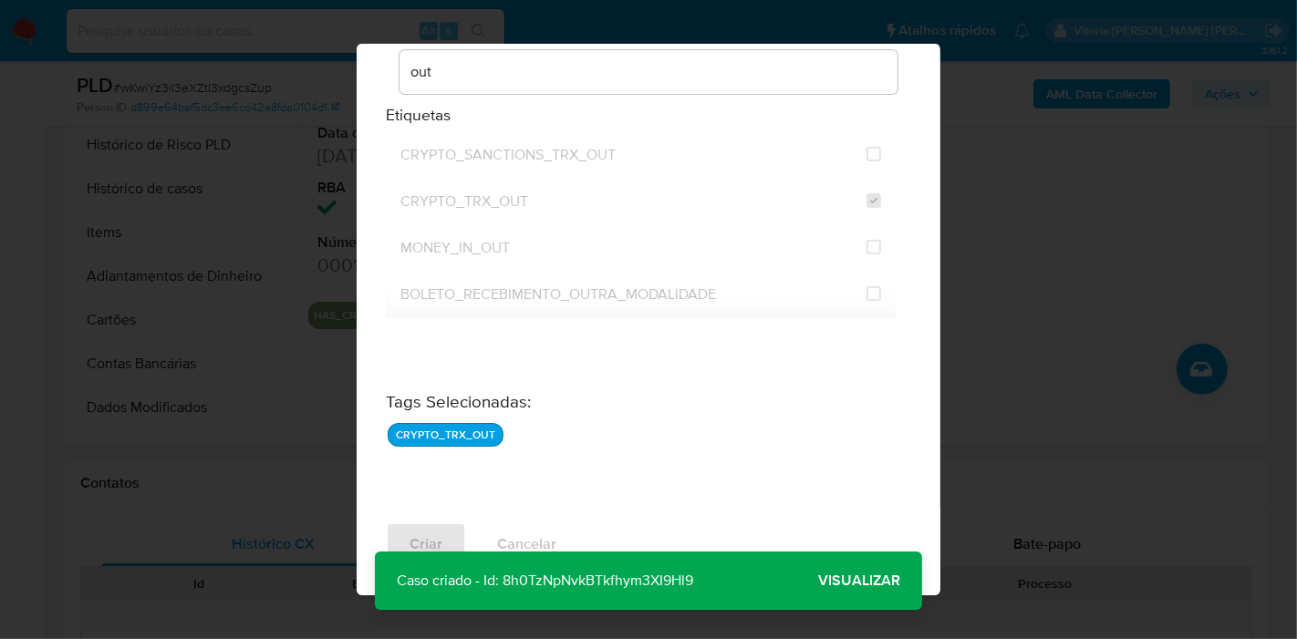
click at [866, 581] on span "Visualizar" at bounding box center [859, 581] width 82 height 0
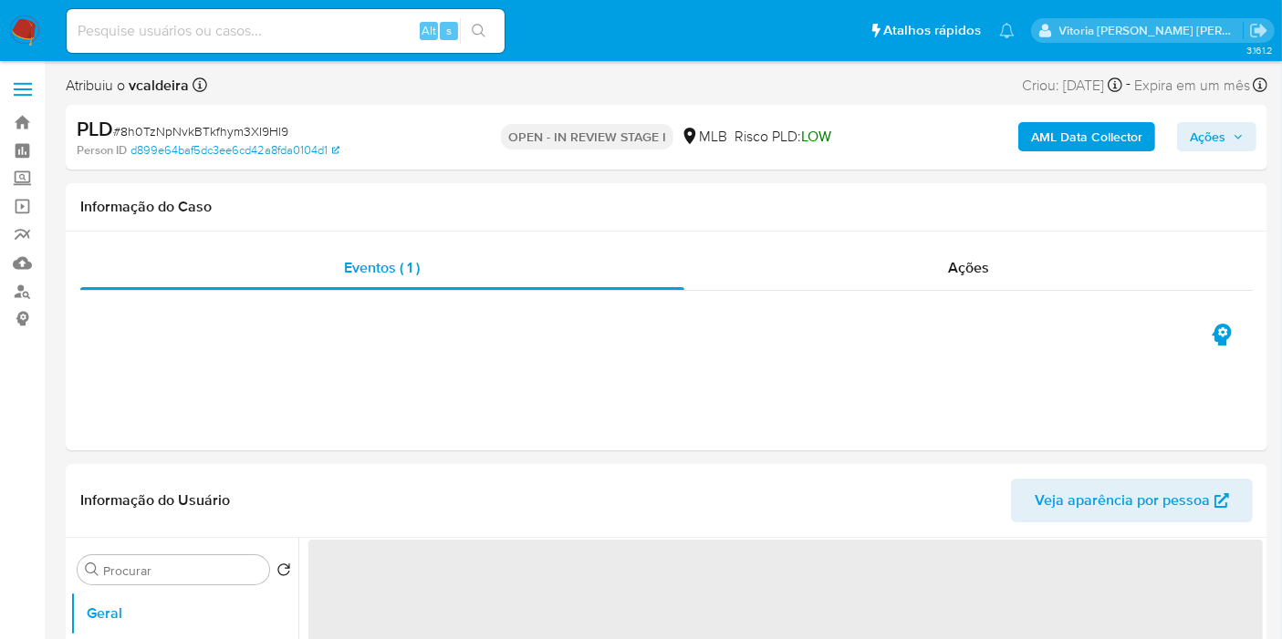
select select "10"
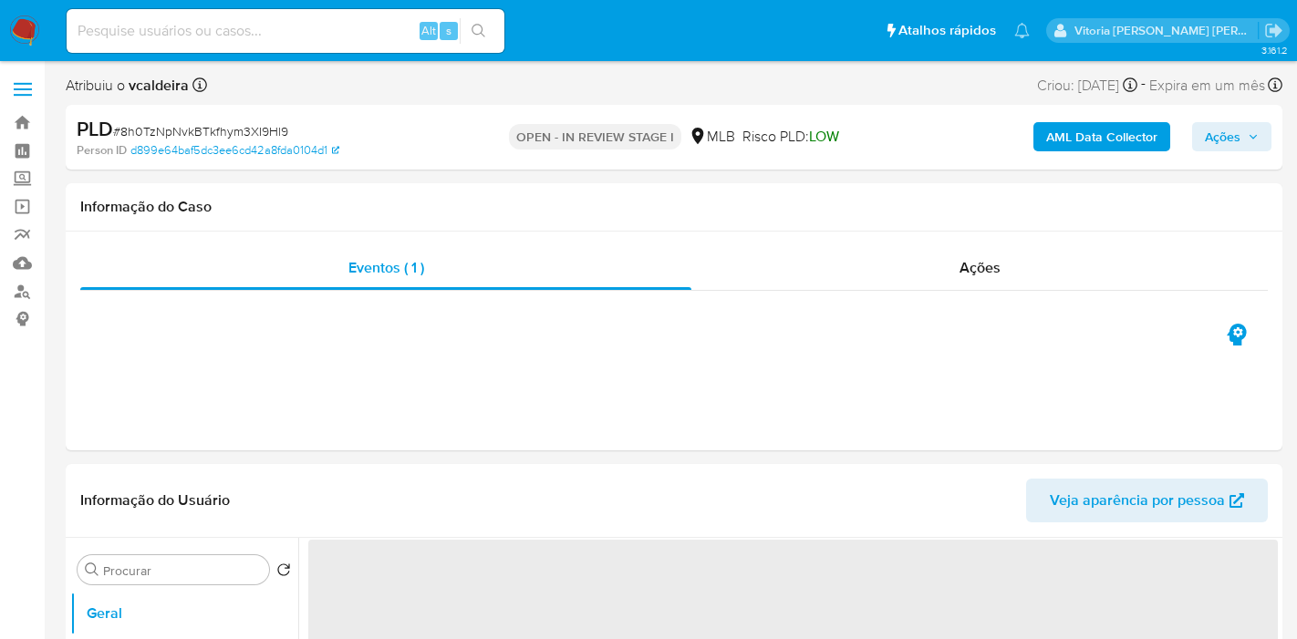
select select "10"
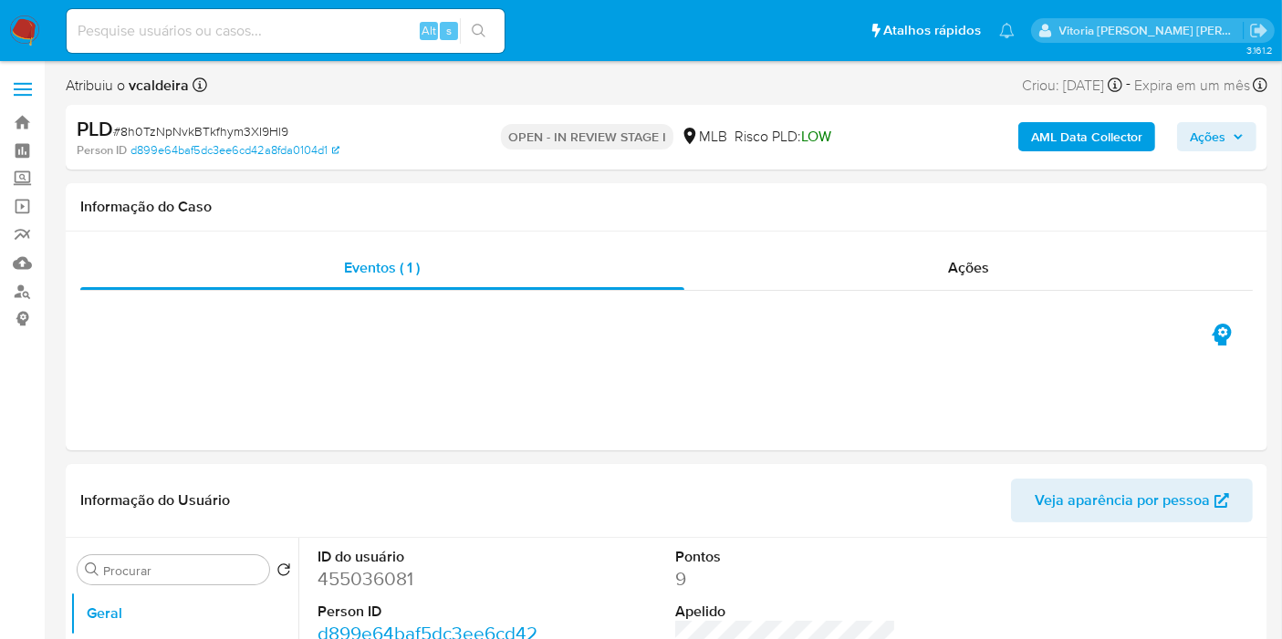
click at [296, 28] on input at bounding box center [286, 31] width 438 height 24
paste input "ZIW6GJkAxgn71OIPhEVdCAty"
type input "ZIW6GJkAxgn71OIPhEVdCAty"
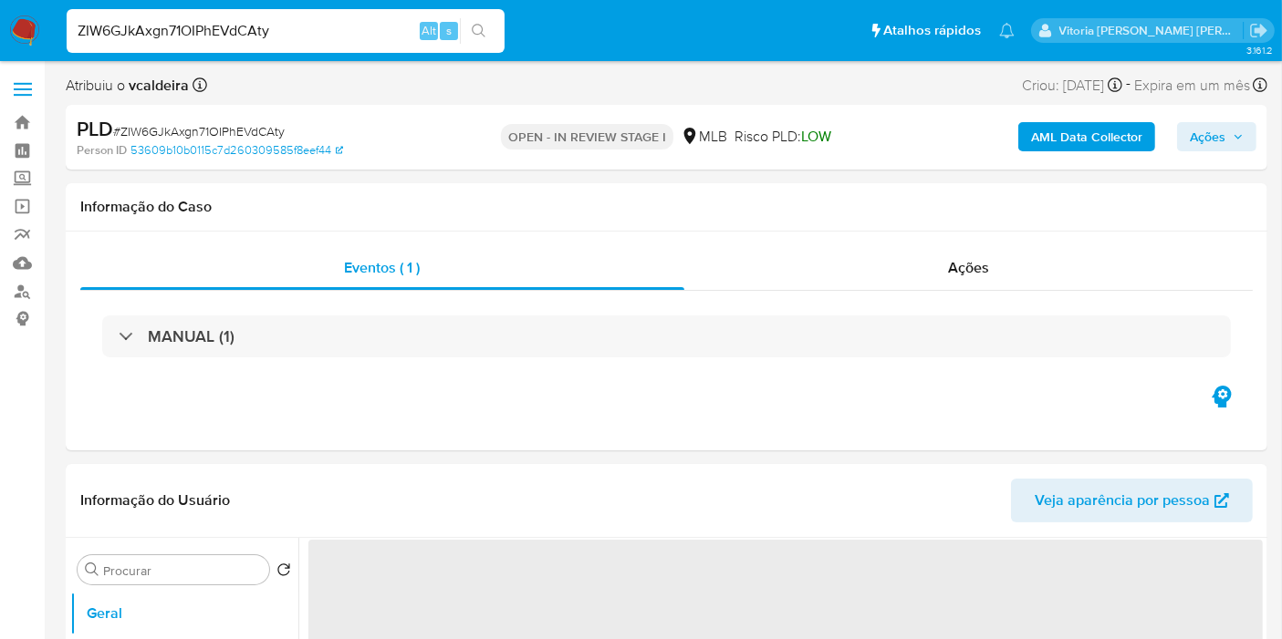
select select "10"
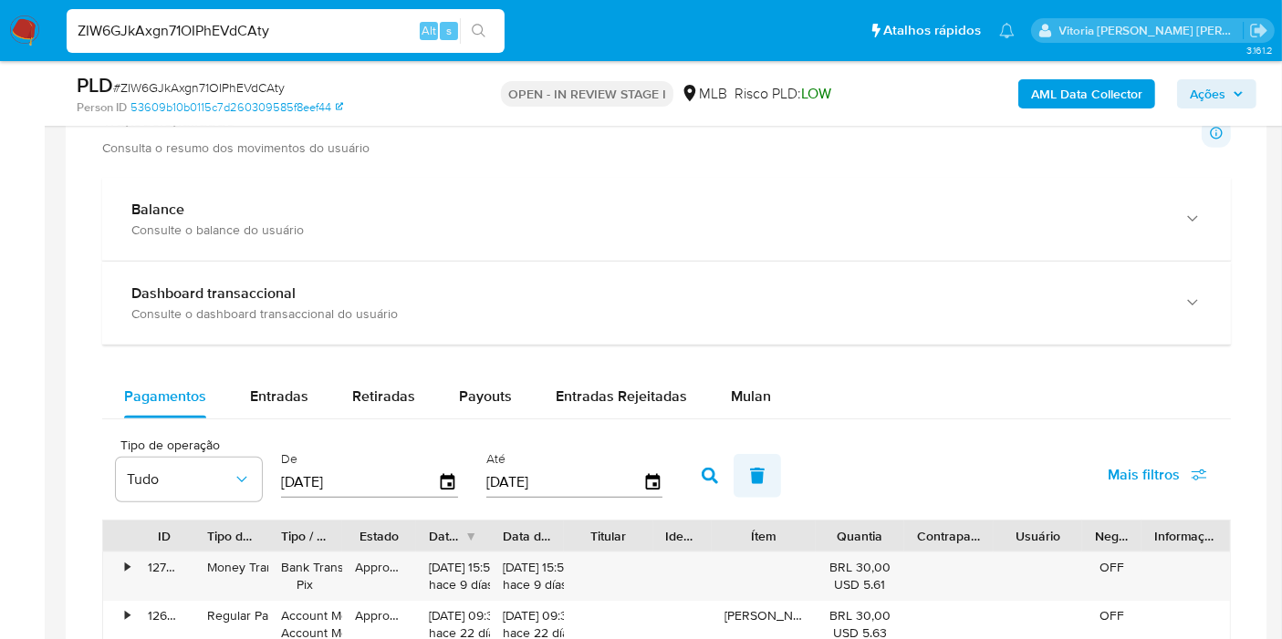
scroll to position [1418, 0]
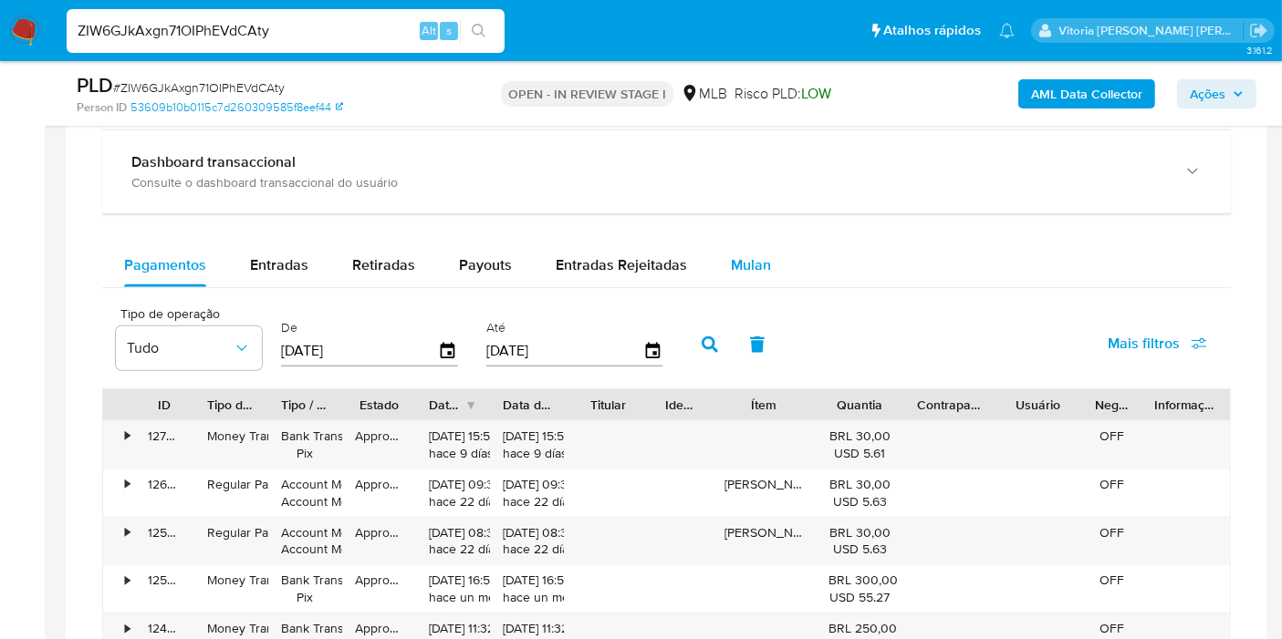
click at [735, 272] on div "Mulan" at bounding box center [751, 266] width 40 height 44
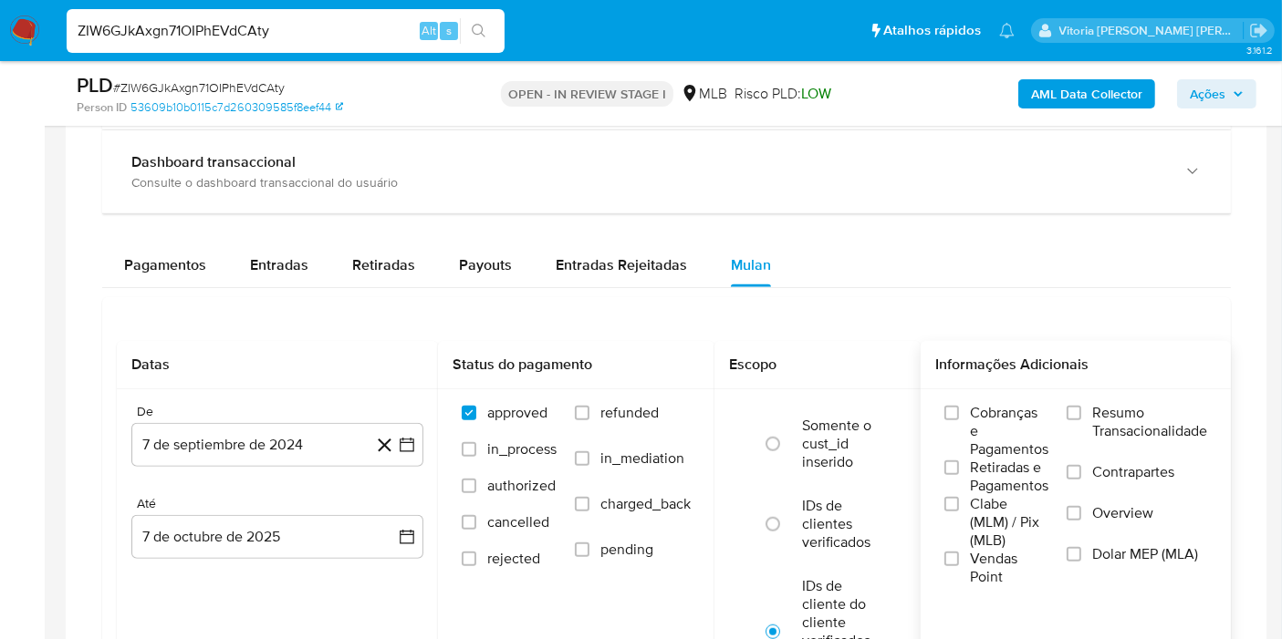
click at [1092, 397] on div "Cobranças e Pagamentos Retiradas e Pagamentos Clabe (MLM) / Pix (MLB) Vendas Po…" at bounding box center [1075, 495] width 310 height 212
click at [1081, 410] on input "Resumo Transacionalidade" at bounding box center [1073, 413] width 15 height 15
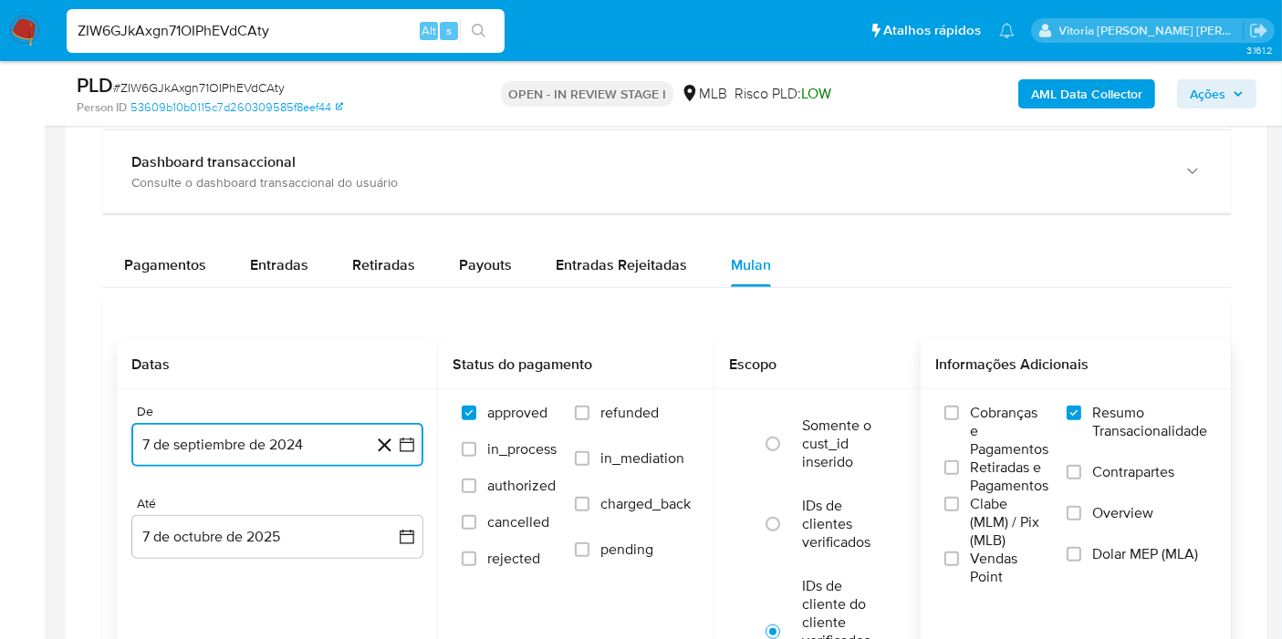
click at [254, 423] on button "7 de septiembre de 2024" at bounding box center [277, 445] width 292 height 44
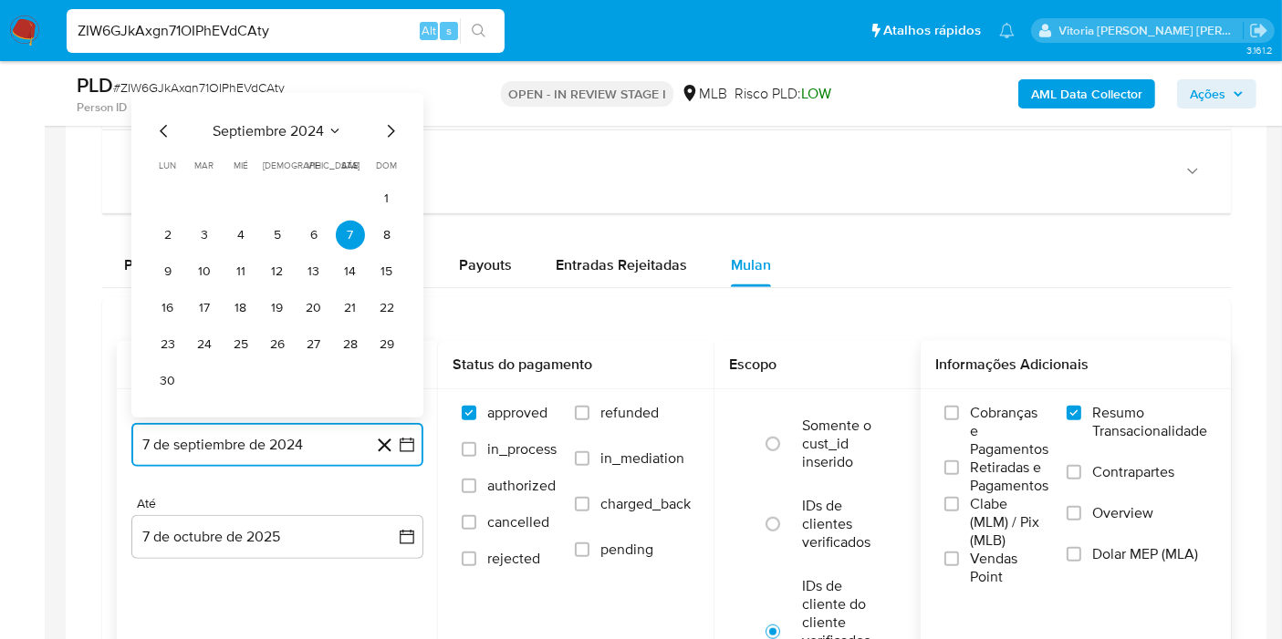
click at [285, 127] on span "septiembre 2024" at bounding box center [268, 131] width 111 height 18
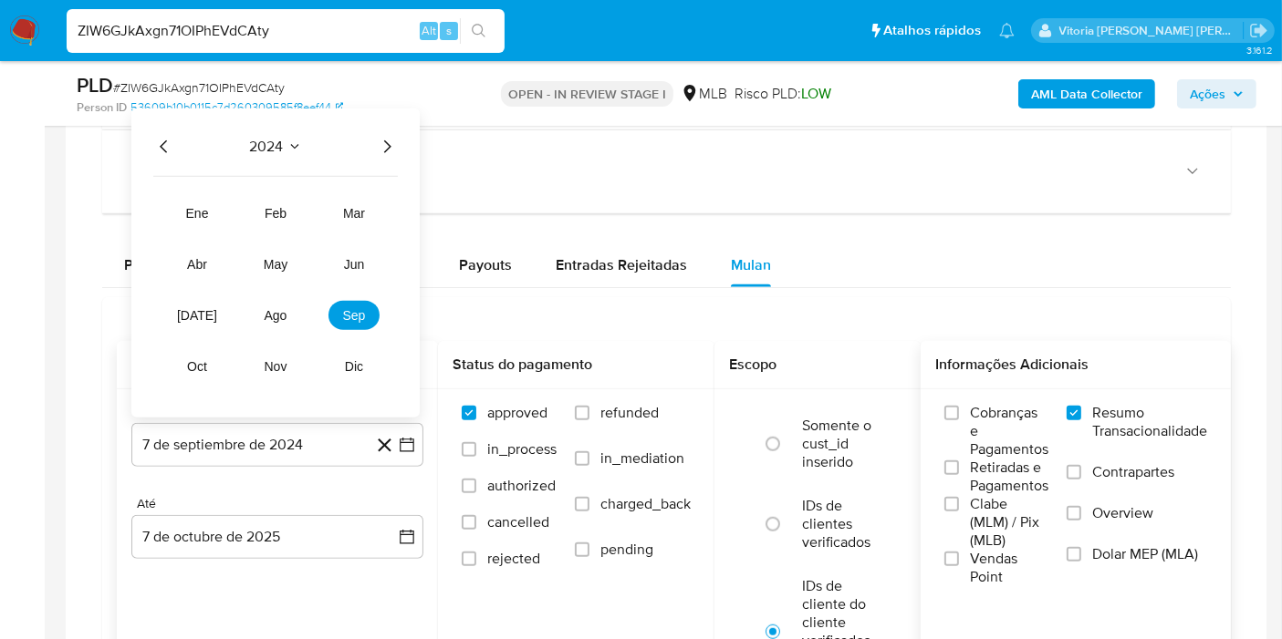
click at [380, 140] on icon "Año siguiente" at bounding box center [387, 147] width 22 height 22
click at [266, 313] on span "ago" at bounding box center [276, 315] width 23 height 15
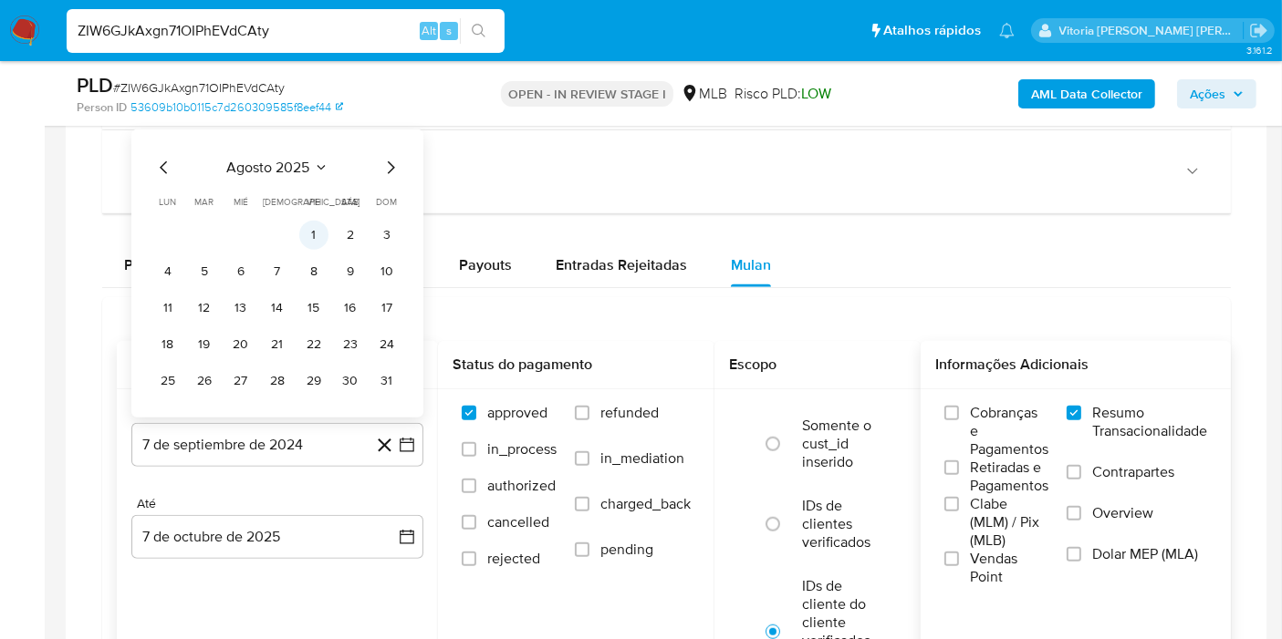
click at [323, 234] on button "1" at bounding box center [313, 235] width 29 height 29
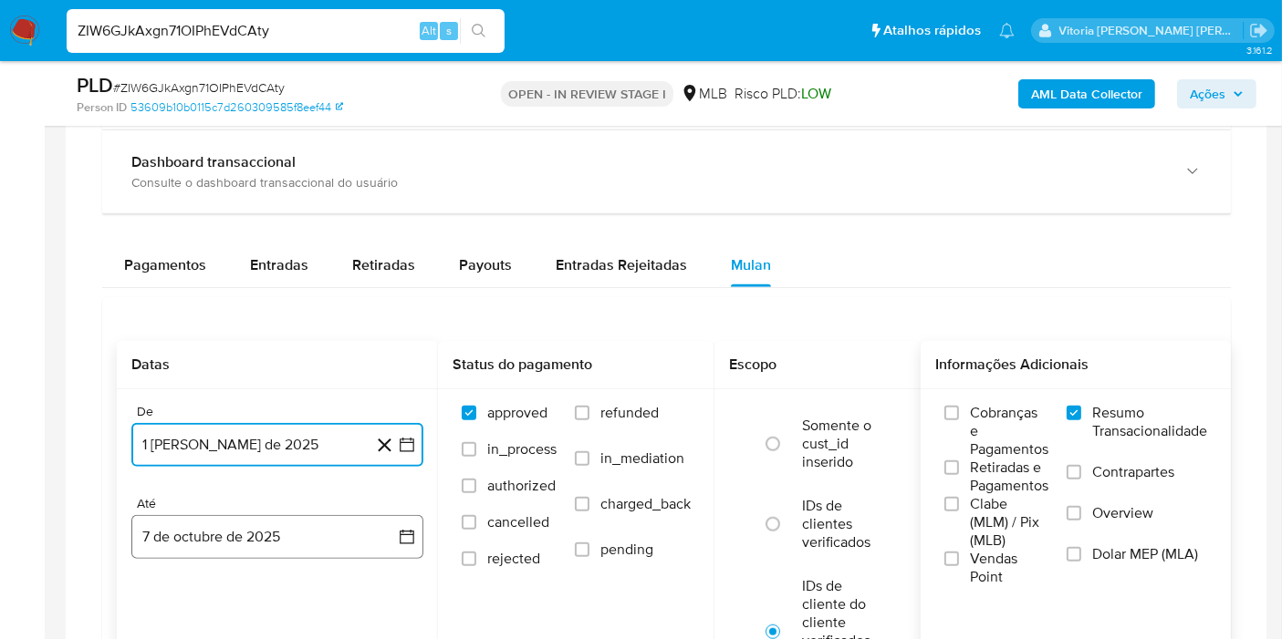
click at [272, 517] on button "7 de octubre de 2025" at bounding box center [277, 537] width 292 height 44
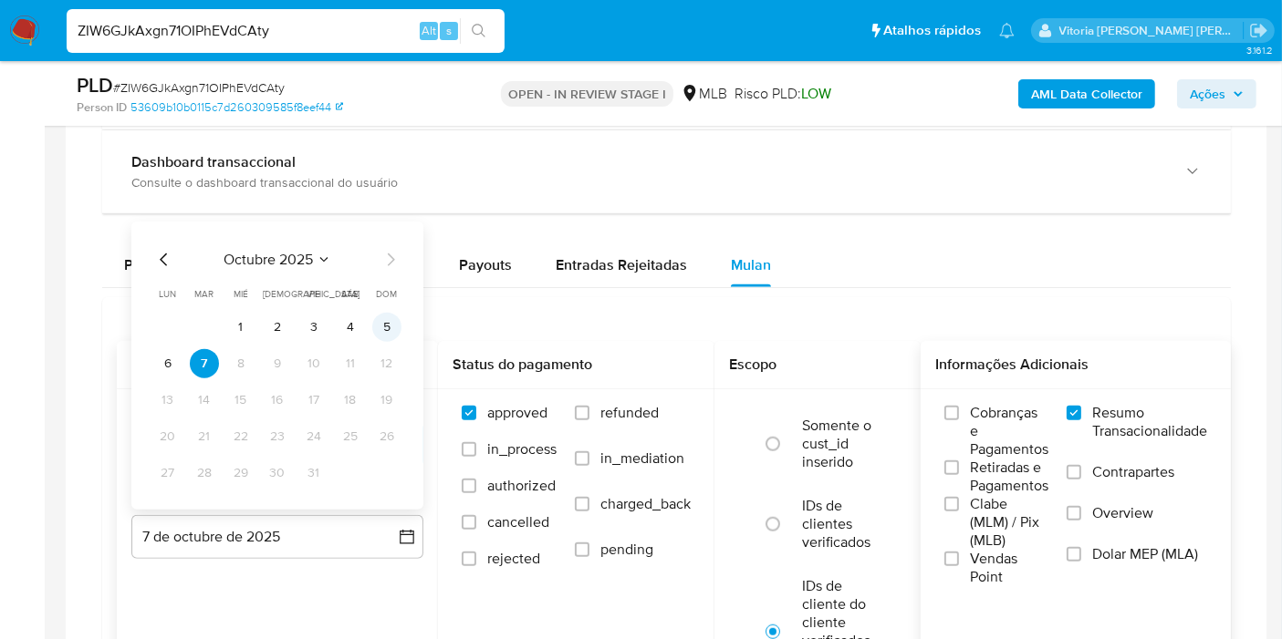
click at [388, 329] on button "5" at bounding box center [386, 327] width 29 height 29
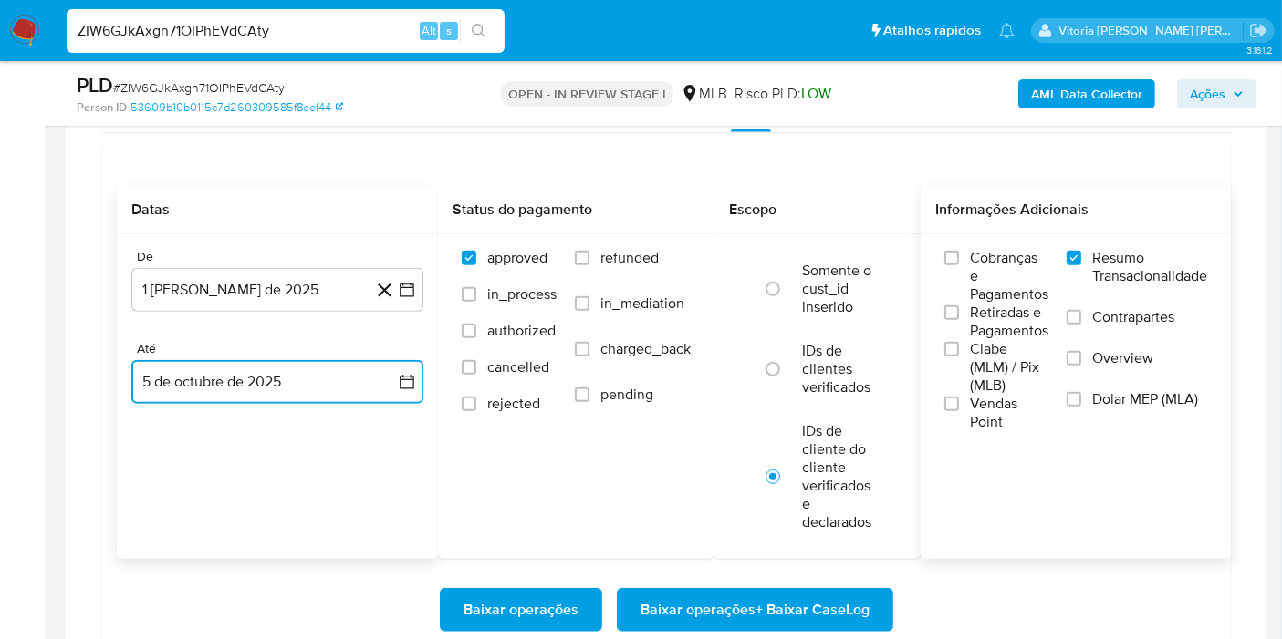
scroll to position [1824, 0]
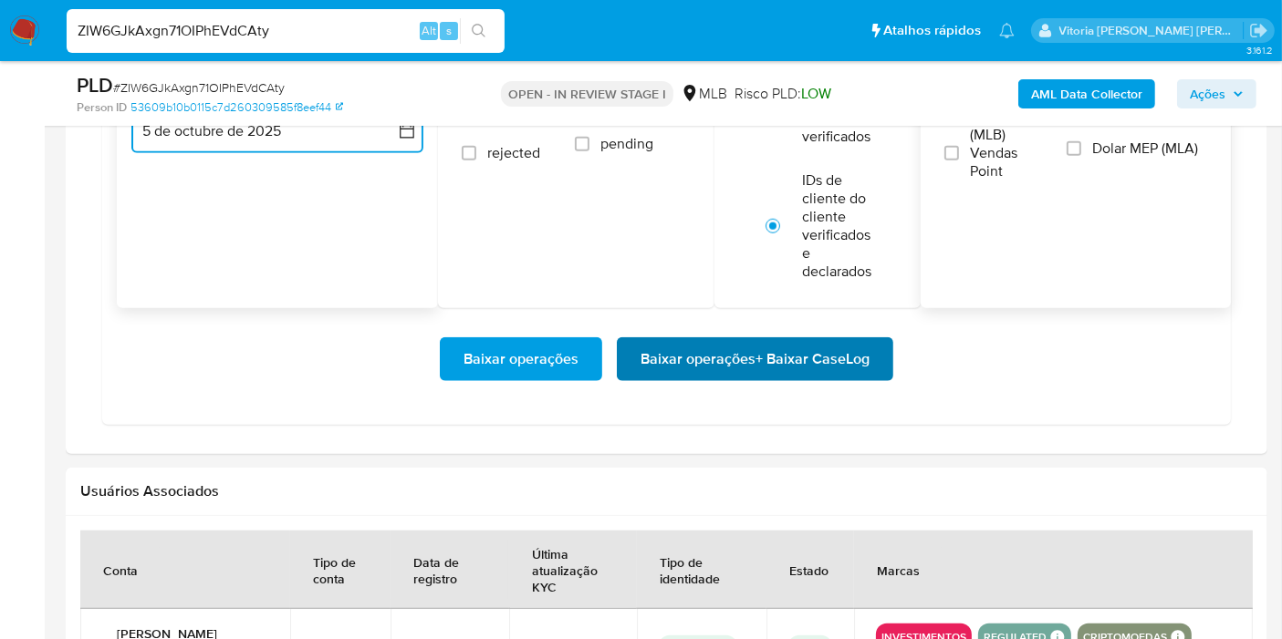
click at [745, 351] on span "Baixar operações + Baixar CaseLog" at bounding box center [754, 359] width 229 height 40
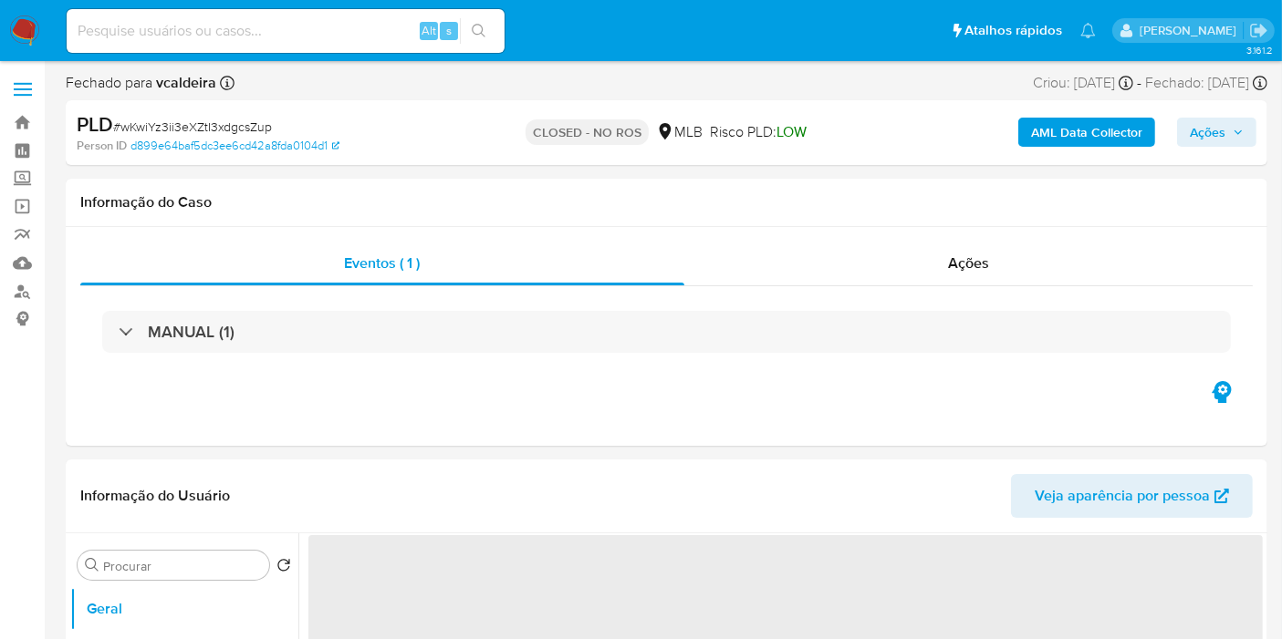
select select "10"
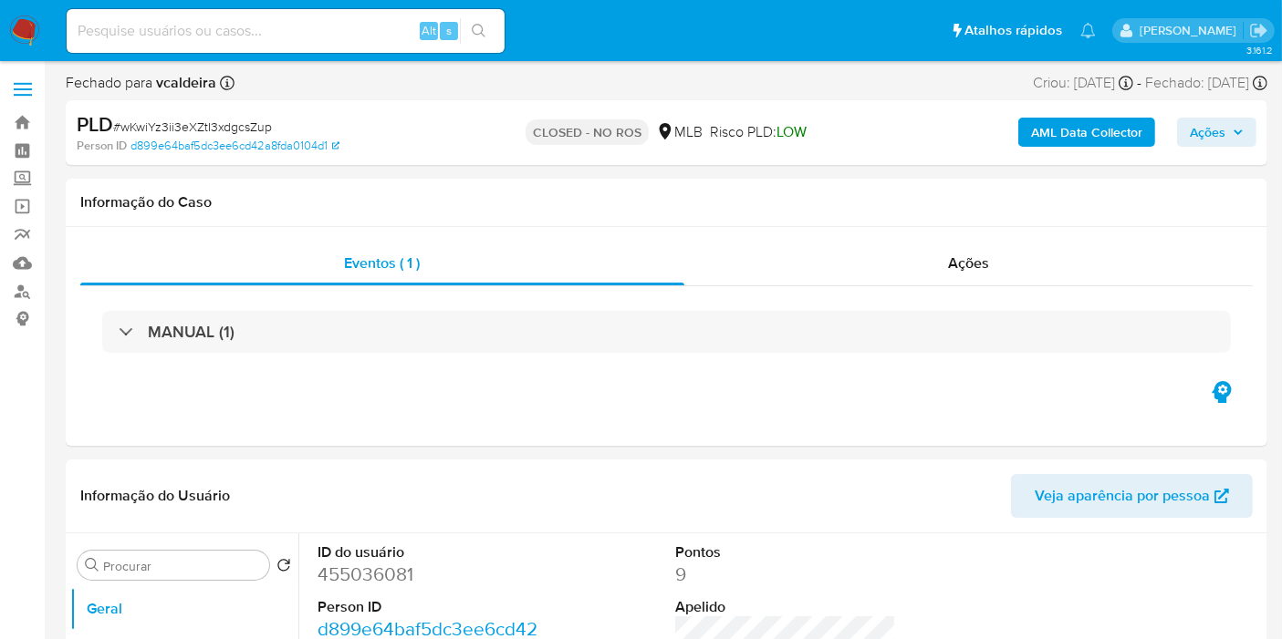
click at [187, 119] on span "# wKwiYz3ii3eXZtI3xdgcsZup" at bounding box center [192, 127] width 159 height 18
copy span "wKwiYz3ii3eXZtI3xdgcsZup"
click at [1199, 137] on span "Ações" at bounding box center [1207, 132] width 36 height 29
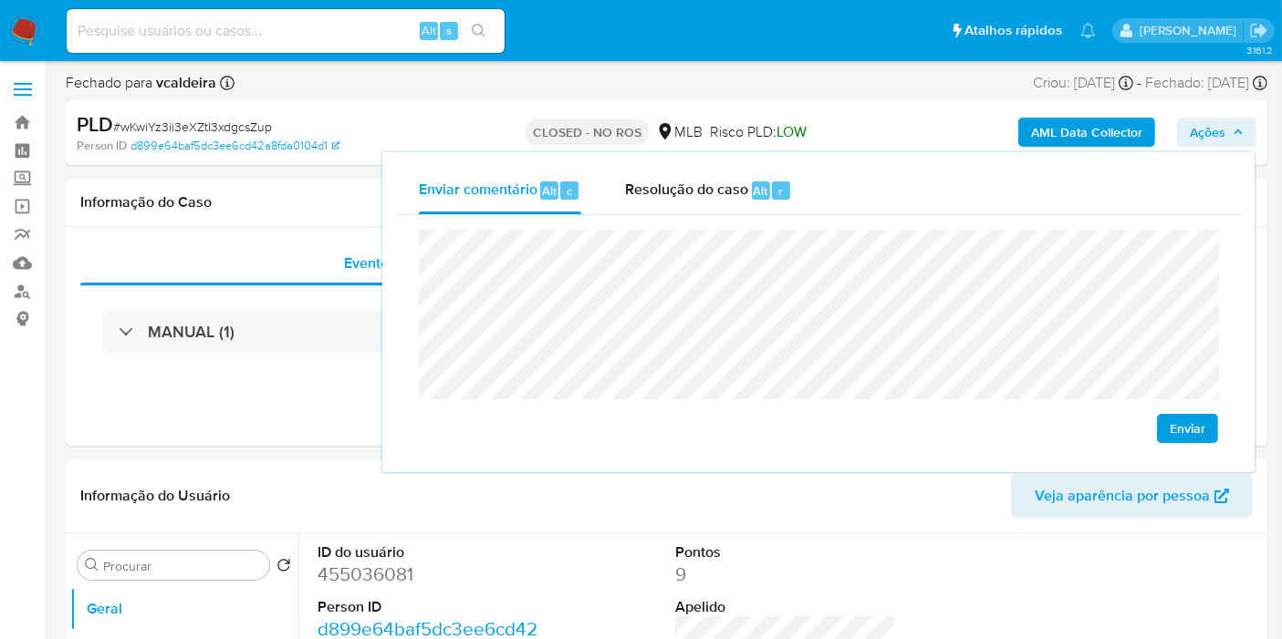
click at [1180, 429] on span "Enviar" at bounding box center [1187, 429] width 36 height 26
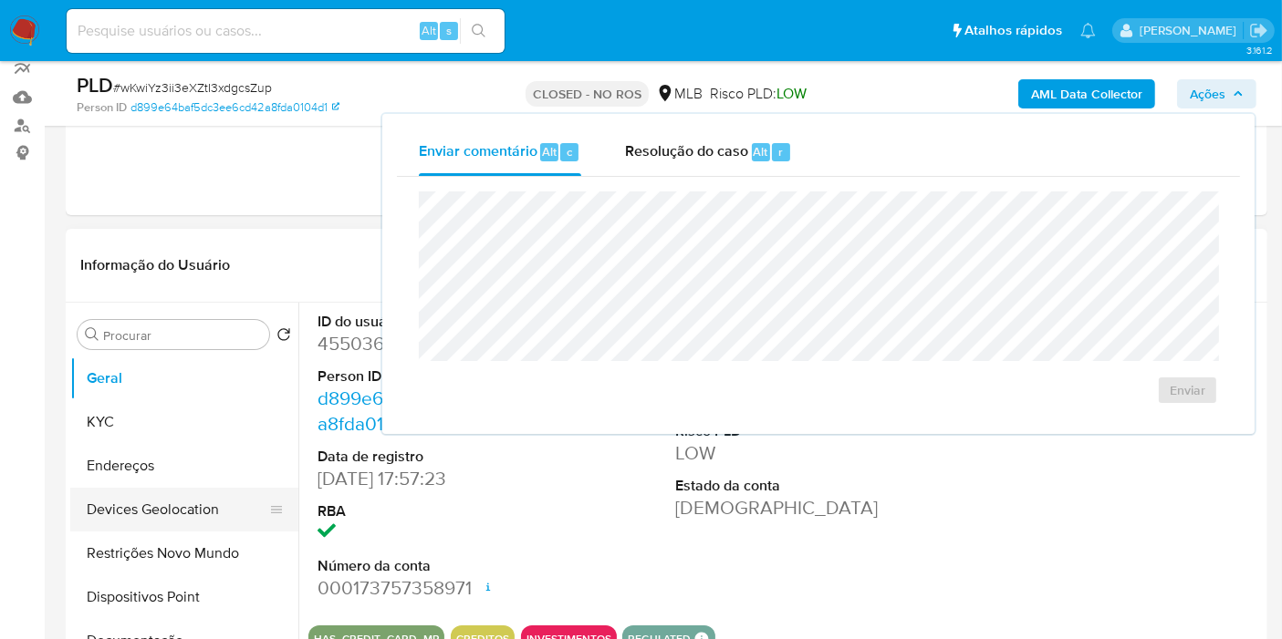
scroll to position [405, 0]
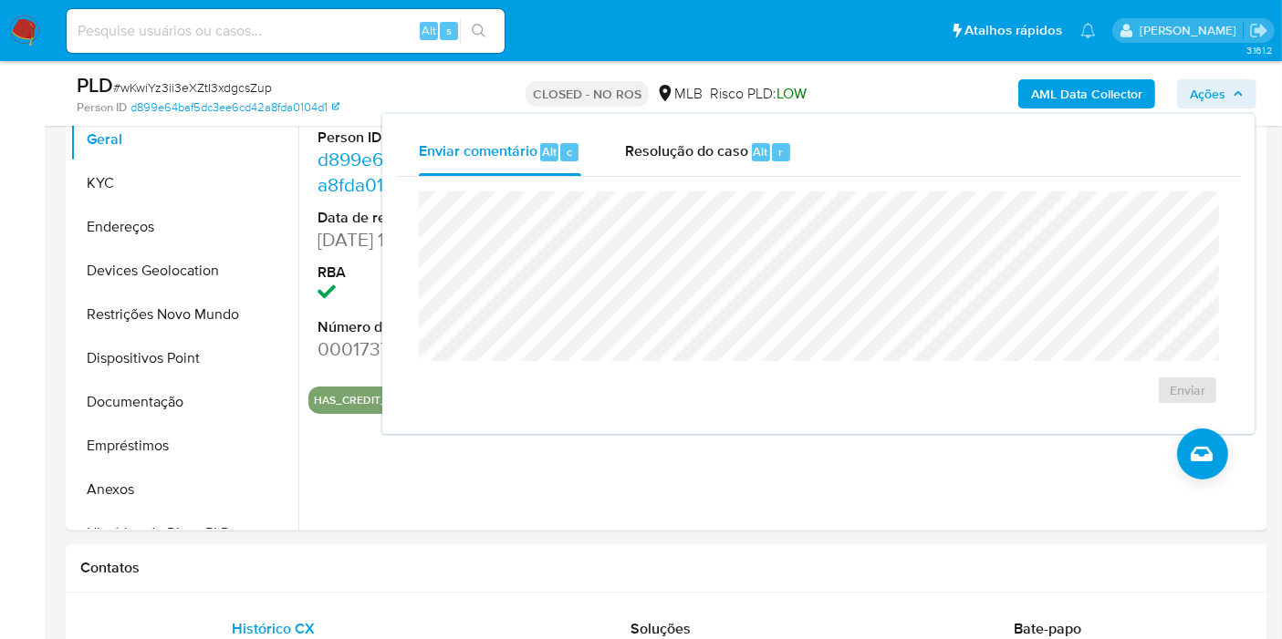
click at [1238, 92] on icon "button" at bounding box center [1237, 93] width 7 height 5
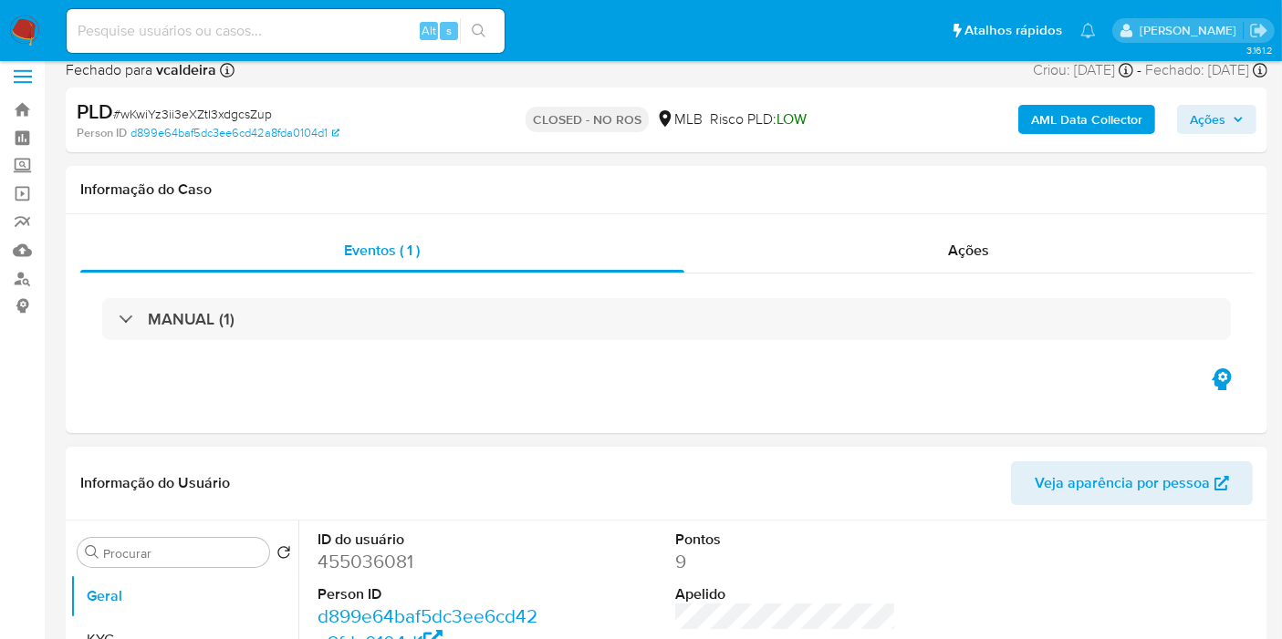
scroll to position [0, 0]
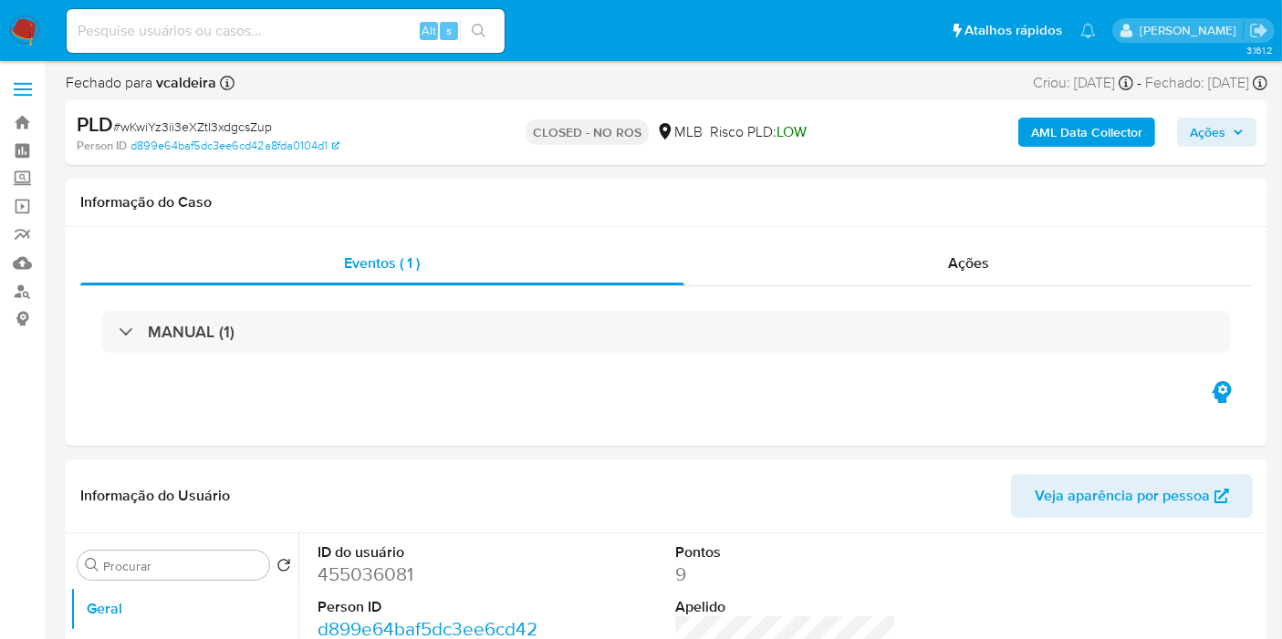
click at [1190, 137] on span "Ações" at bounding box center [1207, 132] width 36 height 29
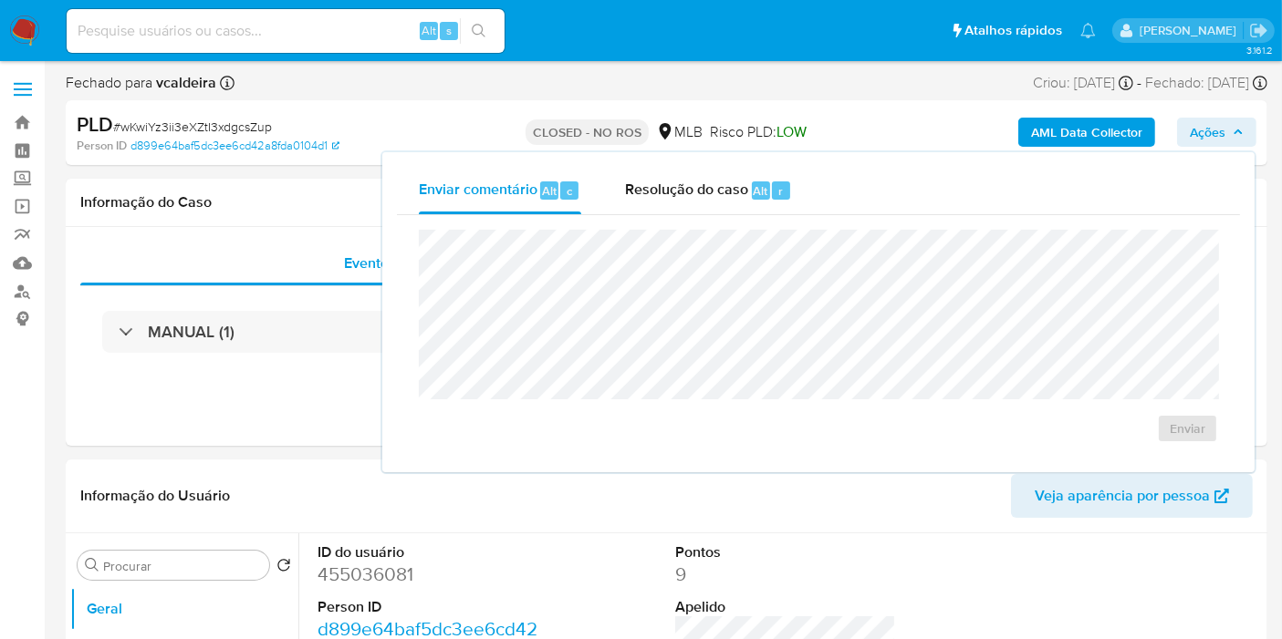
click at [1189, 128] on button "Ações" at bounding box center [1216, 132] width 79 height 29
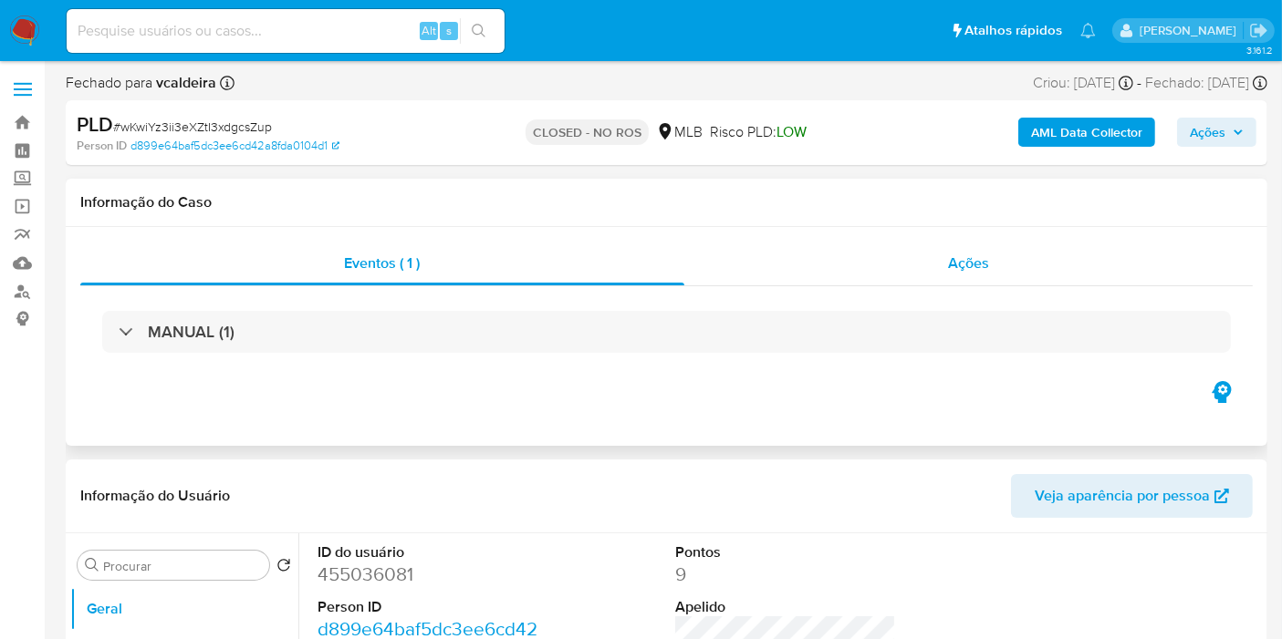
click at [936, 249] on div "Ações" at bounding box center [968, 264] width 569 height 44
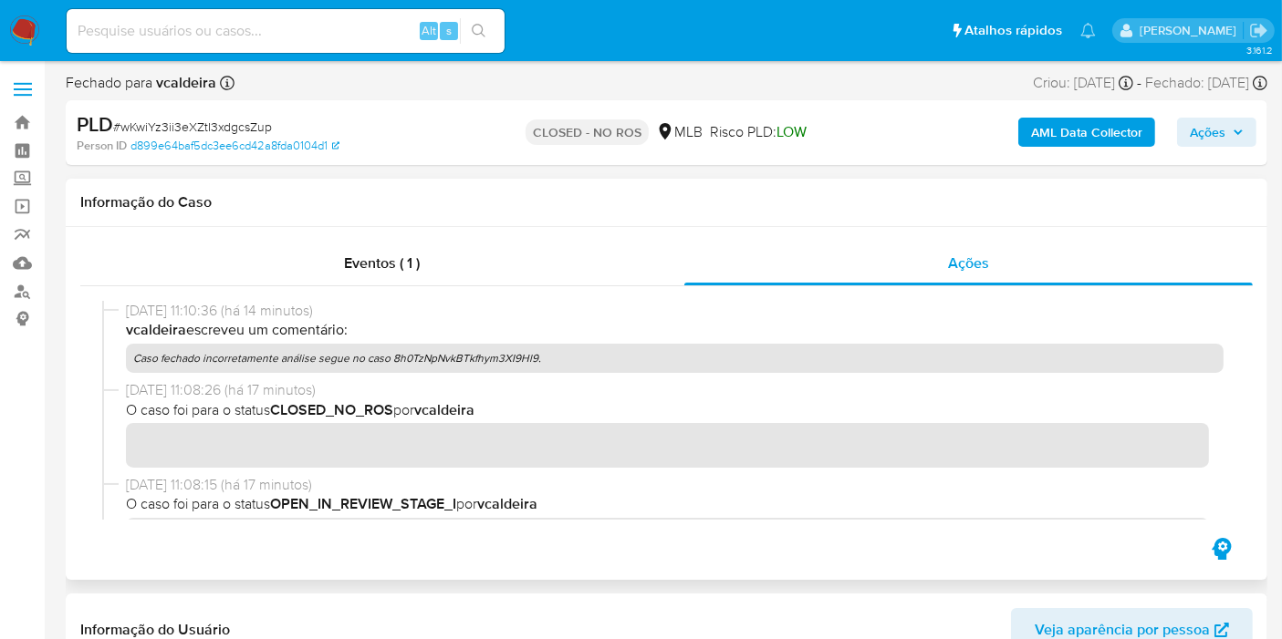
click at [439, 356] on p "Caso fechado incorretamente análise segue no caso 8h0TzNpNvkBTkfhym3XI9Hl9." at bounding box center [674, 358] width 1097 height 29
click at [271, 23] on input at bounding box center [286, 31] width 438 height 24
paste input "8h0TzNpNvkBTkfhym3XI9Hl9"
type input "8h0TzNpNvkBTkfhym3XI9Hl9"
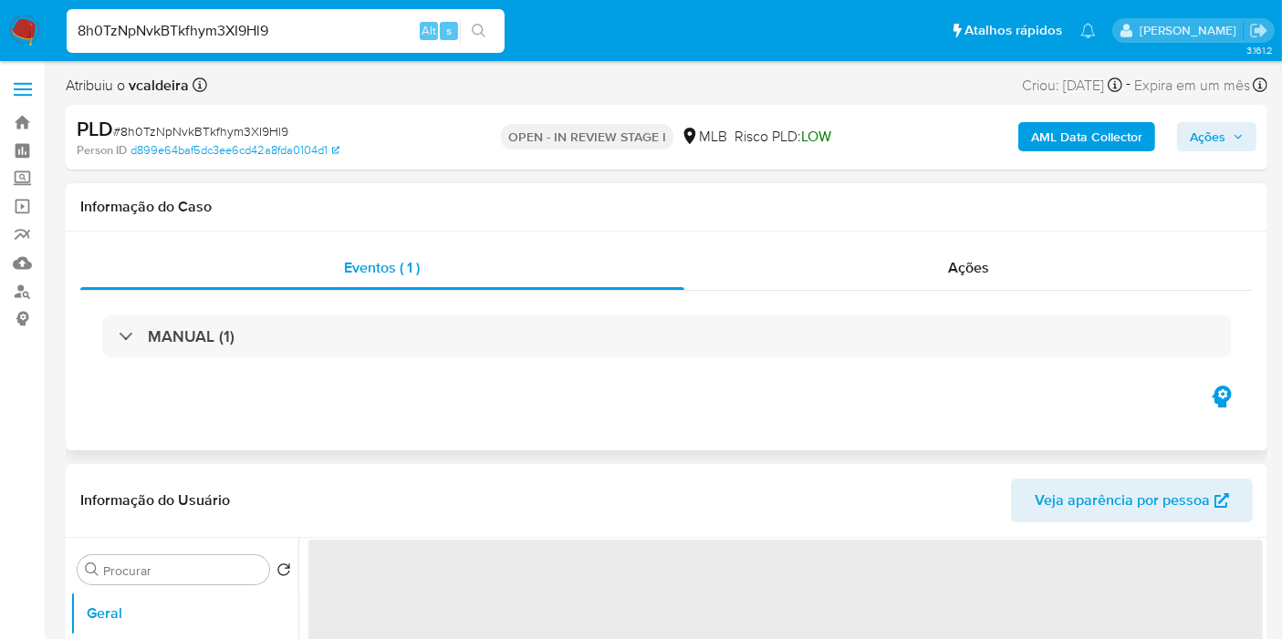
select select "10"
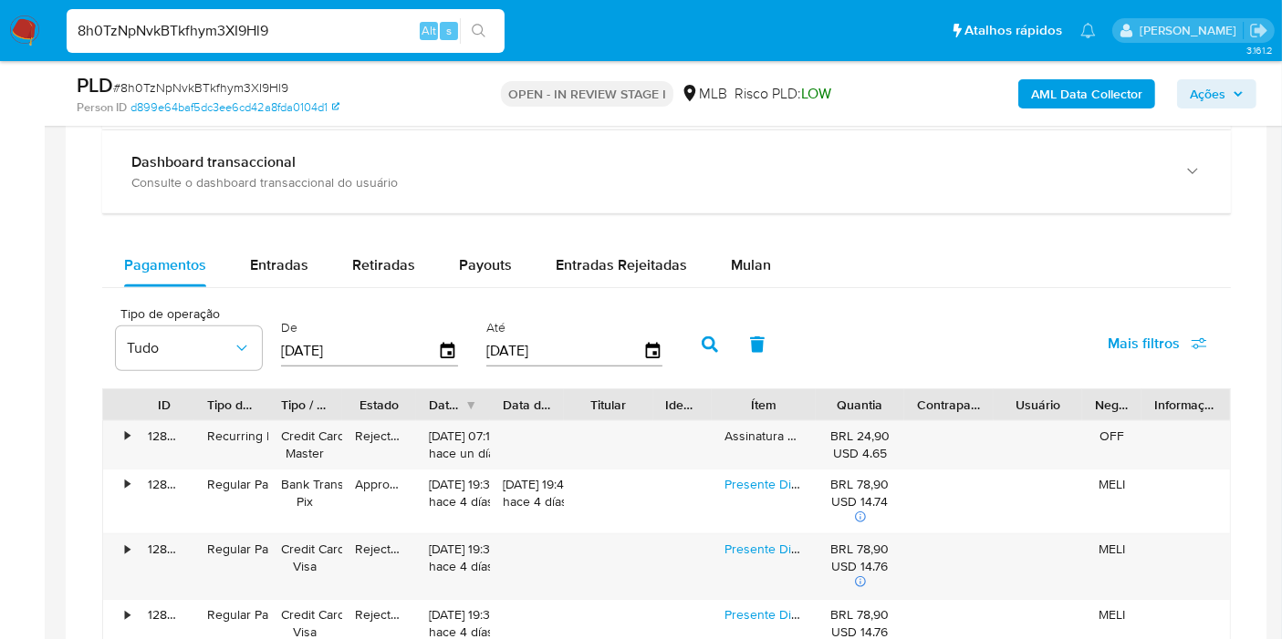
click at [765, 258] on button "Mulan" at bounding box center [751, 266] width 84 height 44
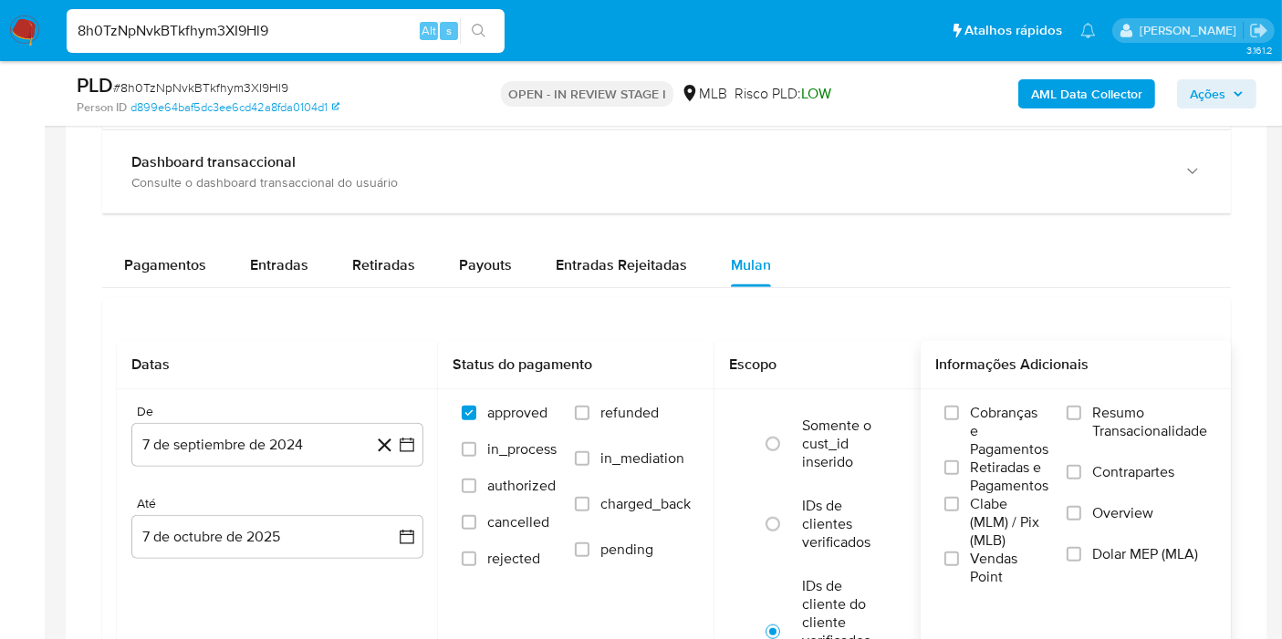
scroll to position [1621, 0]
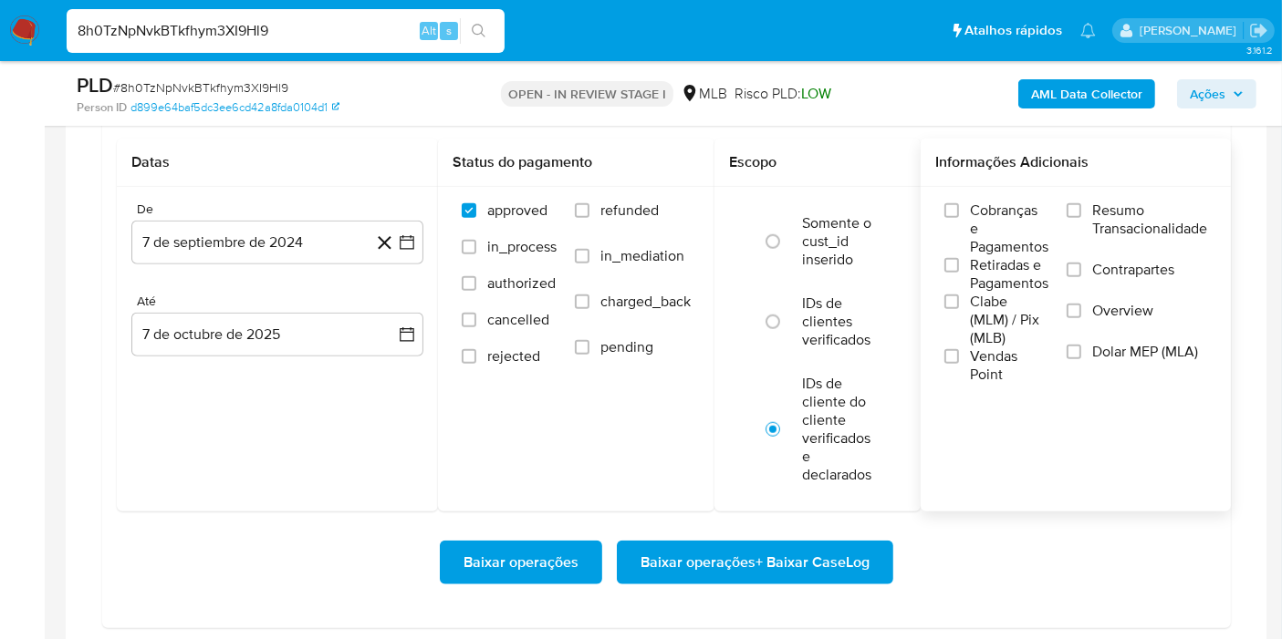
click at [1114, 213] on span "Resumo Transacionalidade" at bounding box center [1149, 220] width 115 height 36
click at [1081, 213] on input "Resumo Transacionalidade" at bounding box center [1073, 210] width 15 height 15
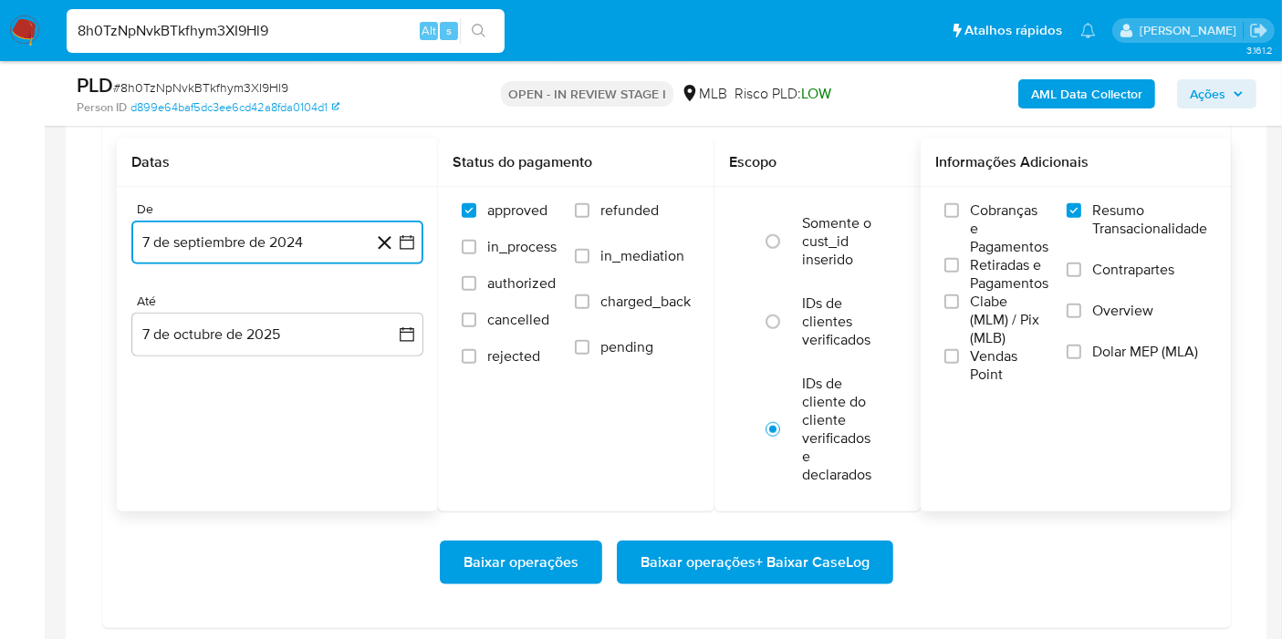
click at [205, 232] on button "7 de septiembre de 2024" at bounding box center [277, 243] width 292 height 44
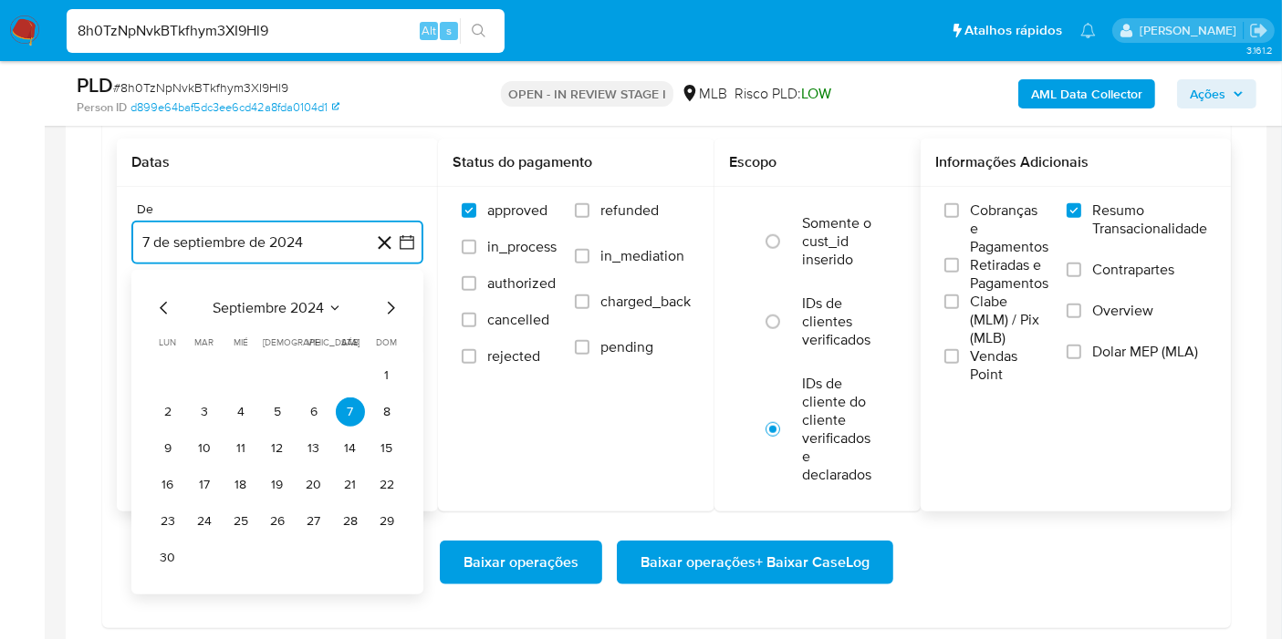
click at [296, 299] on span "septiembre 2024" at bounding box center [268, 308] width 111 height 18
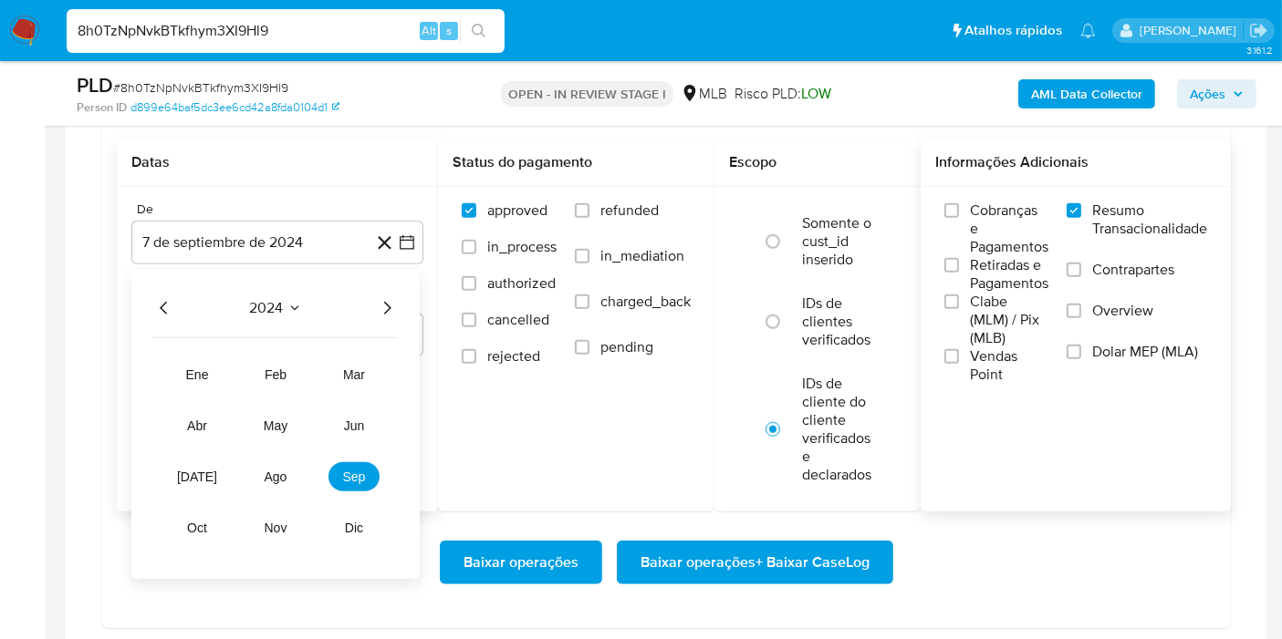
click at [388, 301] on icon "Año siguiente" at bounding box center [387, 308] width 22 height 22
click at [270, 480] on button "ago" at bounding box center [275, 476] width 51 height 29
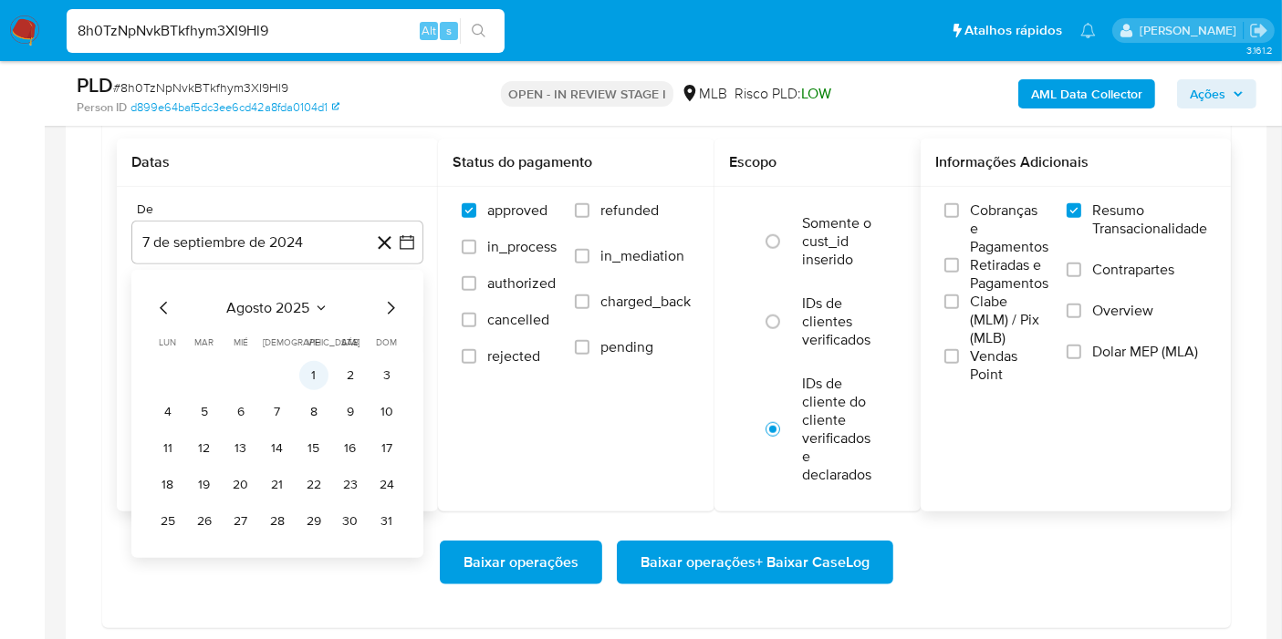
click at [302, 376] on button "1" at bounding box center [313, 375] width 29 height 29
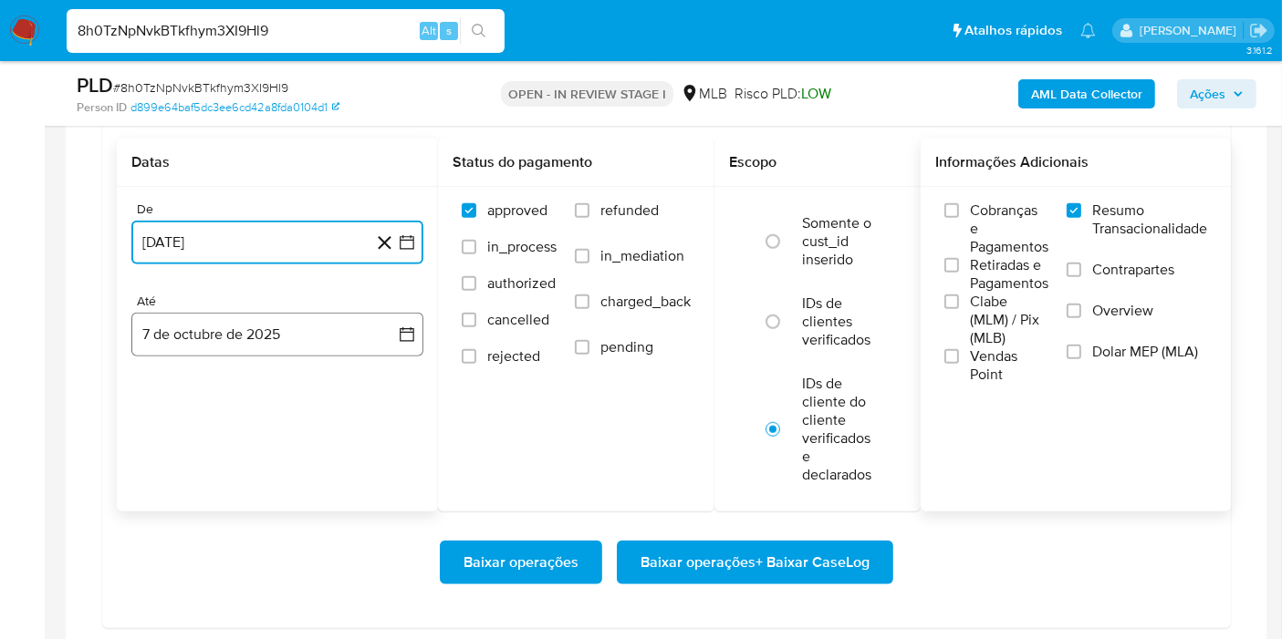
click at [243, 339] on button "7 de octubre de 2025" at bounding box center [277, 335] width 292 height 44
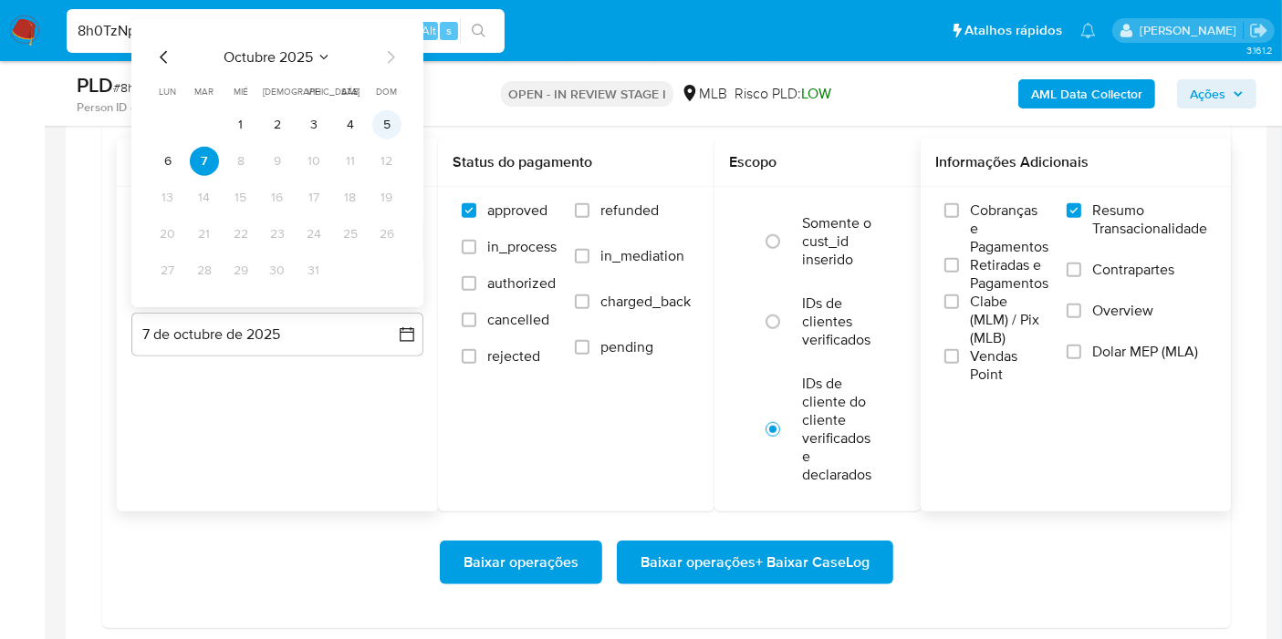
click at [389, 127] on button "5" at bounding box center [386, 124] width 29 height 29
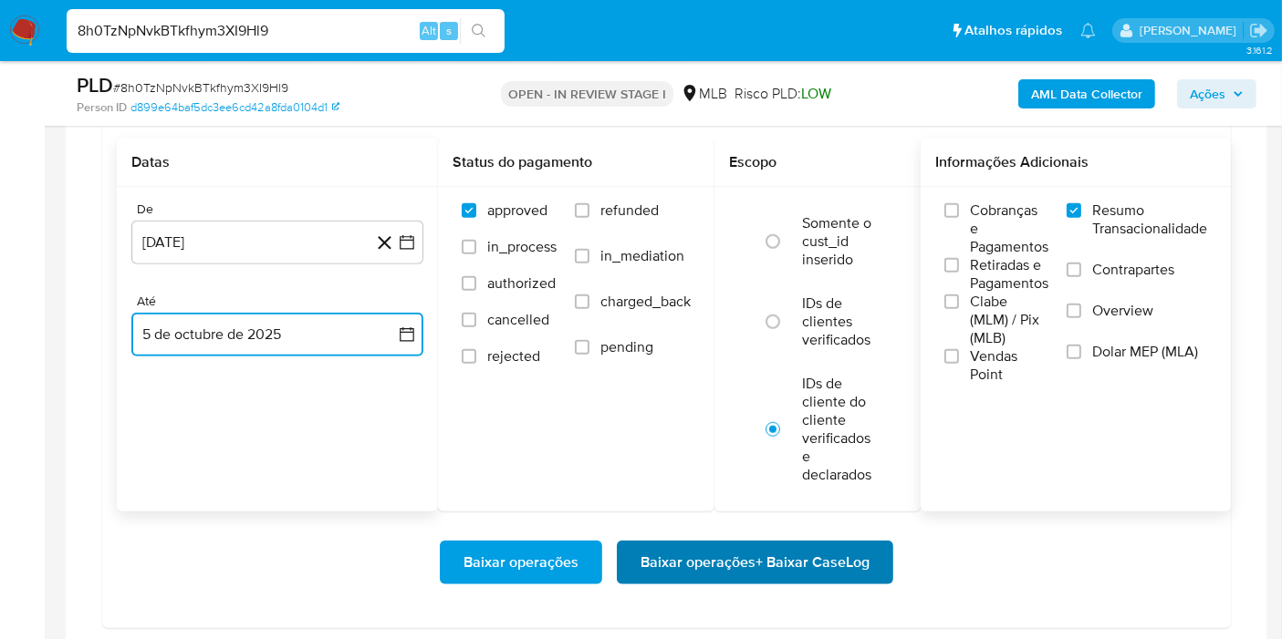
click at [642, 548] on span "Baixar operações + Baixar CaseLog" at bounding box center [754, 563] width 229 height 40
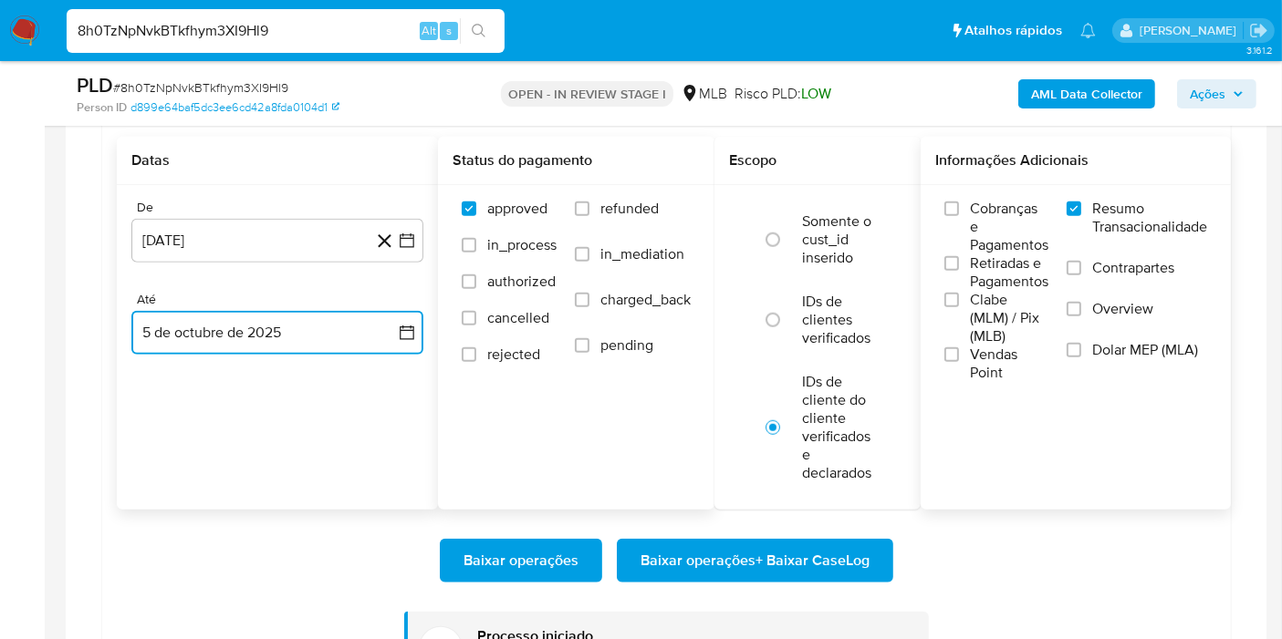
scroll to position [1925, 0]
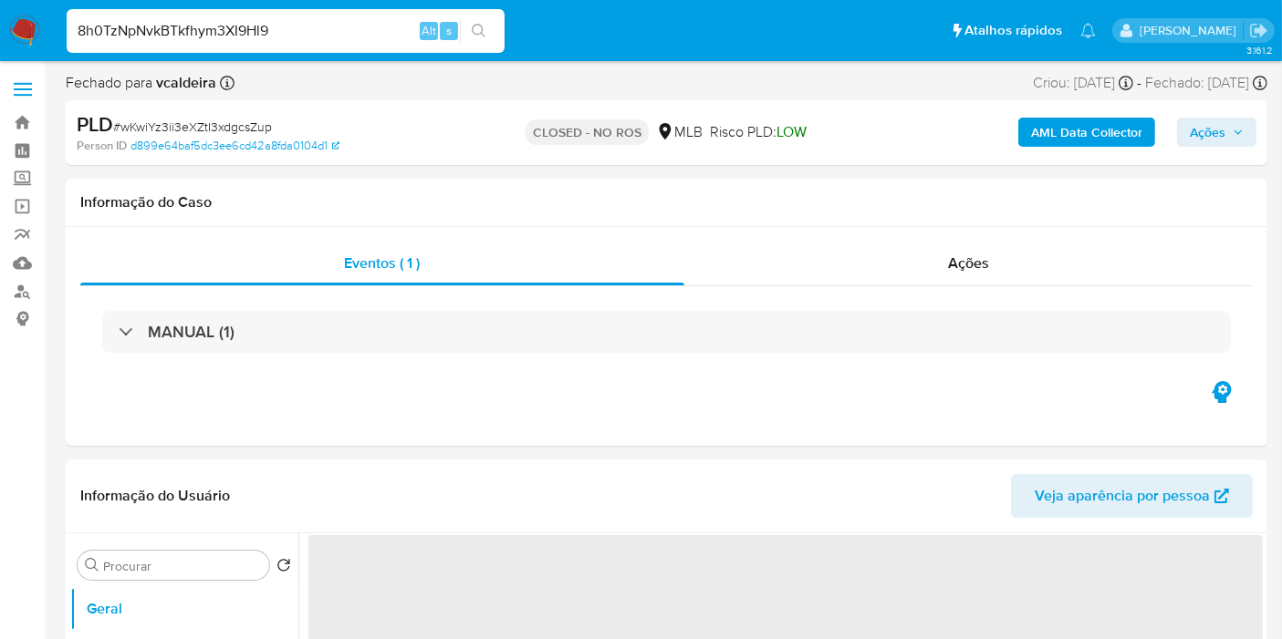
select select "10"
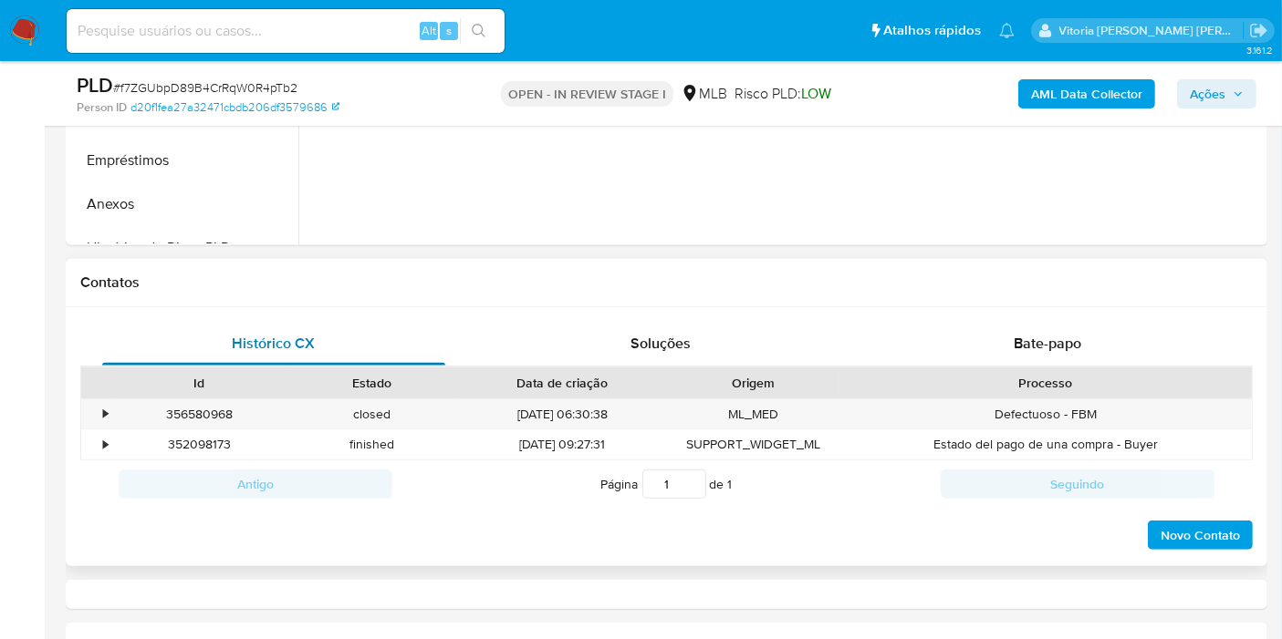
select select "10"
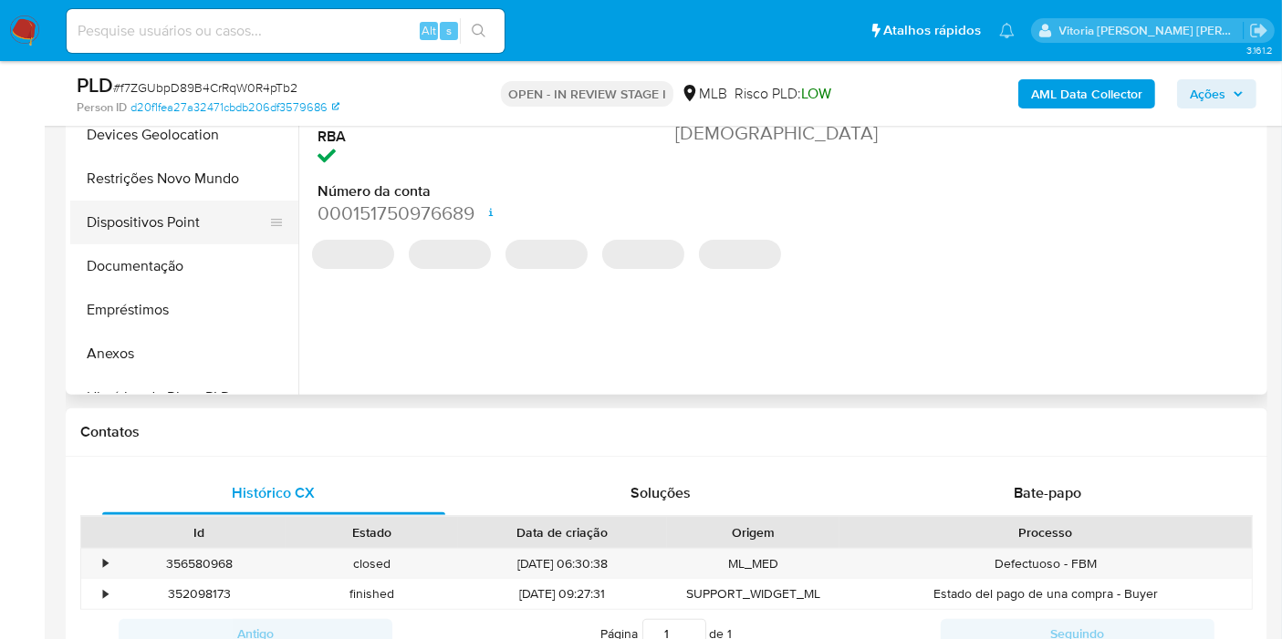
scroll to position [405, 0]
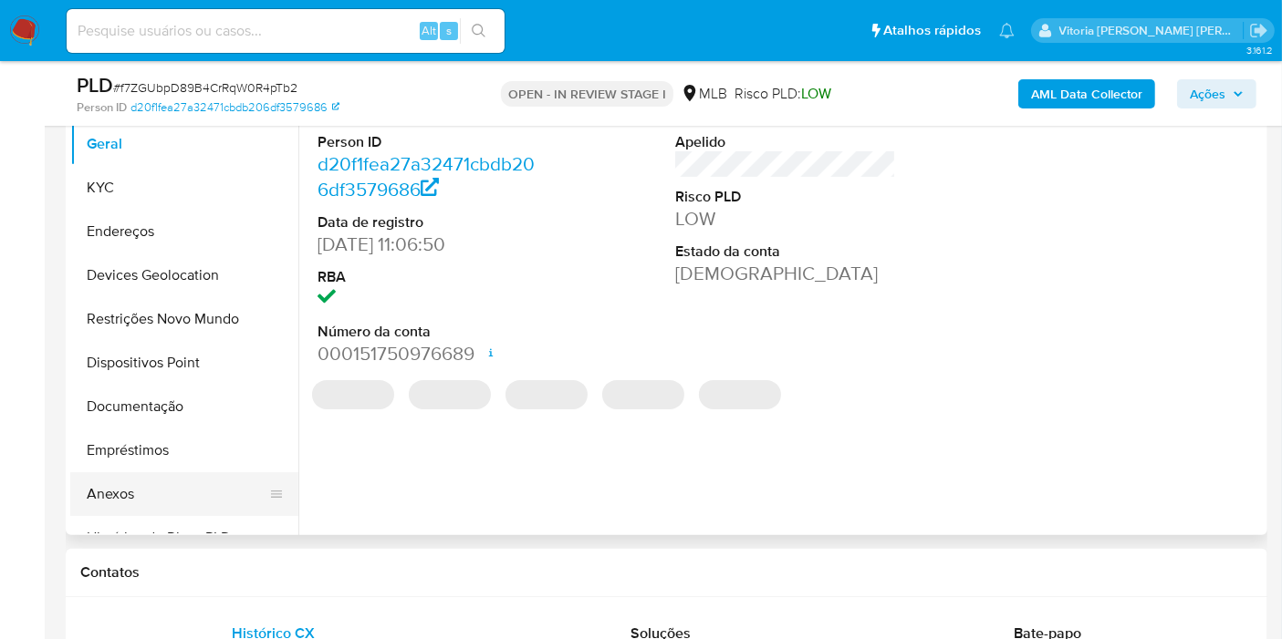
click at [114, 494] on button "Anexos" at bounding box center [176, 494] width 213 height 44
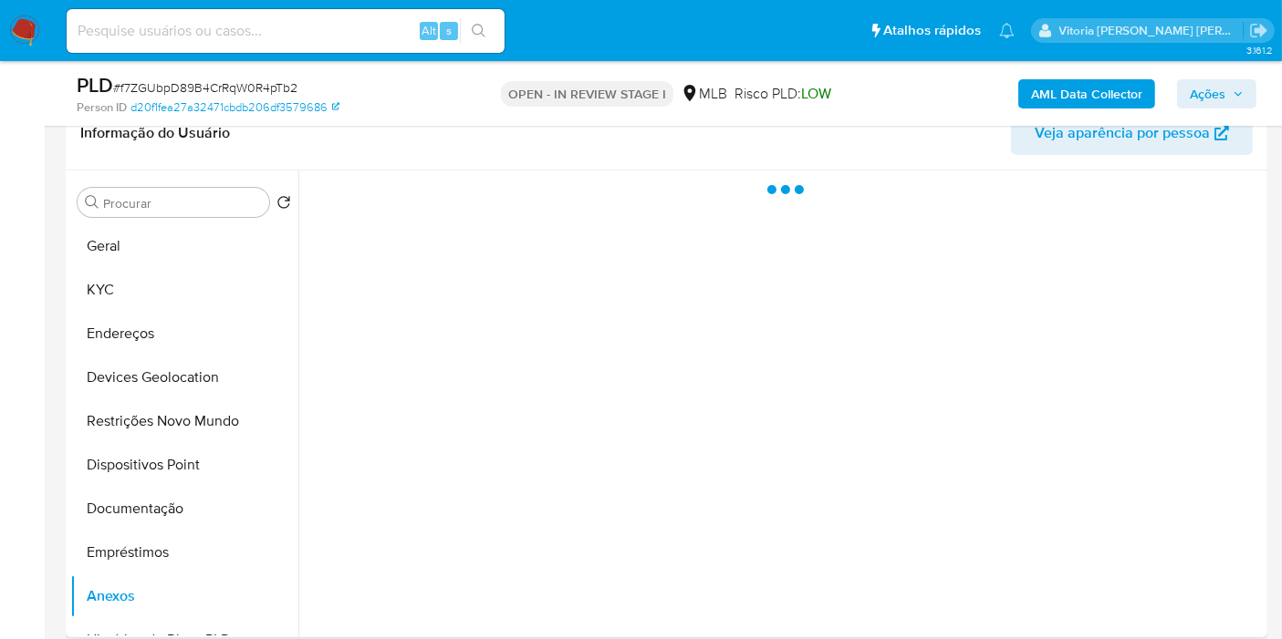
scroll to position [202, 0]
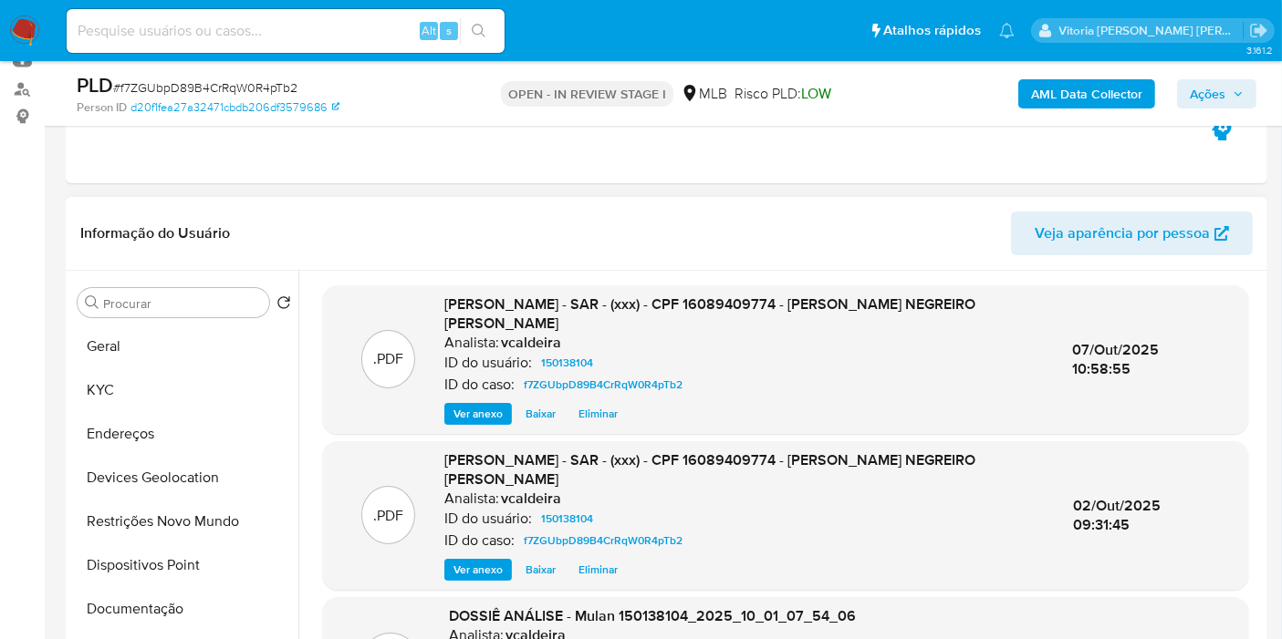
click at [594, 574] on span "Eliminar" at bounding box center [597, 570] width 39 height 18
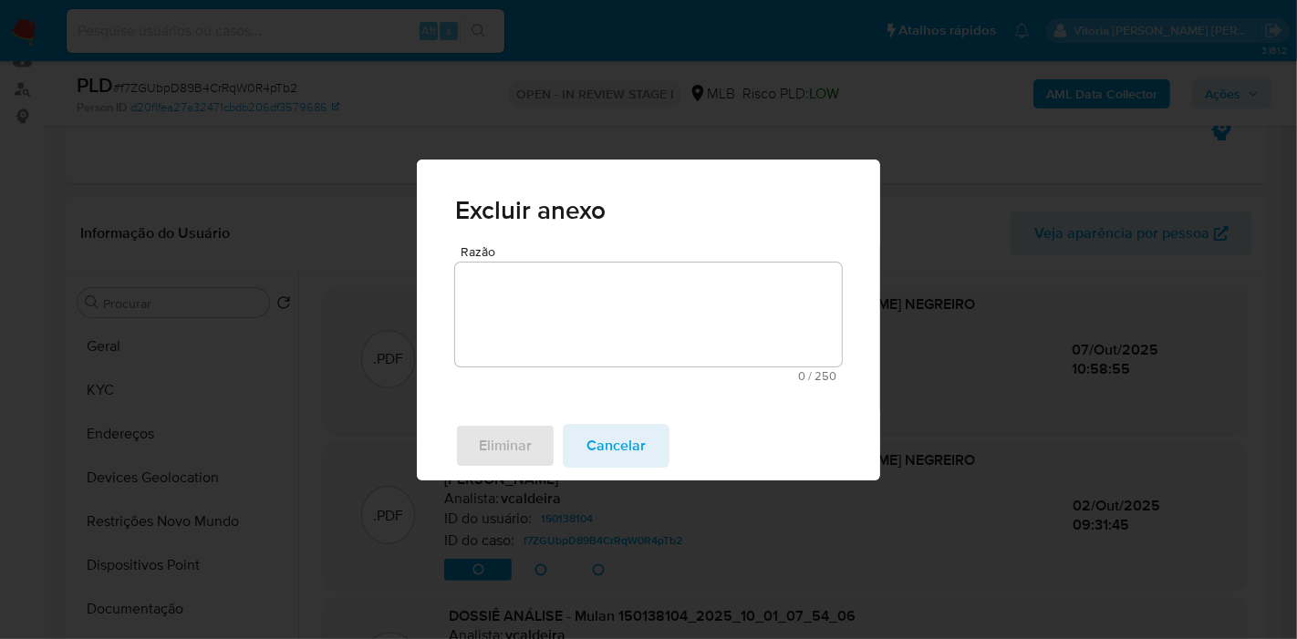
click at [642, 319] on textarea "Razão" at bounding box center [648, 315] width 387 height 104
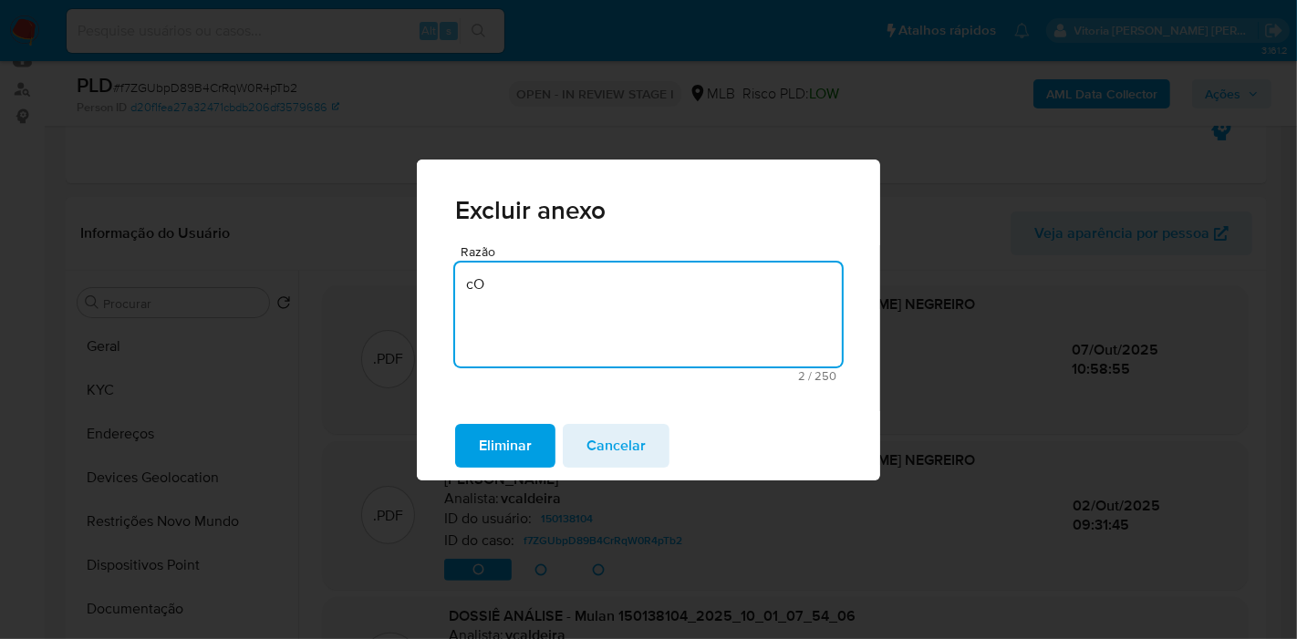
type textarea "c"
type textarea "Correção"
click at [539, 452] on button "Eliminar" at bounding box center [505, 446] width 100 height 44
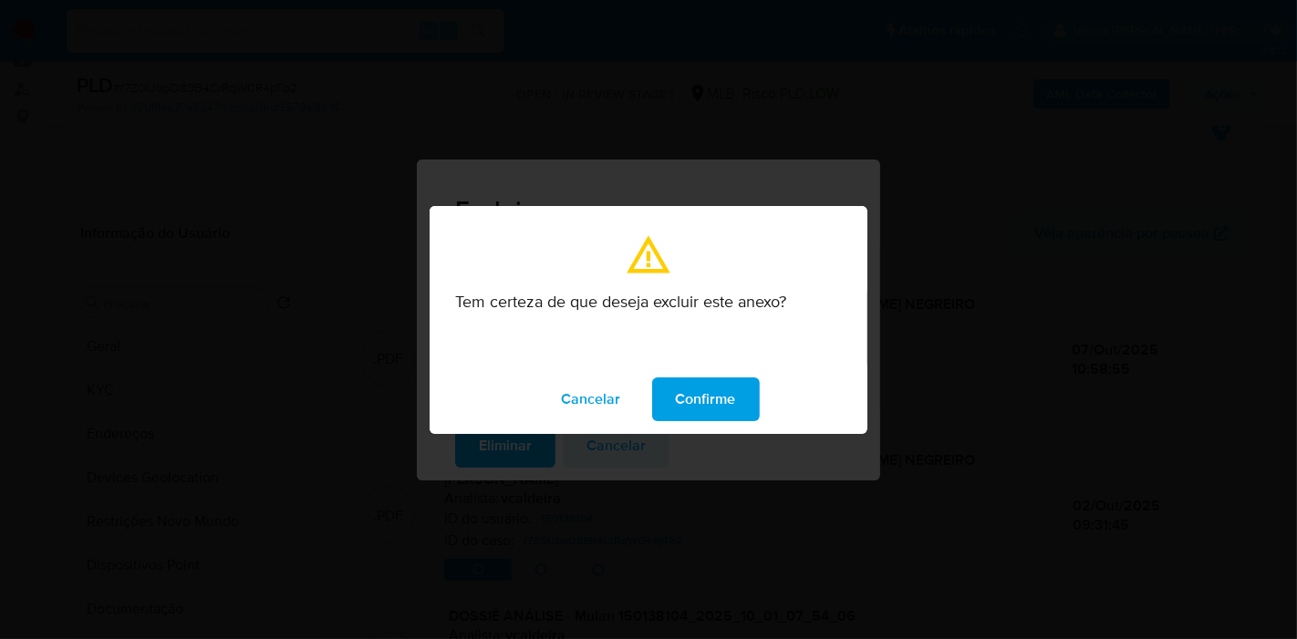
click at [690, 410] on span "Confirme" at bounding box center [706, 399] width 60 height 40
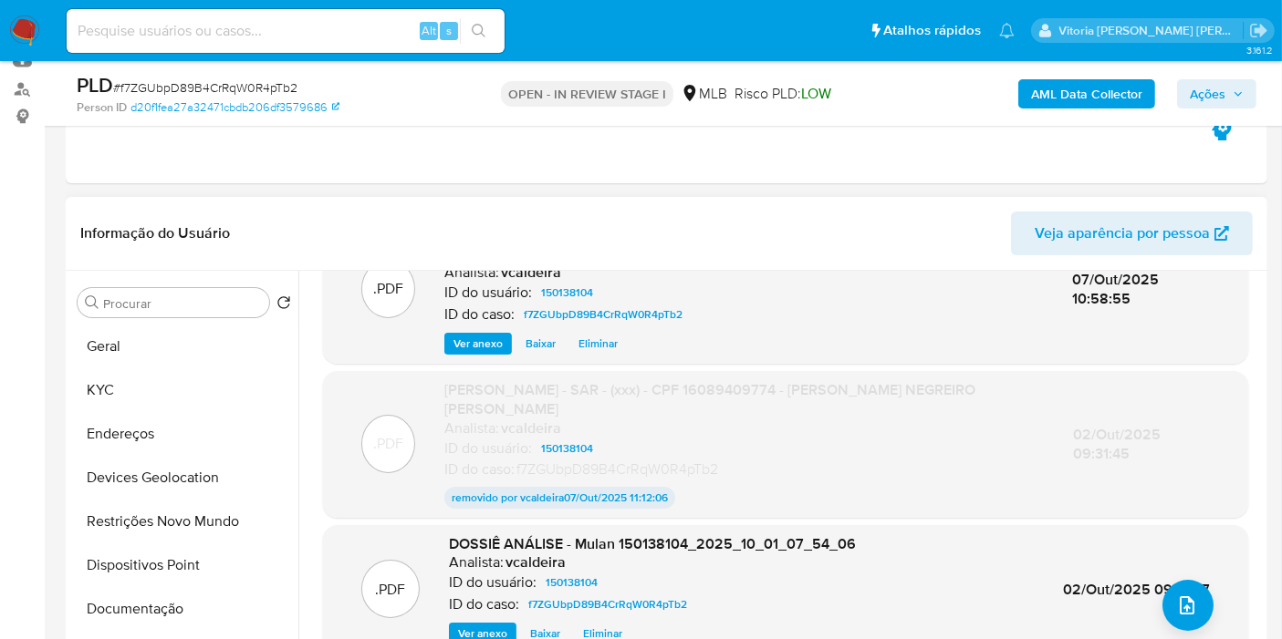
scroll to position [0, 0]
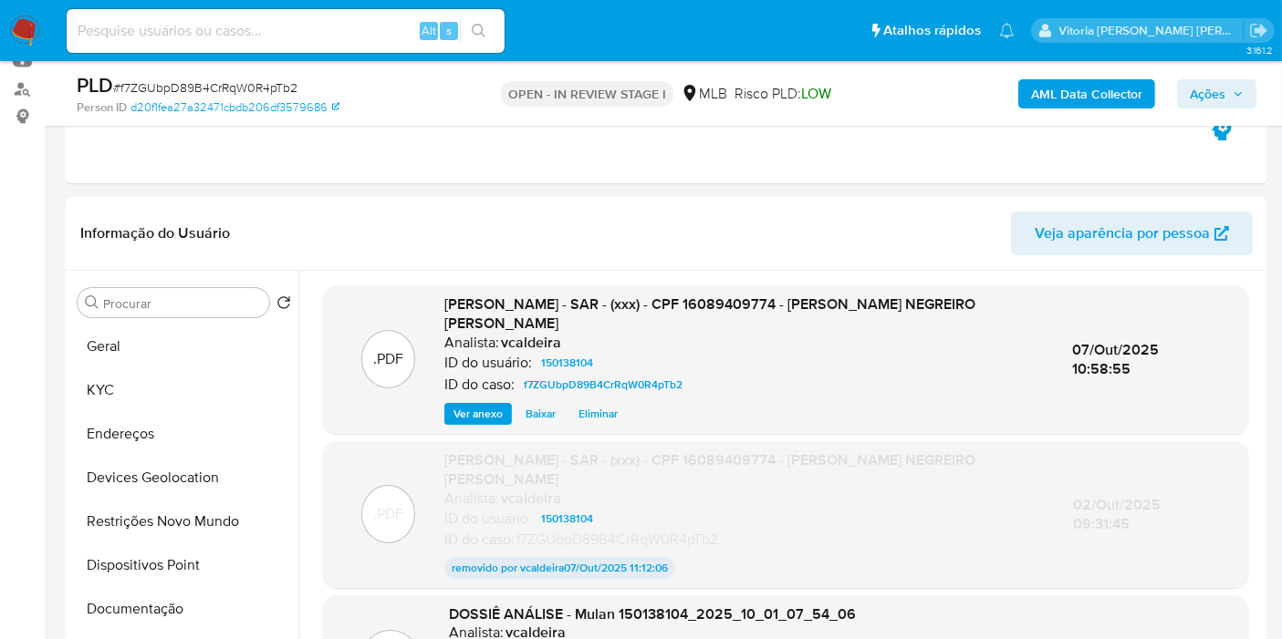
click at [1206, 96] on span "Ações" at bounding box center [1207, 93] width 36 height 29
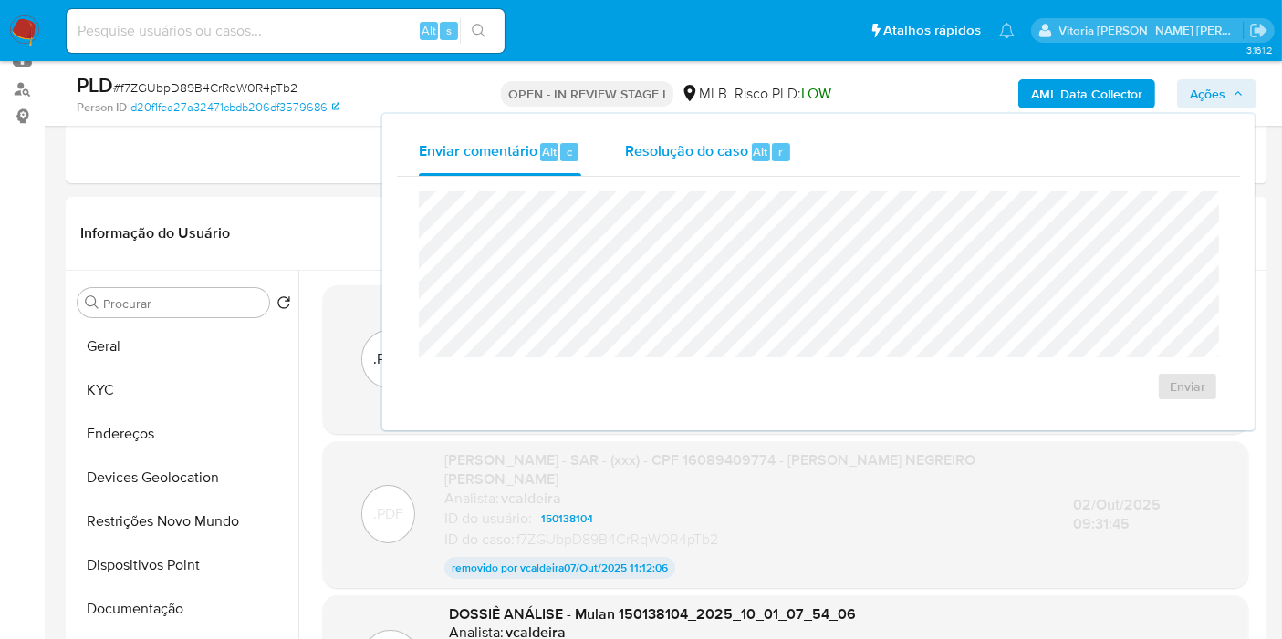
click at [743, 162] on div "Resolução do caso Alt r" at bounding box center [708, 152] width 167 height 47
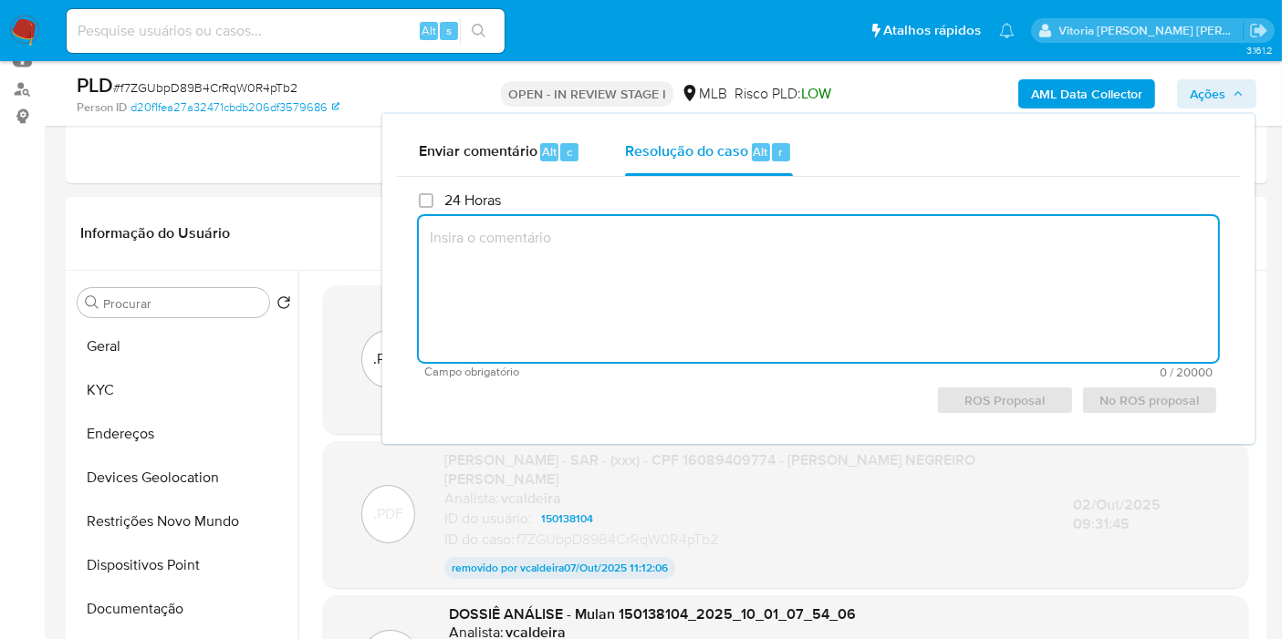
click at [695, 266] on textarea at bounding box center [818, 289] width 799 height 146
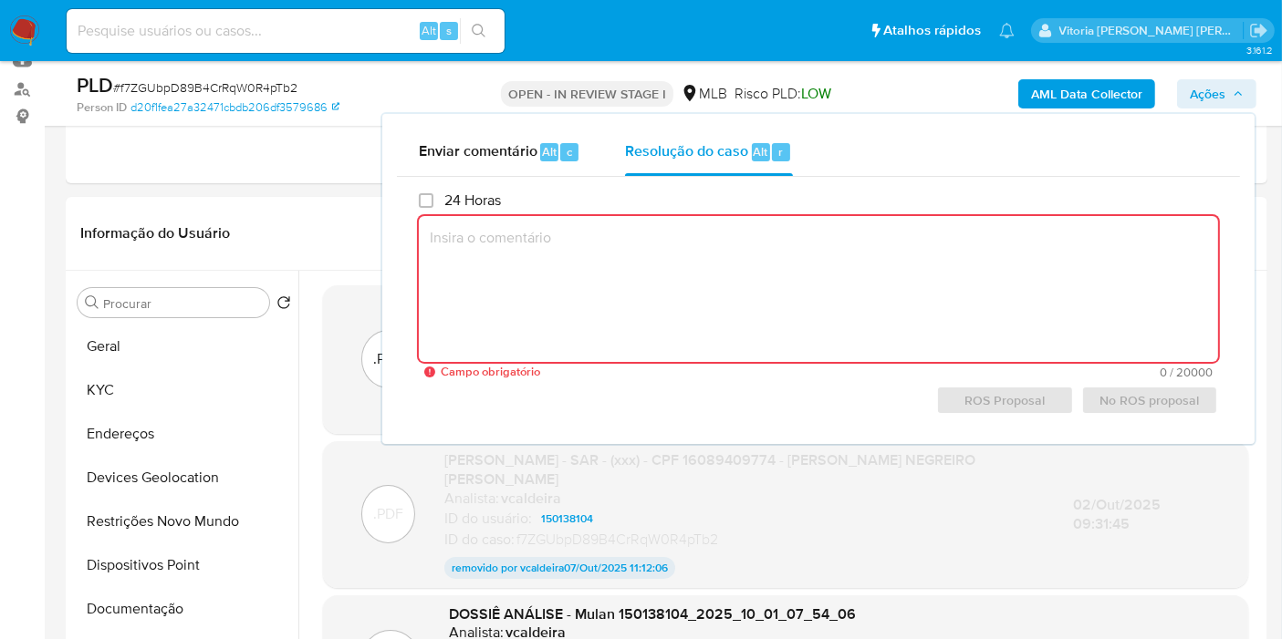
click at [737, 297] on textarea at bounding box center [818, 289] width 799 height 146
paste textarea "Lorem ipsumdolor sitametcon adip elitsedd: Eiusmodtempor incidid ut laboreetdol…"
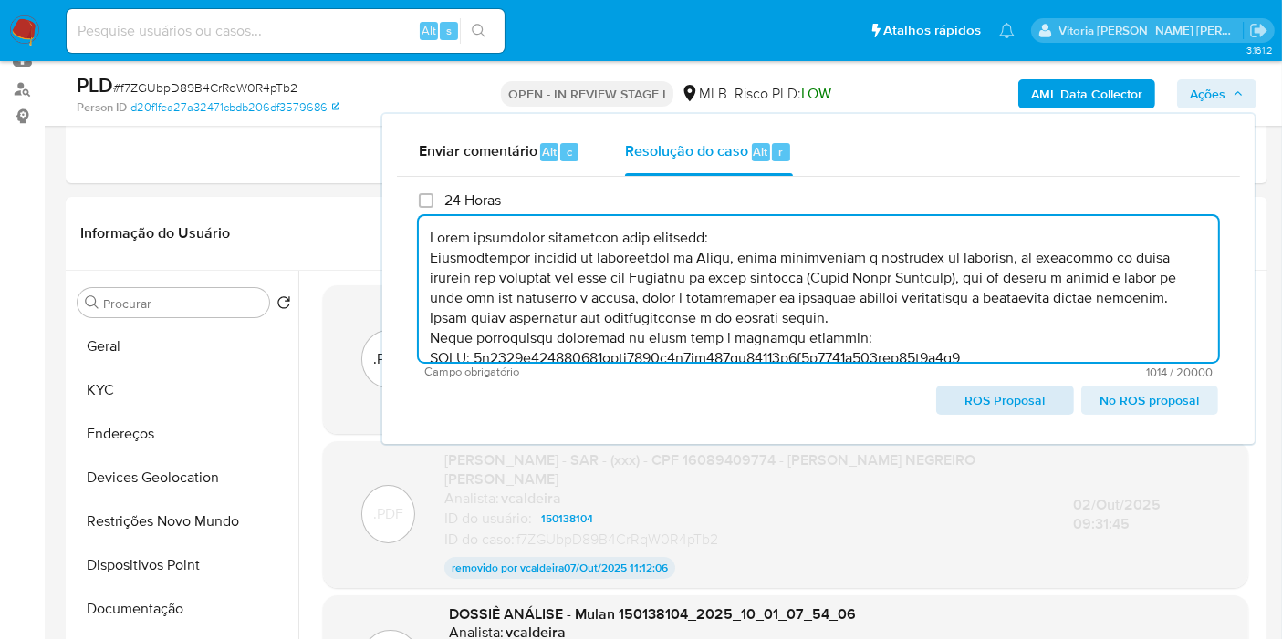
scroll to position [127, 0]
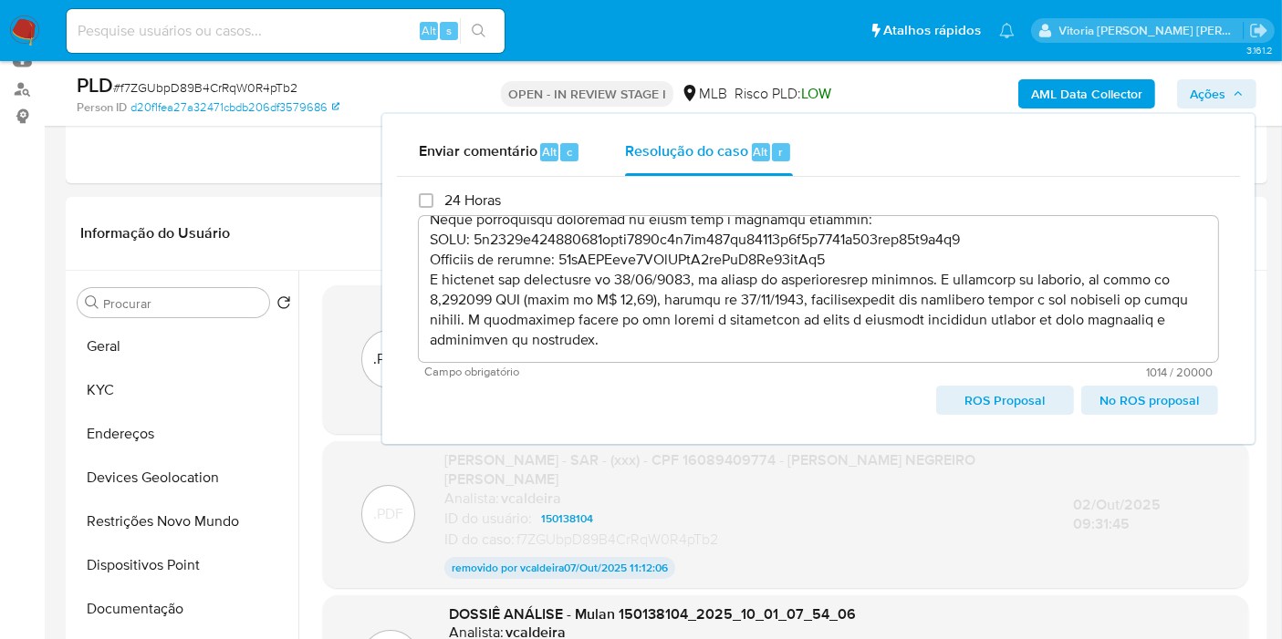
click at [1013, 400] on span "ROS Proposal" at bounding box center [1004, 401] width 111 height 26
type textarea "Lorem ipsumdolor sitametcon adip elitsedd: Eiusmodtempor incidid ut laboreetdol…"
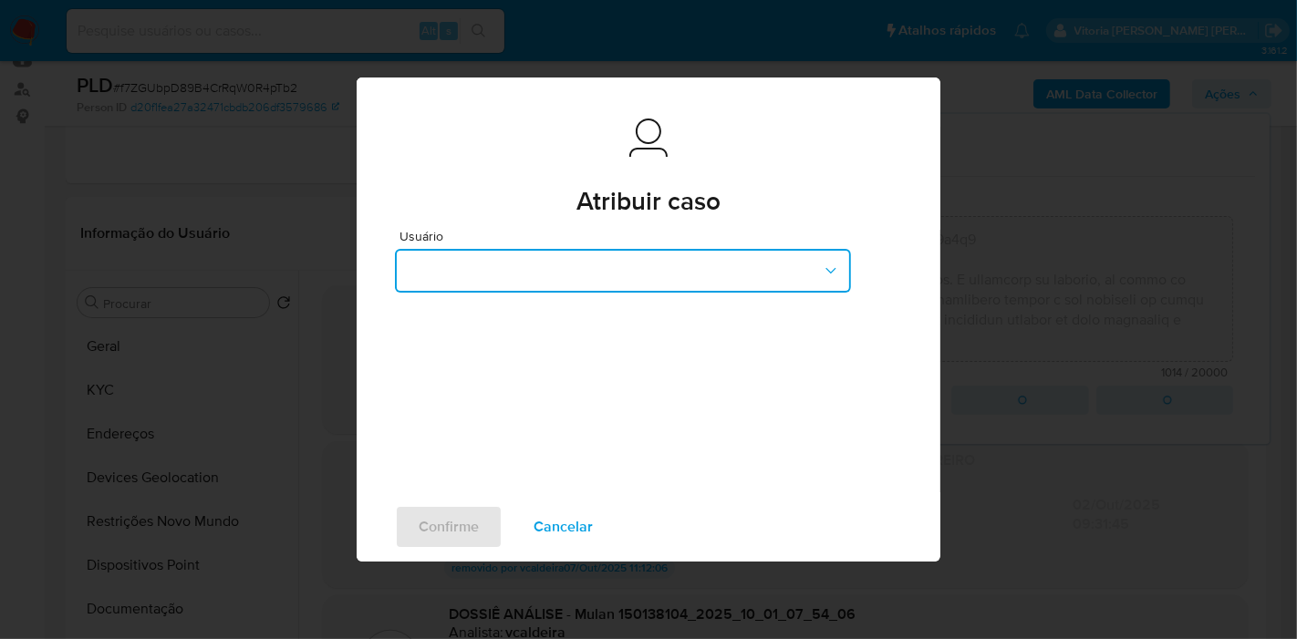
click at [668, 279] on button "button" at bounding box center [623, 271] width 456 height 44
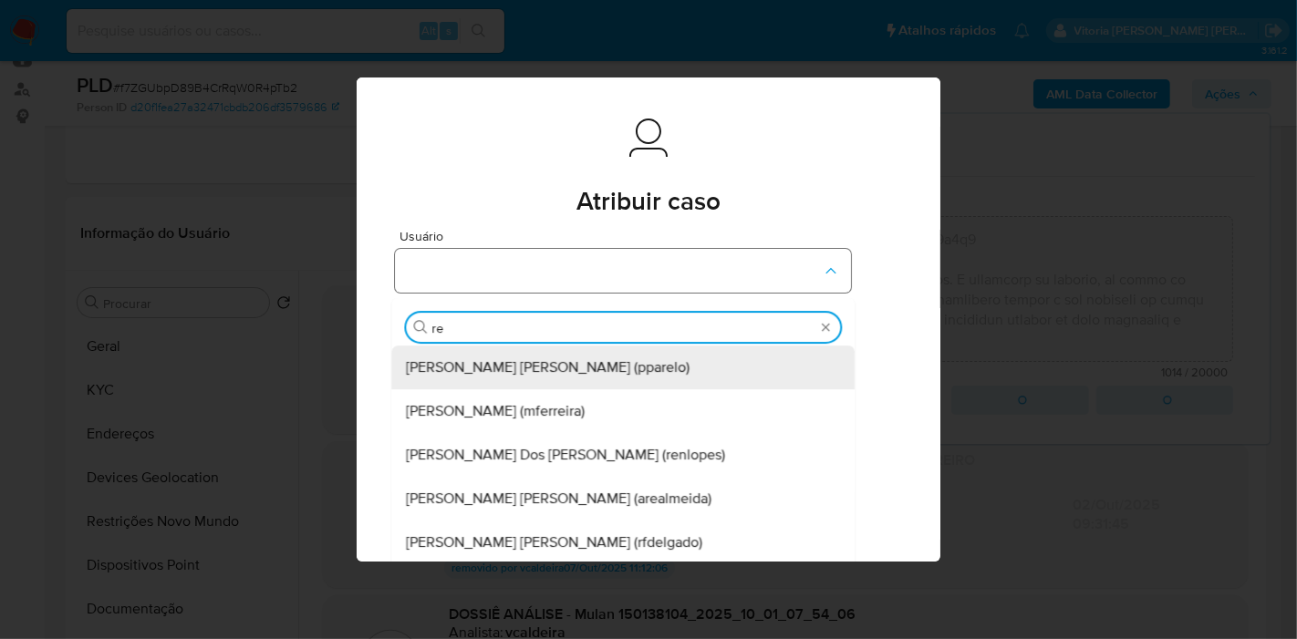
type input "ren"
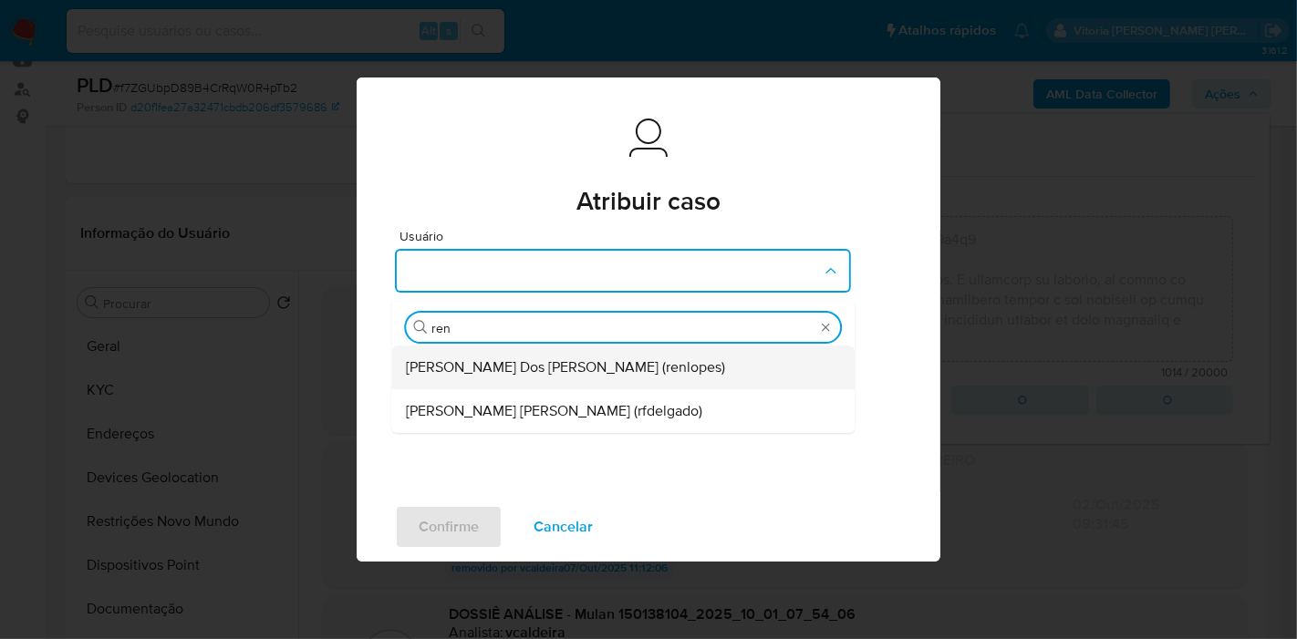
click at [483, 374] on span "[PERSON_NAME] Dos [PERSON_NAME] (renlopes)" at bounding box center [565, 367] width 319 height 18
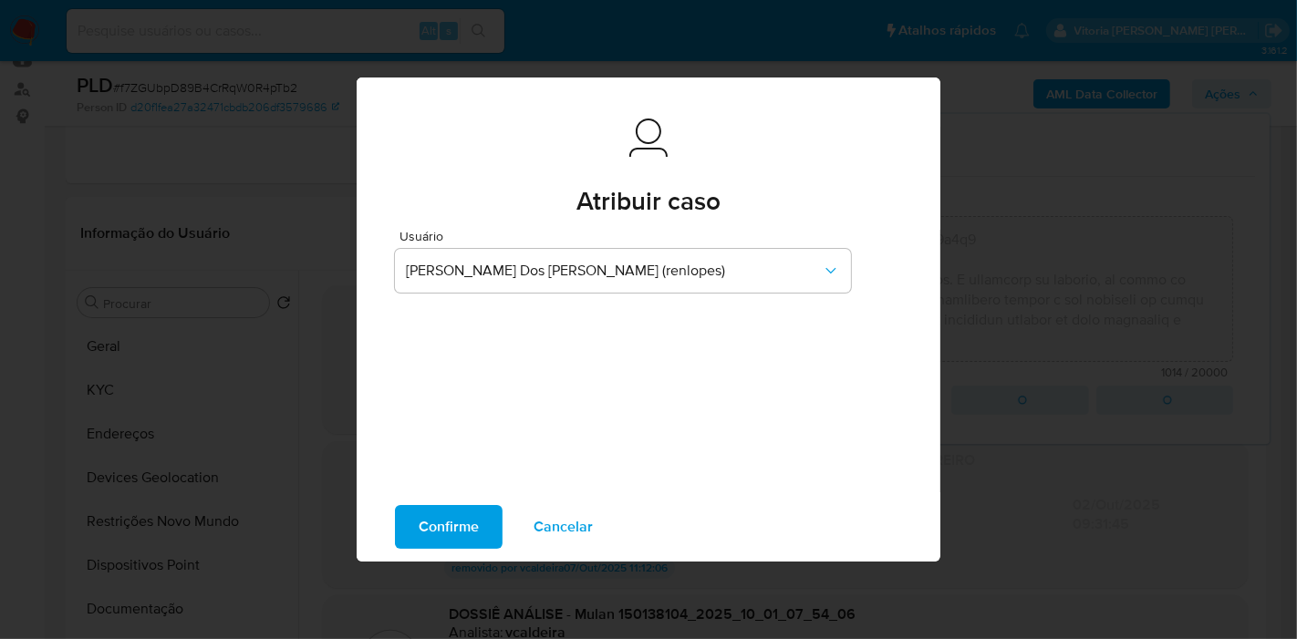
click at [428, 540] on span "Confirme" at bounding box center [449, 527] width 60 height 40
type textarea "Lorem ipsumdolor sitametcon adip elitsedd: Eiusmodtempor incidid ut laboreetdol…"
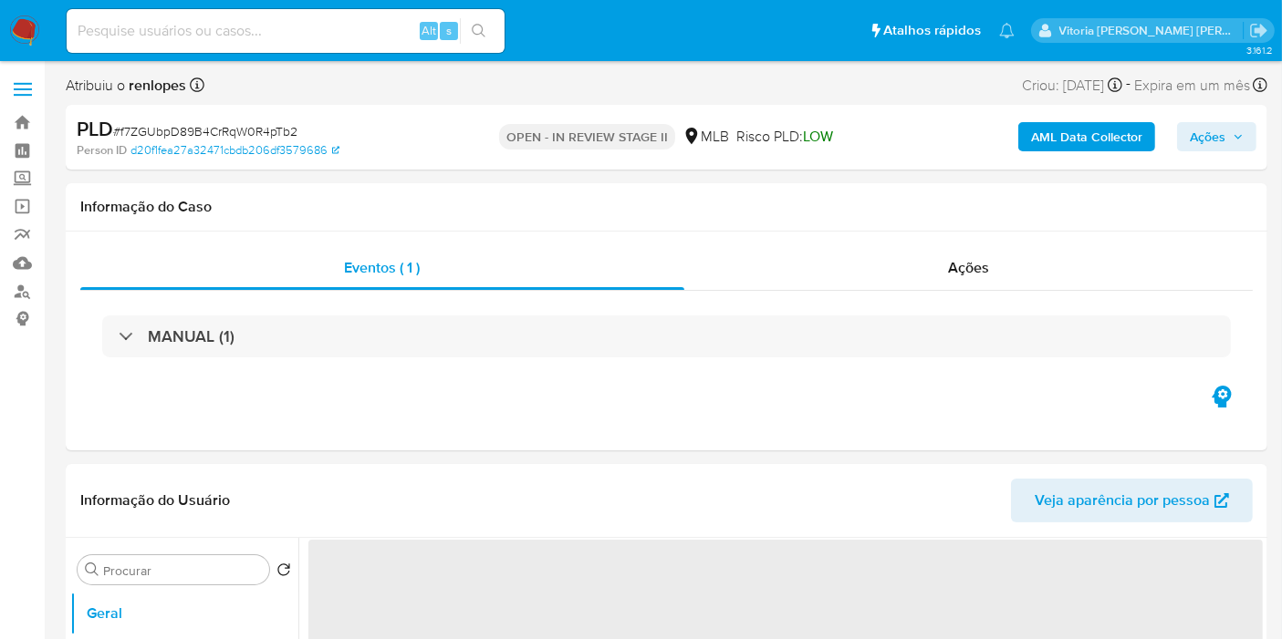
select select "10"
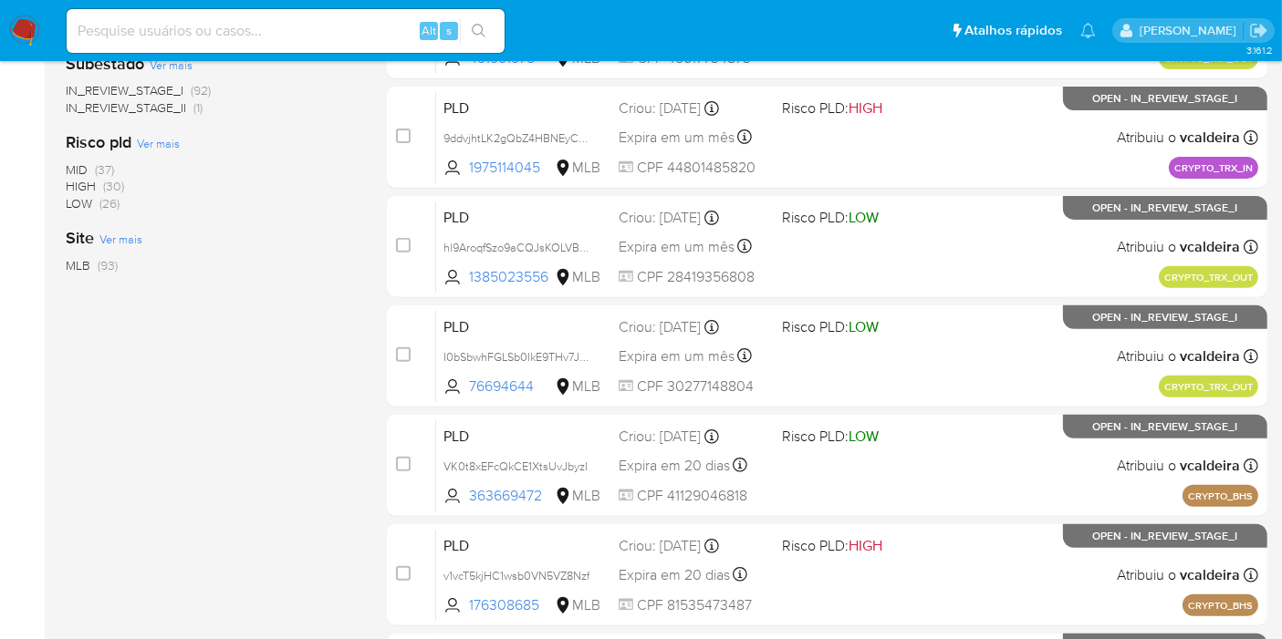
scroll to position [154, 0]
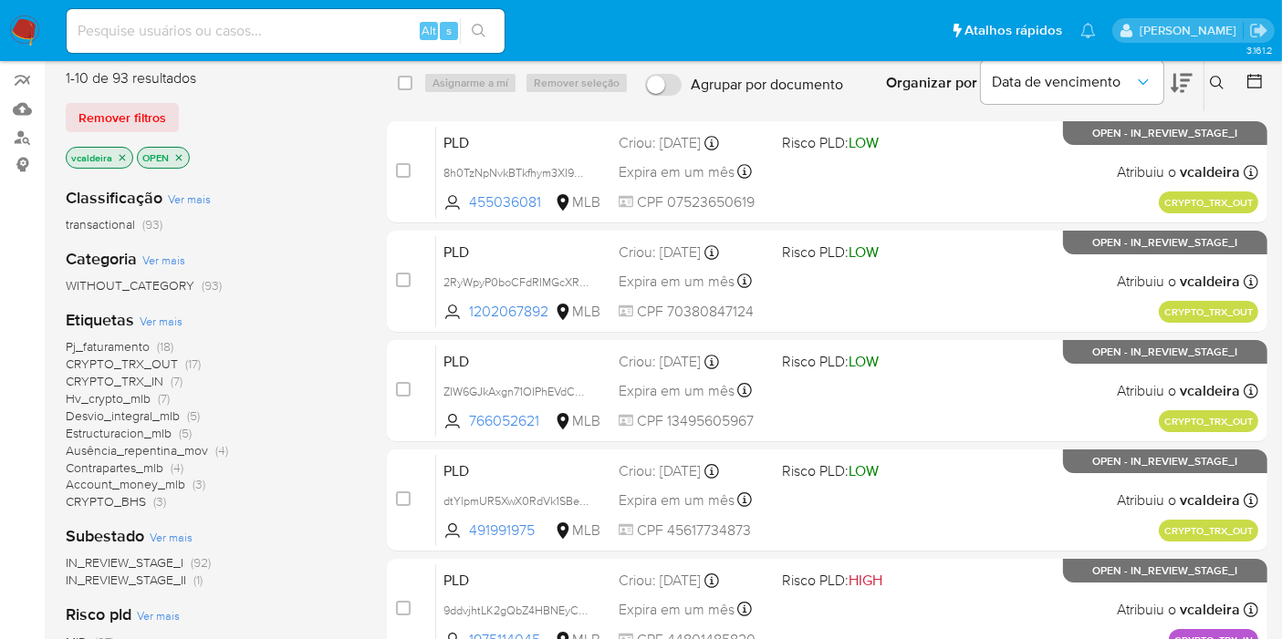
click at [265, 36] on input at bounding box center [286, 31] width 438 height 24
paste input "UY4X6UQo1xanrKe1RQEotQl3"
type input "UY4X6UQo1xanrKe1RQEotQl3"
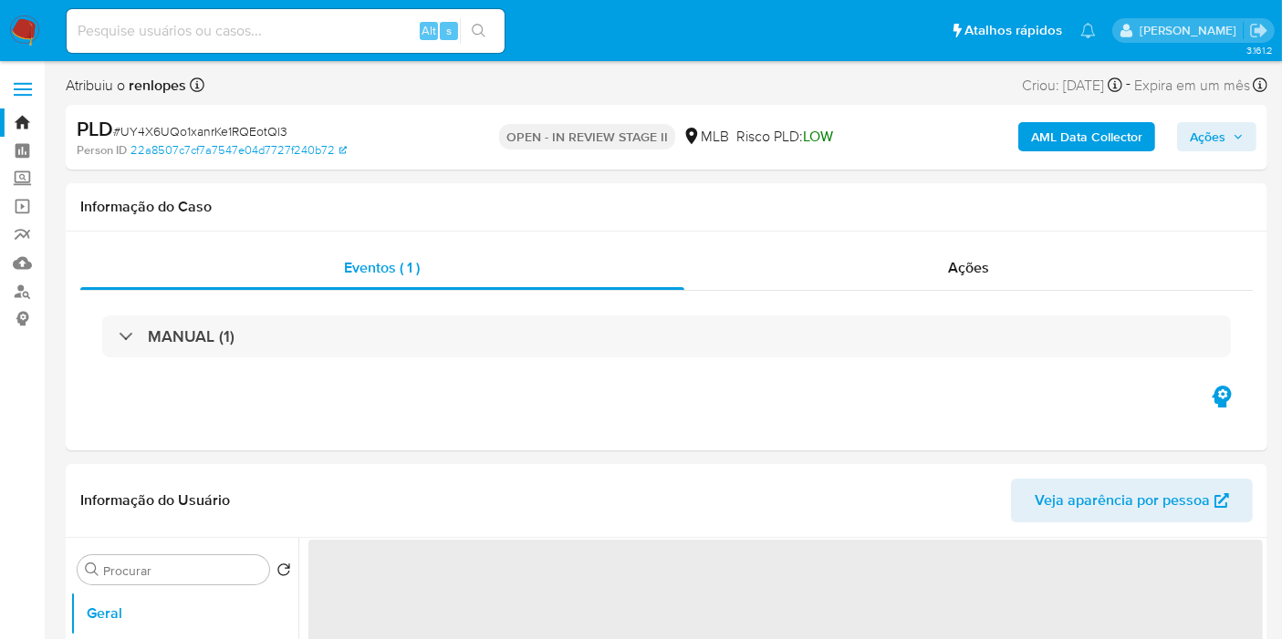
select select "10"
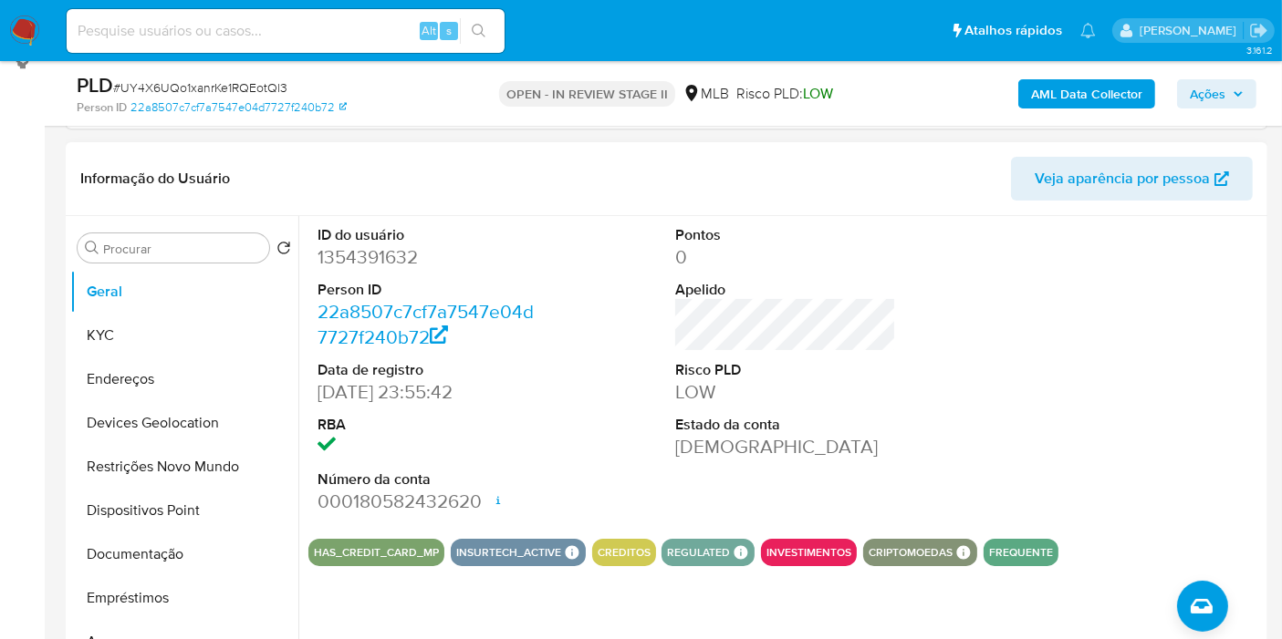
scroll to position [304, 0]
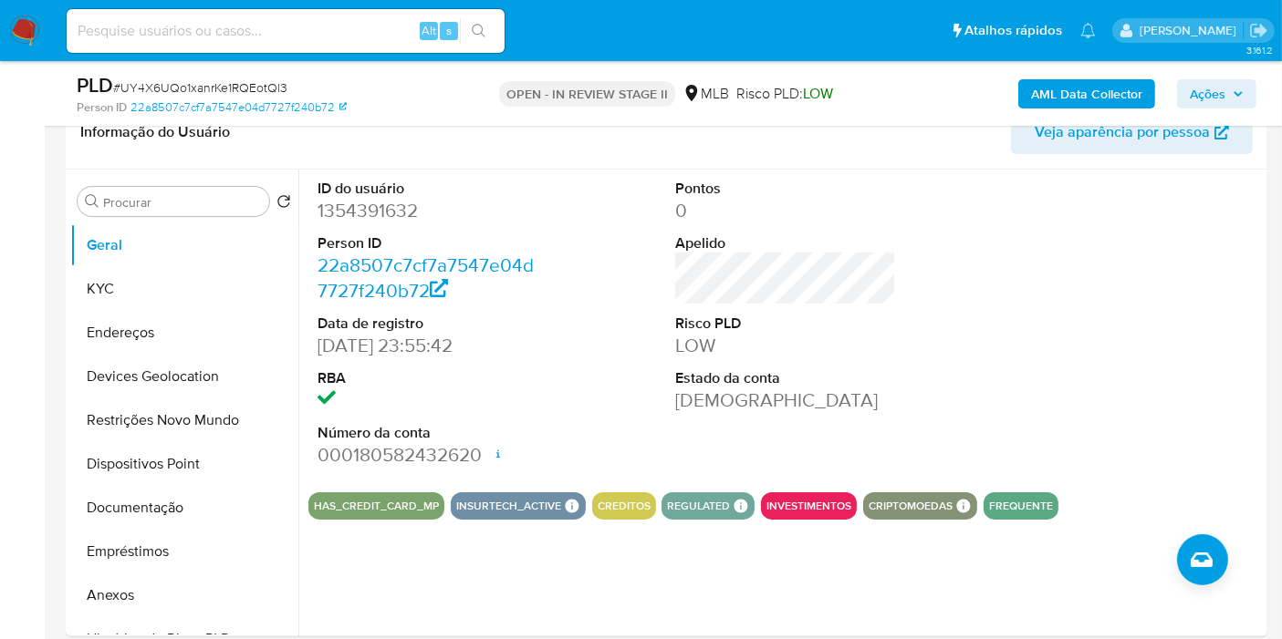
click at [1094, 99] on b "AML Data Collector" at bounding box center [1086, 93] width 111 height 29
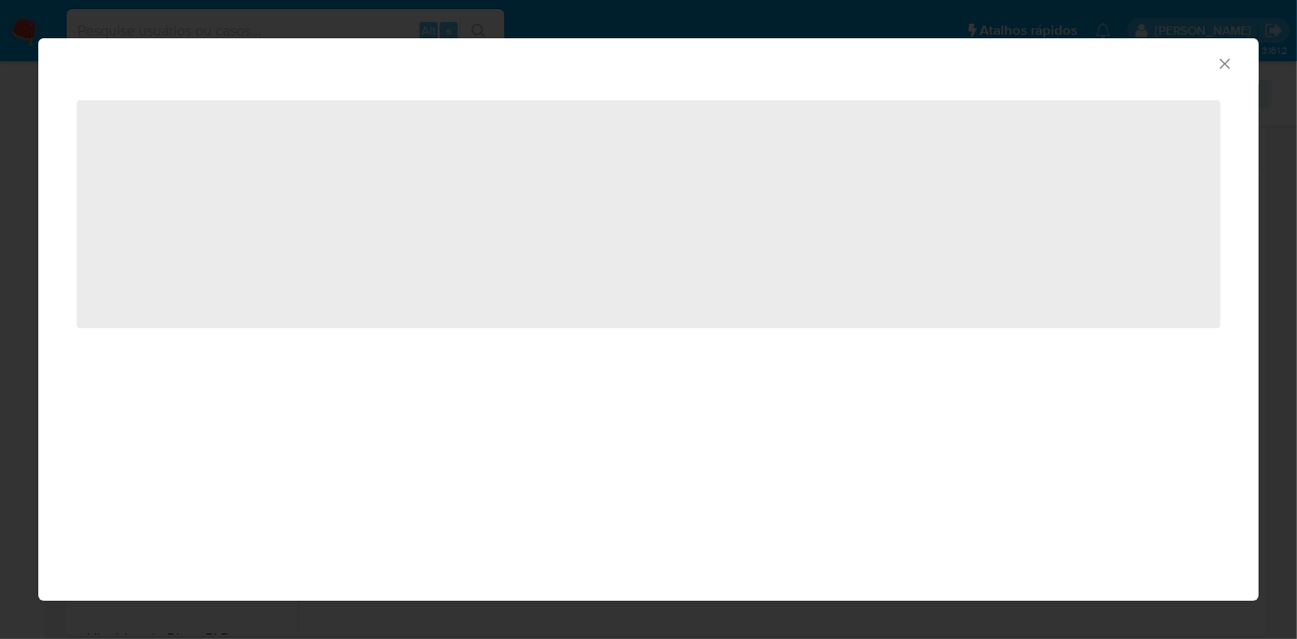
click at [1220, 66] on icon "Fechar a janela" at bounding box center [1225, 64] width 18 height 18
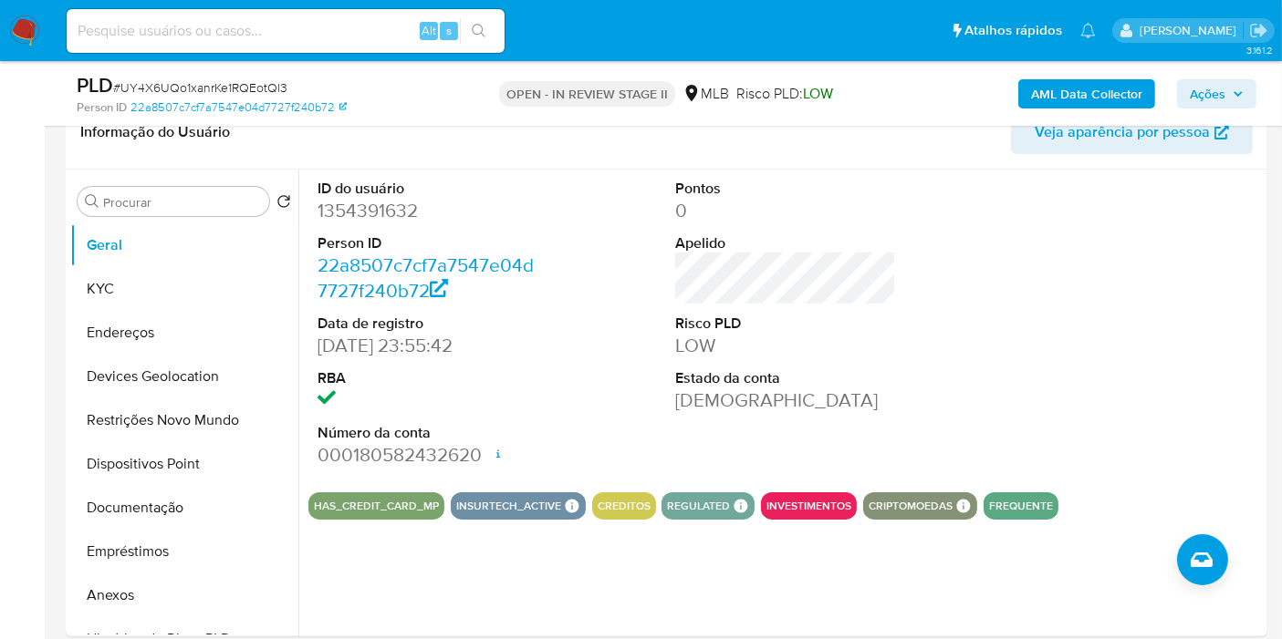
click at [1088, 85] on b "AML Data Collector" at bounding box center [1086, 93] width 111 height 29
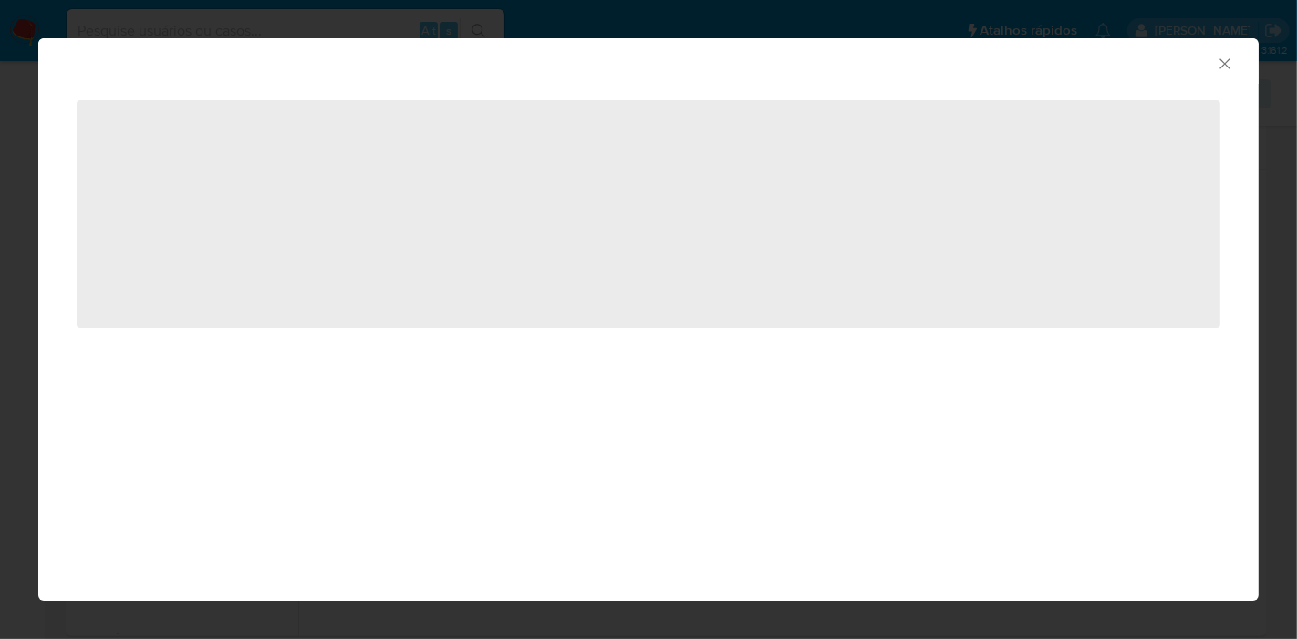
click at [1240, 71] on div "AML Data Collector" at bounding box center [648, 61] width 1220 height 46
click at [1225, 67] on icon "Fechar a janela" at bounding box center [1225, 64] width 18 height 18
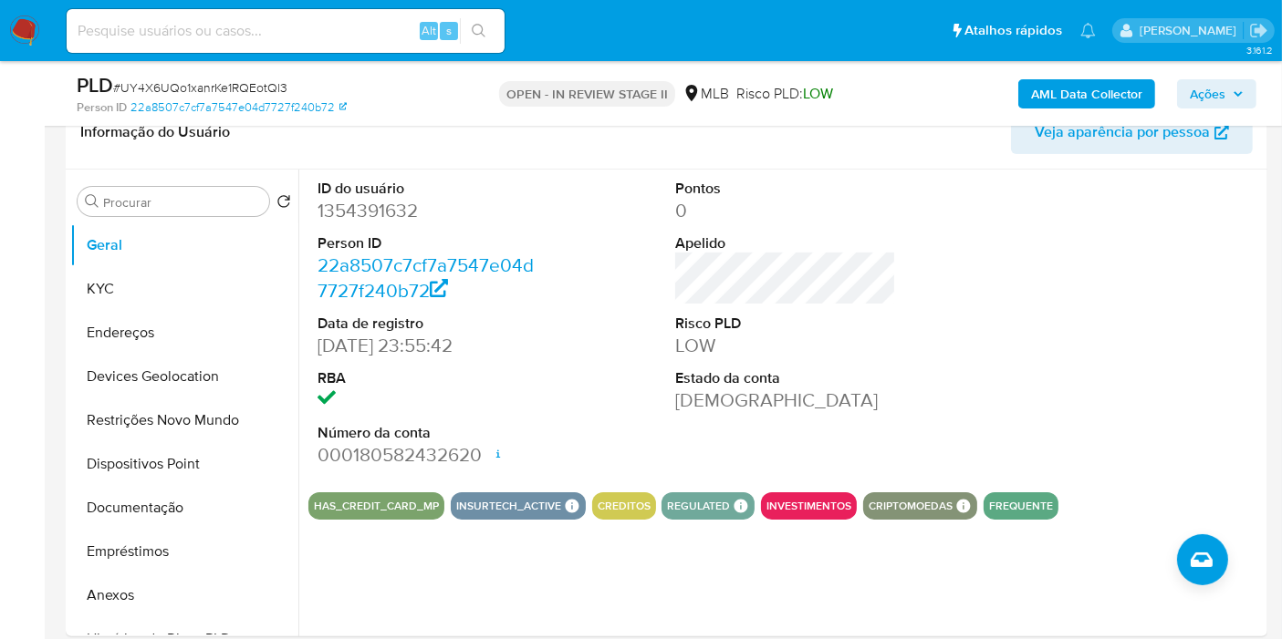
click at [1193, 100] on span "Ações" at bounding box center [1207, 93] width 36 height 29
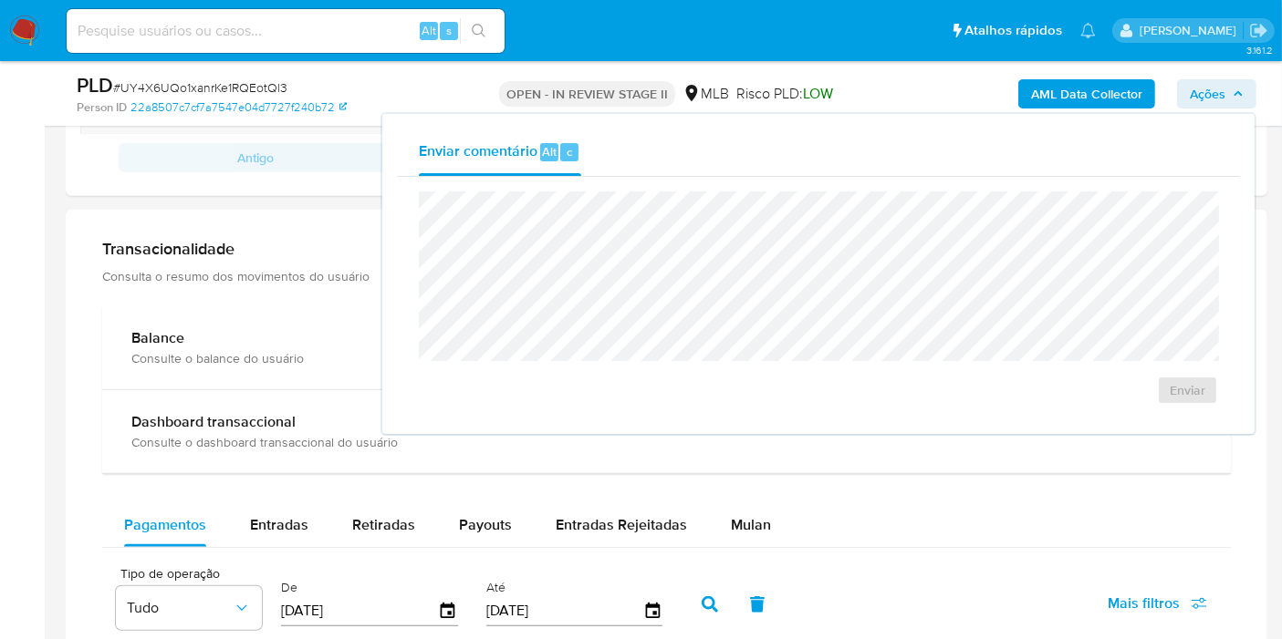
scroll to position [1520, 0]
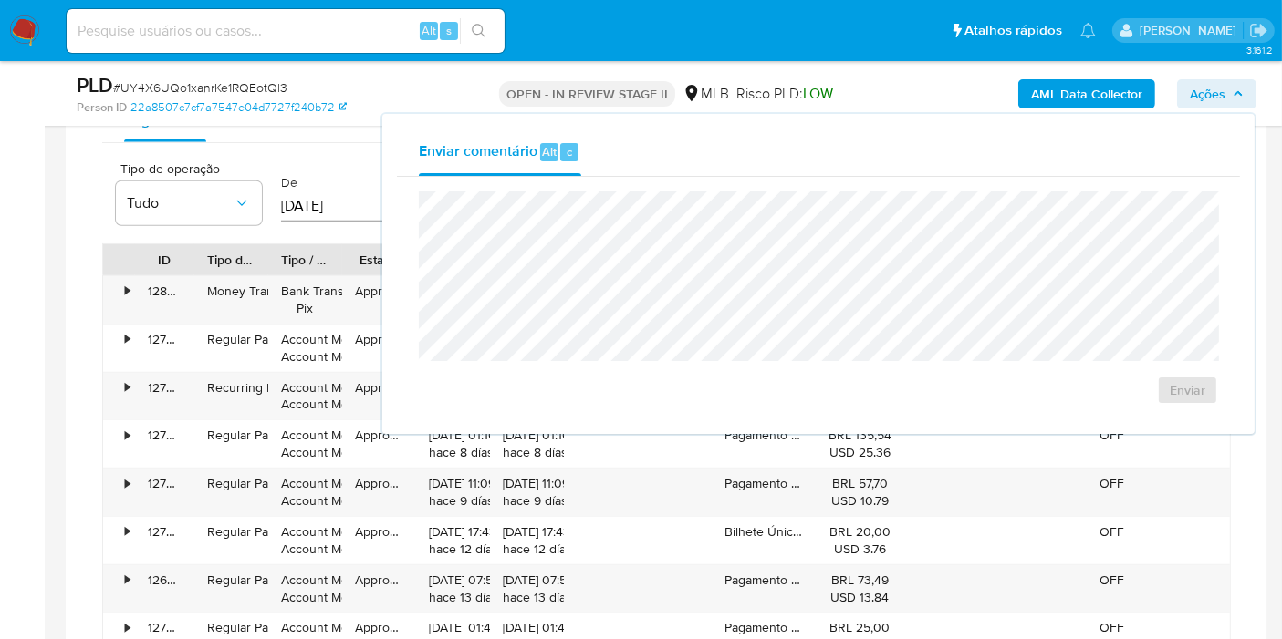
click at [1208, 83] on span "Ações" at bounding box center [1207, 93] width 36 height 29
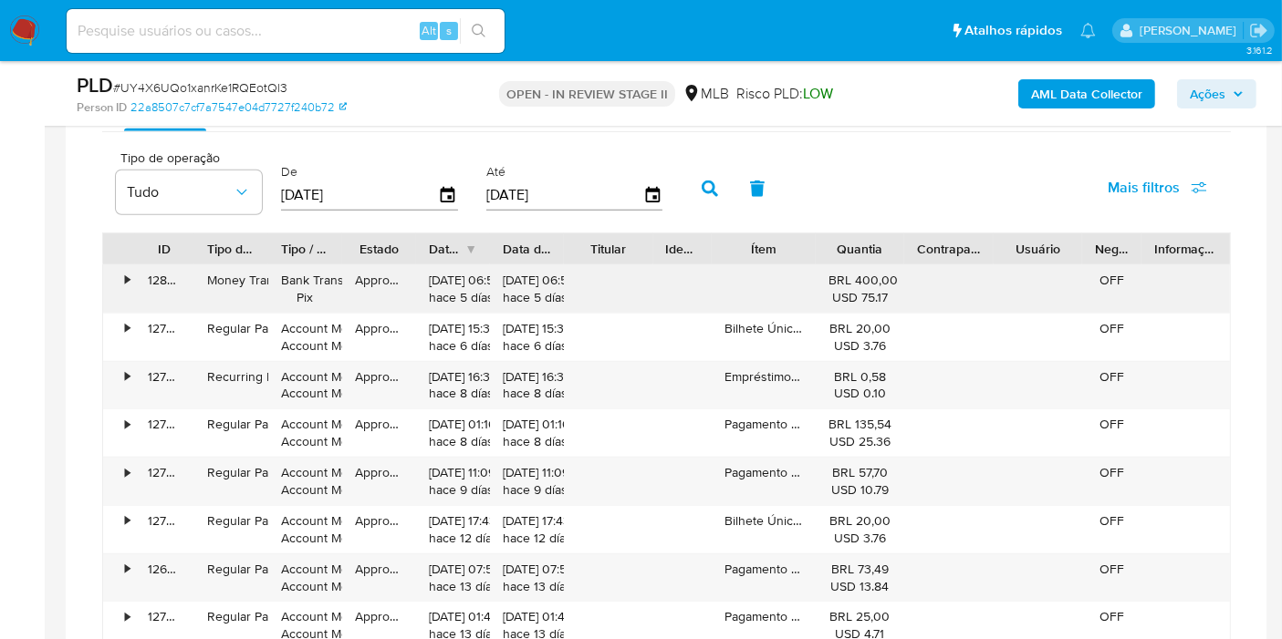
scroll to position [1429, 0]
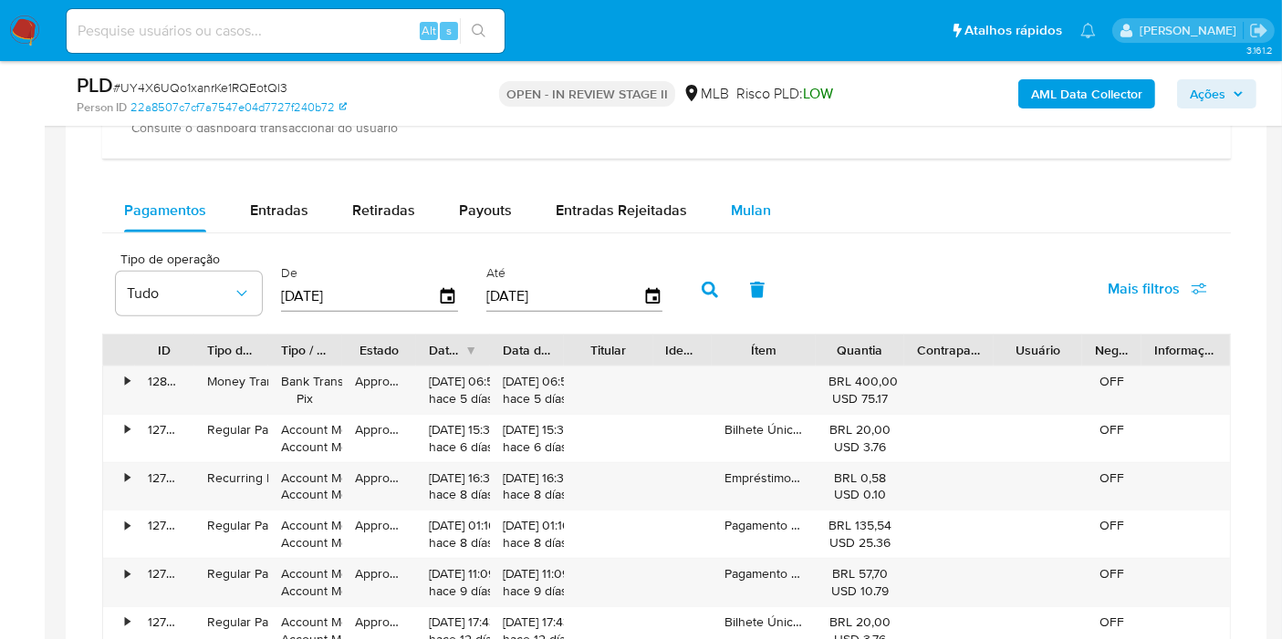
click at [763, 203] on span "Mulan" at bounding box center [751, 210] width 40 height 21
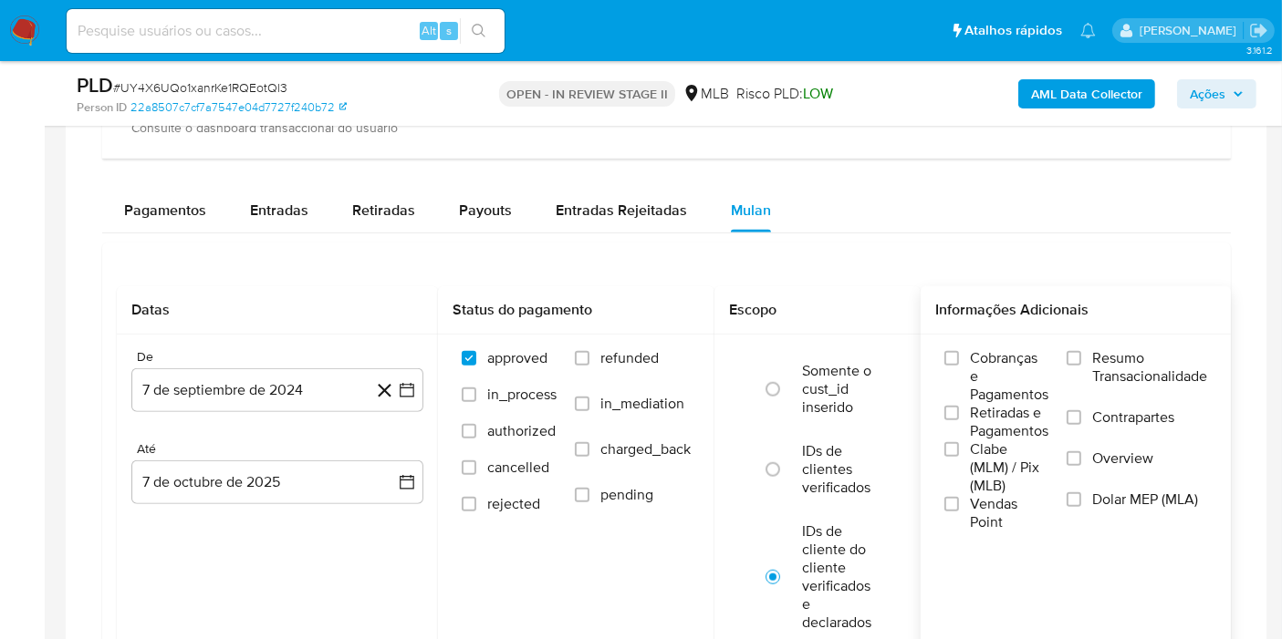
click at [1122, 349] on span "Resumo Transacionalidade" at bounding box center [1149, 367] width 115 height 36
click at [1081, 351] on input "Resumo Transacionalidade" at bounding box center [1073, 358] width 15 height 15
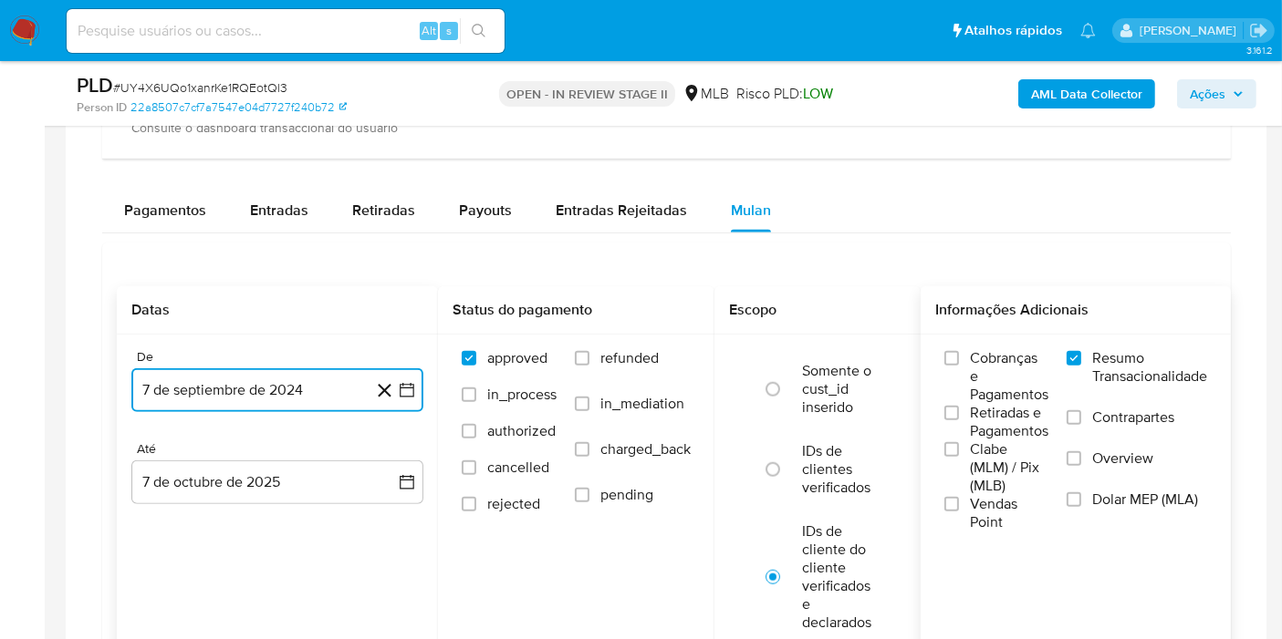
click at [236, 387] on button "7 de septiembre de 2024" at bounding box center [277, 390] width 292 height 44
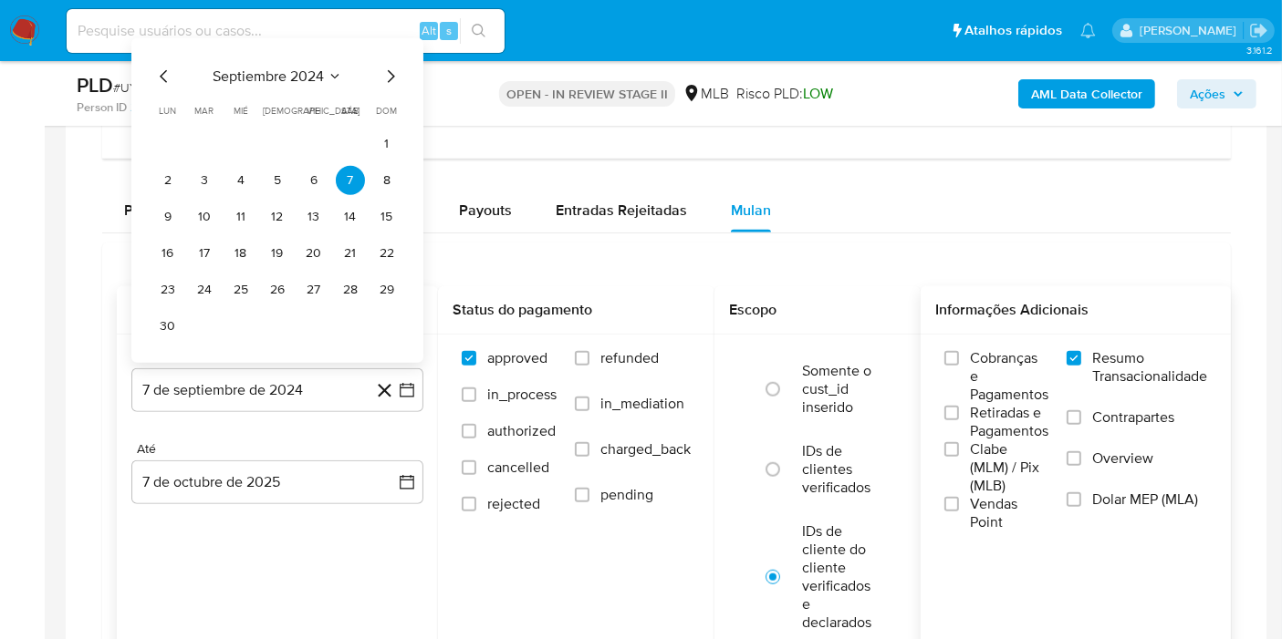
click at [265, 430] on div "De 7 de septiembre de 2024 septiembre 2024 septiembre 2024 lun lunes mar martes…" at bounding box center [277, 441] width 321 height 213
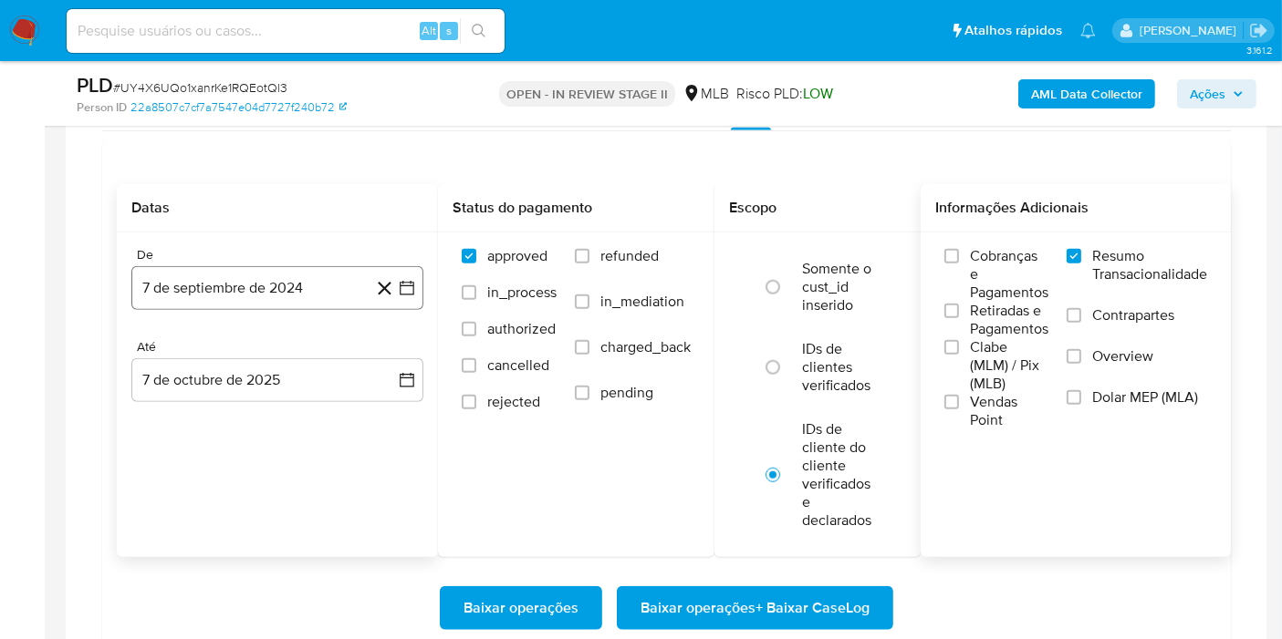
scroll to position [1531, 0]
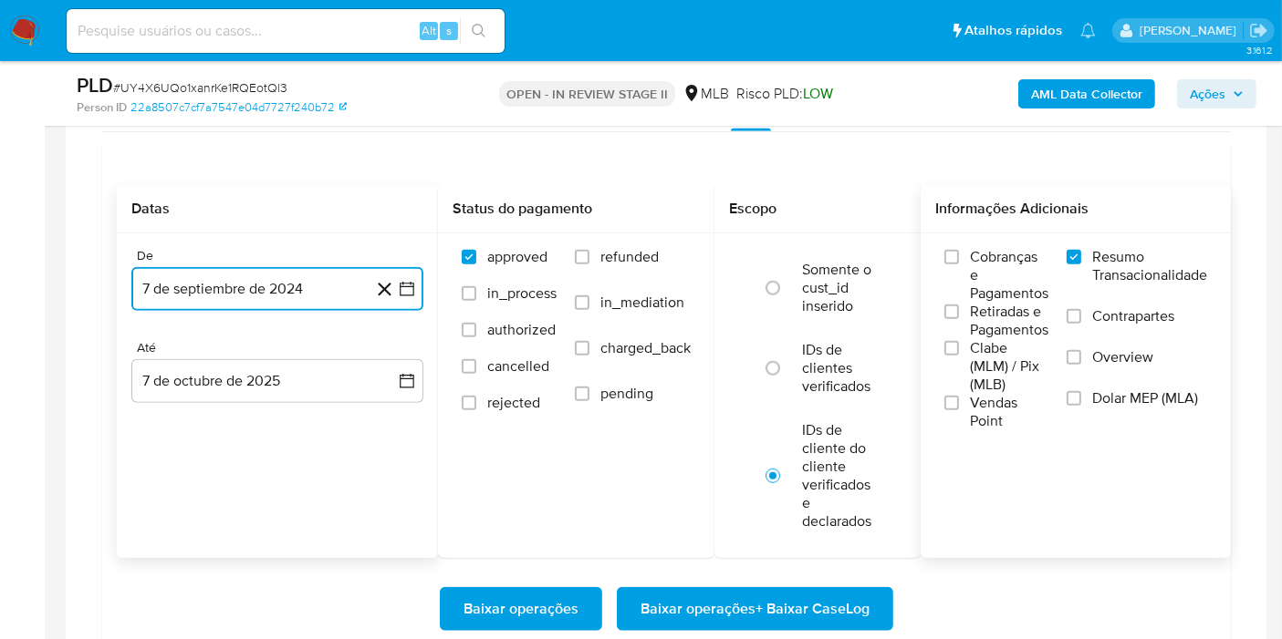
click at [224, 289] on button "7 de septiembre de 2024" at bounding box center [277, 289] width 292 height 44
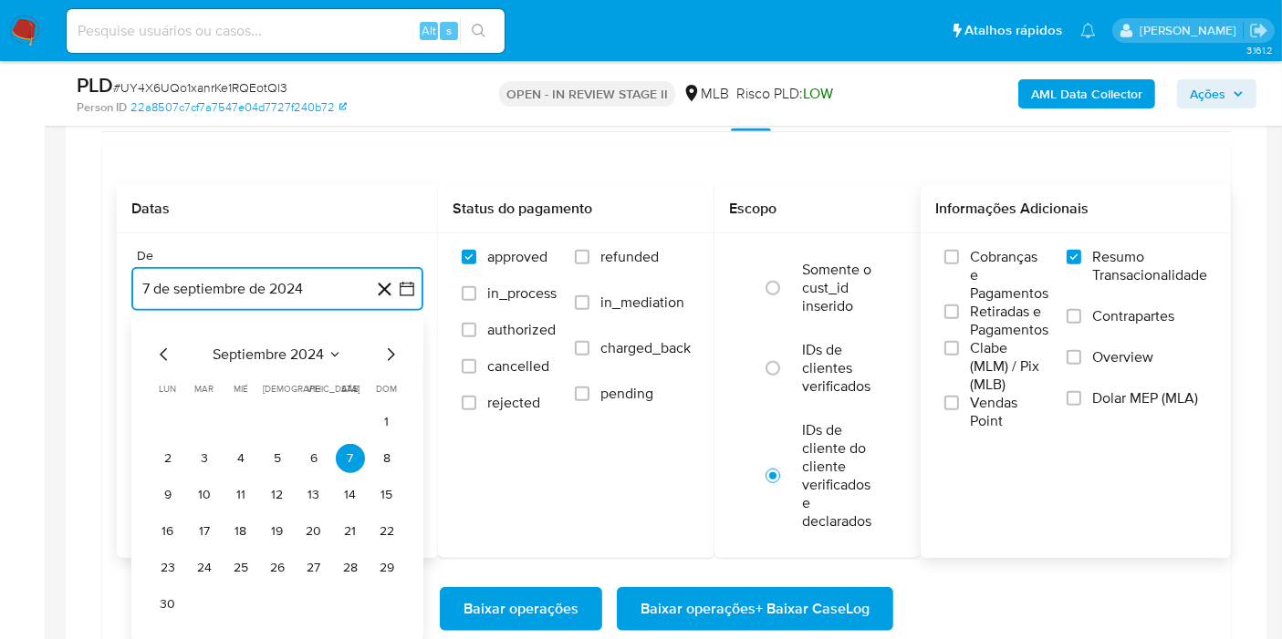
click at [310, 356] on span "septiembre 2024" at bounding box center [268, 355] width 111 height 18
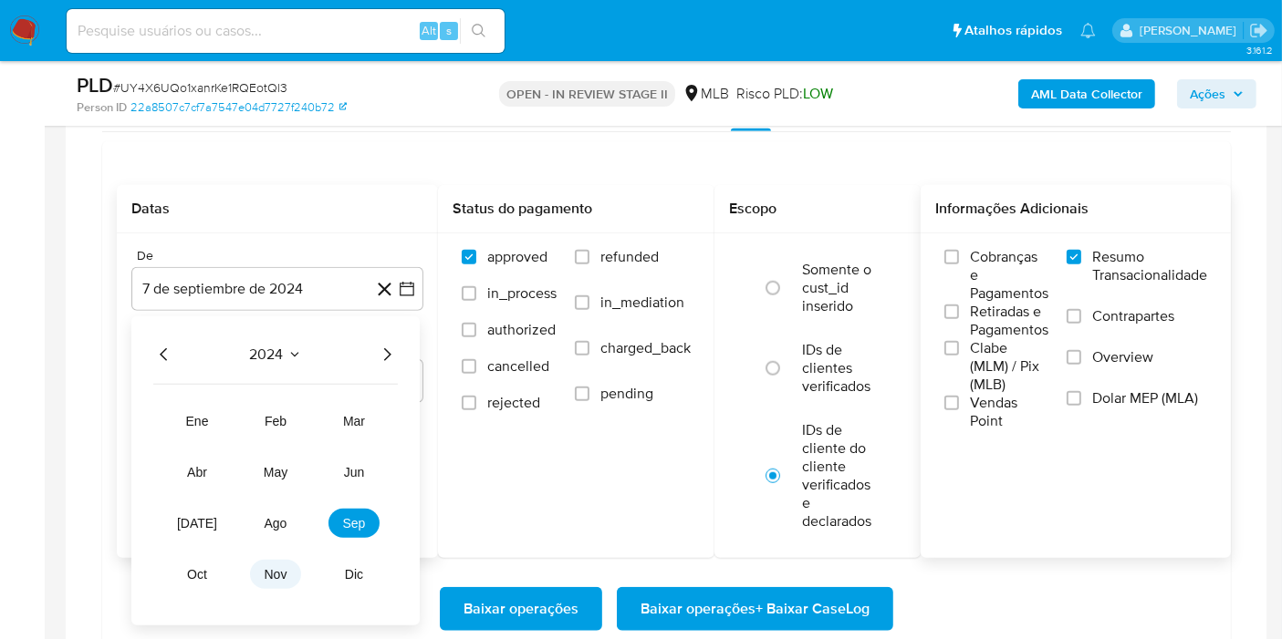
click at [267, 567] on span "nov" at bounding box center [276, 574] width 23 height 15
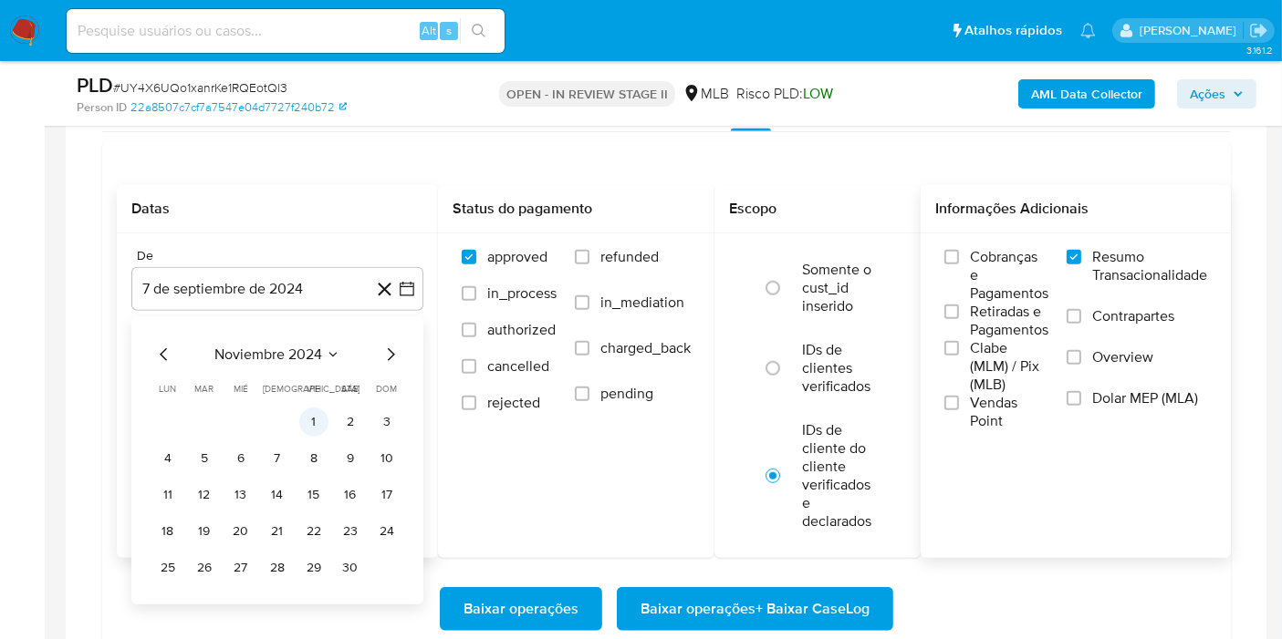
click at [320, 413] on button "1" at bounding box center [313, 422] width 29 height 29
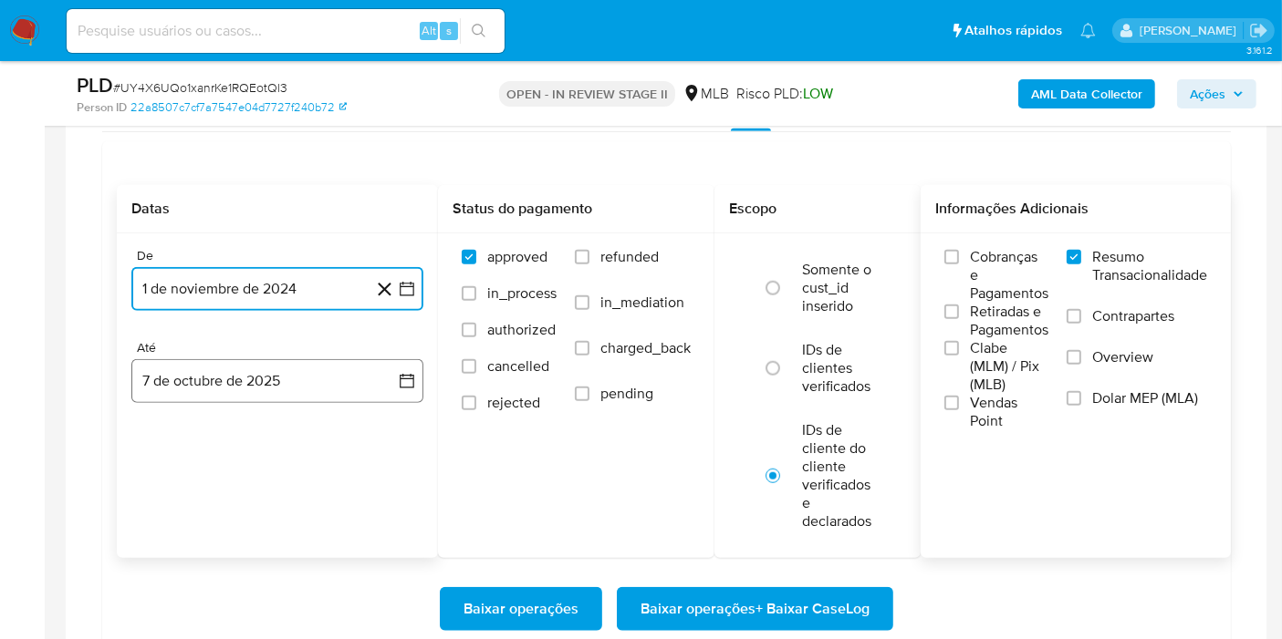
click at [263, 380] on button "7 de octubre de 2025" at bounding box center [277, 381] width 292 height 44
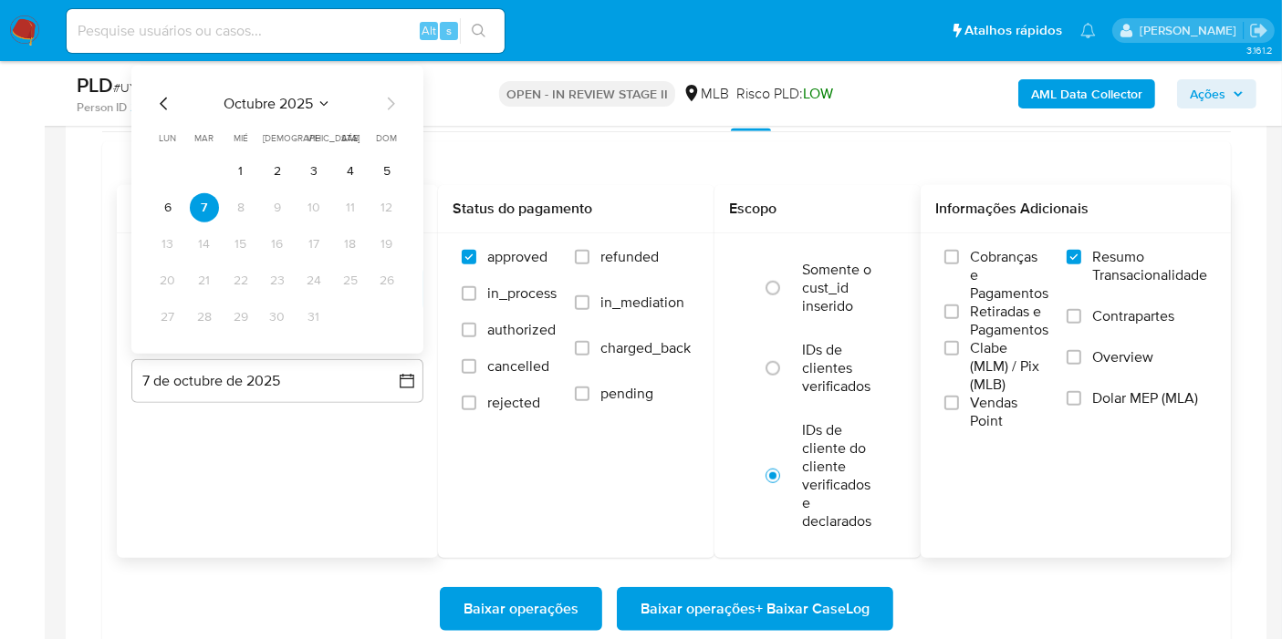
click at [318, 97] on icon "Seleccionar mes y año" at bounding box center [324, 104] width 15 height 15
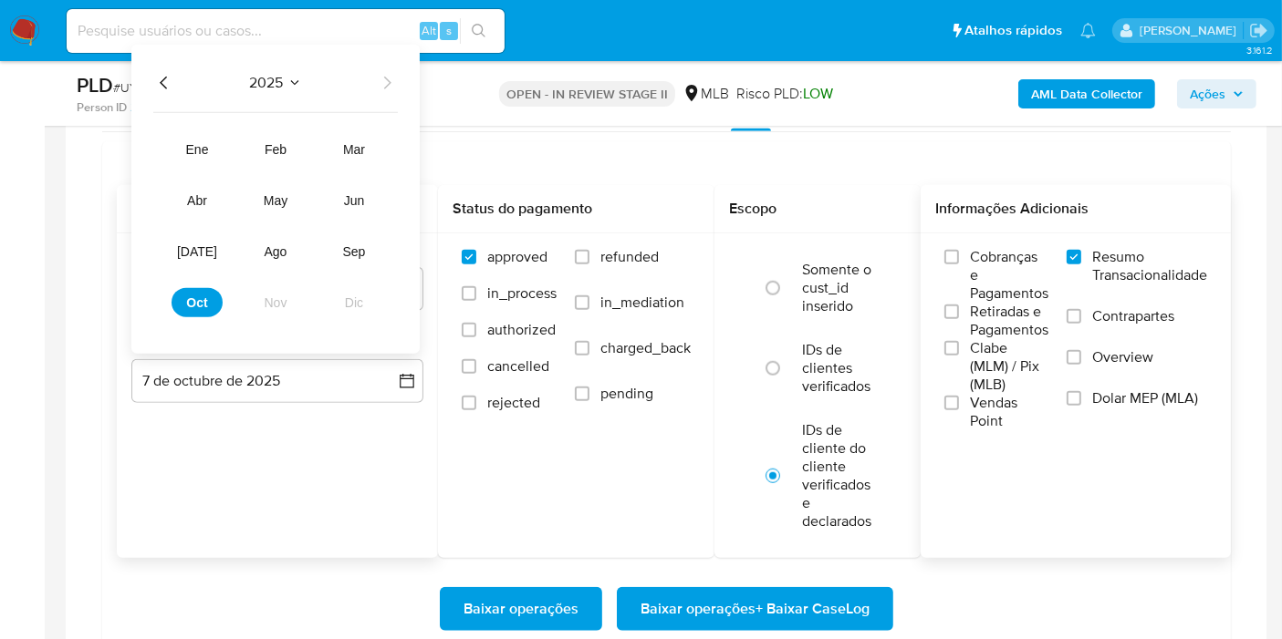
click at [166, 83] on icon "Año anterior" at bounding box center [163, 83] width 7 height 13
click at [285, 309] on button "nov" at bounding box center [275, 302] width 51 height 29
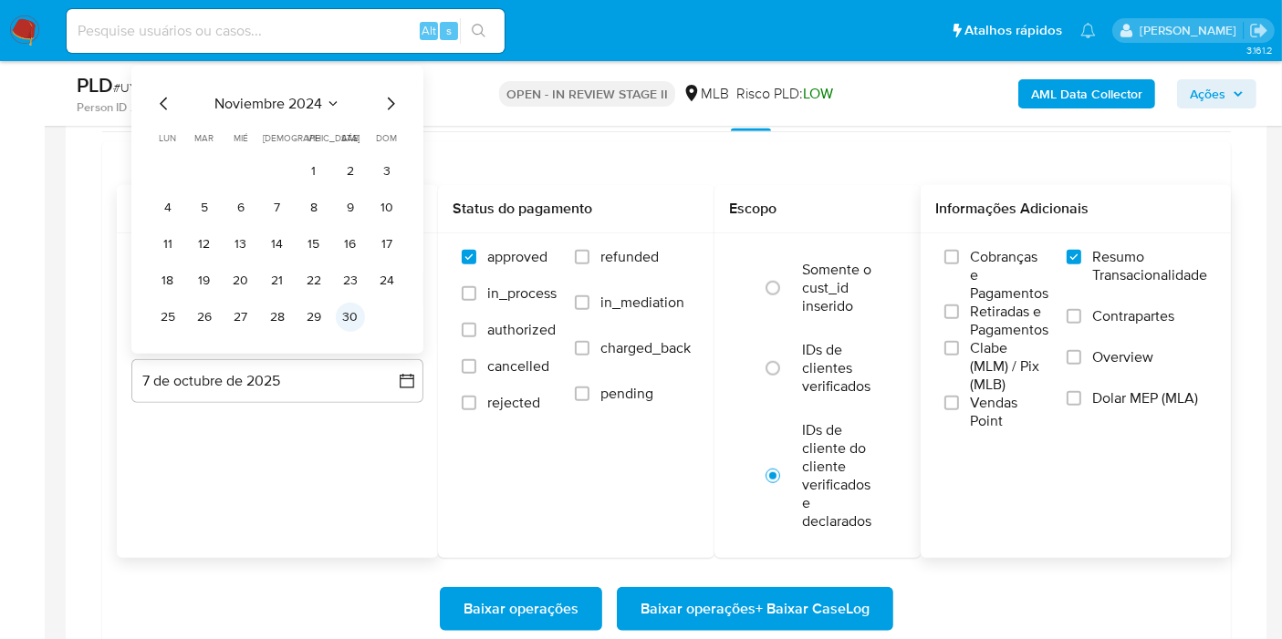
click at [346, 316] on button "30" at bounding box center [350, 317] width 29 height 29
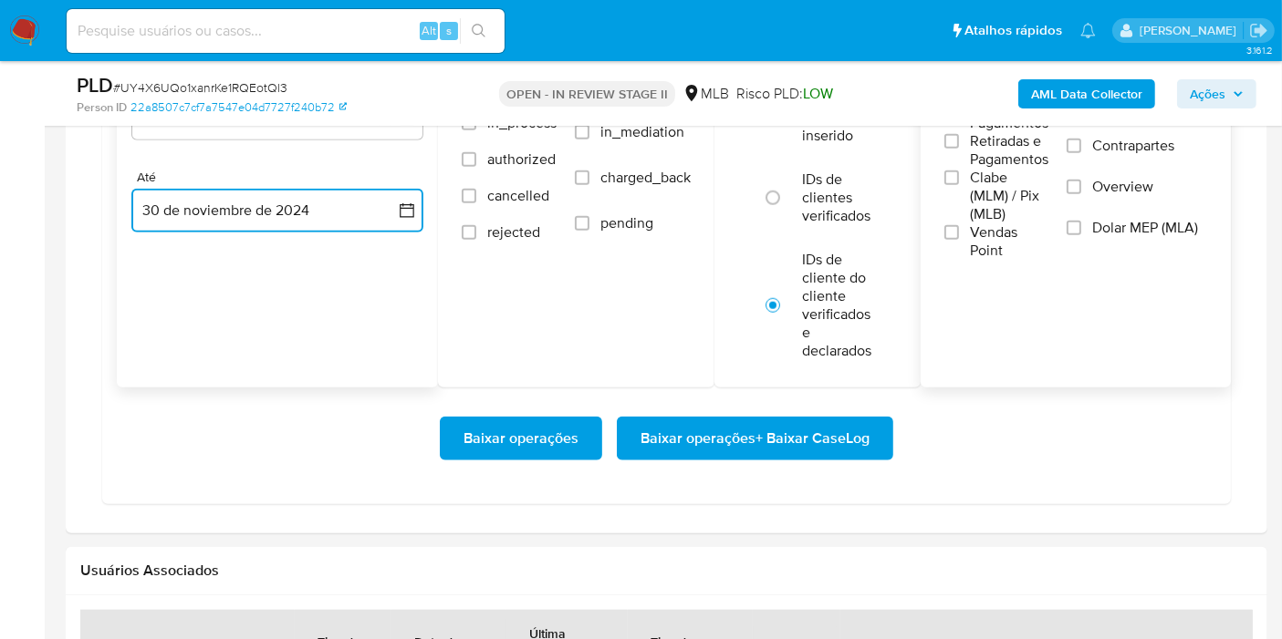
scroll to position [1733, 0]
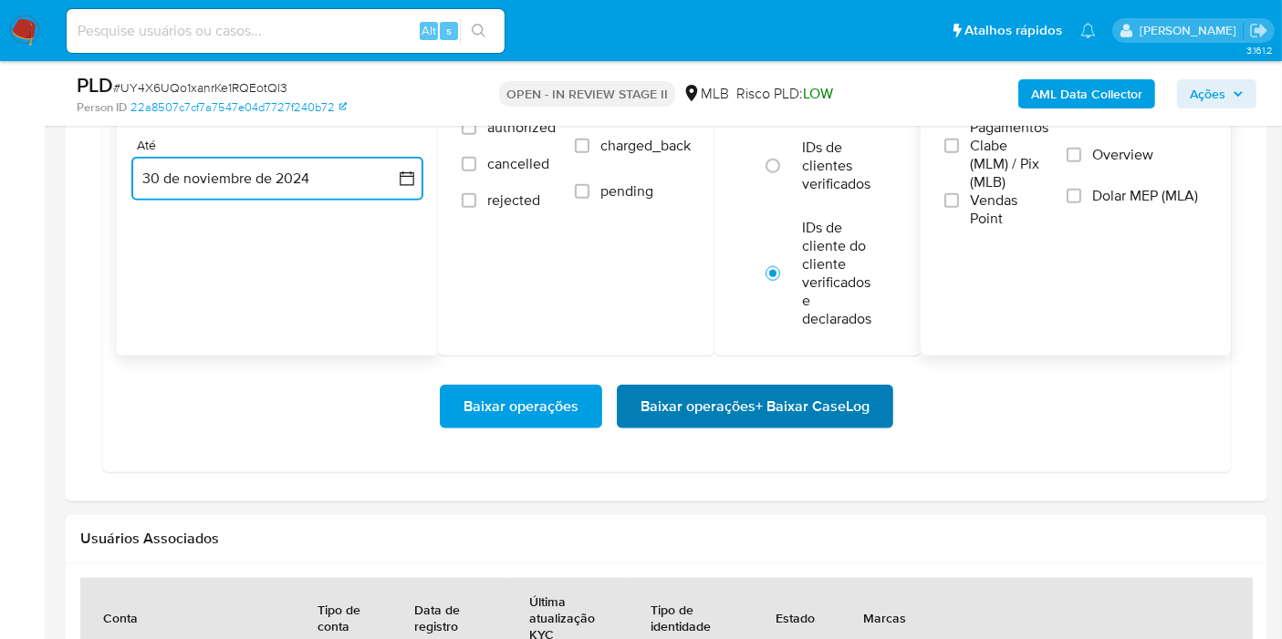
click at [649, 402] on span "Baixar operações + Baixar CaseLog" at bounding box center [754, 407] width 229 height 40
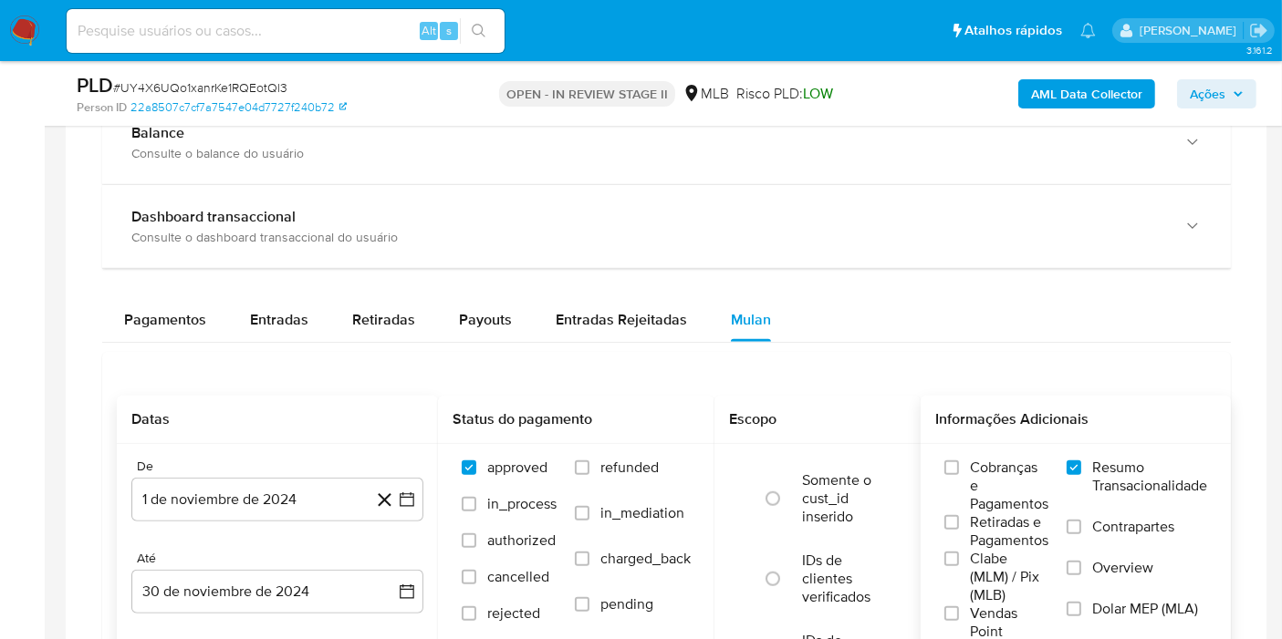
scroll to position [1227, 0]
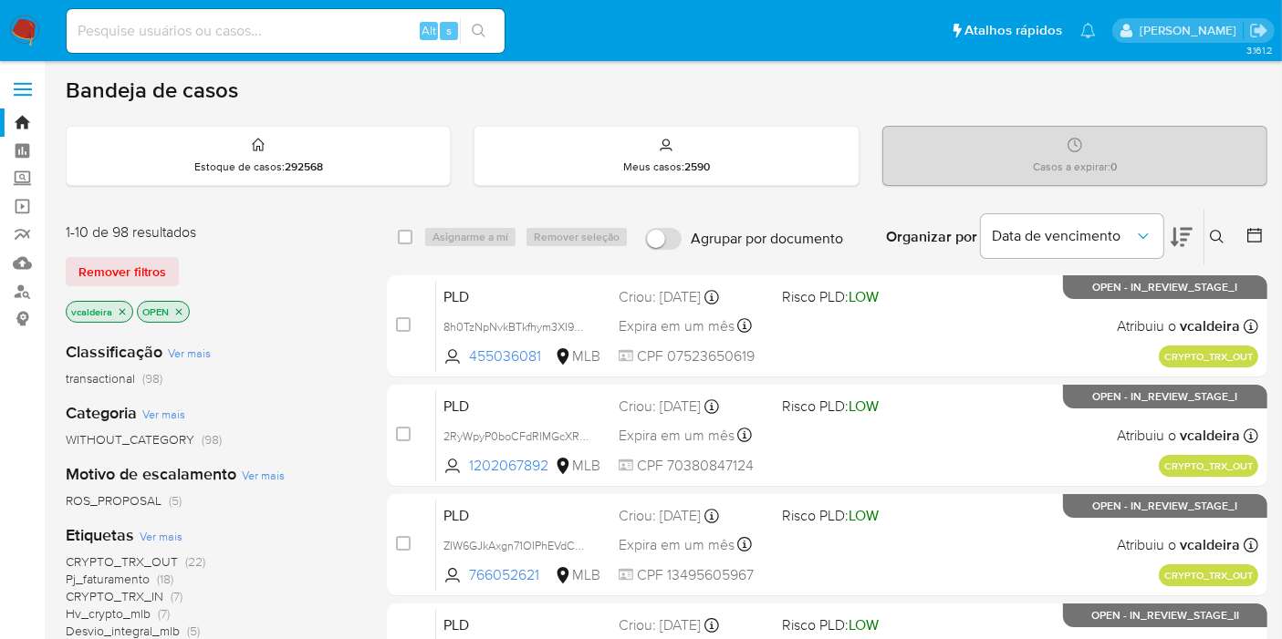
drag, startPoint x: 282, startPoint y: 48, endPoint x: 277, endPoint y: 36, distance: 13.6
click at [282, 48] on div "Alt s" at bounding box center [286, 31] width 438 height 44
click at [277, 36] on input at bounding box center [286, 31] width 438 height 24
paste input "Bc0dNKauwjGtSS6wSSYGWPX6"
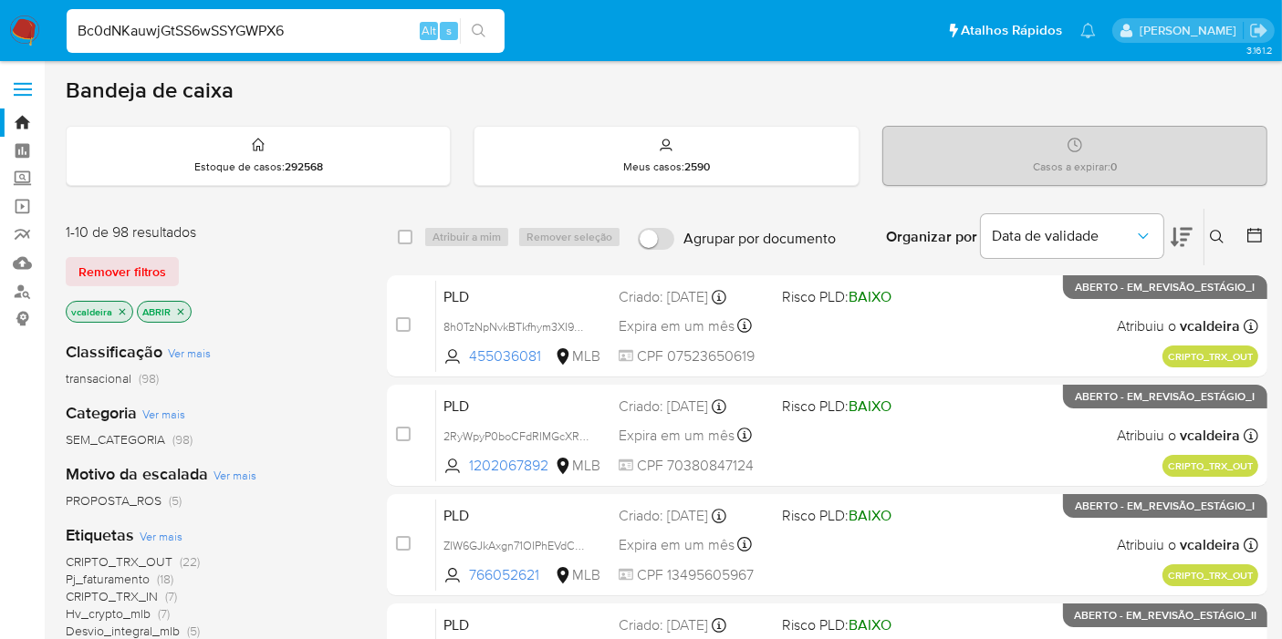
type input "Bc0dNKauwjGtSS6wSSYGWPX6"
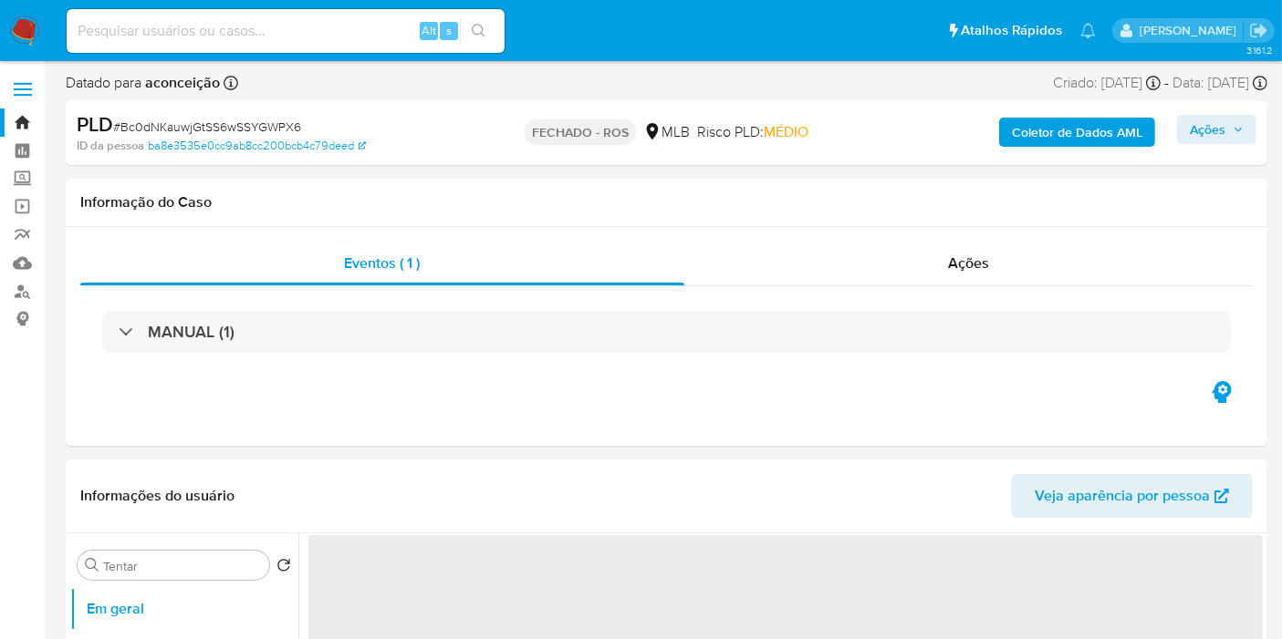
select select "10"
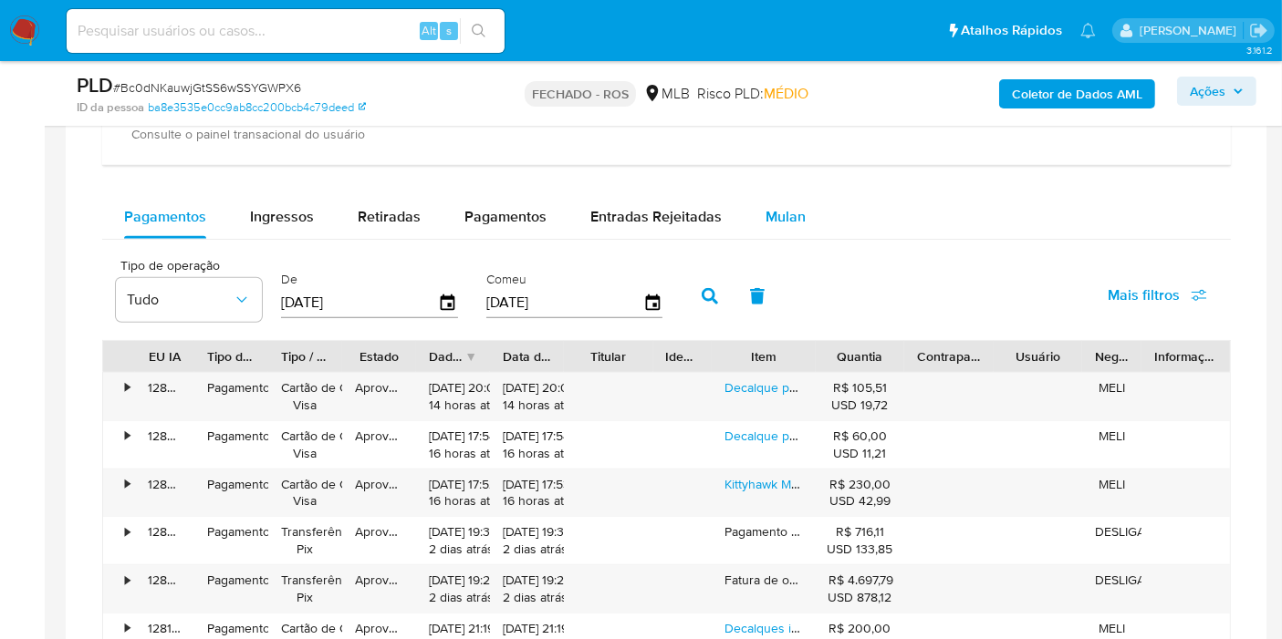
click at [765, 217] on font "Mulan" at bounding box center [785, 216] width 40 height 21
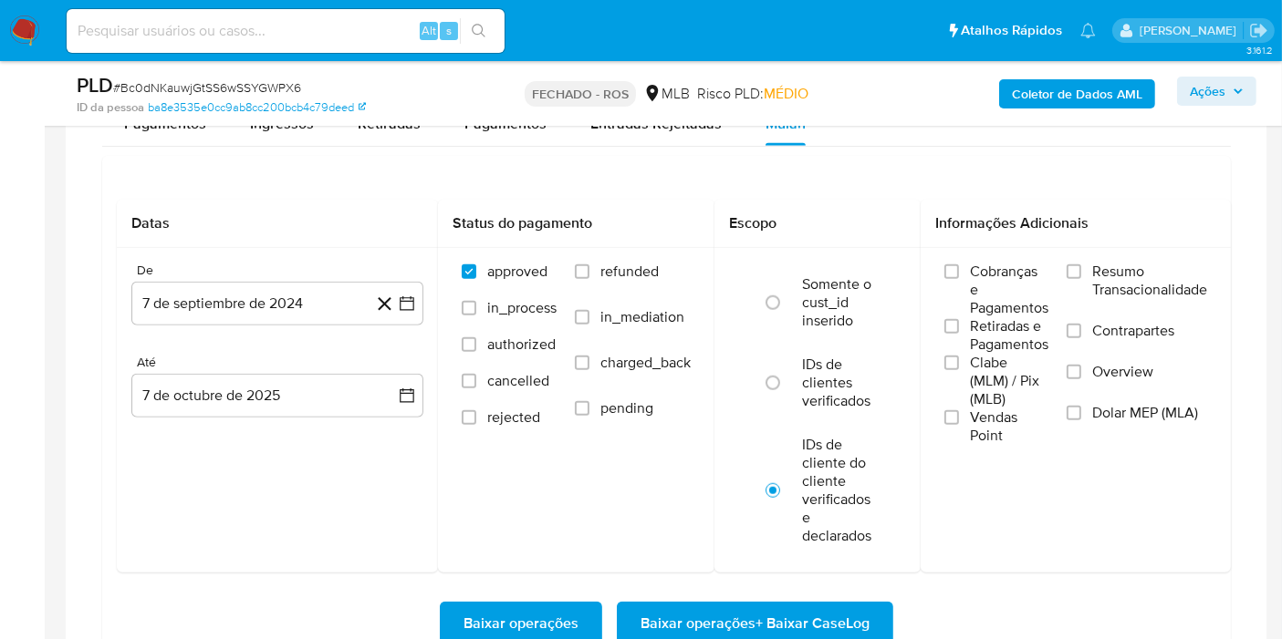
scroll to position [1418, 0]
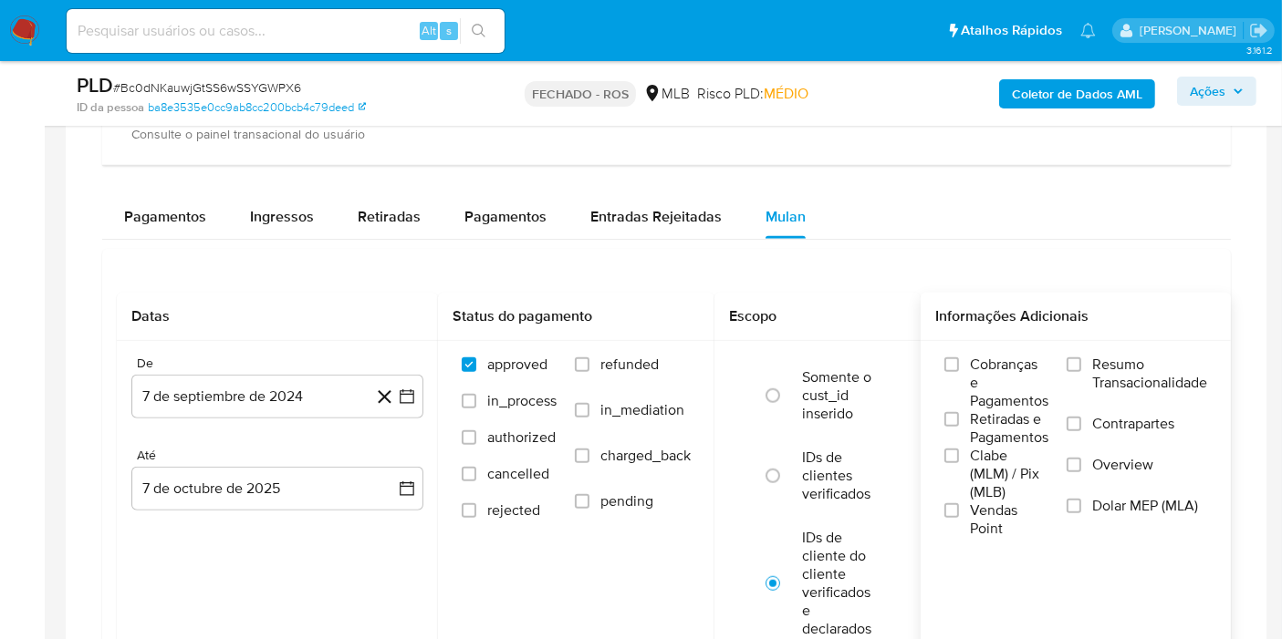
click at [1123, 368] on span "Resumo Transacionalidade" at bounding box center [1149, 374] width 115 height 36
click at [1081, 368] on input "Resumo Transacionalidade" at bounding box center [1073, 365] width 15 height 15
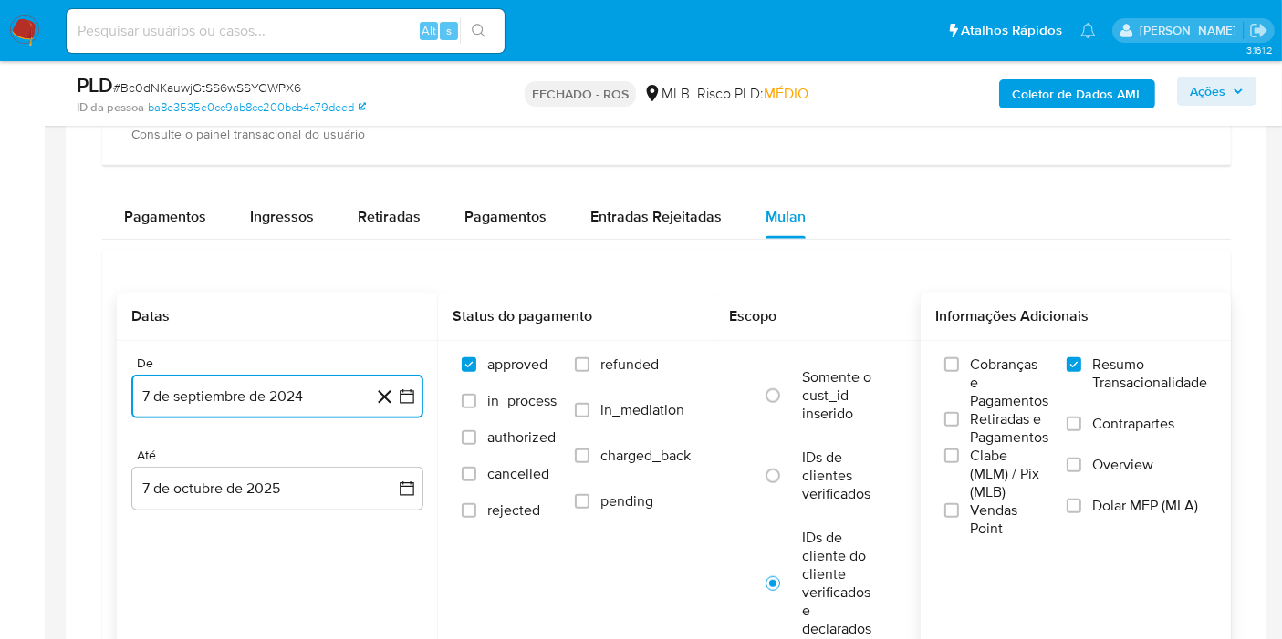
click at [289, 400] on button "7 de septiembre de 2024" at bounding box center [277, 397] width 292 height 44
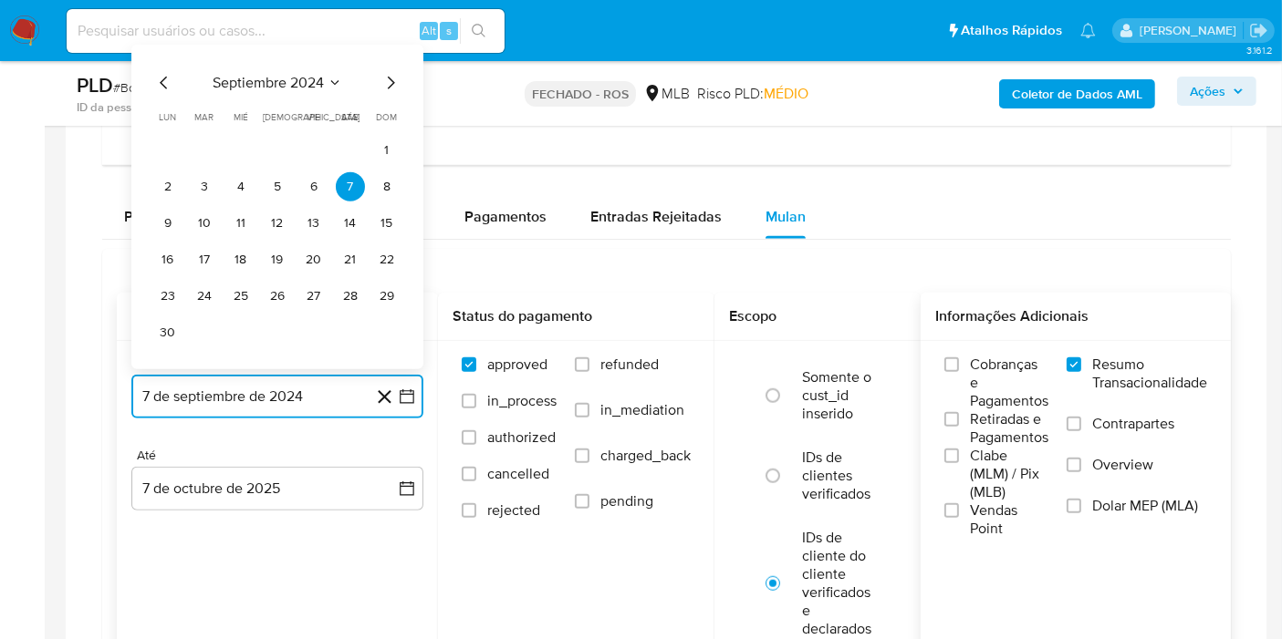
click at [295, 81] on span "septiembre 2024" at bounding box center [268, 83] width 111 height 18
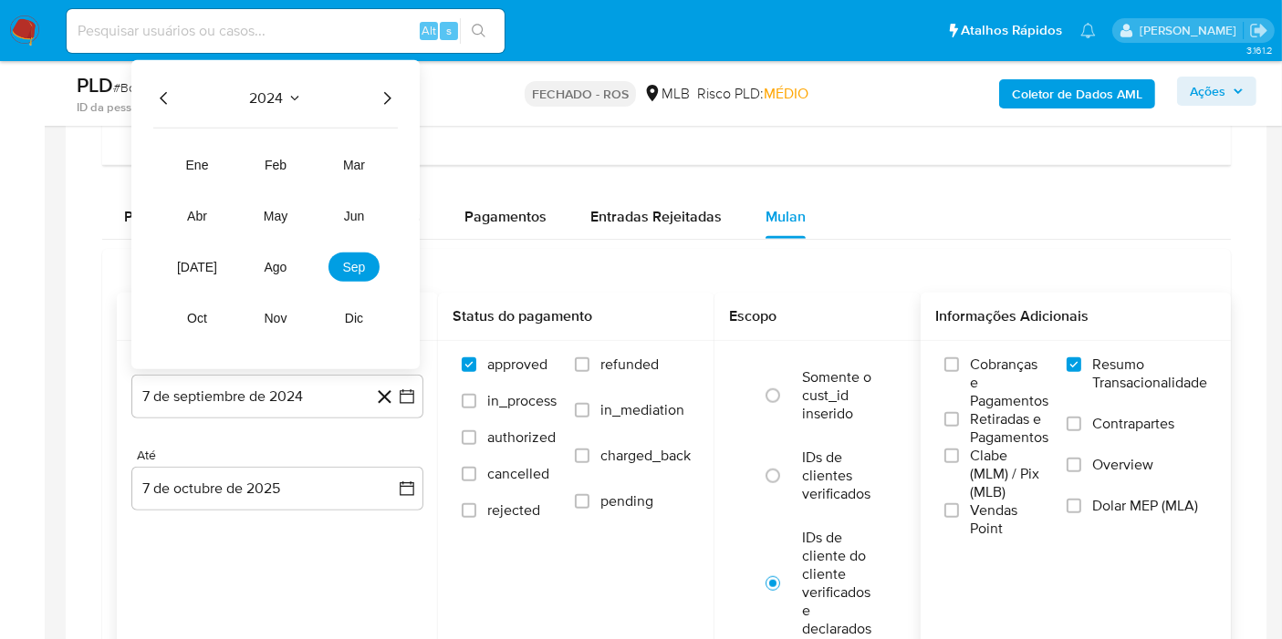
click at [390, 88] on icon "Año siguiente" at bounding box center [387, 99] width 22 height 22
click at [348, 274] on button "sep" at bounding box center [353, 267] width 51 height 29
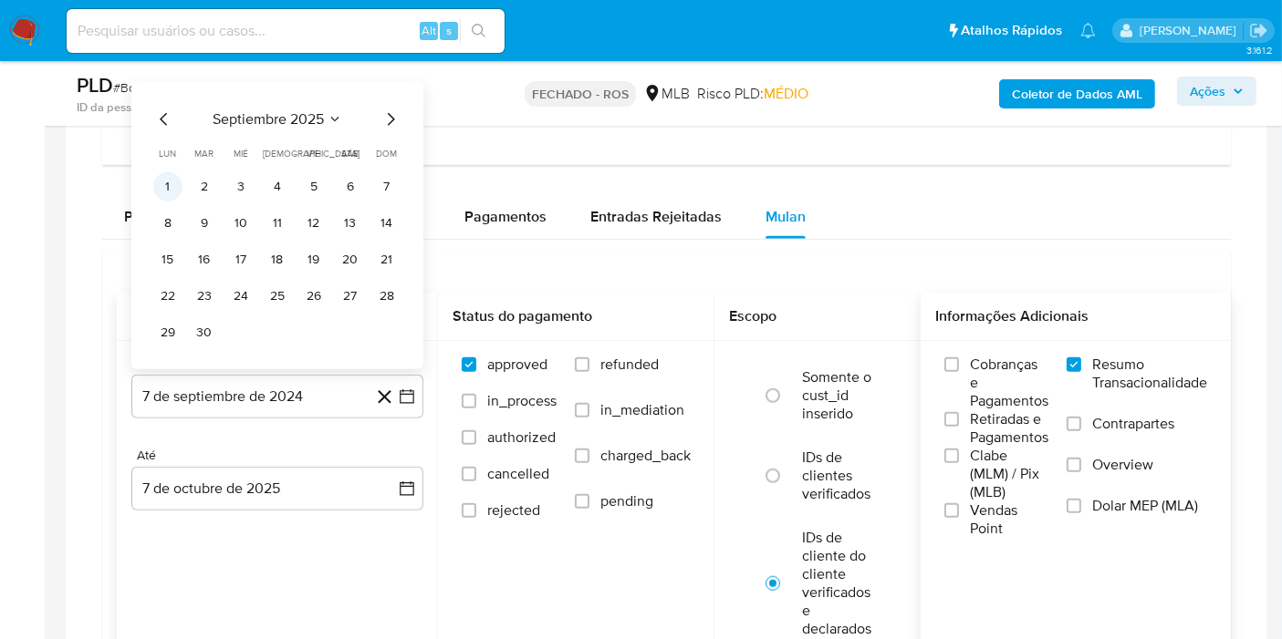
click at [179, 184] on button "1" at bounding box center [167, 186] width 29 height 29
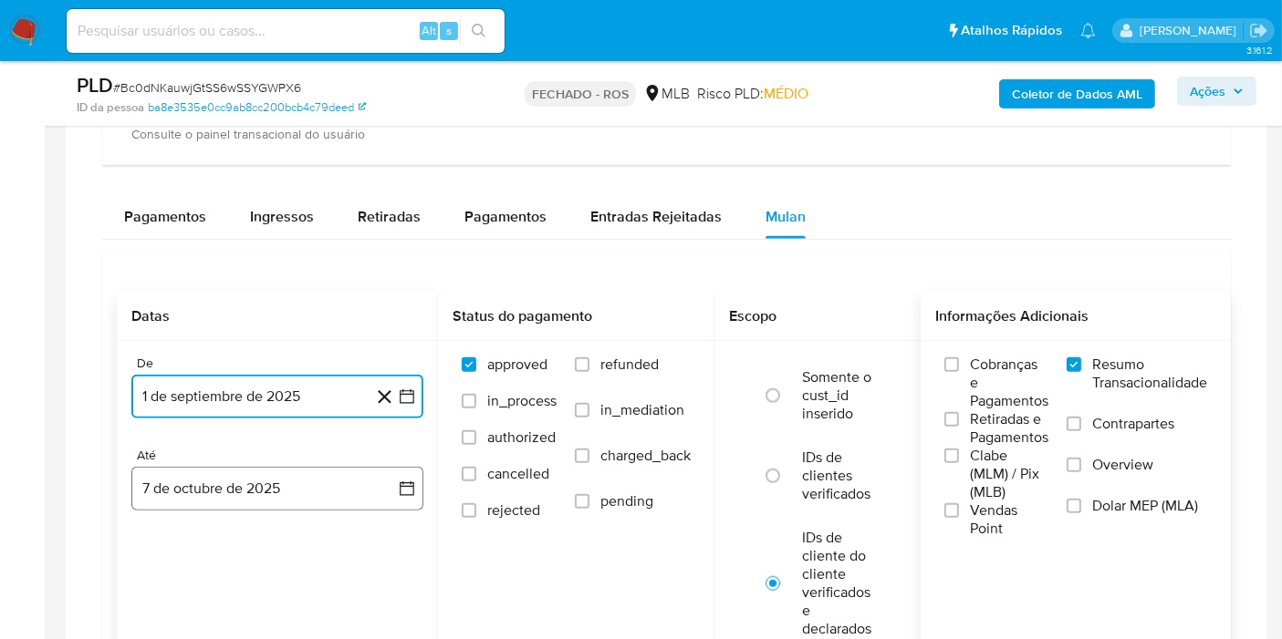
click at [242, 474] on button "7 de octubre de 2025" at bounding box center [277, 489] width 292 height 44
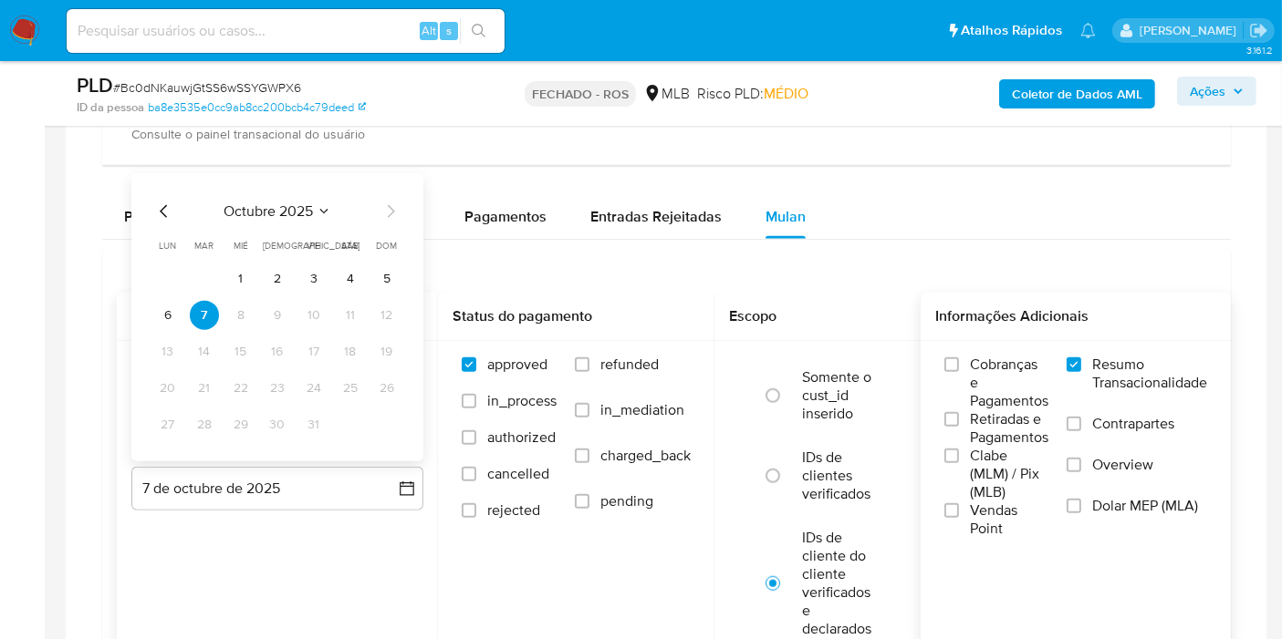
click at [403, 287] on div "octubre 2025 octubre 2025 lun lunes mar martes mié miércoles jue jueves vie vie…" at bounding box center [277, 317] width 292 height 288
click at [391, 283] on button "5" at bounding box center [386, 279] width 29 height 29
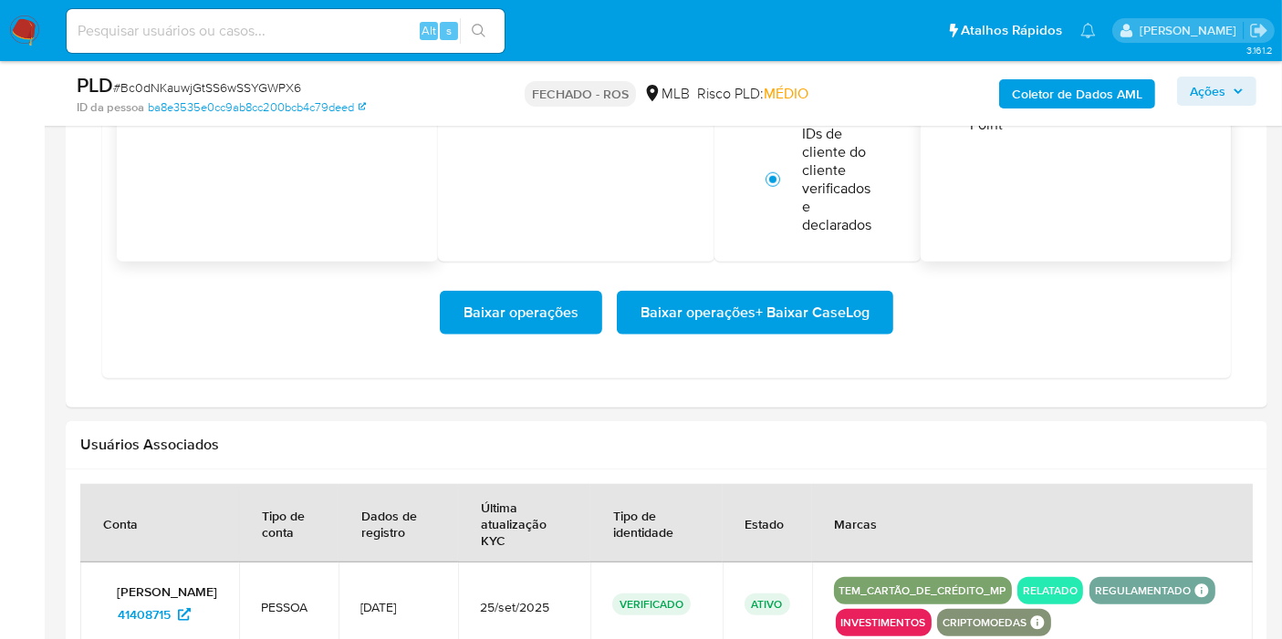
scroll to position [1824, 0]
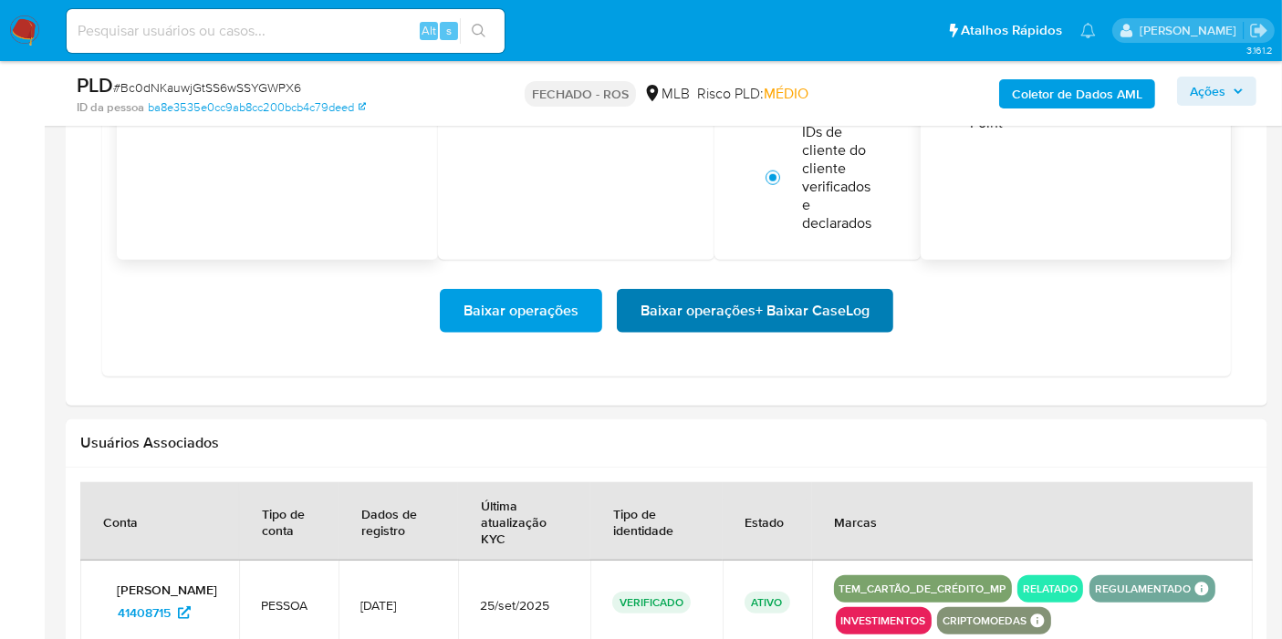
click at [767, 311] on span "Baixar operações + Baixar CaseLog" at bounding box center [754, 311] width 229 height 40
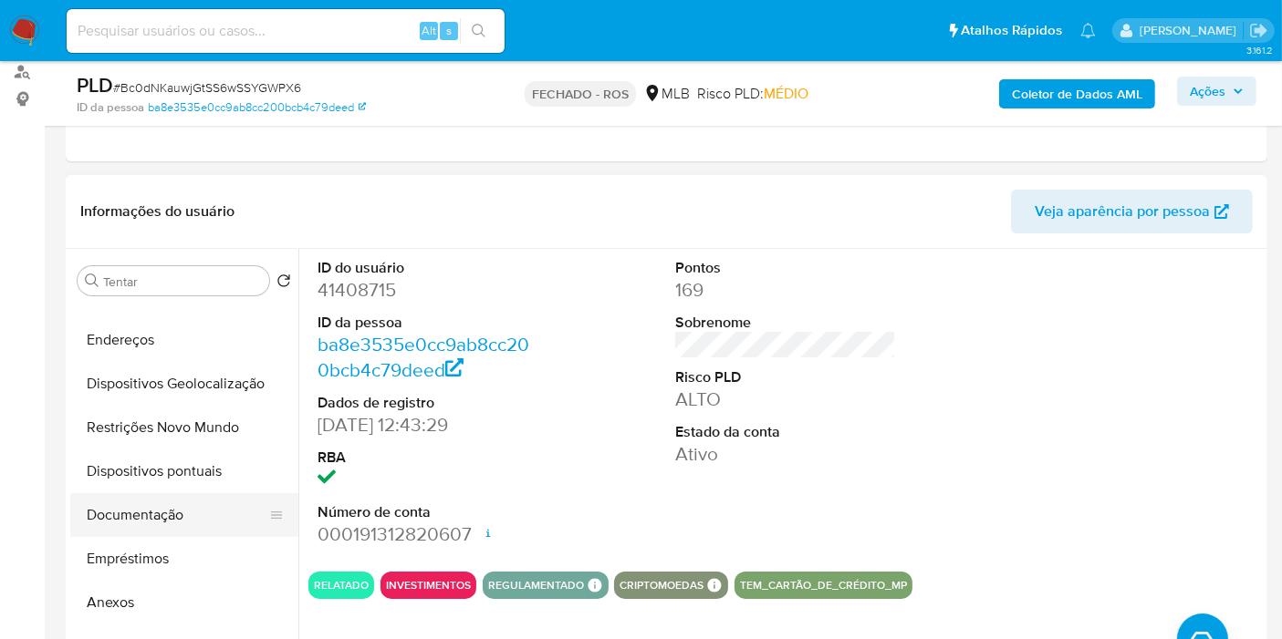
scroll to position [202, 0]
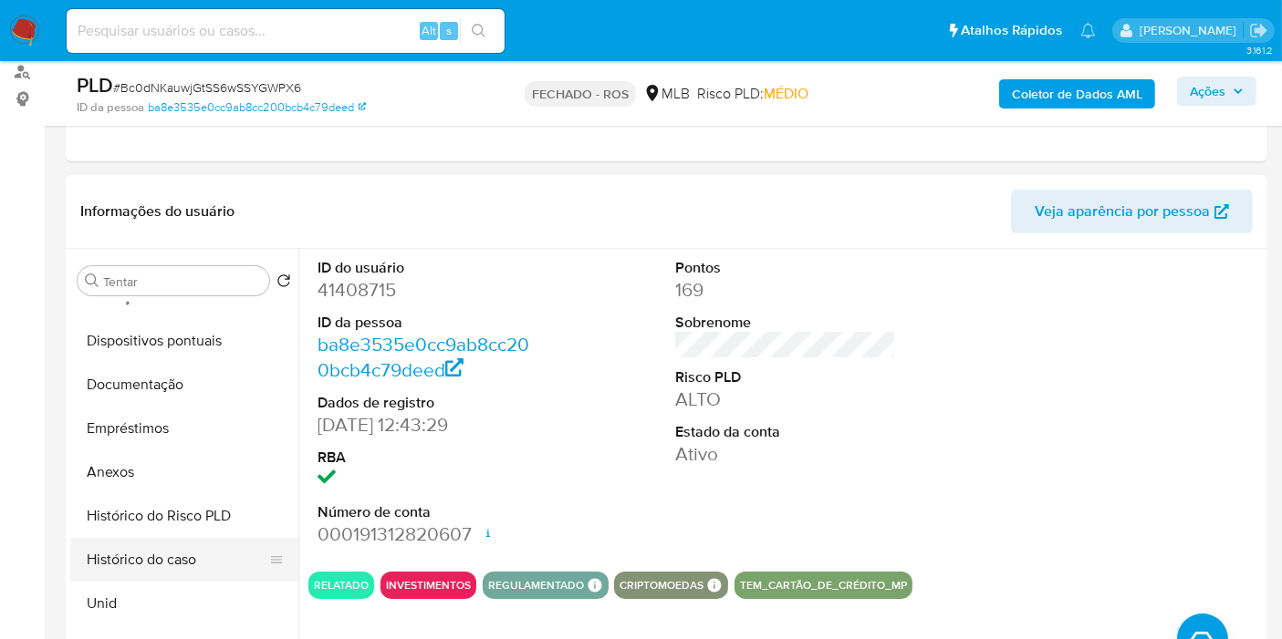
click at [180, 552] on button "Histórico do caso" at bounding box center [176, 560] width 213 height 44
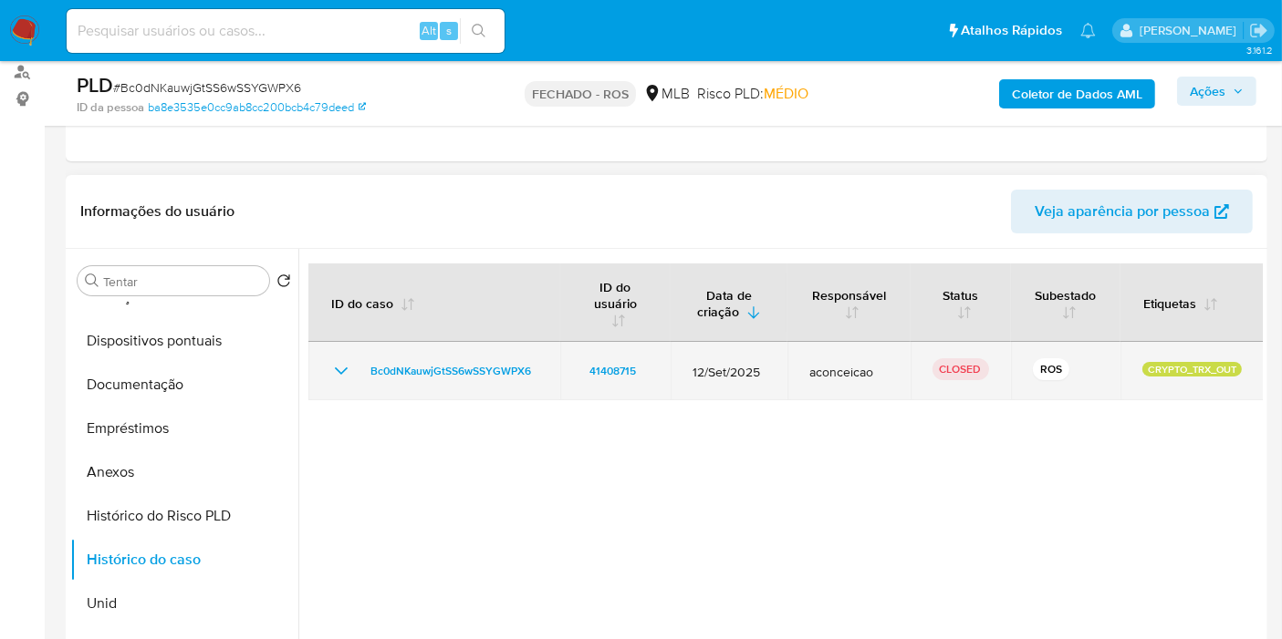
click at [338, 368] on icon "Mostrar/Ocultar" at bounding box center [341, 371] width 22 height 22
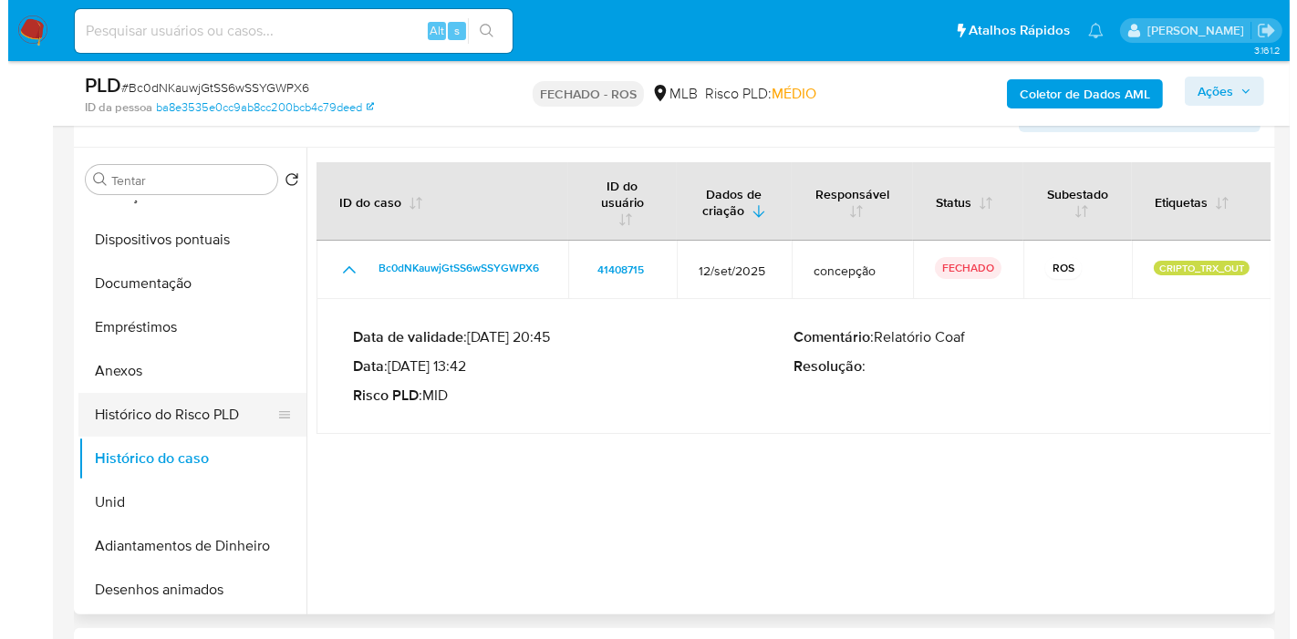
scroll to position [304, 0]
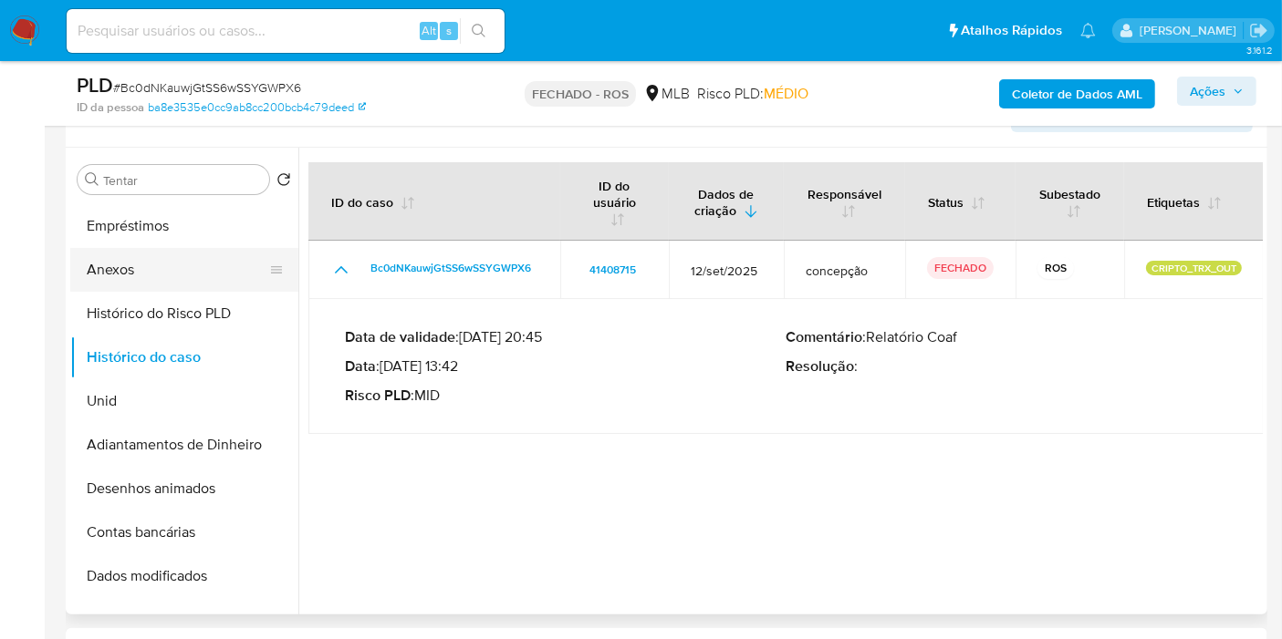
click at [106, 268] on button "Anexos" at bounding box center [176, 270] width 213 height 44
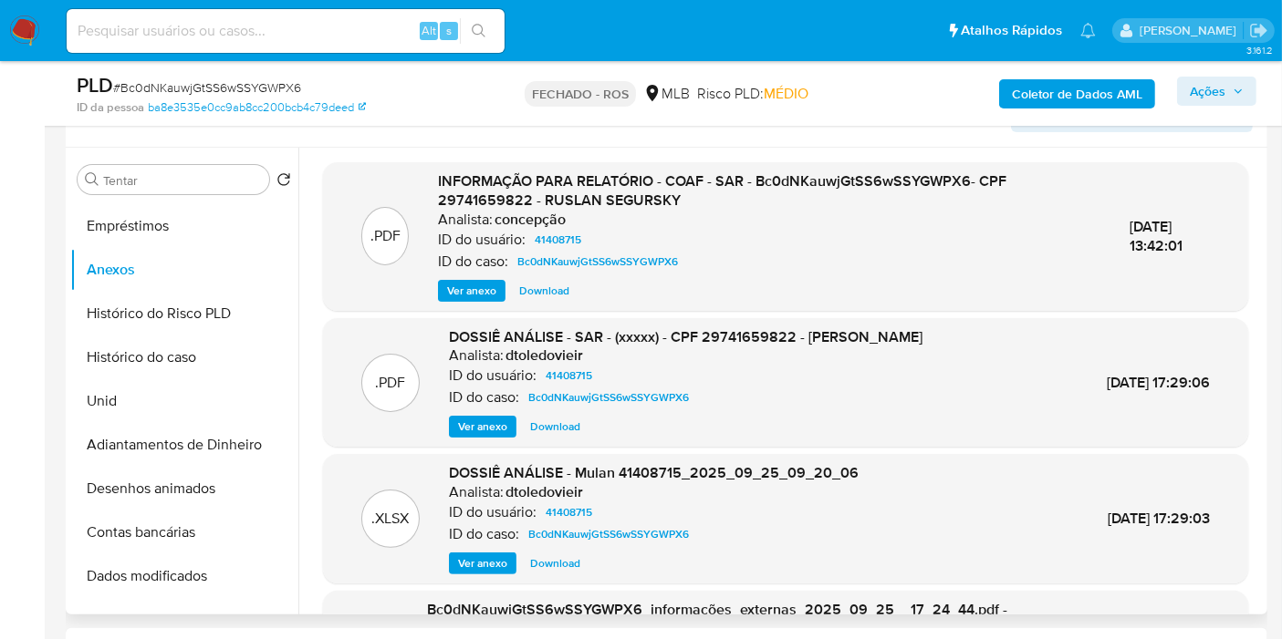
click at [470, 291] on font "Ver anexo" at bounding box center [471, 291] width 49 height 22
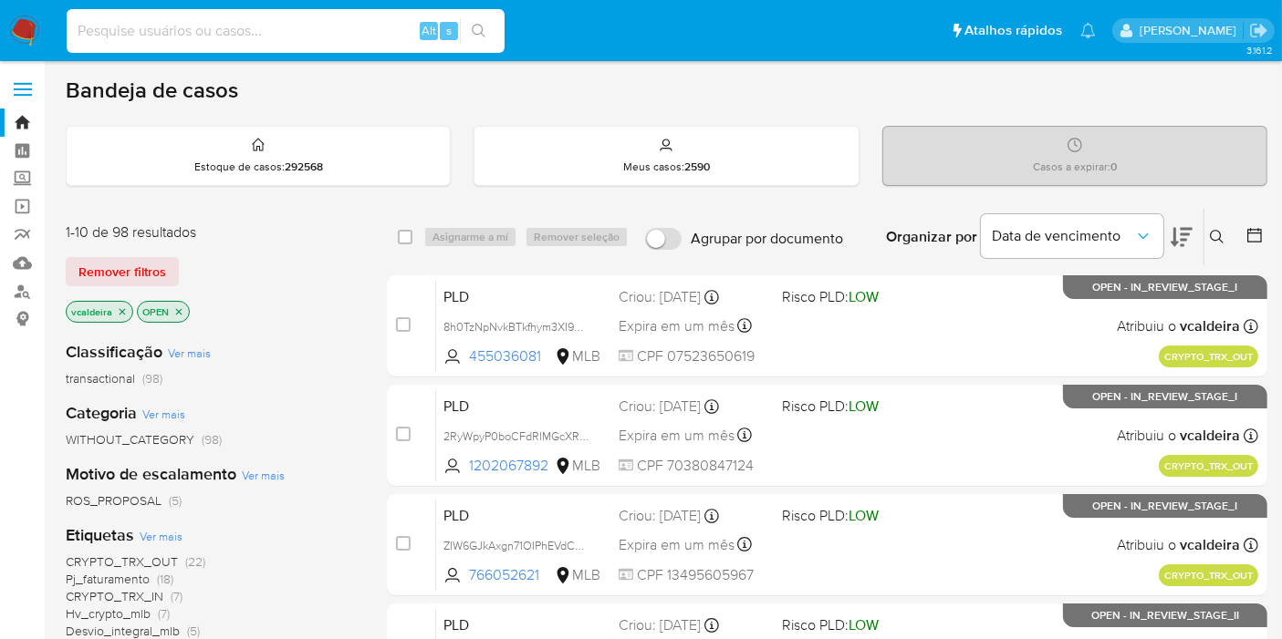
click at [185, 37] on input at bounding box center [286, 31] width 438 height 24
paste input "hl9AroqfSzo9aCQJsKOLVBXN"
type input "hl9AroqfSzo9aCQJsKOLVBXN"
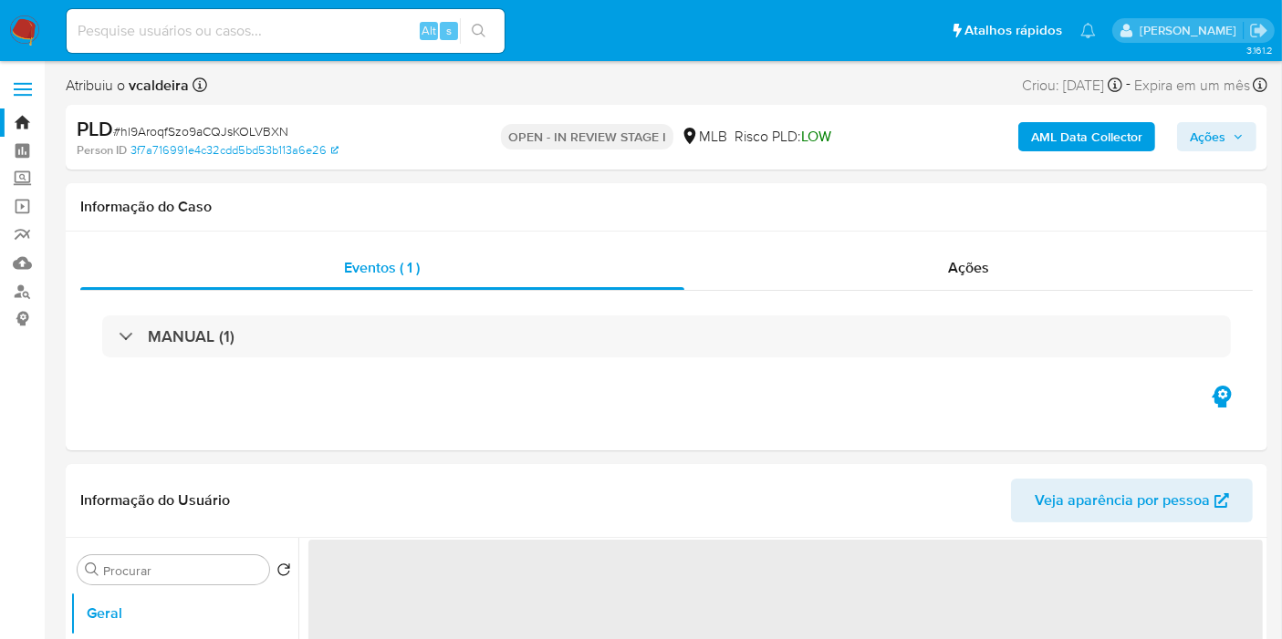
select select "10"
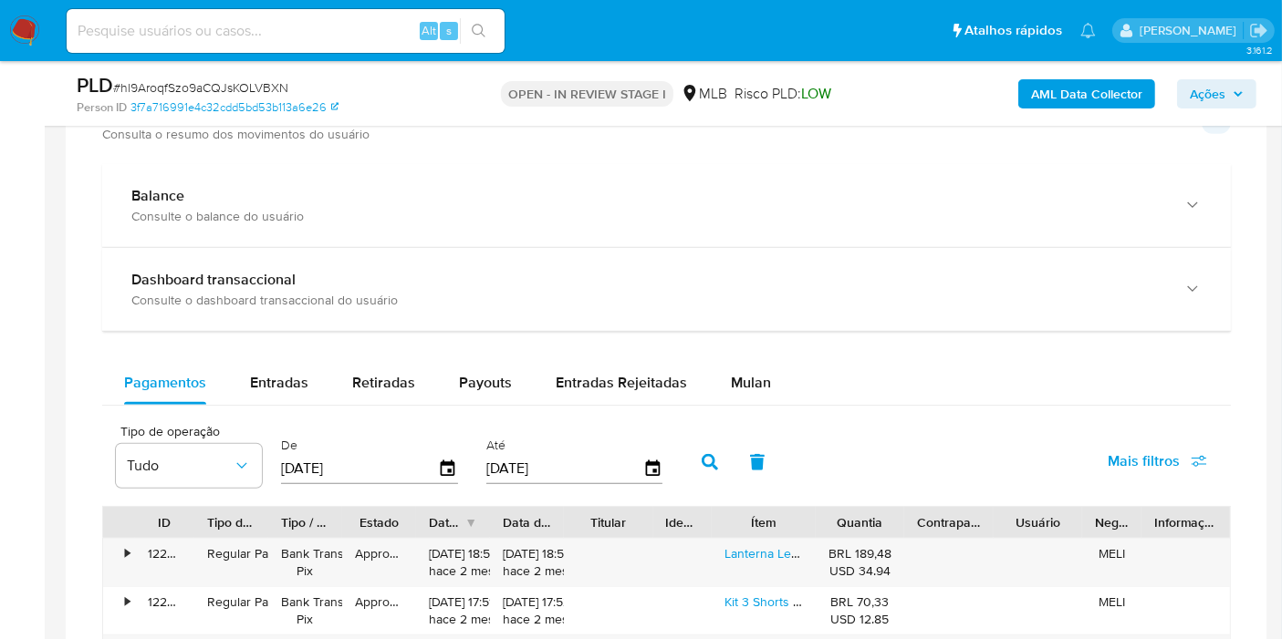
scroll to position [1520, 0]
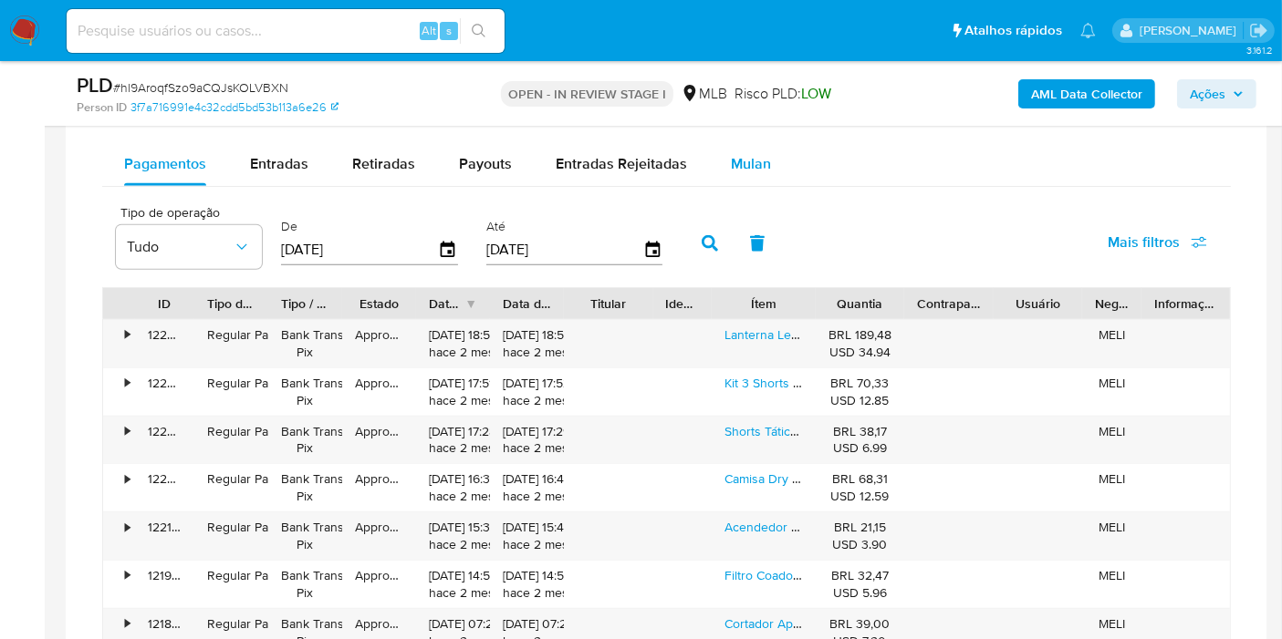
click at [731, 166] on span "Mulan" at bounding box center [751, 163] width 40 height 21
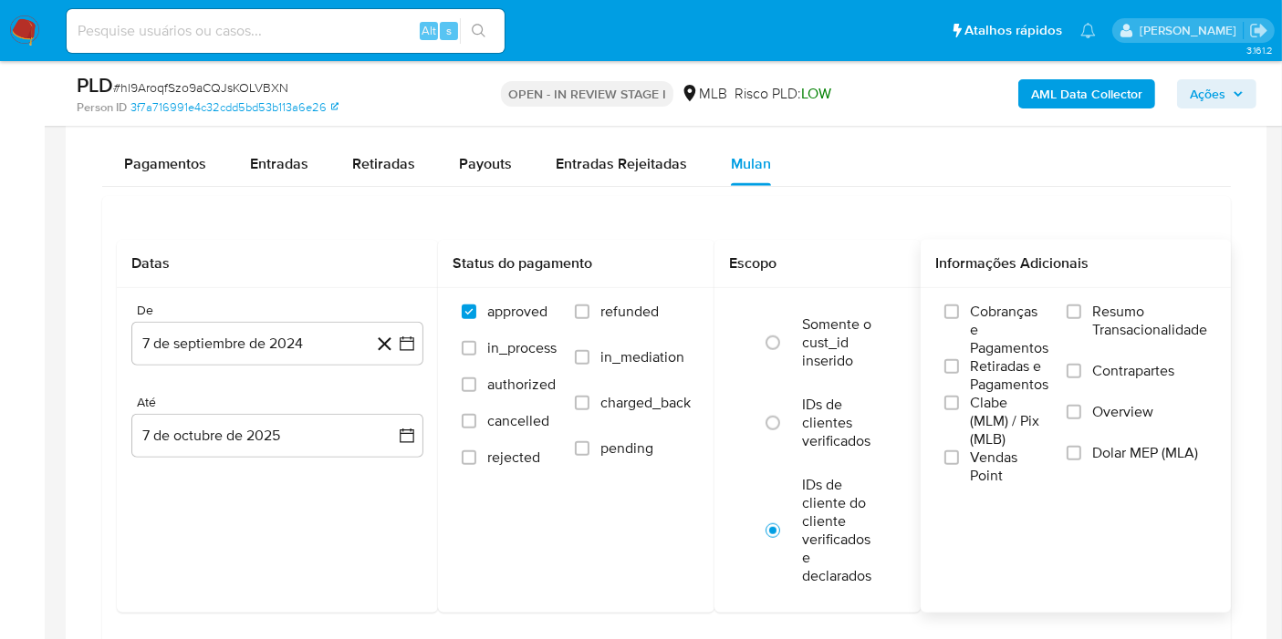
click at [1102, 310] on span "Resumo Transacionalidade" at bounding box center [1149, 321] width 115 height 36
click at [1081, 310] on input "Resumo Transacionalidade" at bounding box center [1073, 312] width 15 height 15
click at [212, 316] on div "De [DATE] [DATE]" at bounding box center [277, 334] width 292 height 63
click at [234, 331] on button "7 de septiembre de 2024" at bounding box center [277, 344] width 292 height 44
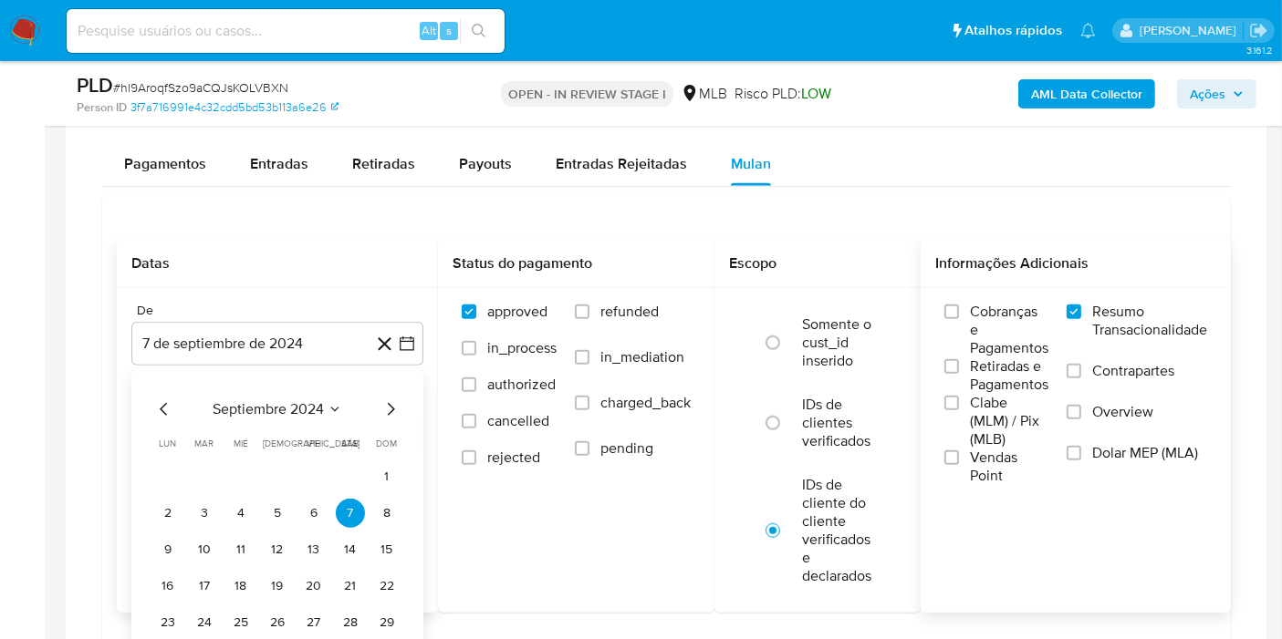
click at [318, 416] on div "septiembre 2024 septiembre 2024 lun lunes mar martes mié miércoles jue jueves v…" at bounding box center [277, 536] width 248 height 275
click at [310, 407] on span "septiembre 2024" at bounding box center [268, 409] width 111 height 18
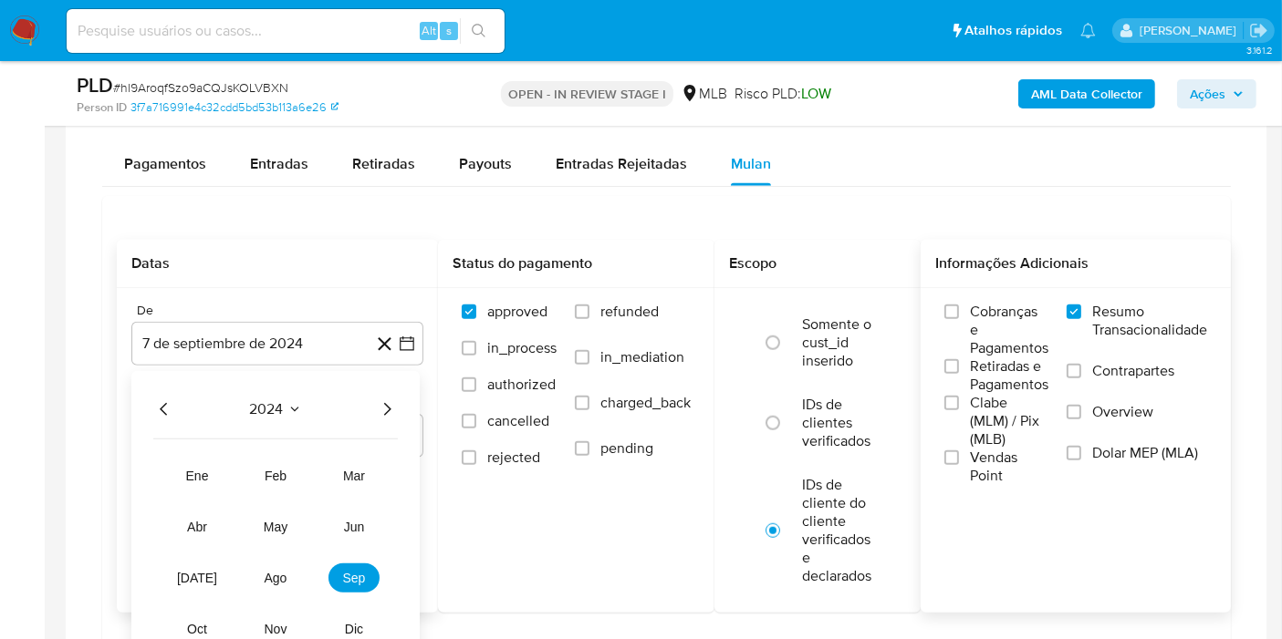
click at [383, 401] on icon "Año siguiente" at bounding box center [387, 410] width 22 height 22
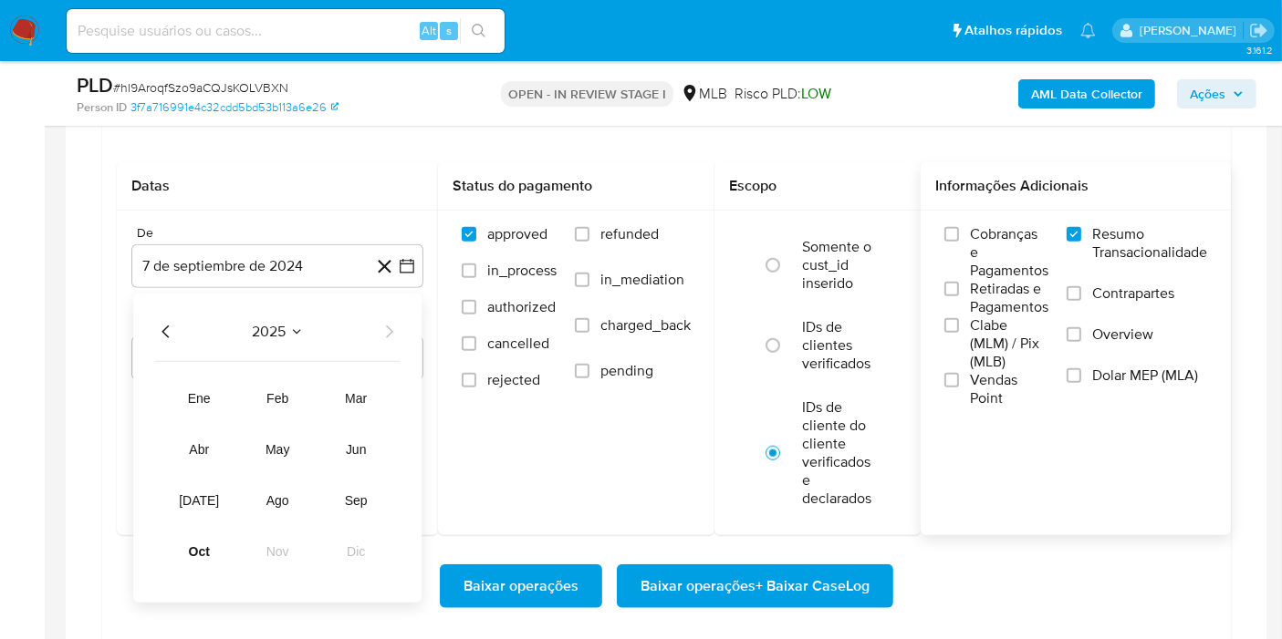
scroll to position [1824, 0]
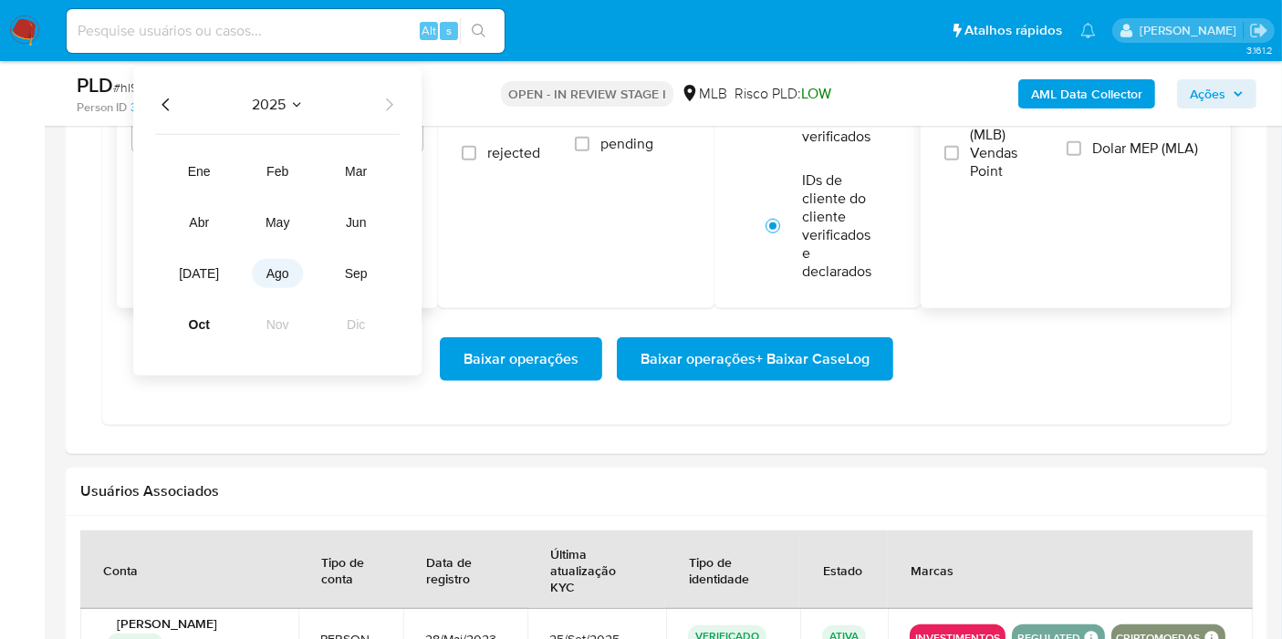
click at [277, 281] on button "ago" at bounding box center [277, 273] width 51 height 29
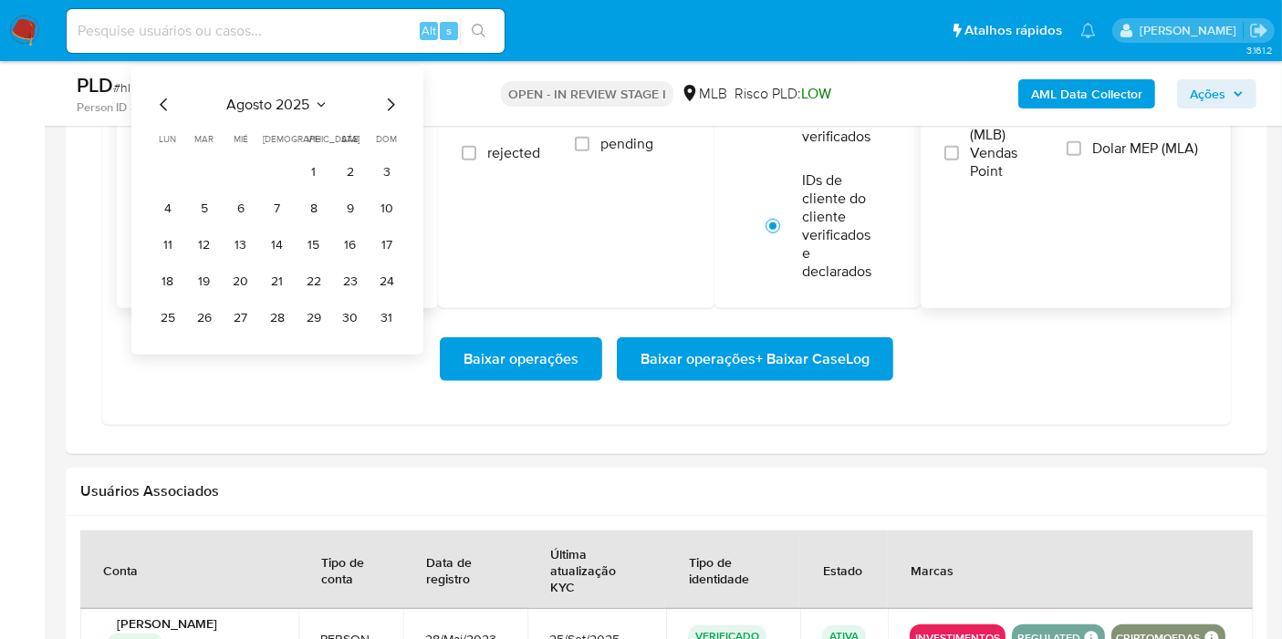
click at [317, 170] on button "1" at bounding box center [313, 172] width 29 height 29
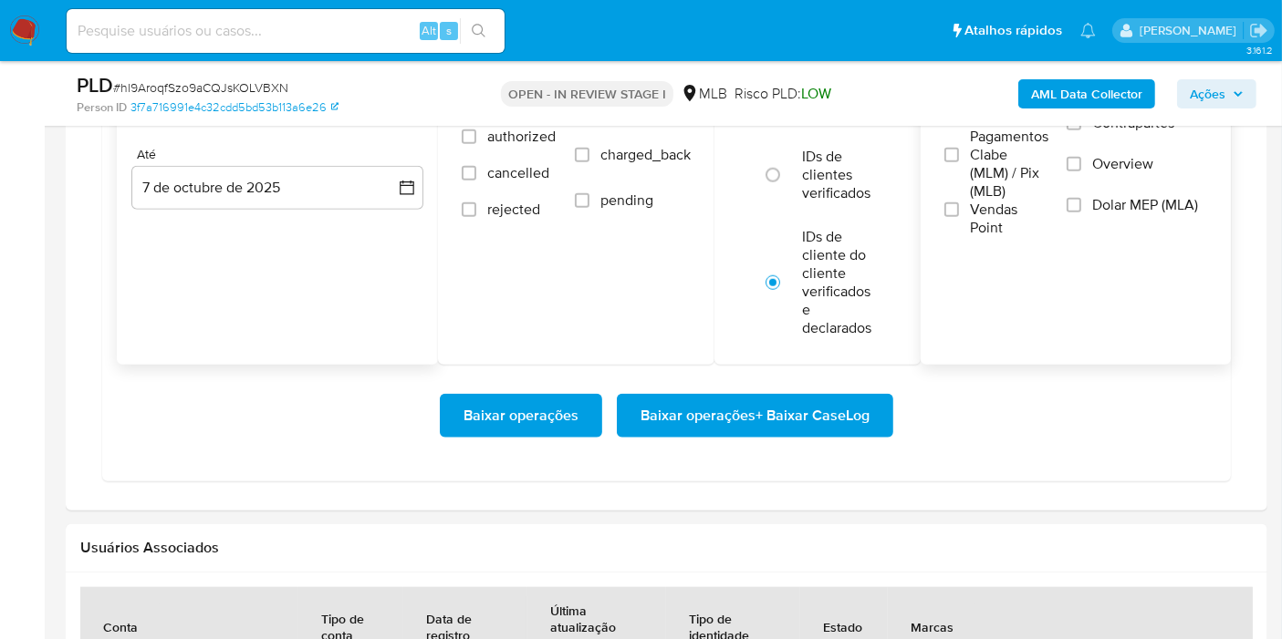
scroll to position [1722, 0]
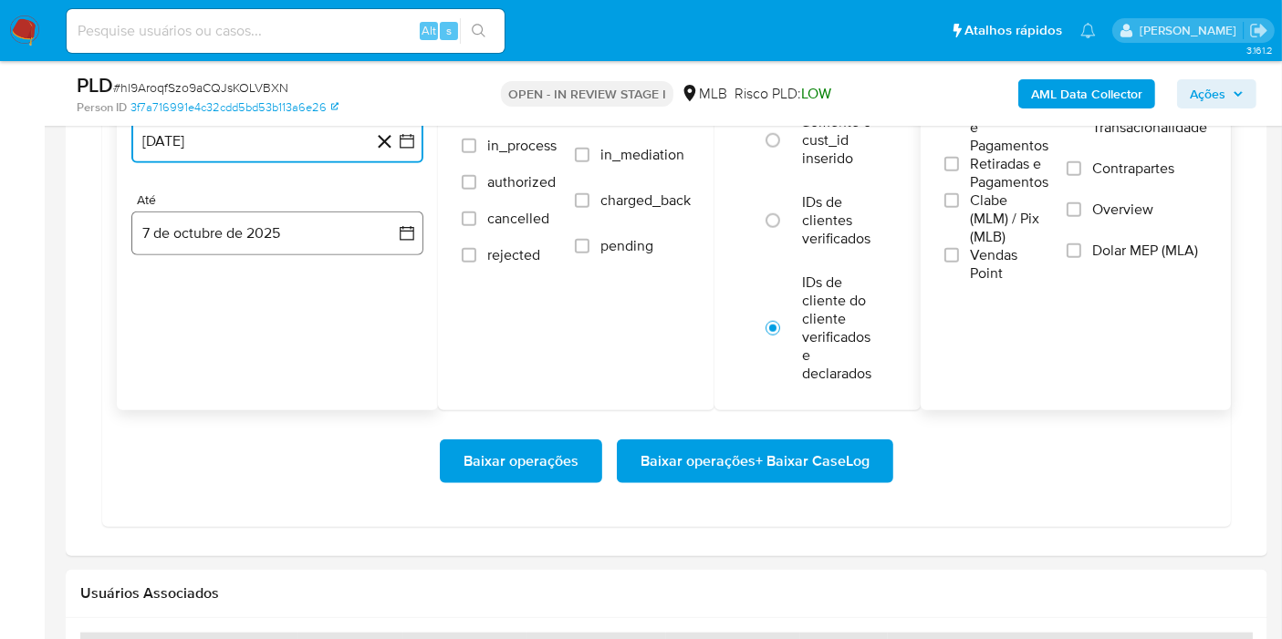
click at [242, 237] on button "7 de octubre de 2025" at bounding box center [277, 234] width 292 height 44
click at [396, 368] on button "5" at bounding box center [386, 366] width 29 height 29
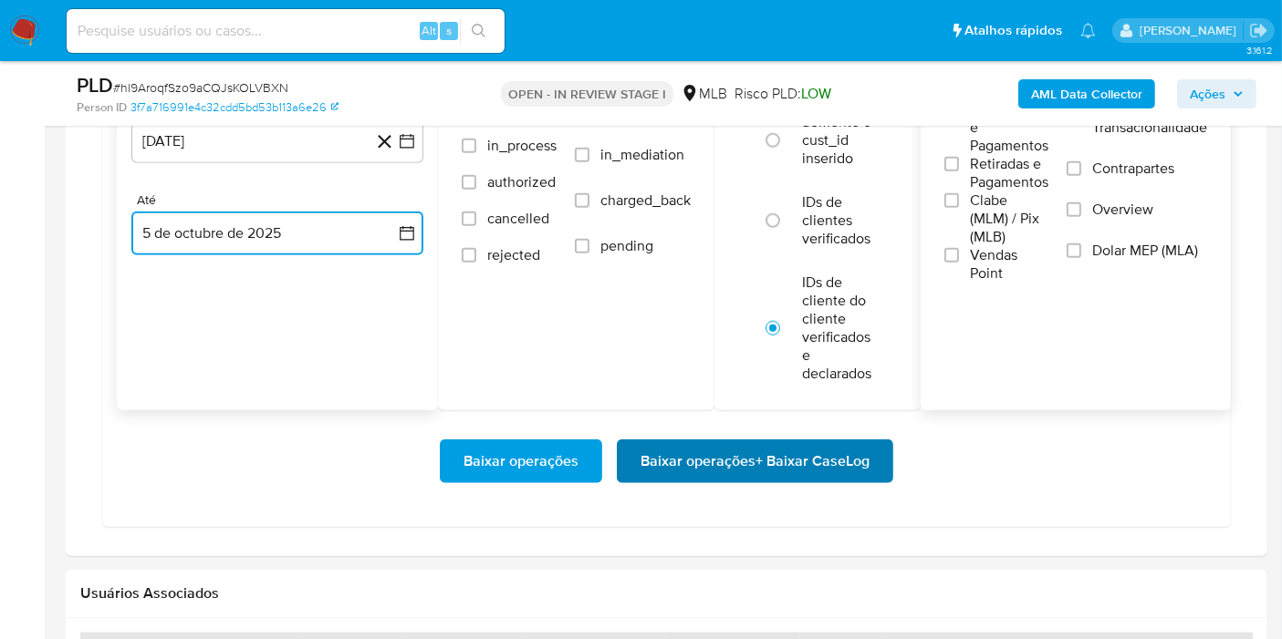
click at [683, 462] on span "Baixar operações + Baixar CaseLog" at bounding box center [754, 461] width 229 height 40
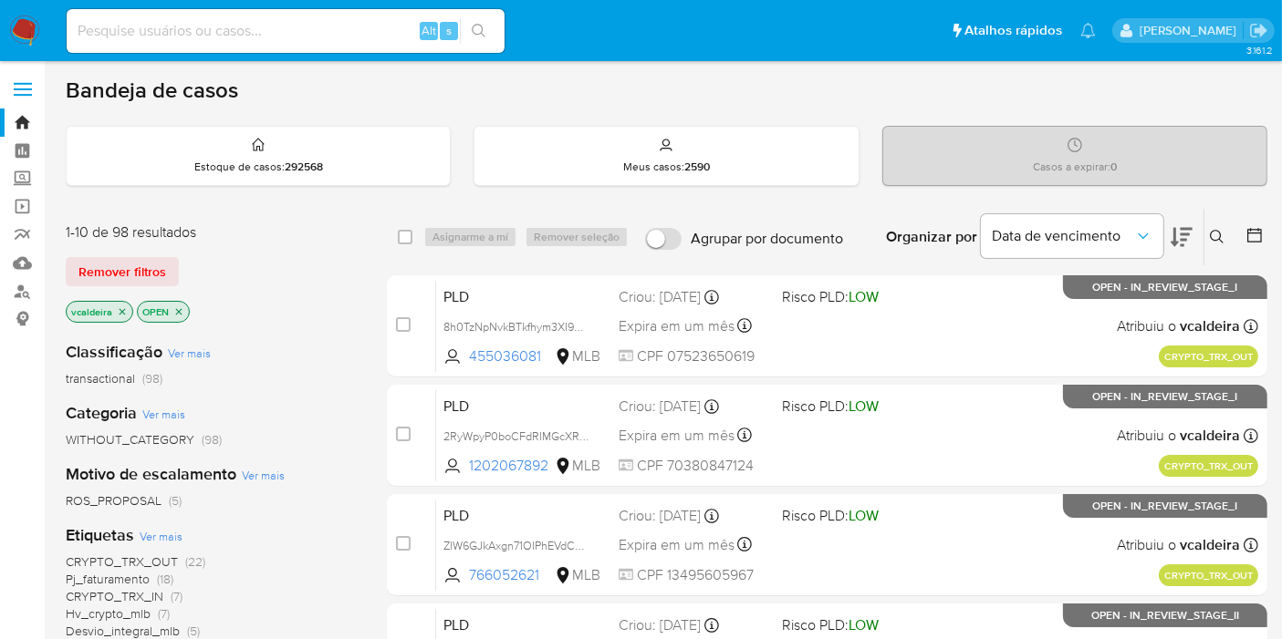
click at [265, 26] on input at bounding box center [286, 31] width 438 height 24
paste input "I0bSbwhFGLSb0IkE9THv7JnJ"
type input "I0bSbwhFGLSb0IkE9THv7JnJ"
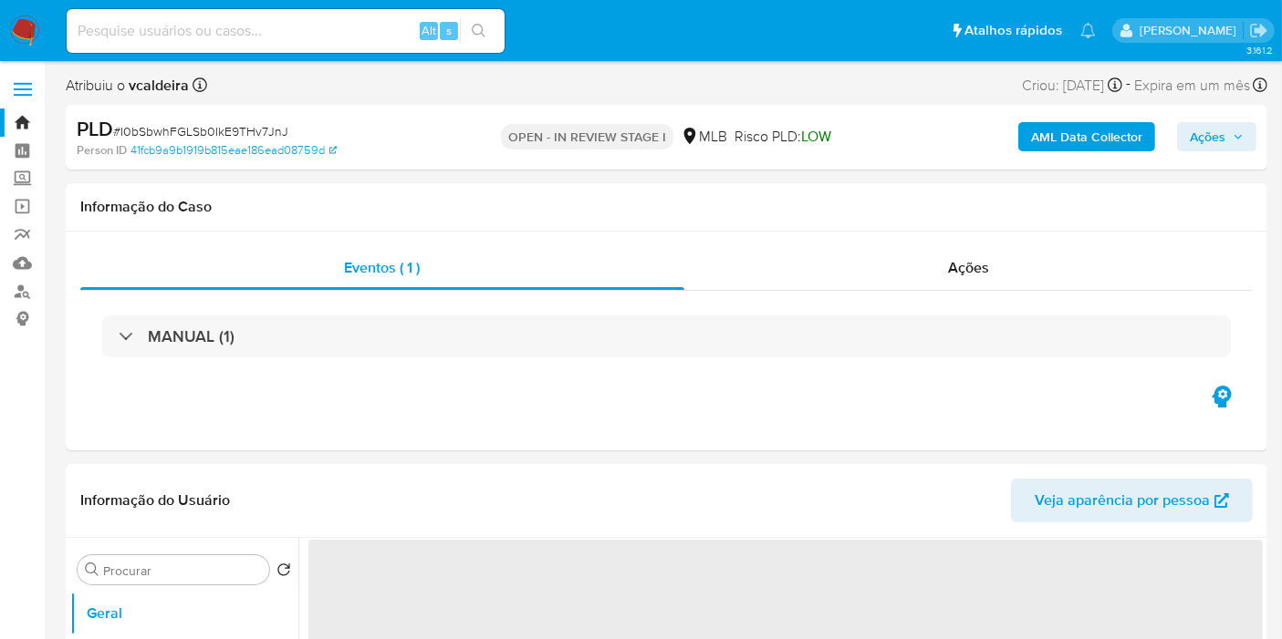
select select "10"
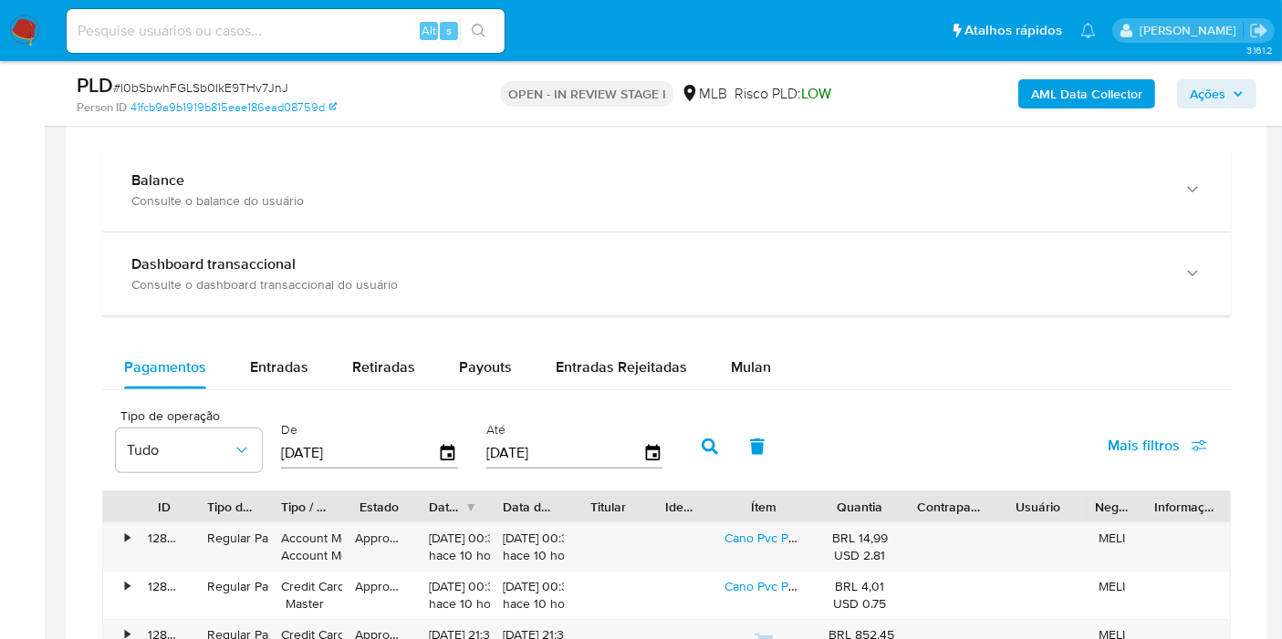
scroll to position [1317, 0]
click at [731, 366] on span "Mulan" at bounding box center [751, 366] width 40 height 21
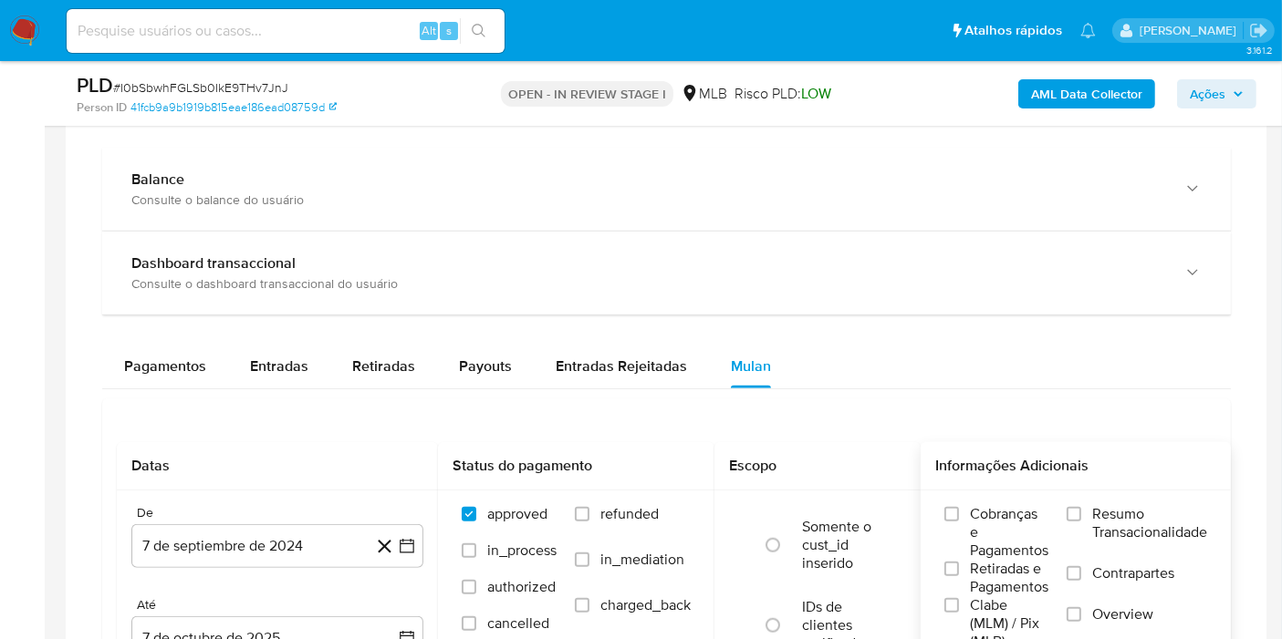
click at [1115, 519] on span "Resumo Transacionalidade" at bounding box center [1149, 523] width 115 height 36
click at [1081, 519] on input "Resumo Transacionalidade" at bounding box center [1073, 514] width 15 height 15
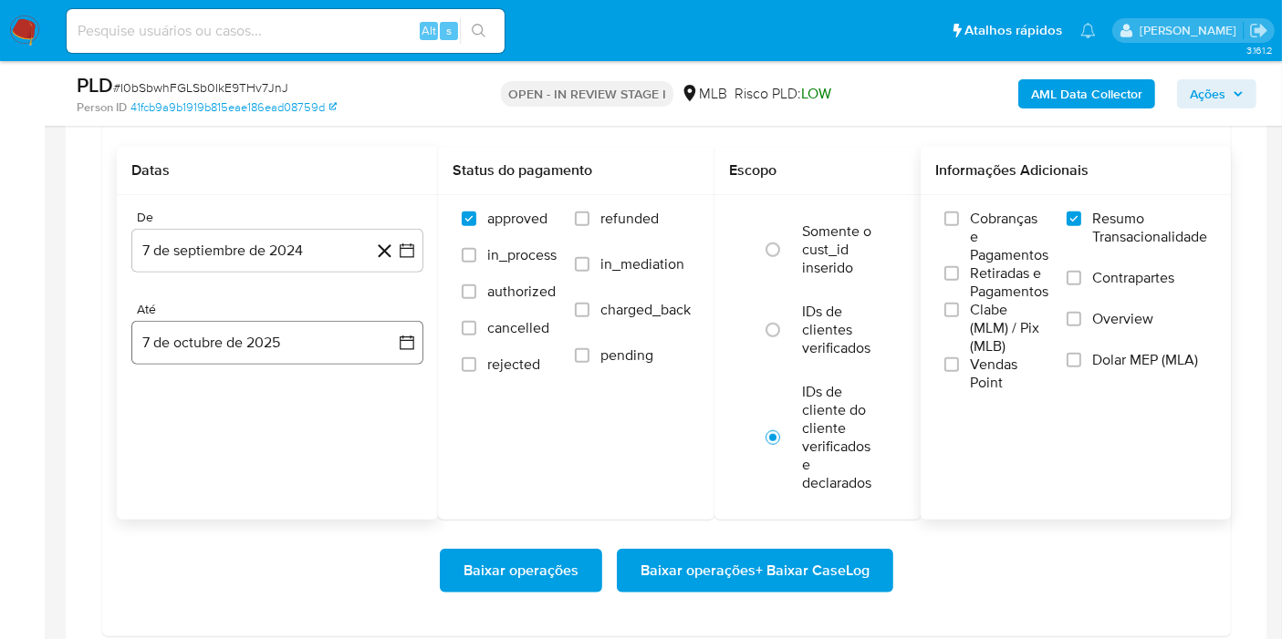
scroll to position [1621, 0]
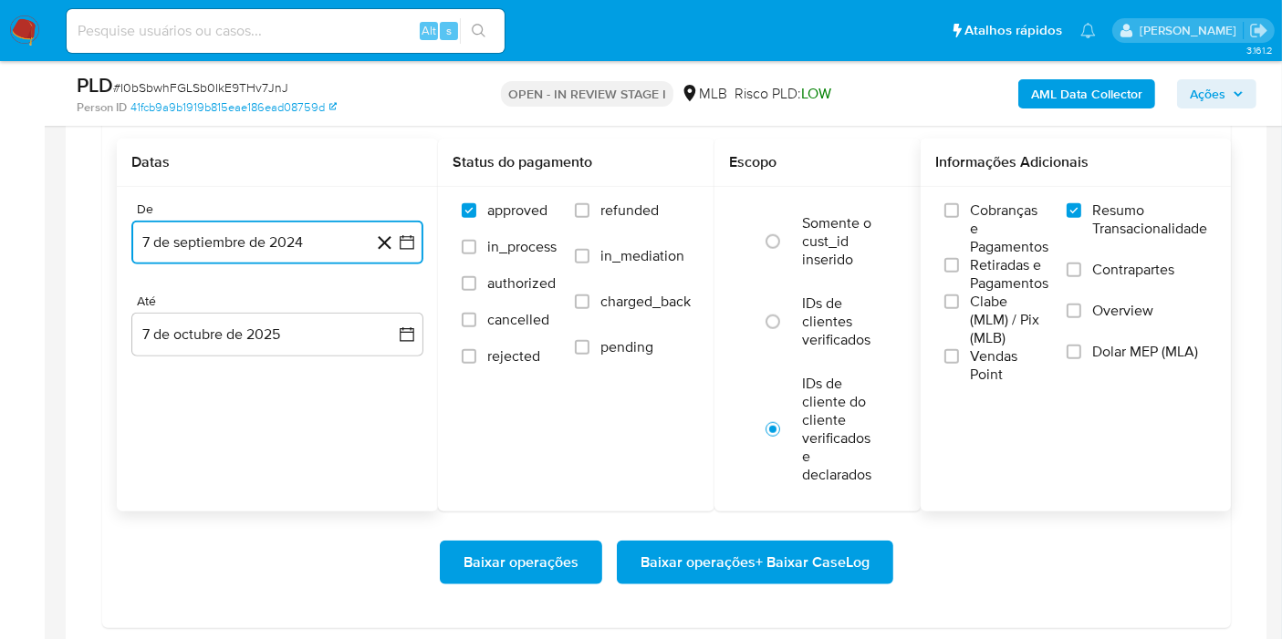
click at [254, 252] on button "7 de septiembre de 2024" at bounding box center [277, 243] width 292 height 44
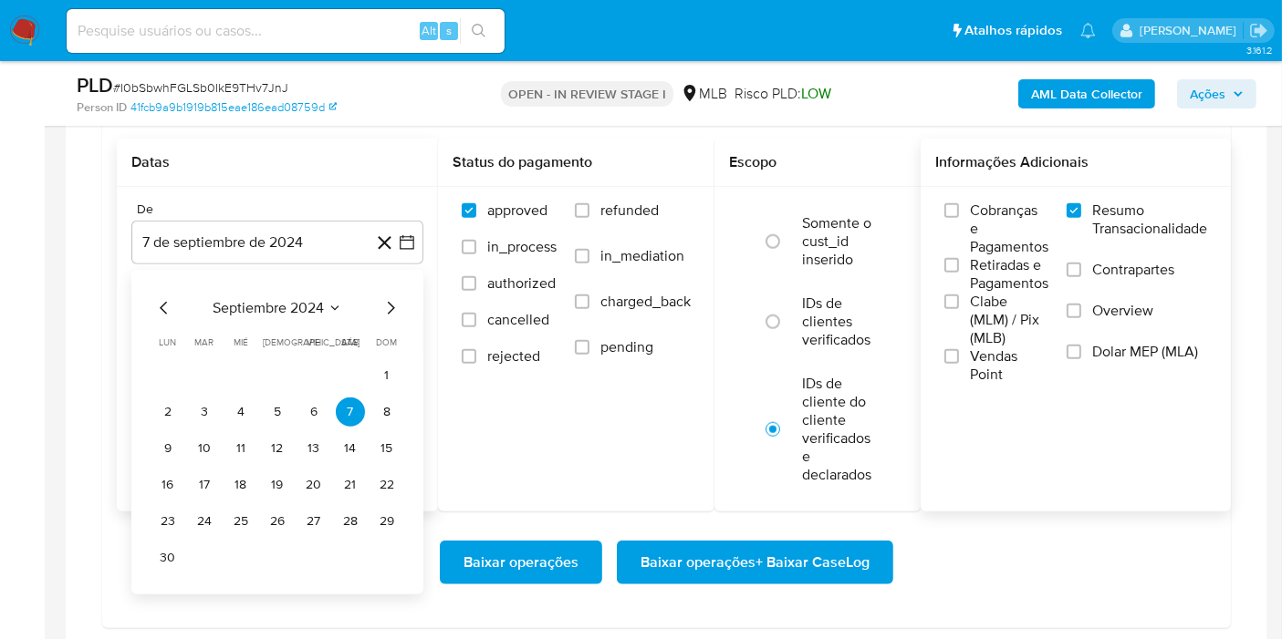
click at [296, 289] on div "septiembre 2024 septiembre 2024 lun lunes mar martes mié miércoles jue jueves v…" at bounding box center [277, 432] width 292 height 325
click at [299, 300] on span "septiembre 2024" at bounding box center [268, 308] width 111 height 18
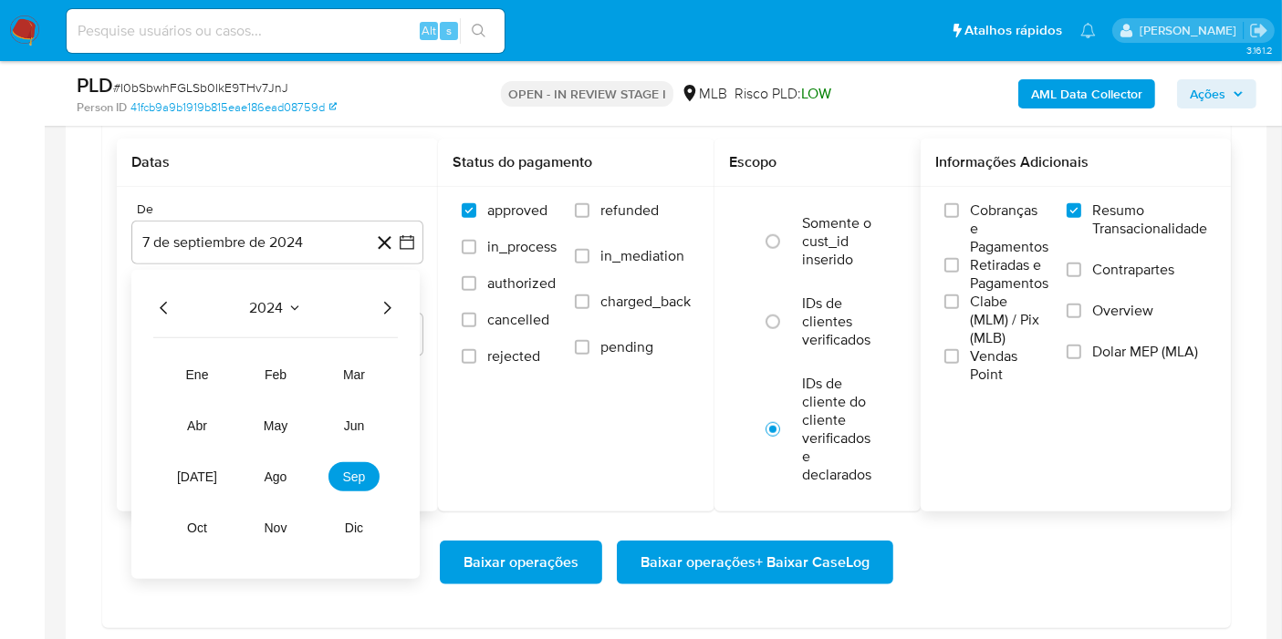
click at [383, 303] on icon "Año siguiente" at bounding box center [387, 308] width 22 height 22
click at [274, 470] on span "ago" at bounding box center [276, 477] width 23 height 15
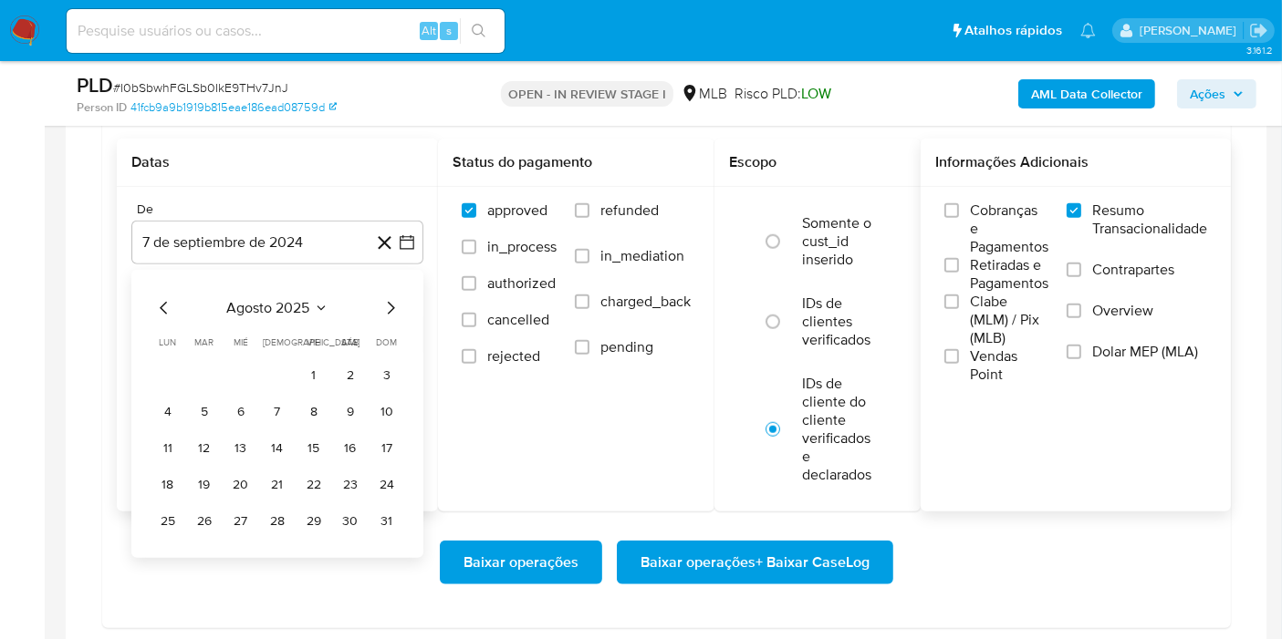
click at [319, 370] on button "1" at bounding box center [313, 375] width 29 height 29
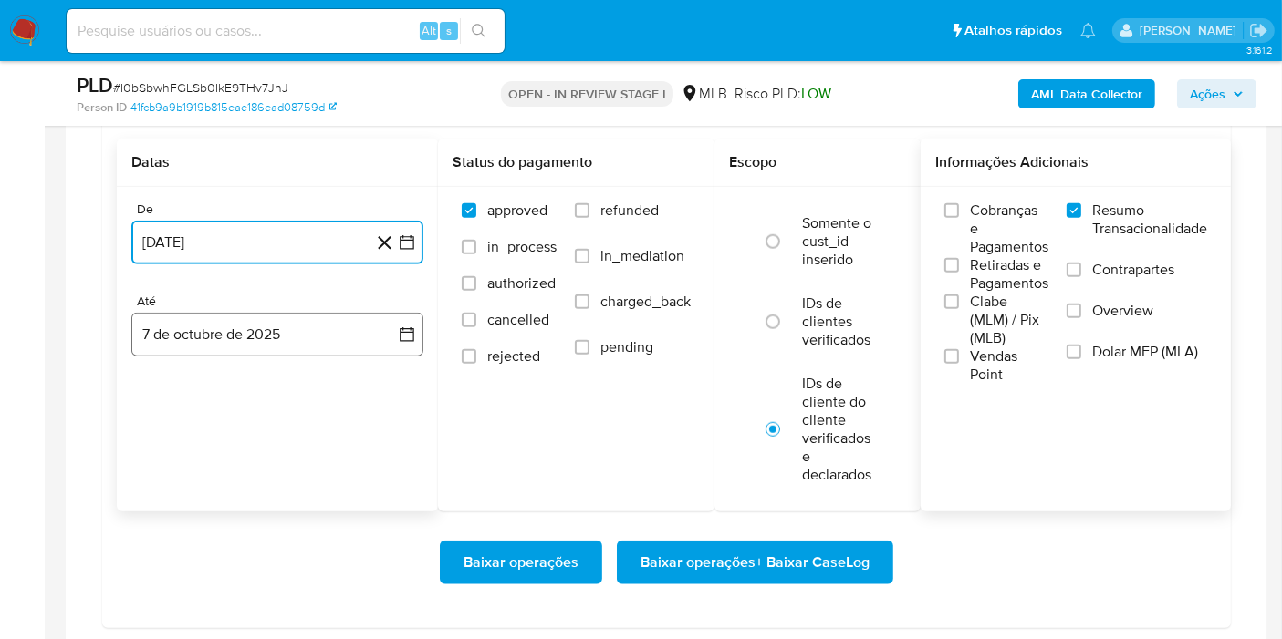
click at [272, 315] on button "7 de octubre de 2025" at bounding box center [277, 335] width 292 height 44
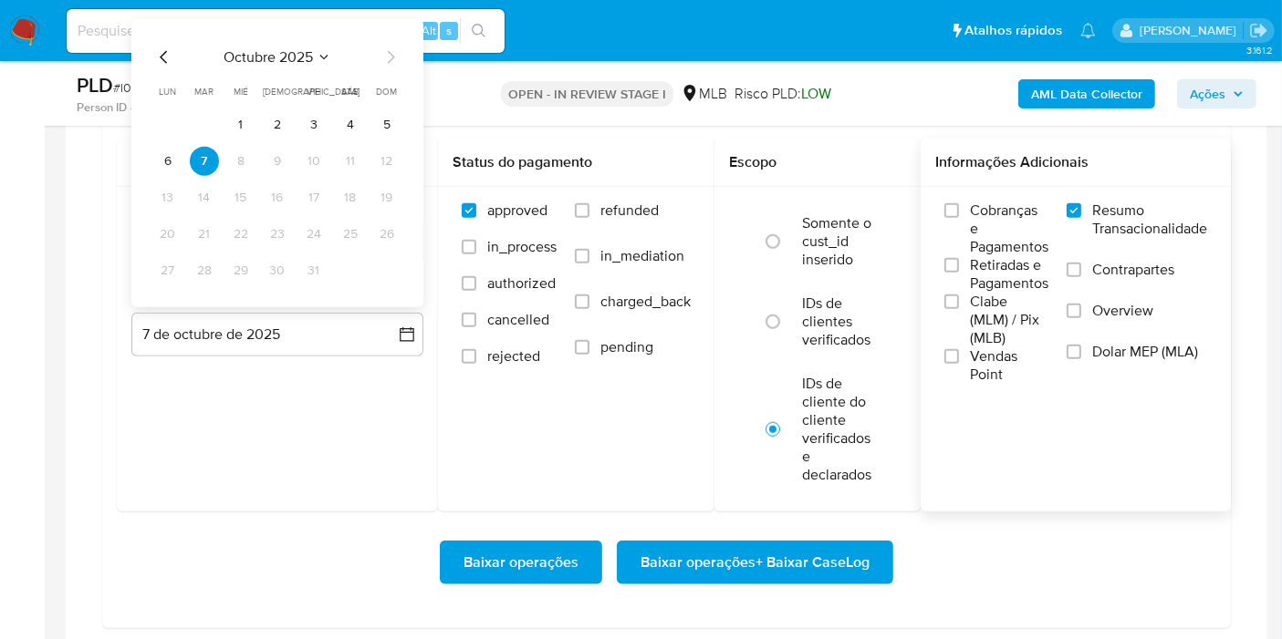
click at [378, 122] on button "5" at bounding box center [386, 124] width 29 height 29
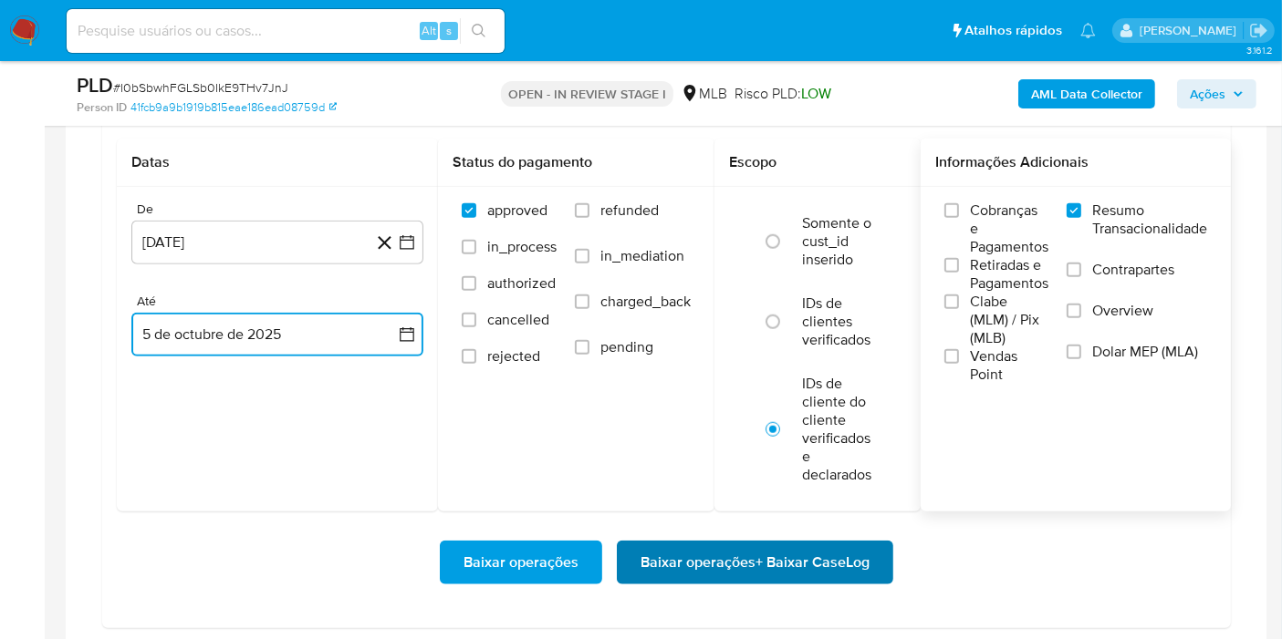
click at [690, 546] on span "Baixar operações + Baixar CaseLog" at bounding box center [754, 563] width 229 height 40
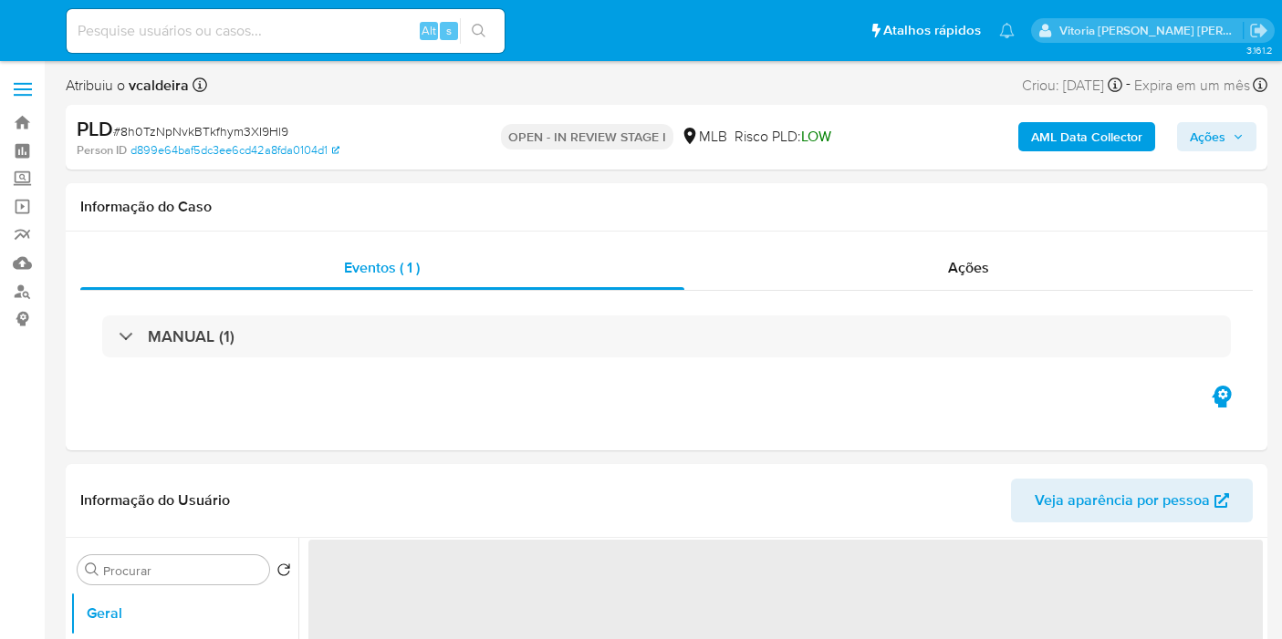
select select "10"
